Goal: Task Accomplishment & Management: Manage account settings

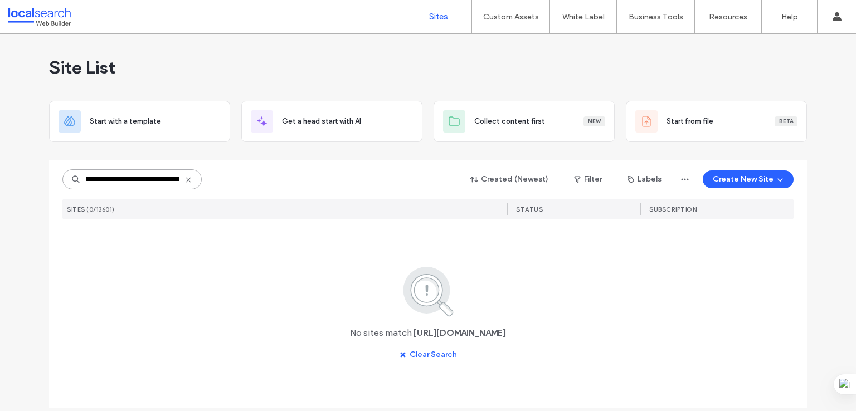
click at [144, 179] on input "**********" at bounding box center [131, 179] width 139 height 20
paste input
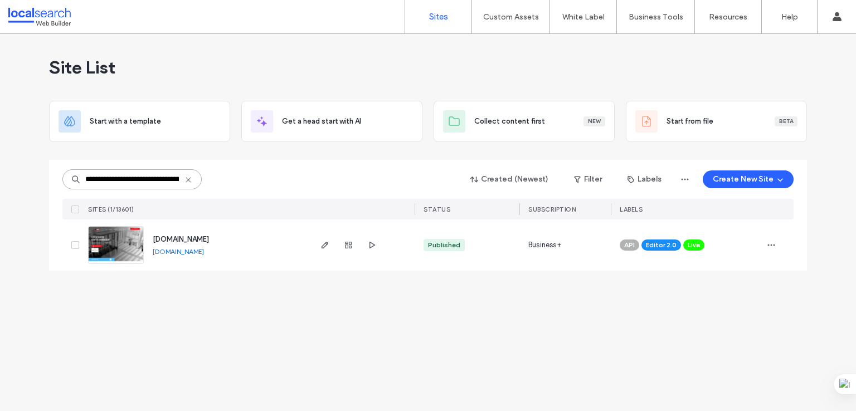
click at [153, 179] on input "**********" at bounding box center [131, 179] width 139 height 20
paste input "***"
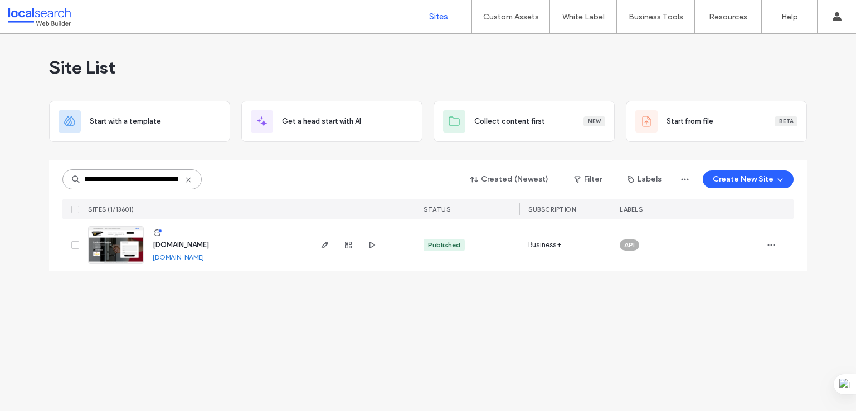
type input "**********"
click at [129, 245] on link at bounding box center [116, 245] width 56 height 38
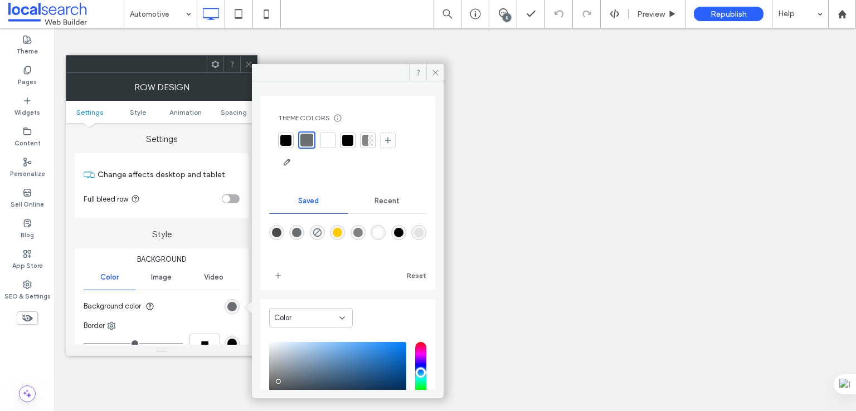
click at [297, 232] on div "rgba(106,110,114,1)" at bounding box center [296, 232] width 9 height 9
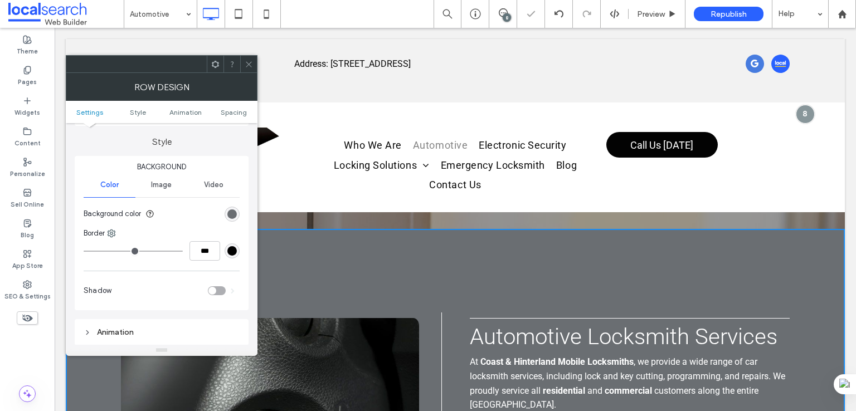
click at [252, 70] on span at bounding box center [249, 64] width 8 height 17
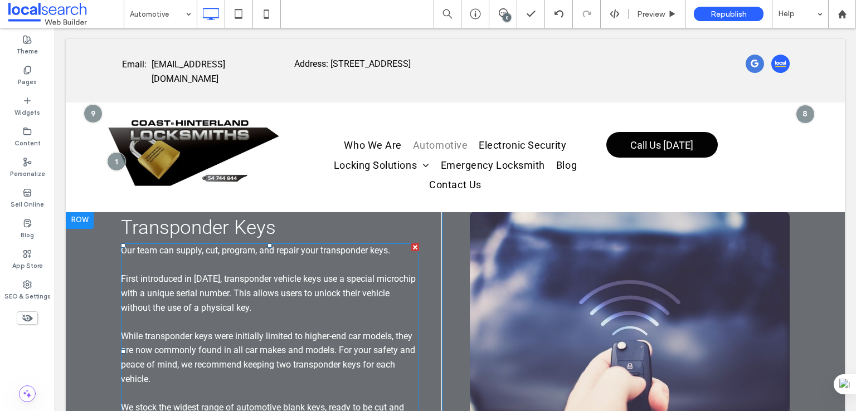
scroll to position [929, 0]
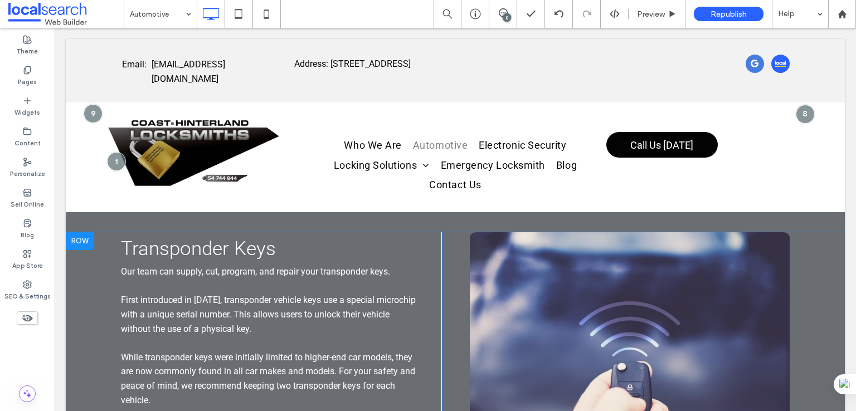
click at [87, 250] on div at bounding box center [80, 241] width 28 height 18
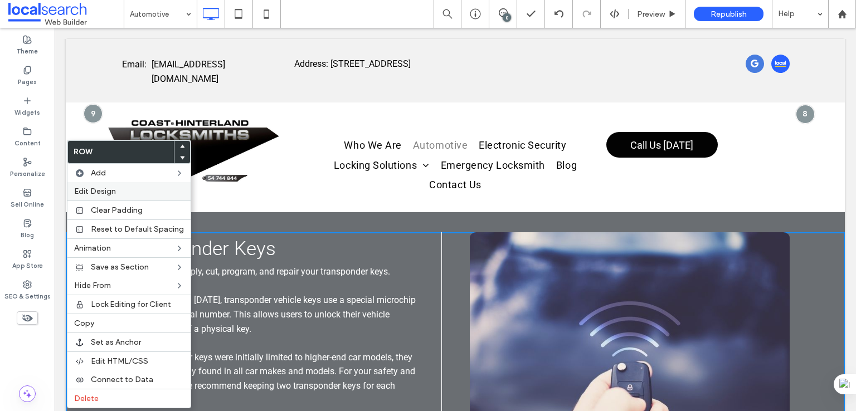
click at [114, 187] on span "Edit Design" at bounding box center [95, 191] width 42 height 9
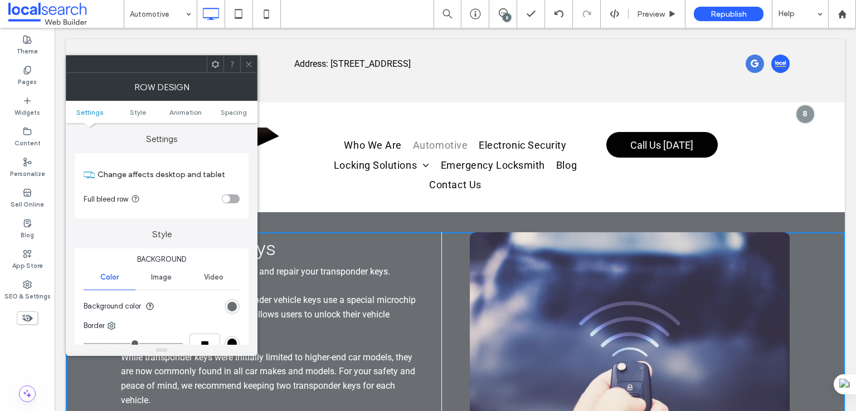
click at [235, 311] on div "rgb(106, 110, 114)" at bounding box center [232, 306] width 15 height 15
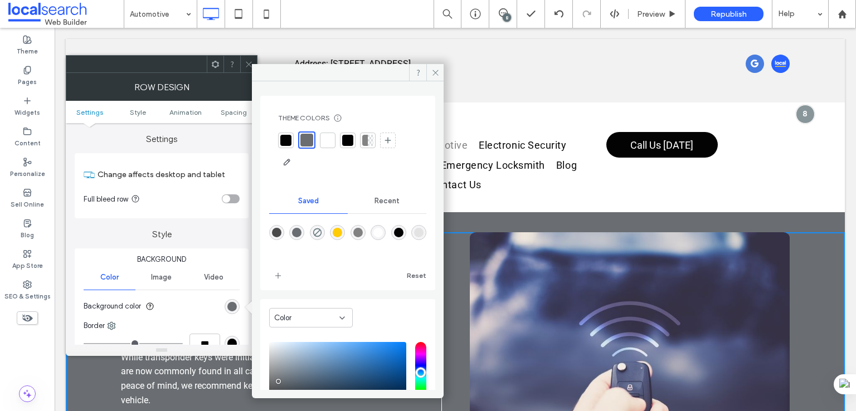
click at [294, 235] on div "rgba(106,110,114,1)" at bounding box center [296, 232] width 9 height 9
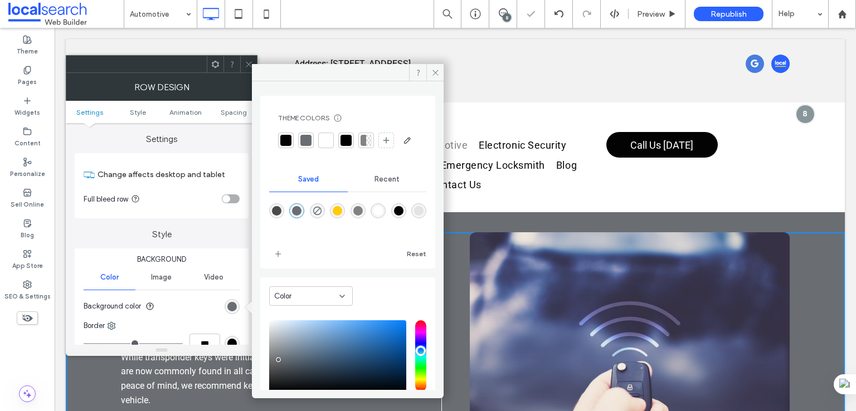
click at [244, 65] on div at bounding box center [248, 64] width 17 height 17
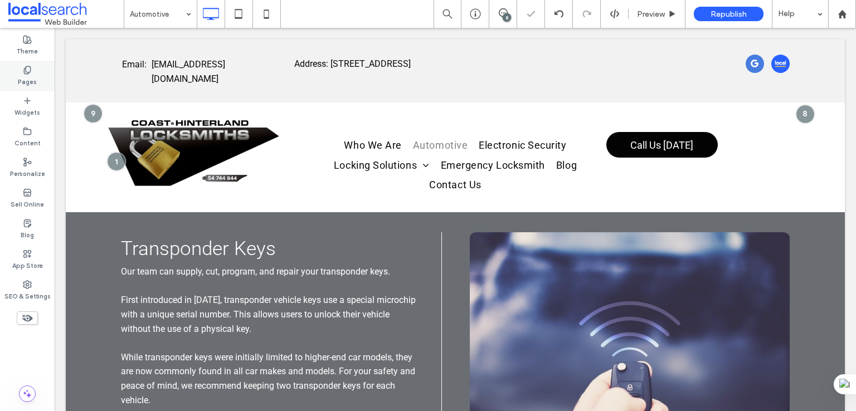
click at [30, 86] on label "Pages" at bounding box center [27, 81] width 19 height 12
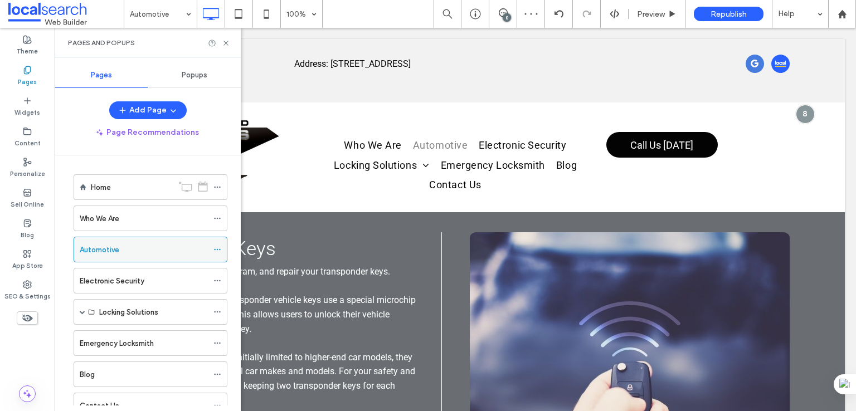
click at [216, 249] on icon at bounding box center [218, 250] width 8 height 8
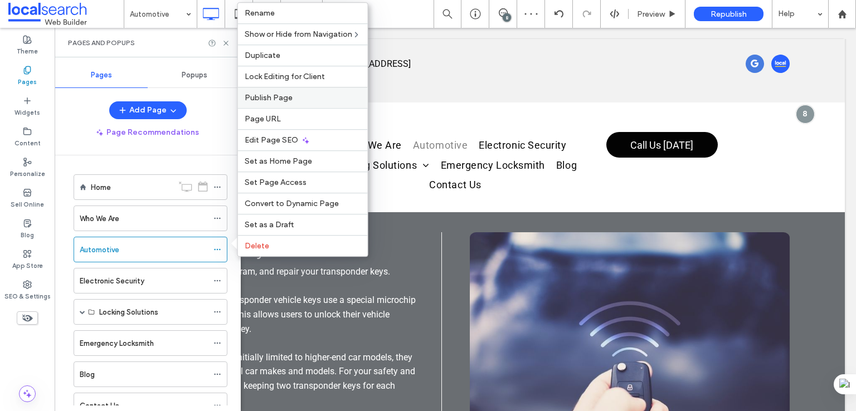
click at [283, 108] on div "Publish Page" at bounding box center [303, 97] width 130 height 21
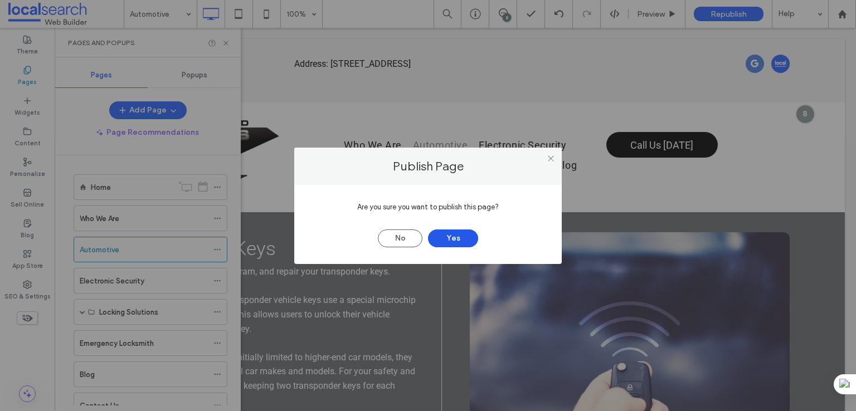
click at [445, 245] on button "Yes" at bounding box center [453, 239] width 50 height 18
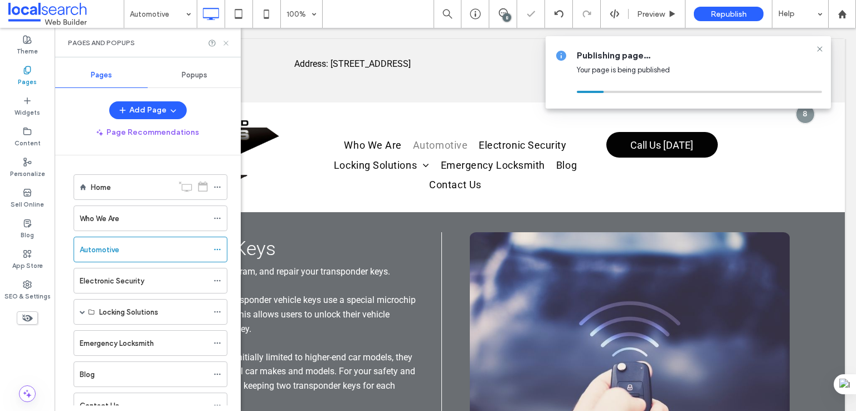
click at [225, 45] on icon at bounding box center [226, 43] width 8 height 8
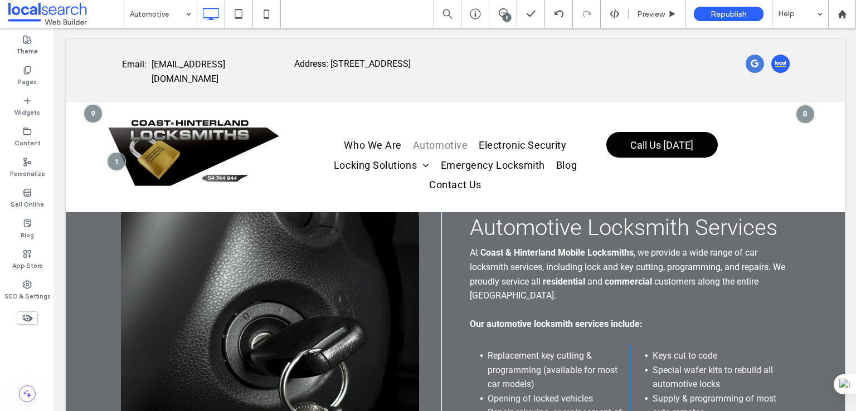
scroll to position [464, 0]
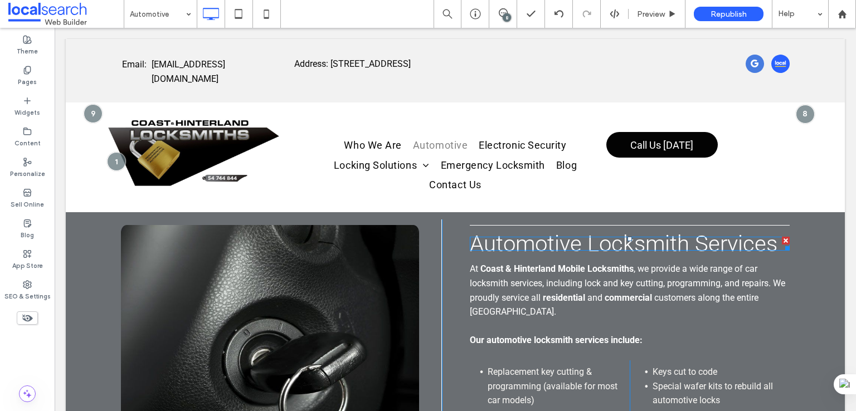
click at [593, 246] on span "Automotive Locksmith Services" at bounding box center [624, 244] width 308 height 26
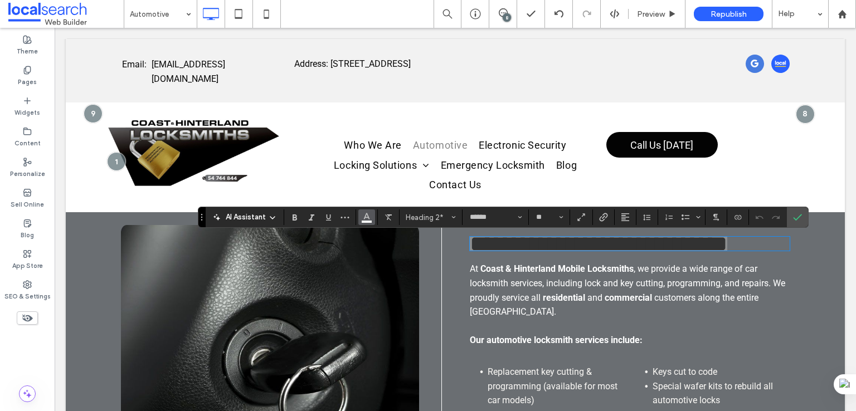
click at [364, 219] on icon "Color" at bounding box center [366, 216] width 9 height 9
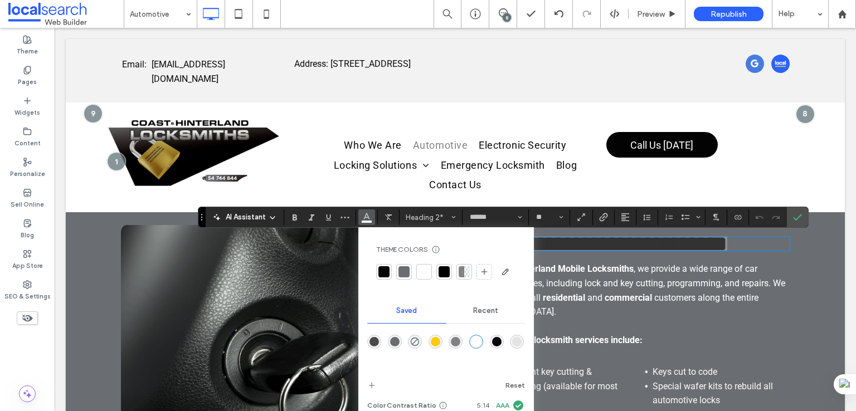
click at [473, 340] on div "rgba(255,255,255,1)" at bounding box center [476, 341] width 9 height 9
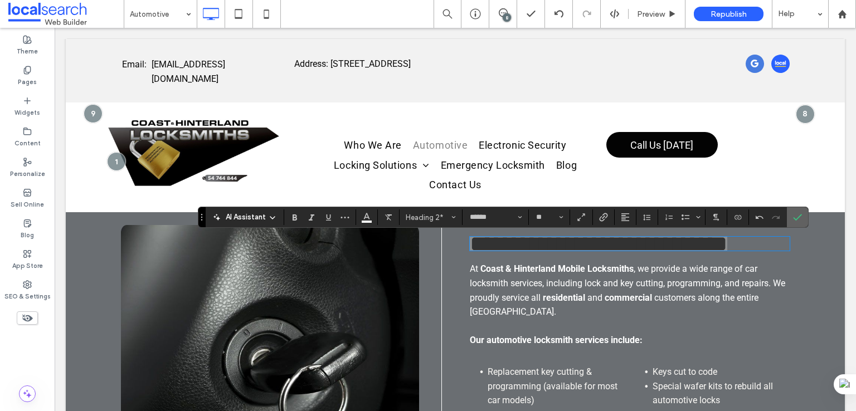
click at [794, 222] on span "Confirm" at bounding box center [795, 217] width 5 height 20
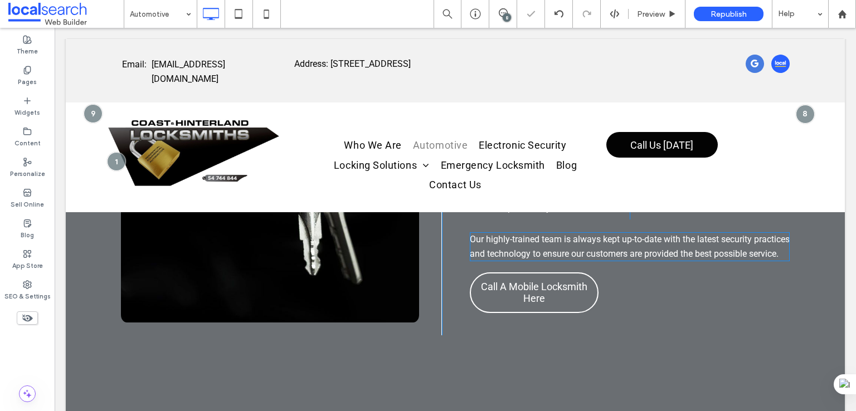
scroll to position [743, 0]
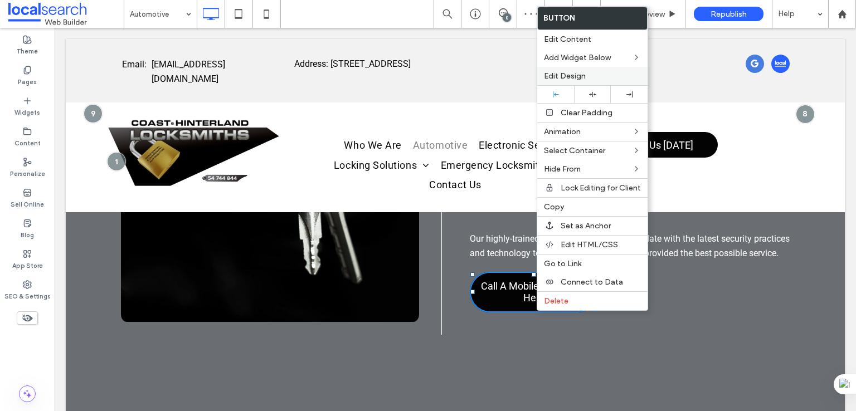
click at [563, 80] on div "Edit Design" at bounding box center [592, 76] width 110 height 18
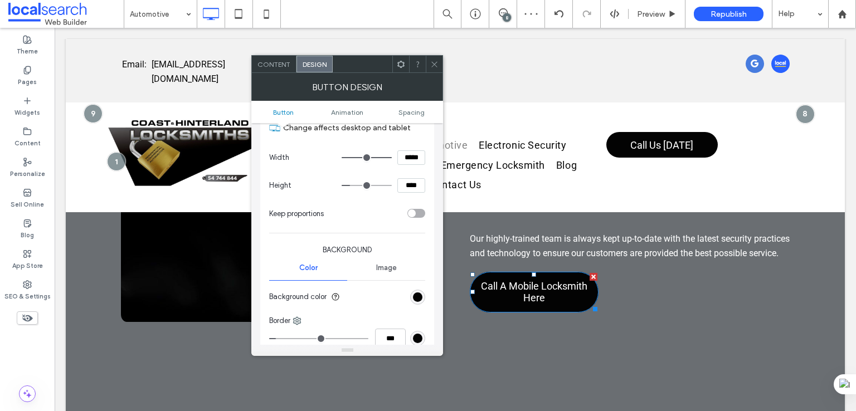
scroll to position [186, 0]
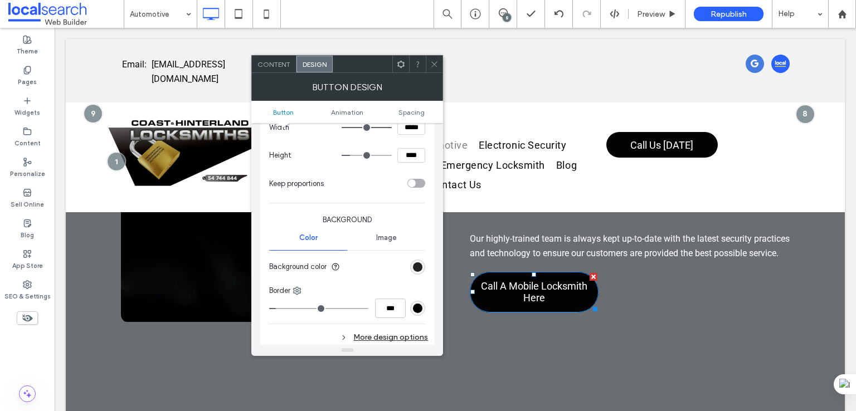
click at [421, 263] on div "rgb(3, 3, 3)" at bounding box center [417, 267] width 9 height 9
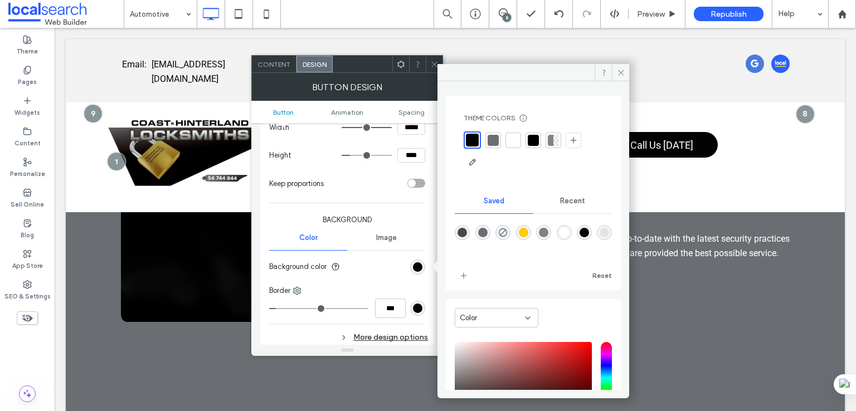
click at [589, 234] on div "rgba(3,3,3,1)" at bounding box center [584, 232] width 9 height 9
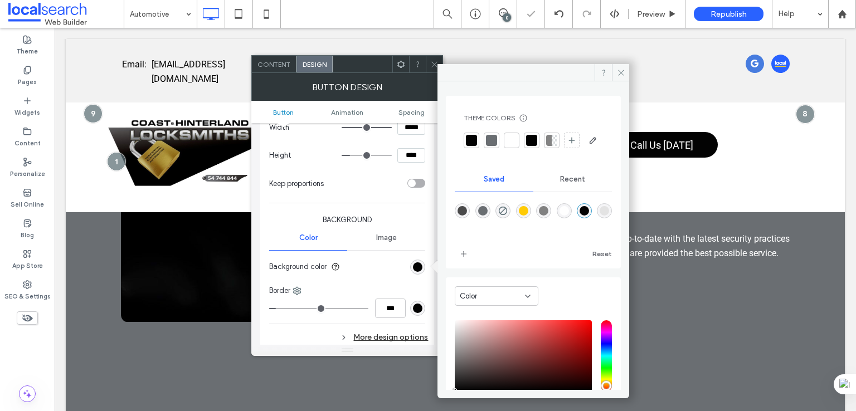
click at [417, 305] on div "rgb(3, 3, 3)" at bounding box center [417, 308] width 9 height 9
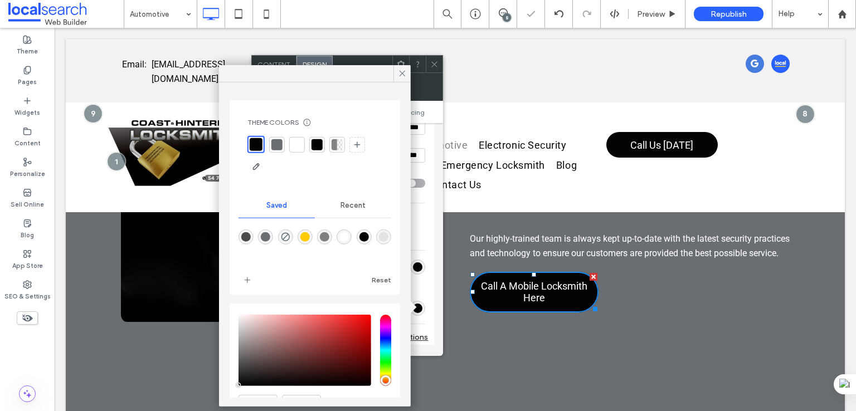
click at [369, 239] on div "rgba(3,3,3,1)" at bounding box center [363, 236] width 9 height 9
type input "*"
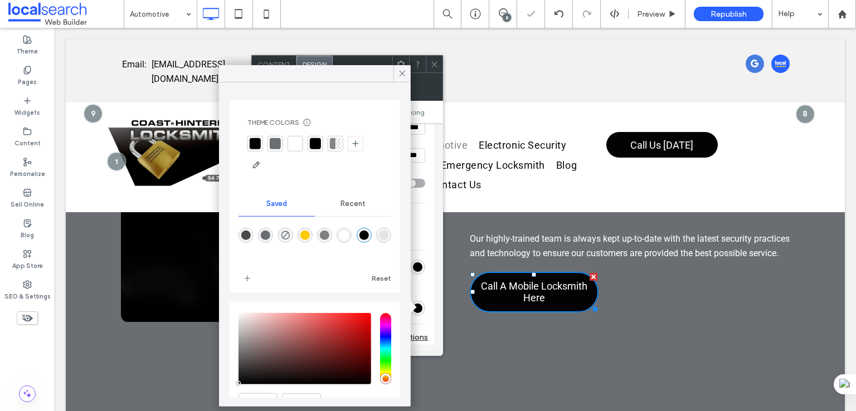
click at [425, 336] on div "More design options" at bounding box center [348, 337] width 159 height 15
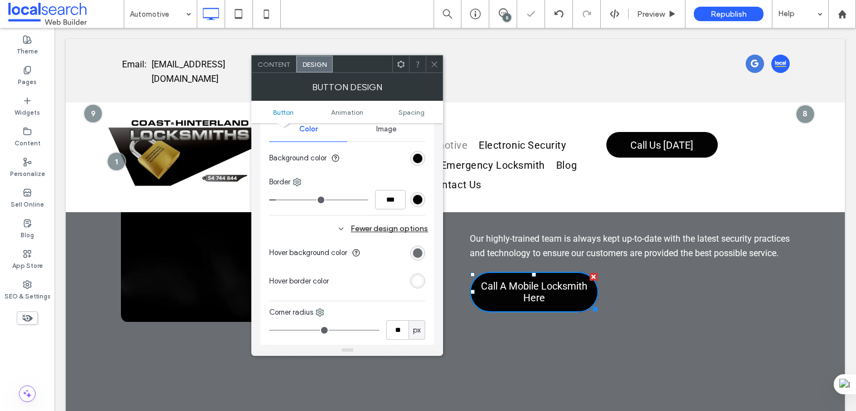
scroll to position [371, 0]
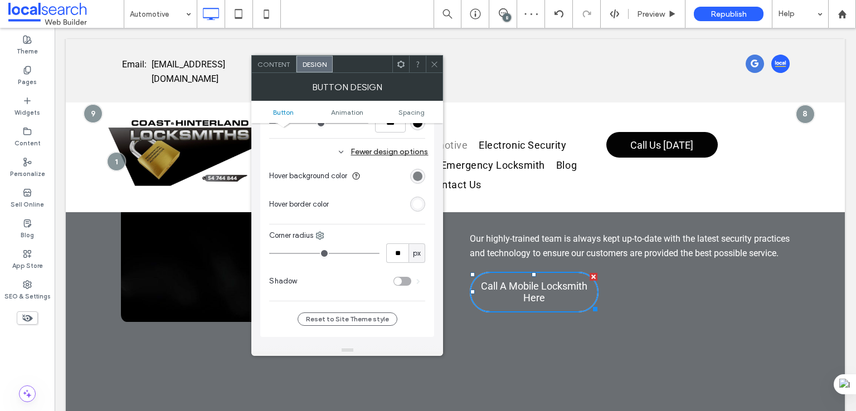
click at [419, 172] on div "rgb(106, 110, 114)" at bounding box center [417, 176] width 9 height 9
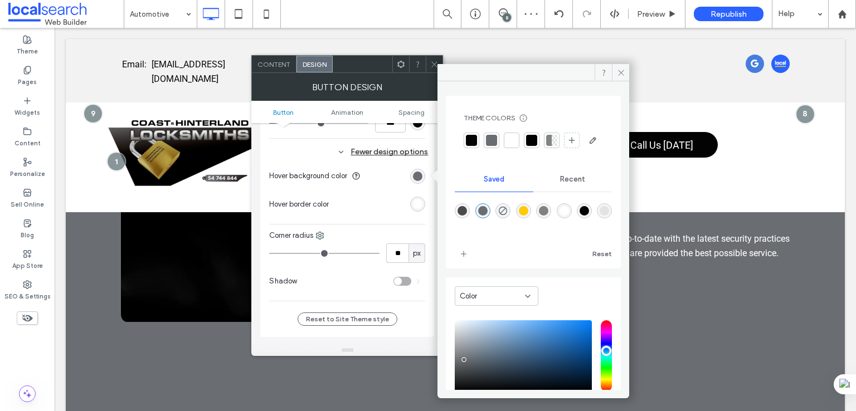
click at [483, 219] on div "rgba(106,110,114,1)" at bounding box center [483, 211] width 15 height 15
click at [417, 204] on div "rgb(255, 255, 255)" at bounding box center [417, 204] width 9 height 9
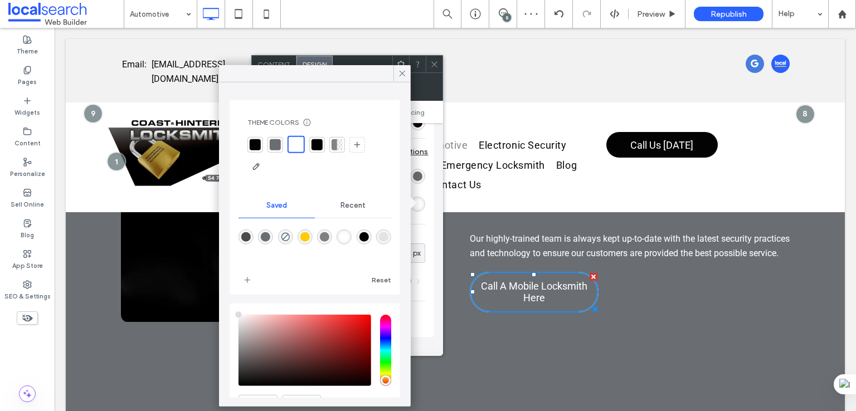
click at [349, 240] on div "rgba(255,255,255,1)" at bounding box center [344, 236] width 9 height 9
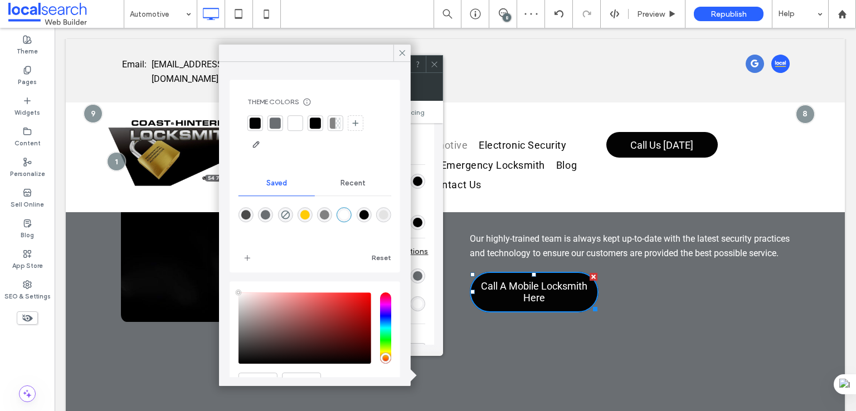
scroll to position [186, 0]
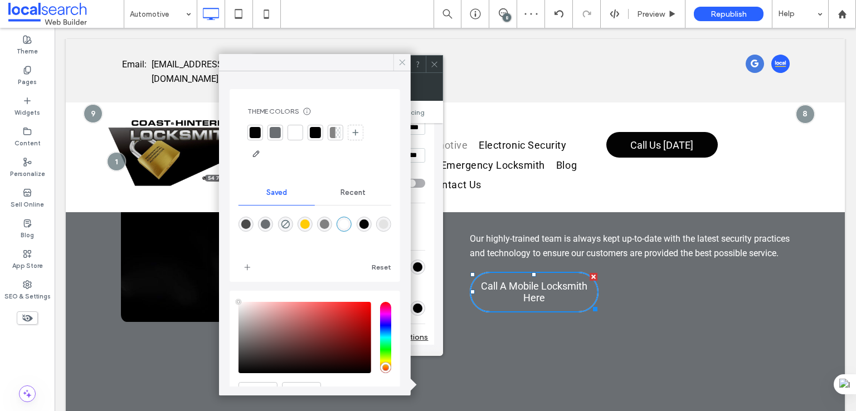
click at [399, 62] on icon at bounding box center [403, 62] width 10 height 10
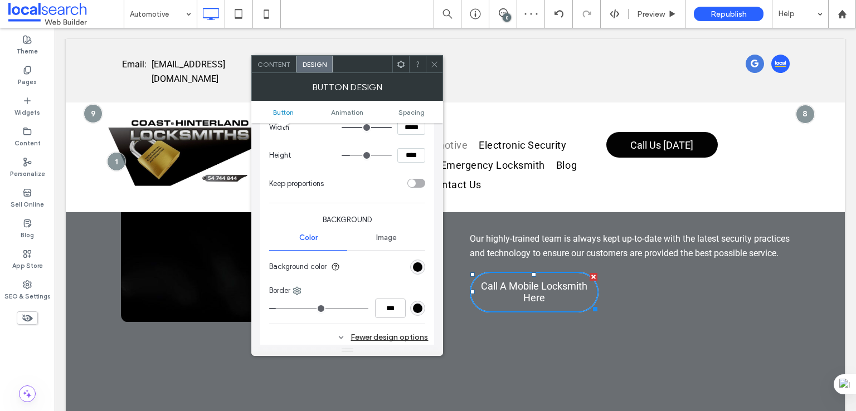
scroll to position [93, 0]
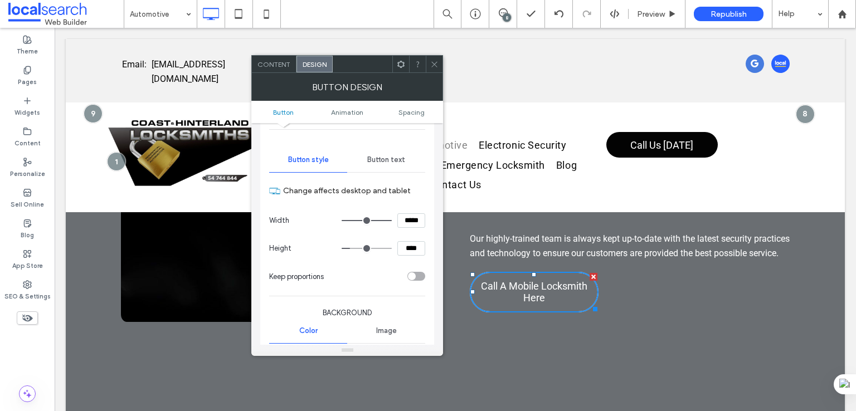
click at [390, 167] on div "Button text" at bounding box center [386, 160] width 78 height 25
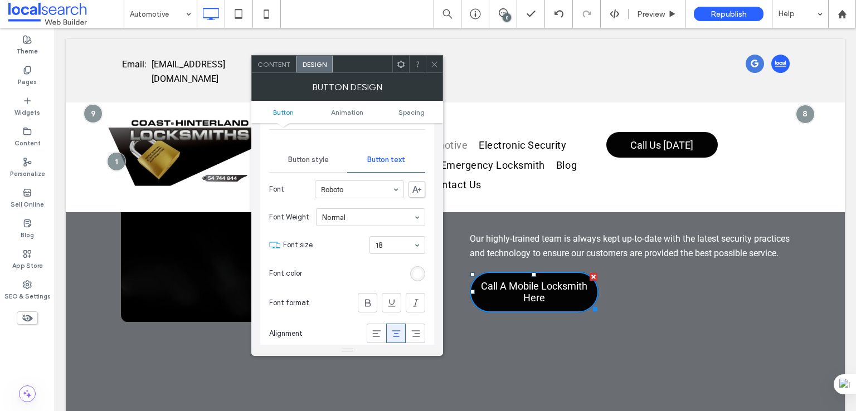
click at [417, 273] on div "rgb(255, 255, 255)" at bounding box center [417, 273] width 9 height 9
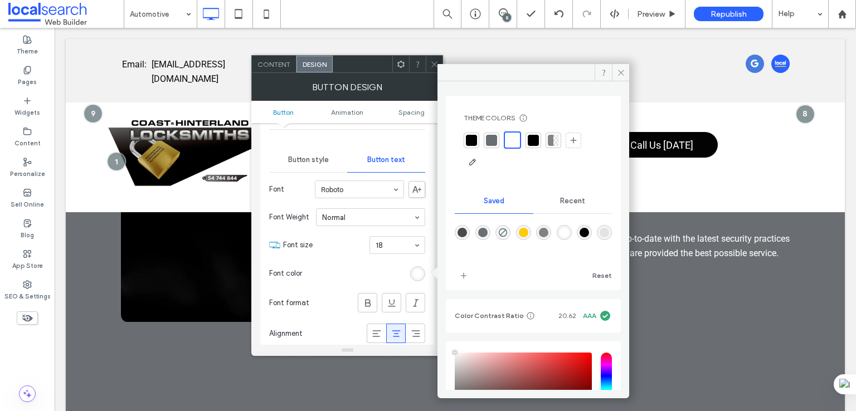
click at [569, 235] on div "rgba(255,255,255,1)" at bounding box center [564, 232] width 9 height 9
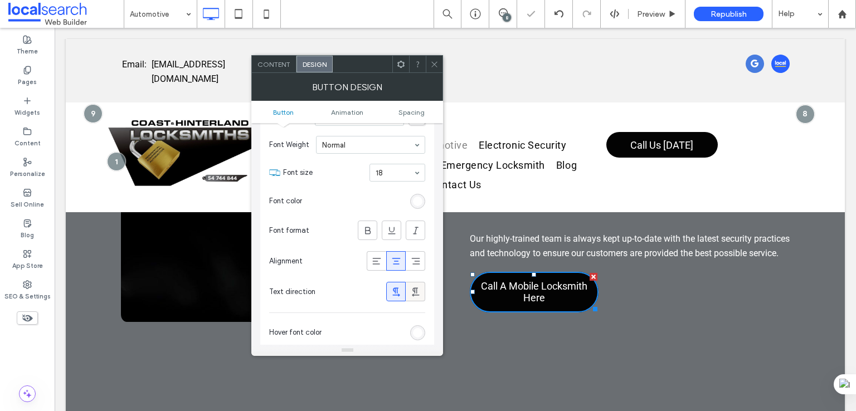
scroll to position [186, 0]
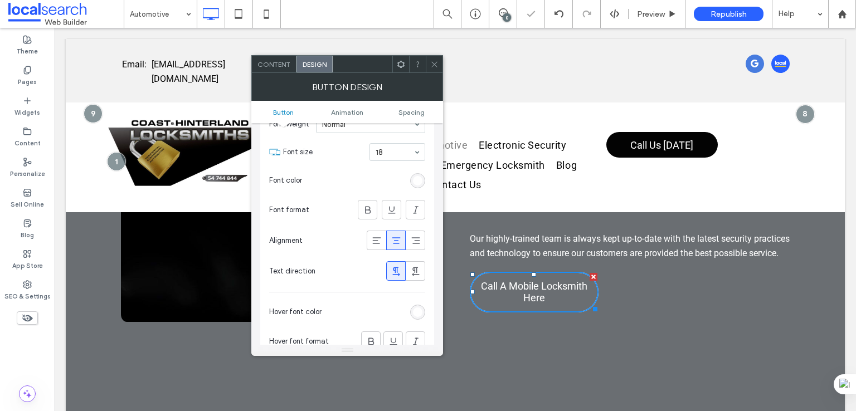
click at [416, 308] on div "rgb(255, 255, 255)" at bounding box center [417, 312] width 9 height 9
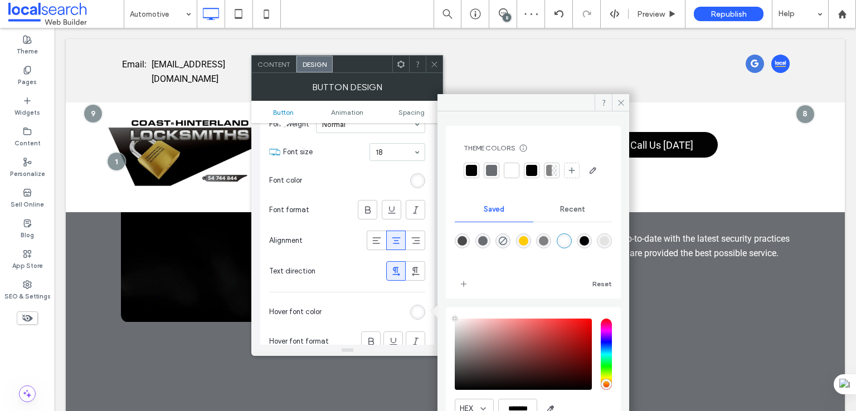
click at [569, 246] on div "rgba(255,255,255,1)" at bounding box center [564, 240] width 9 height 9
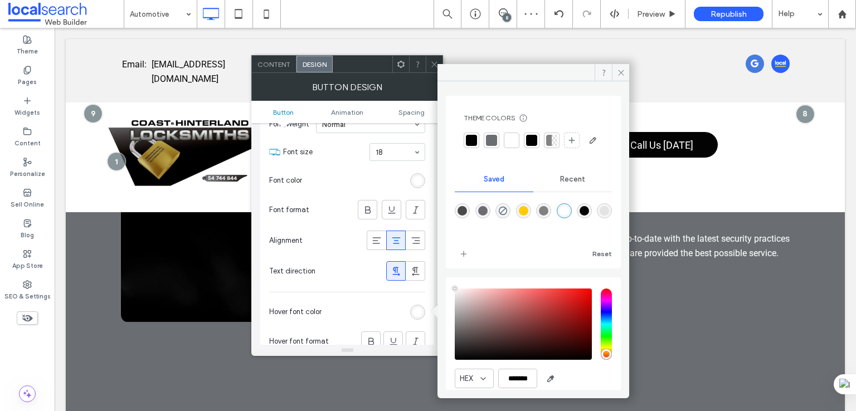
click at [433, 67] on icon at bounding box center [434, 64] width 8 height 8
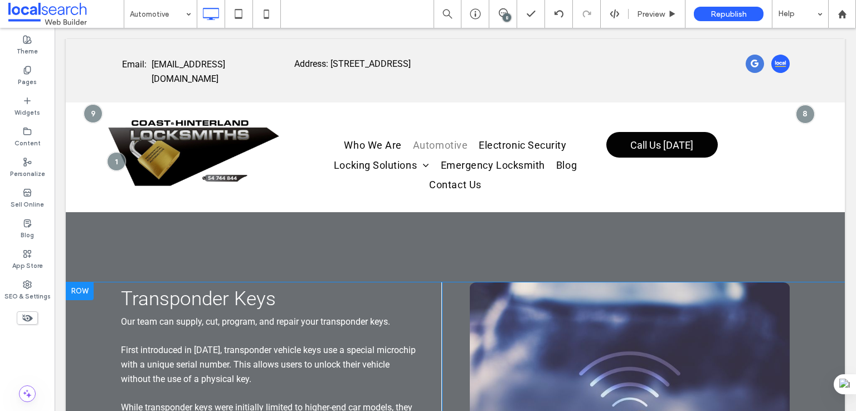
scroll to position [929, 0]
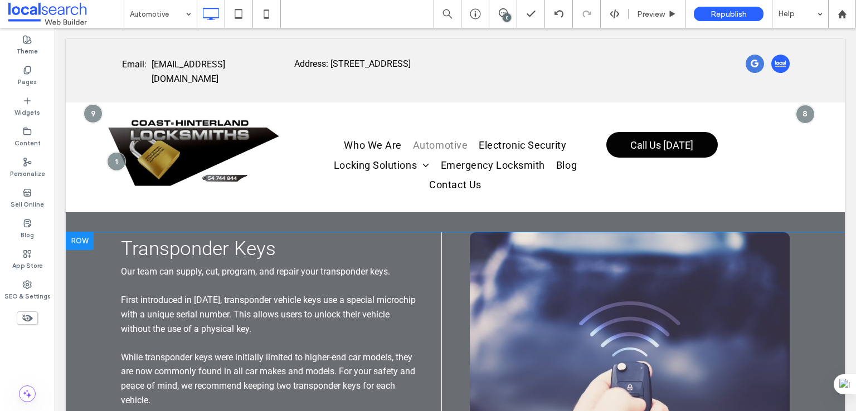
click at [285, 256] on h2 "Transponder Keys" at bounding box center [270, 249] width 298 height 14
type input "******"
type input "**"
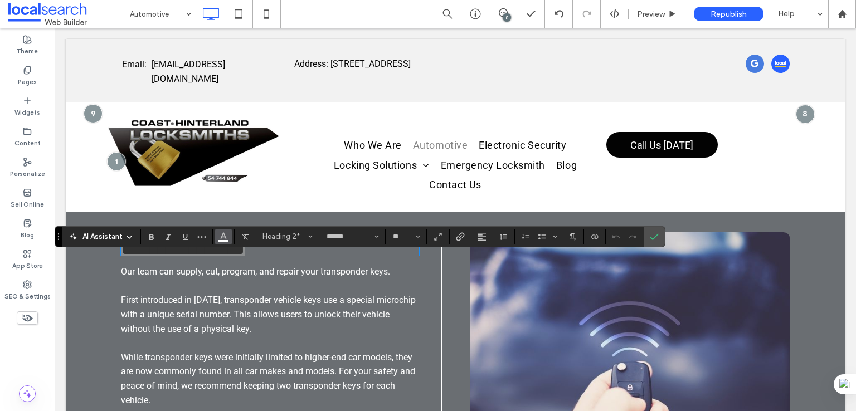
click at [219, 234] on icon "Color" at bounding box center [223, 235] width 9 height 9
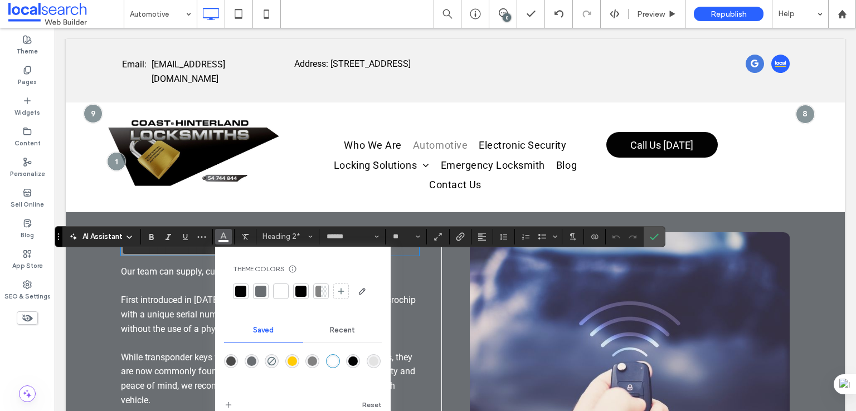
click at [331, 361] on div "rgba(255,255,255,1)" at bounding box center [332, 361] width 9 height 9
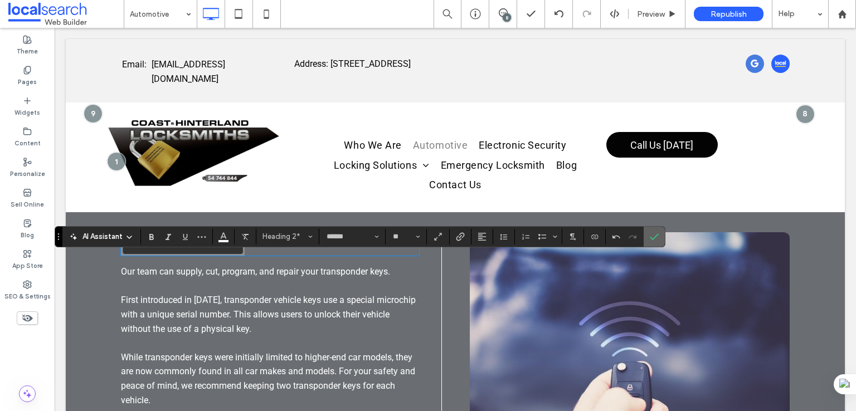
drag, startPoint x: 649, startPoint y: 238, endPoint x: 465, endPoint y: 236, distance: 184.0
click at [651, 238] on use "Confirm" at bounding box center [655, 237] width 9 height 7
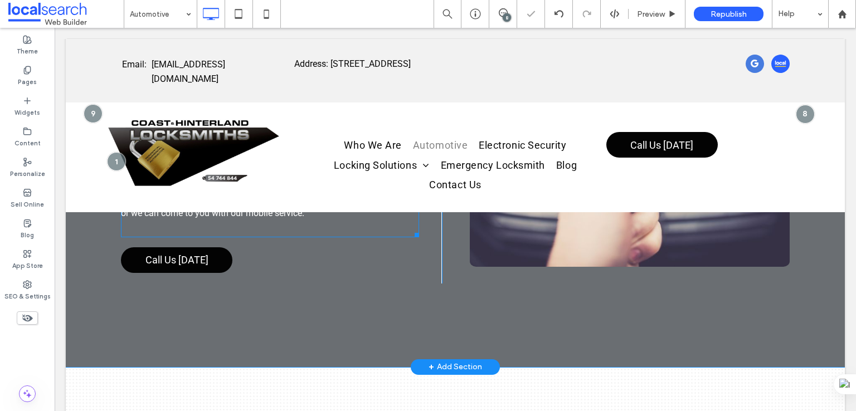
scroll to position [1208, 0]
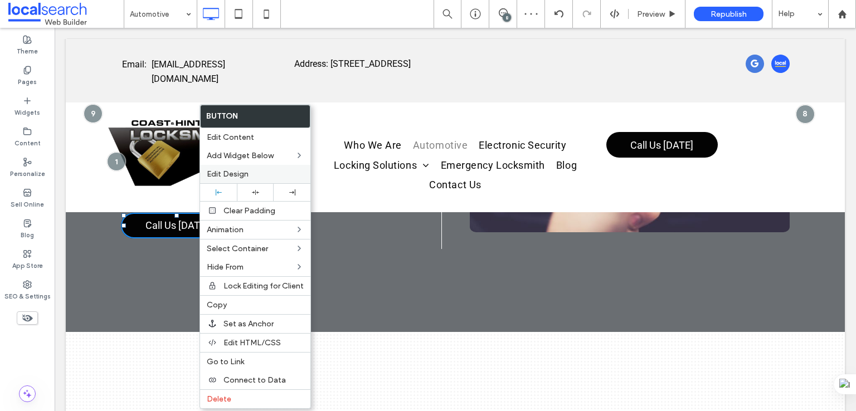
click at [235, 165] on div "Edit Design" at bounding box center [255, 174] width 110 height 18
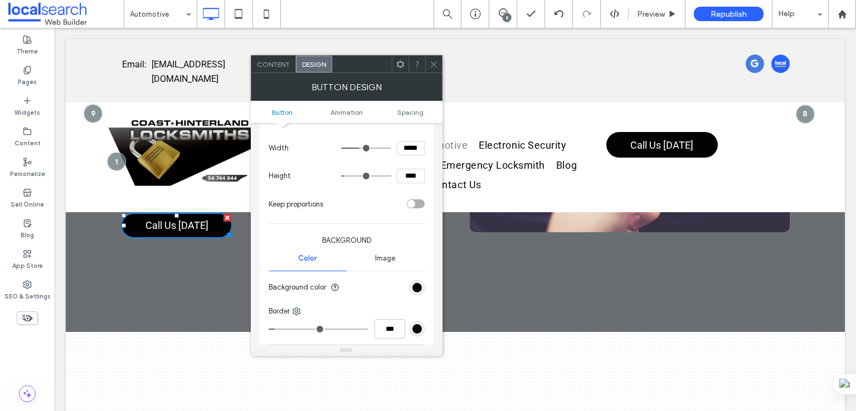
scroll to position [279, 0]
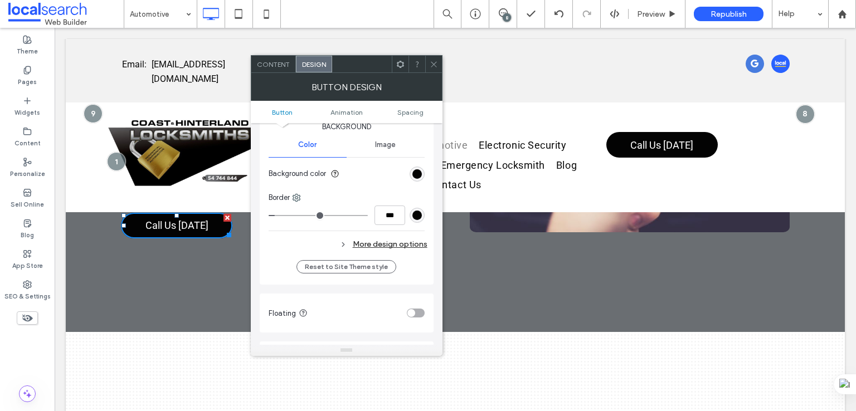
drag, startPoint x: 418, startPoint y: 241, endPoint x: 417, endPoint y: 217, distance: 24.6
click at [418, 240] on div "More design options" at bounding box center [348, 244] width 159 height 15
click at [416, 169] on div "rgb(3, 3, 3)" at bounding box center [417, 173] width 9 height 9
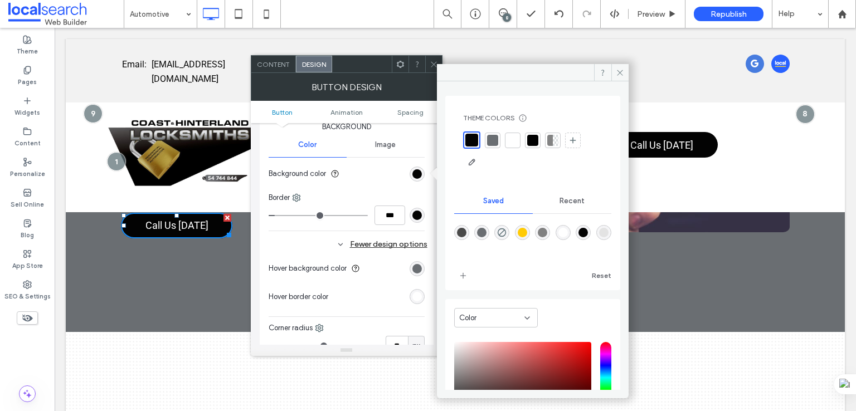
click at [588, 232] on div "rgba(3,3,3,1)" at bounding box center [583, 232] width 9 height 9
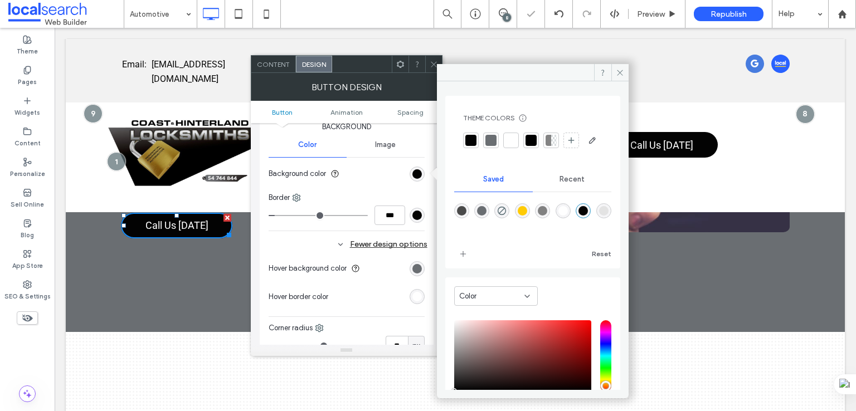
click at [414, 215] on div "rgb(3, 3, 3)" at bounding box center [417, 215] width 9 height 9
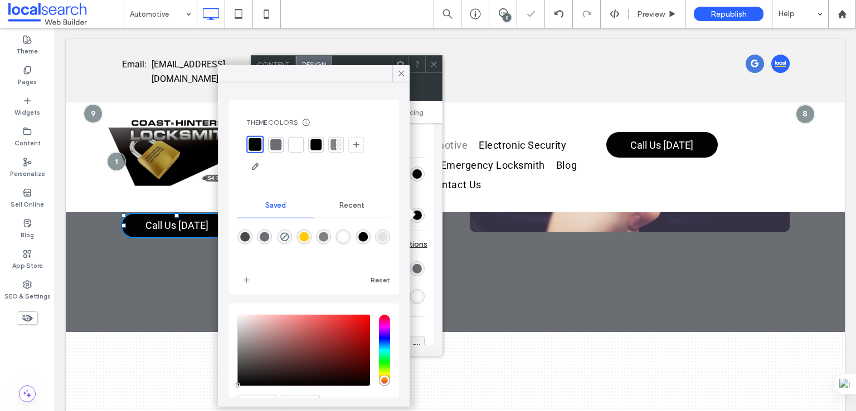
click at [368, 235] on div "rgba(3,3,3,1)" at bounding box center [362, 236] width 9 height 9
type input "*"
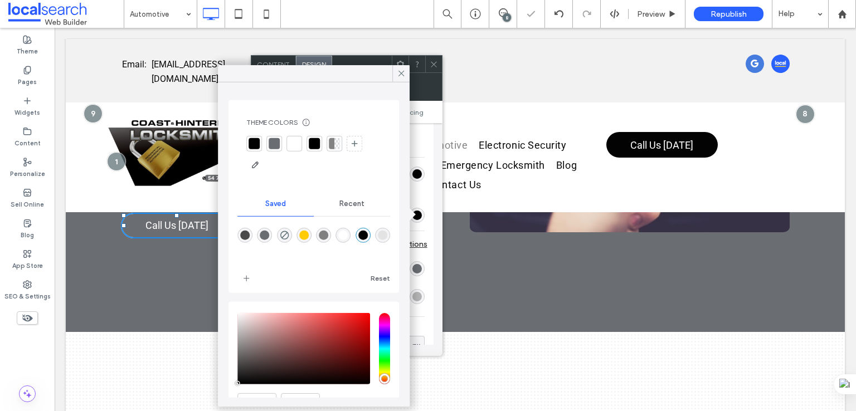
click at [420, 271] on div "rgb(106, 110, 114)" at bounding box center [417, 268] width 9 height 9
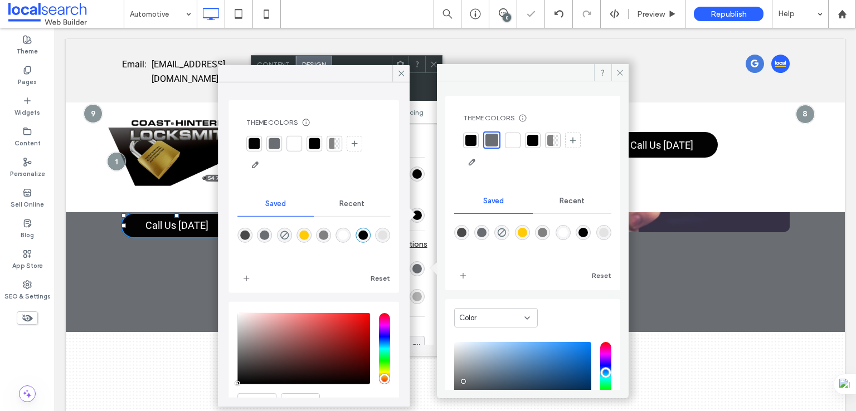
click at [484, 231] on div "rgba(106,110,114,1)" at bounding box center [481, 232] width 9 height 9
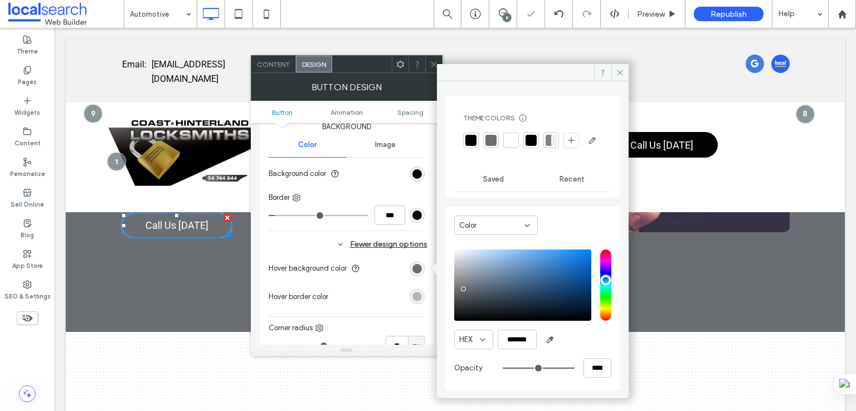
click at [417, 295] on div "rgb(181, 181, 181)" at bounding box center [417, 296] width 9 height 9
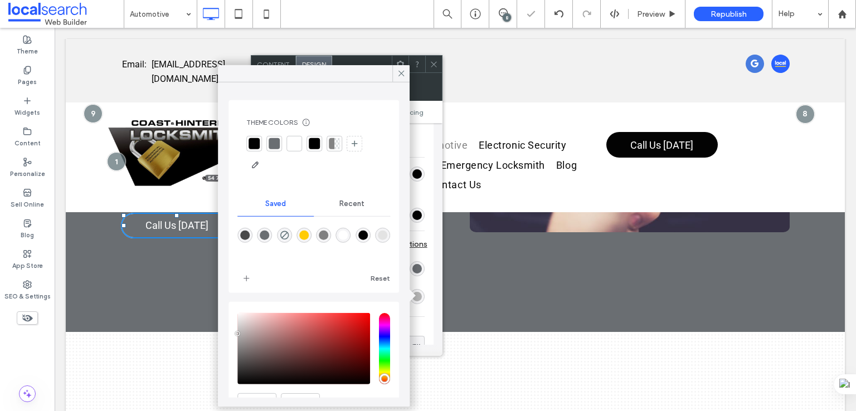
click at [351, 240] on div at bounding box center [343, 235] width 15 height 15
click at [348, 235] on div "rgba(255,255,255,1)" at bounding box center [343, 235] width 9 height 9
type input "*******"
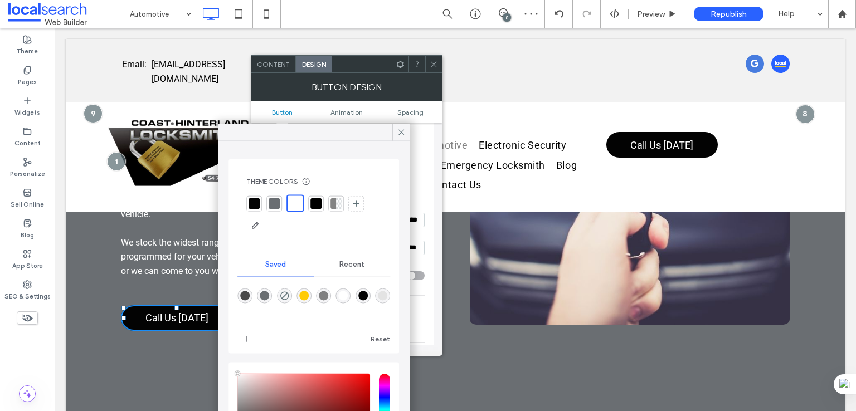
scroll to position [93, 0]
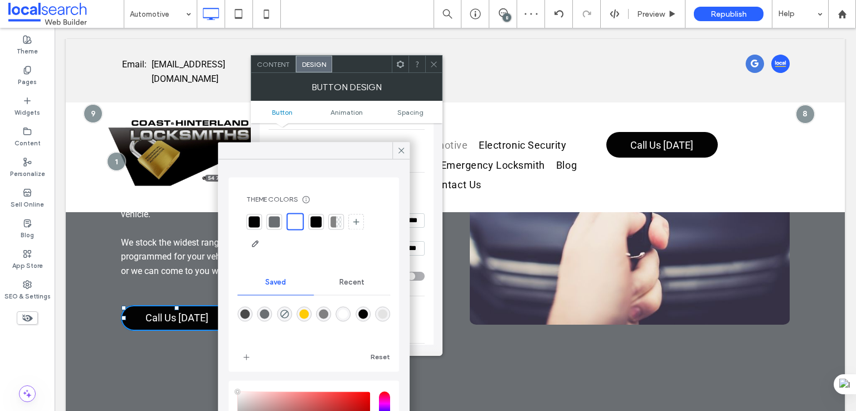
click at [425, 196] on div "Primary Secondary Button layout Button style Button text Change affects desktop…" at bounding box center [347, 328] width 174 height 576
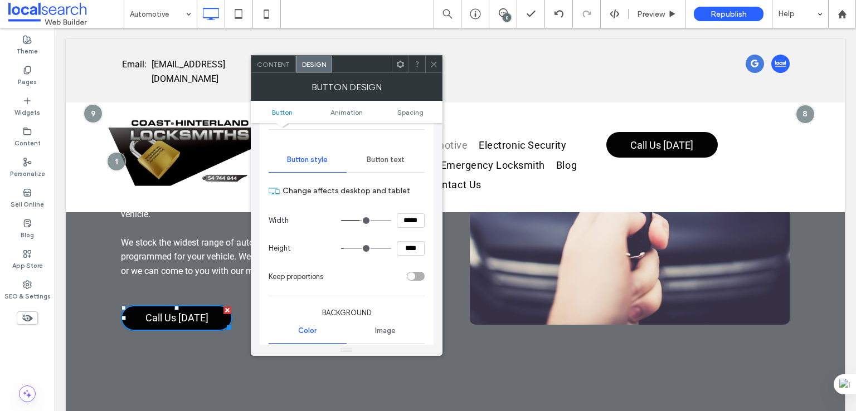
click at [401, 158] on span "Button text" at bounding box center [386, 160] width 38 height 9
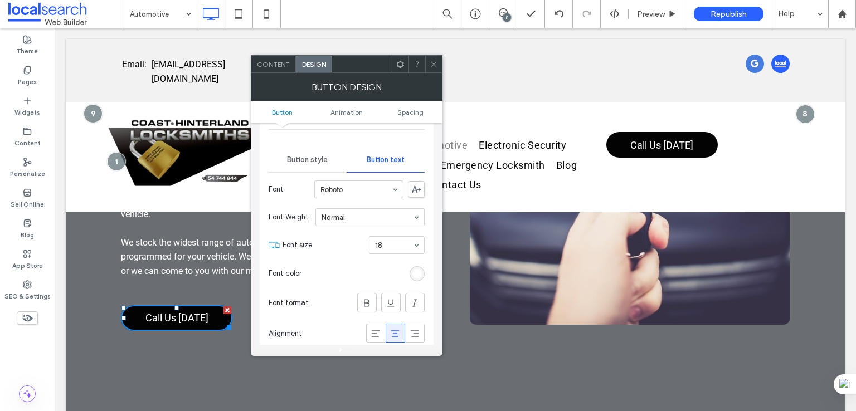
click at [424, 270] on div "rgb(255, 255, 255)" at bounding box center [417, 274] width 15 height 15
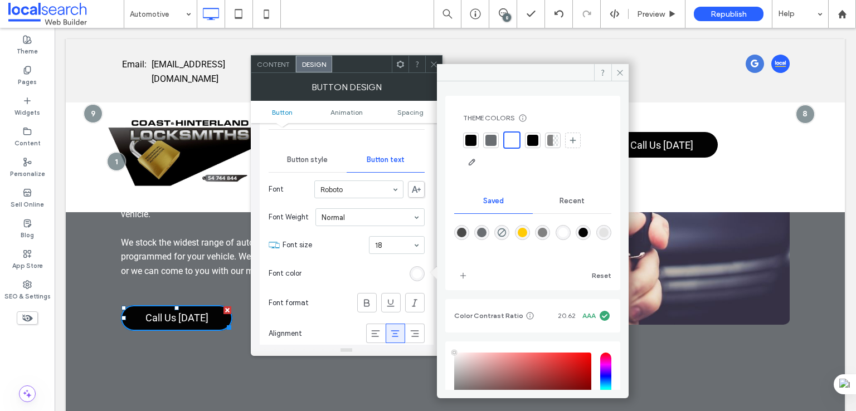
click at [571, 227] on div "rgba(255,255,255,1)" at bounding box center [563, 232] width 15 height 15
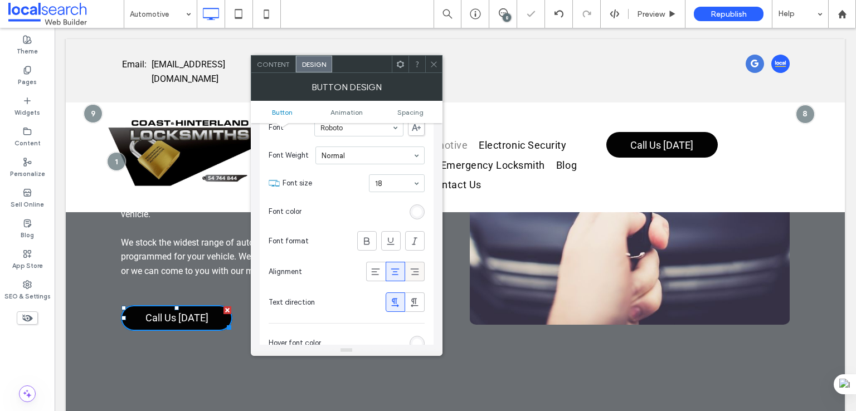
scroll to position [186, 0]
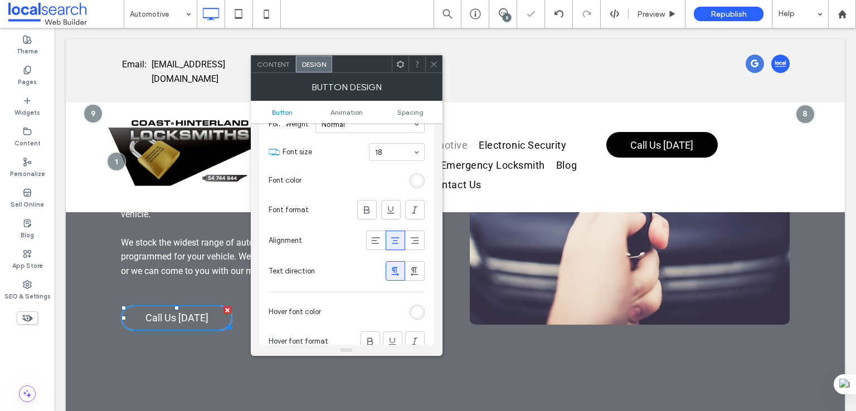
click at [417, 308] on div "rgb(255, 255, 255)" at bounding box center [417, 312] width 9 height 9
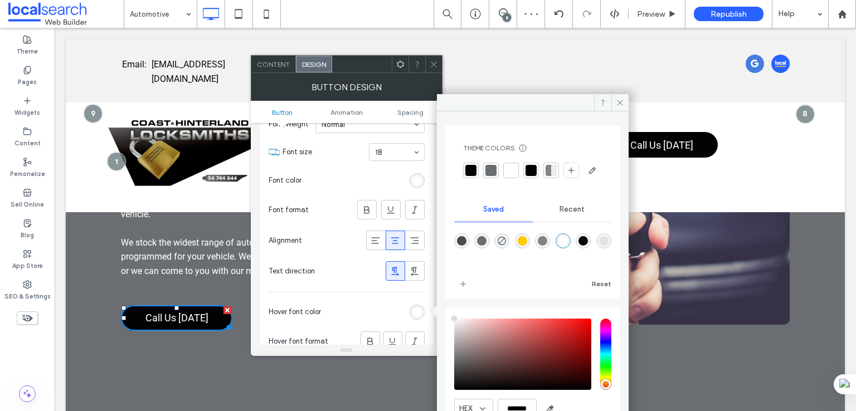
click at [568, 246] on div "rgba(255,255,255,1)" at bounding box center [563, 240] width 9 height 9
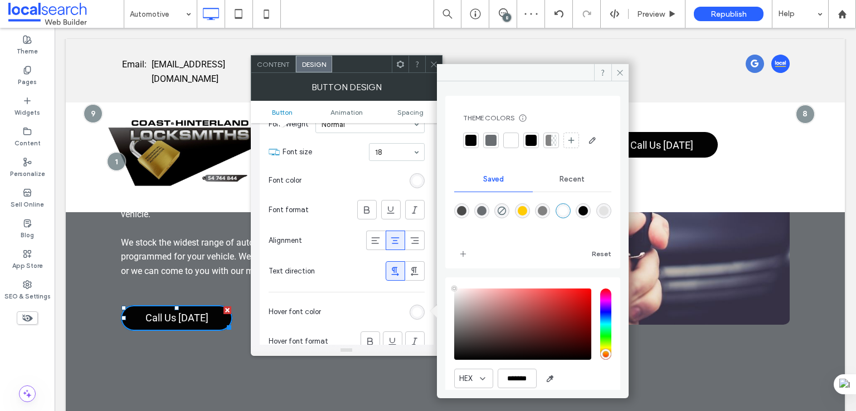
click at [433, 67] on icon at bounding box center [434, 64] width 8 height 8
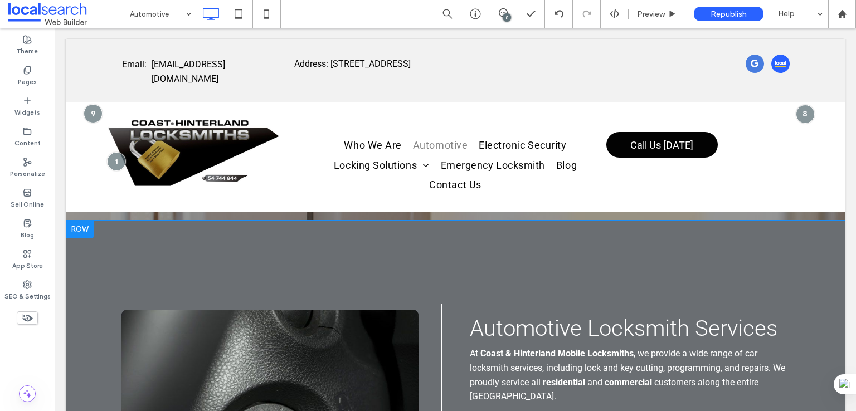
scroll to position [371, 0]
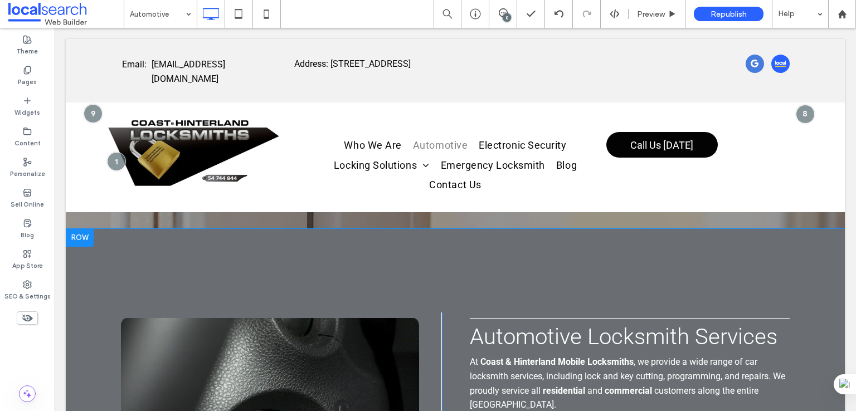
click at [85, 238] on div at bounding box center [80, 238] width 28 height 18
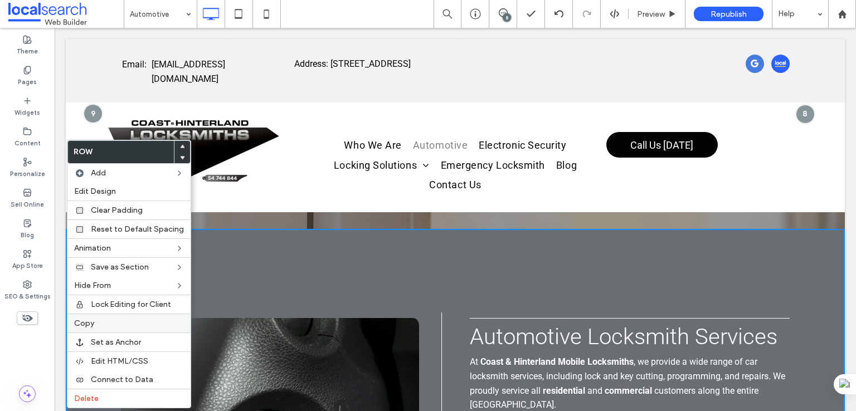
click at [98, 321] on label "Copy" at bounding box center [129, 323] width 110 height 9
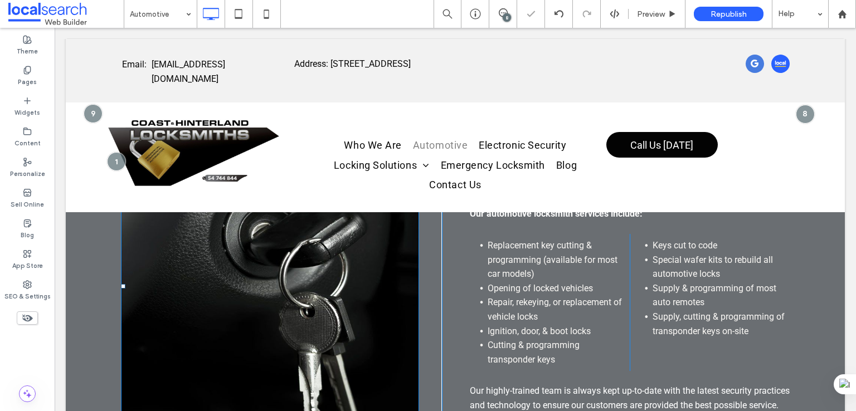
scroll to position [558, 0]
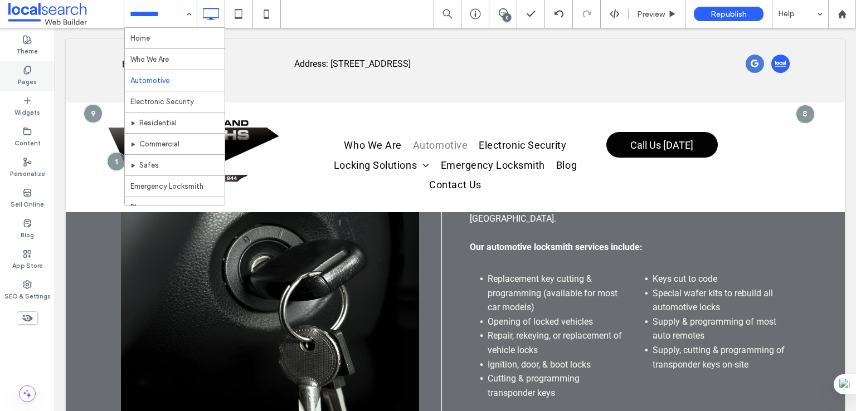
click at [40, 74] on div "Pages" at bounding box center [27, 76] width 55 height 31
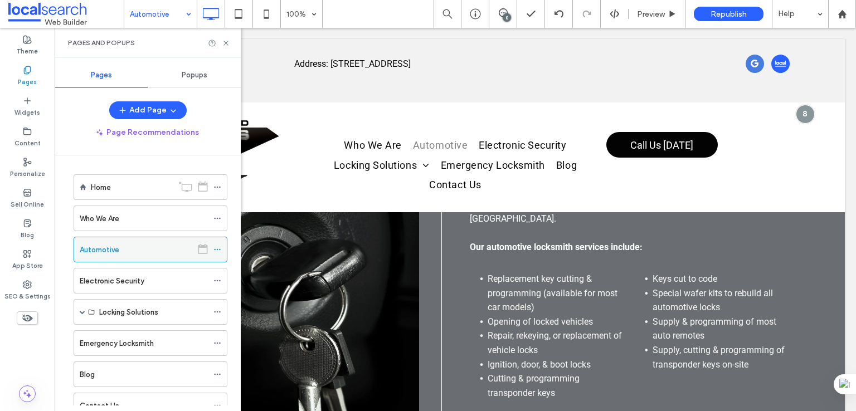
click at [214, 249] on icon at bounding box center [218, 250] width 8 height 8
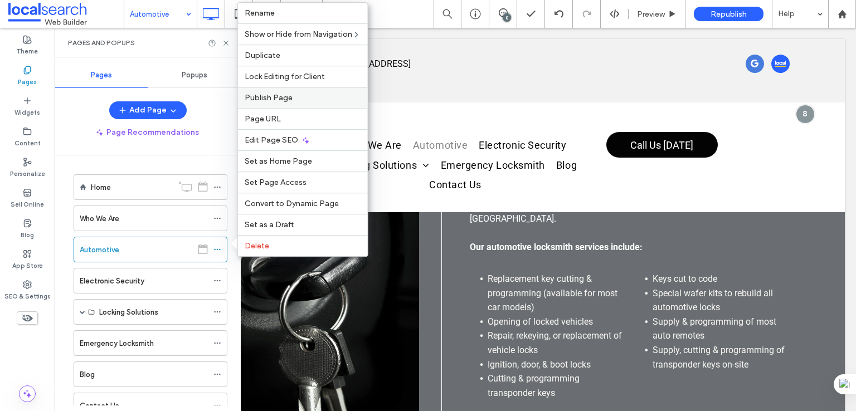
click at [277, 103] on span "Publish Page" at bounding box center [269, 97] width 48 height 9
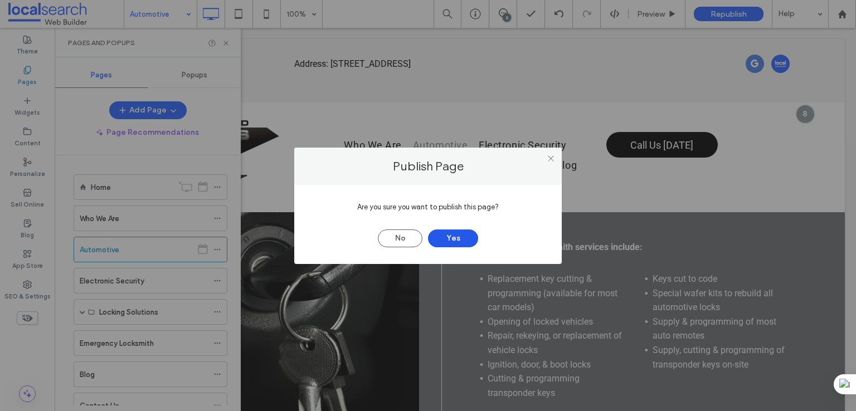
click at [443, 230] on button "Yes" at bounding box center [453, 239] width 50 height 18
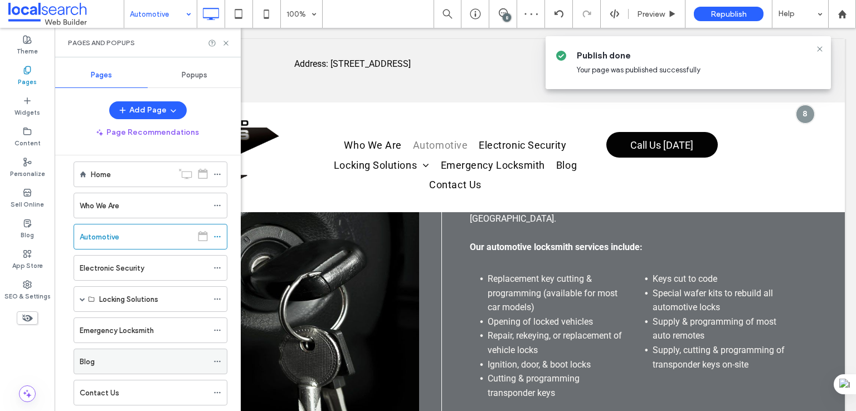
scroll to position [0, 0]
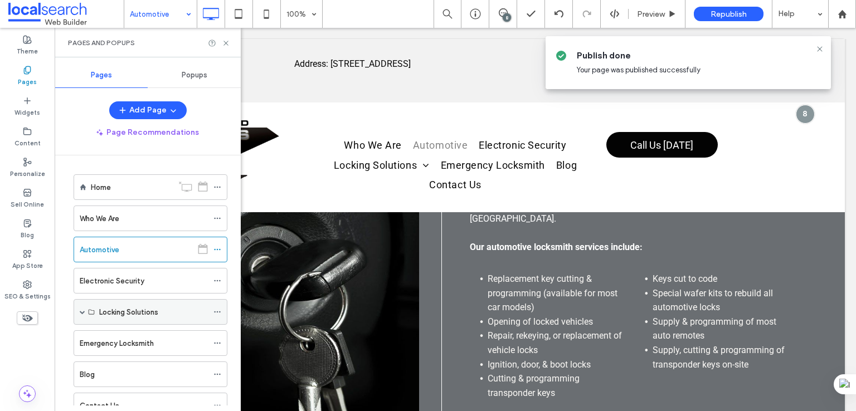
click at [84, 309] on span at bounding box center [83, 312] width 6 height 6
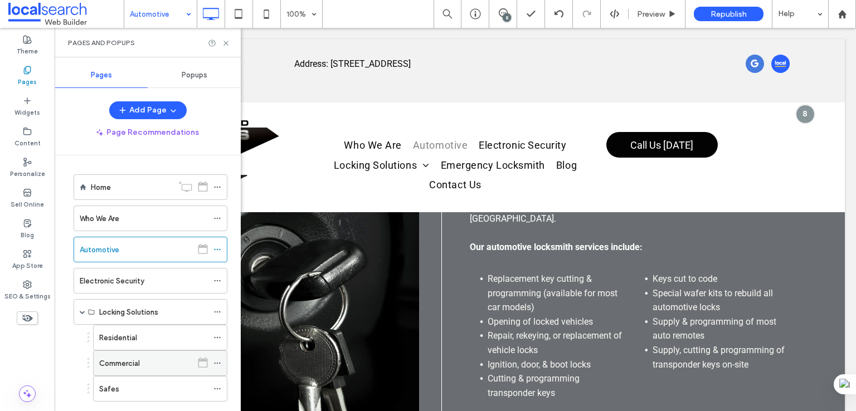
click at [147, 366] on div "Commercial" at bounding box center [145, 364] width 93 height 12
click at [227, 43] on icon at bounding box center [226, 43] width 8 height 8
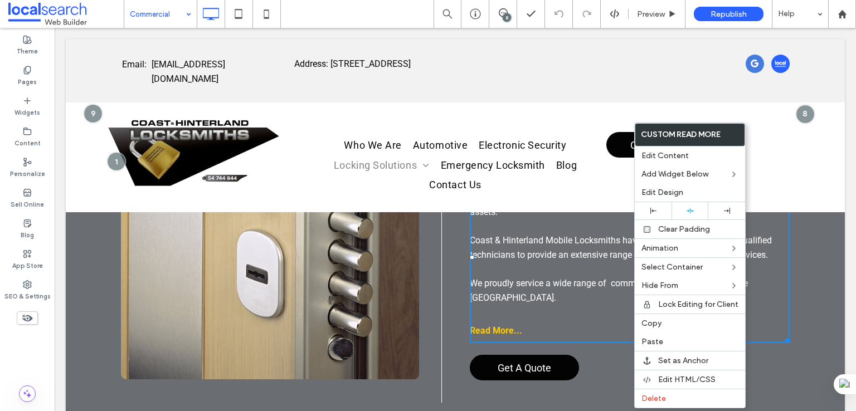
drag, startPoint x: 657, startPoint y: 324, endPoint x: 346, endPoint y: 169, distance: 348.1
click at [658, 324] on span "Copy" at bounding box center [652, 323] width 20 height 9
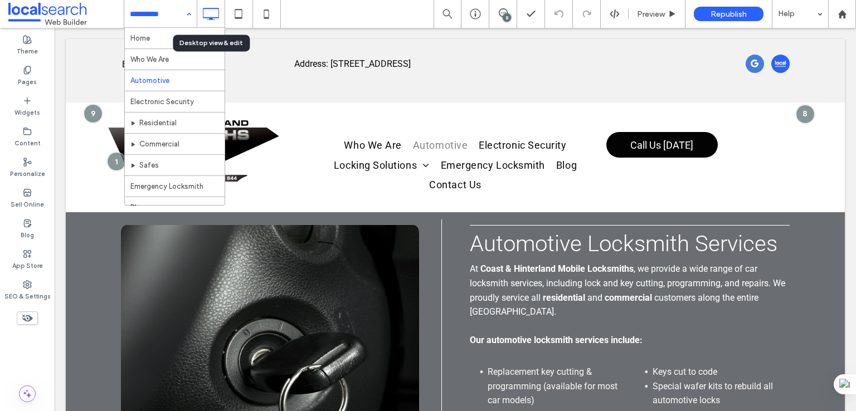
click at [198, 14] on div at bounding box center [210, 14] width 27 height 22
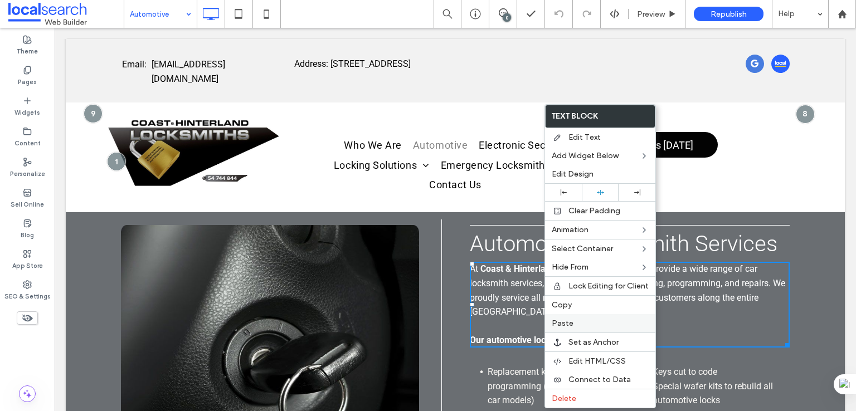
click at [578, 320] on label "Paste" at bounding box center [600, 323] width 97 height 9
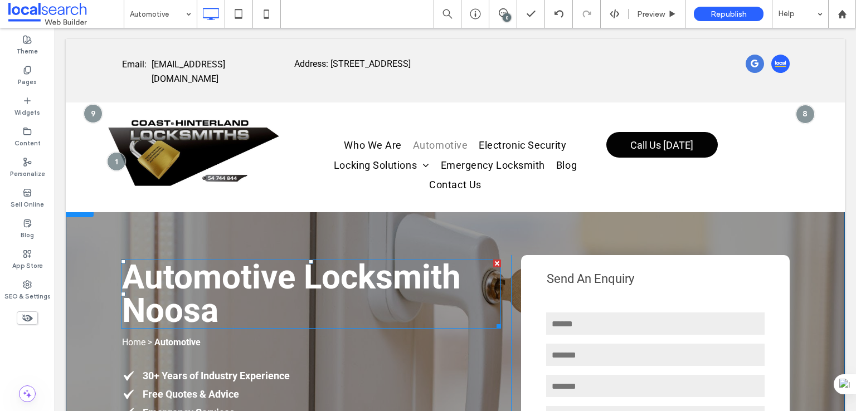
click at [245, 268] on span "Automotive Locksmith Noosa" at bounding box center [291, 294] width 339 height 73
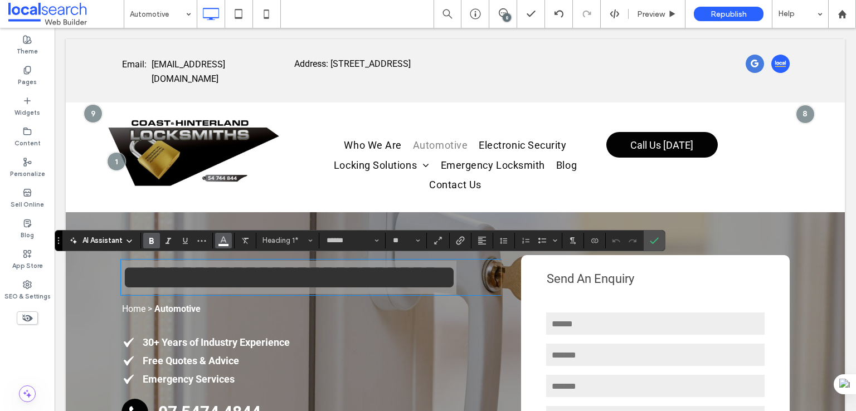
click at [221, 239] on icon "Color" at bounding box center [223, 239] width 9 height 9
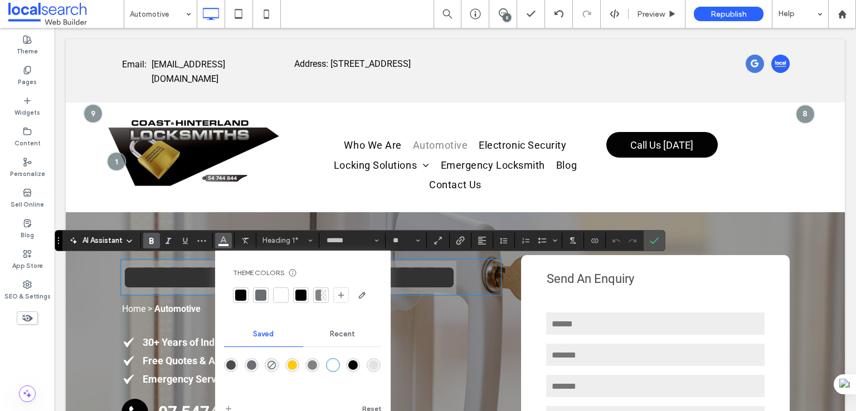
click at [337, 364] on div "rgba(255,255,255,1)" at bounding box center [332, 365] width 9 height 9
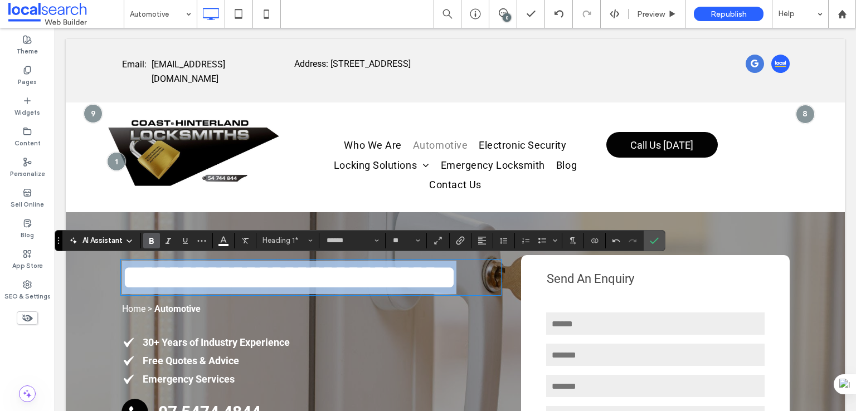
scroll to position [93, 0]
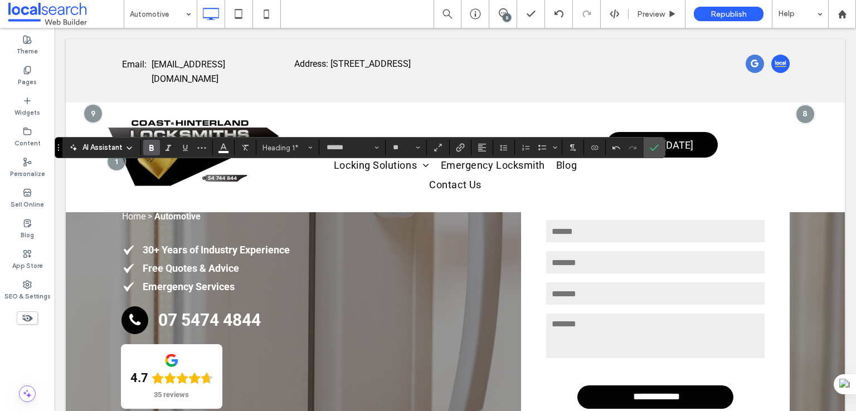
click at [250, 224] on p "Home > Automotive" at bounding box center [311, 217] width 378 height 14
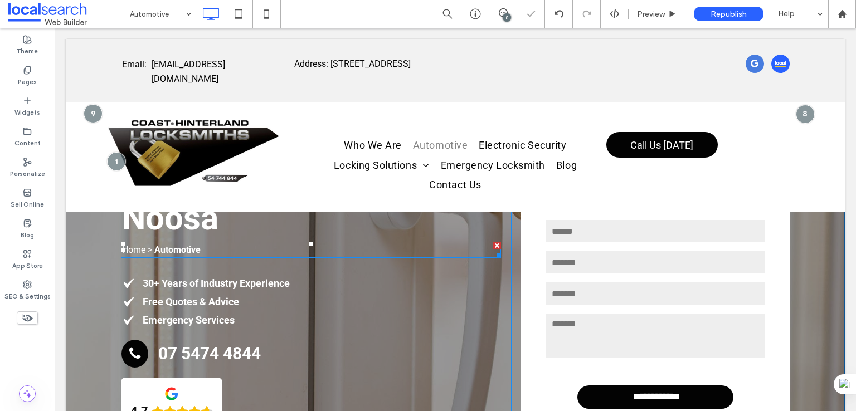
click at [250, 255] on p "Home > Automotive" at bounding box center [311, 250] width 378 height 14
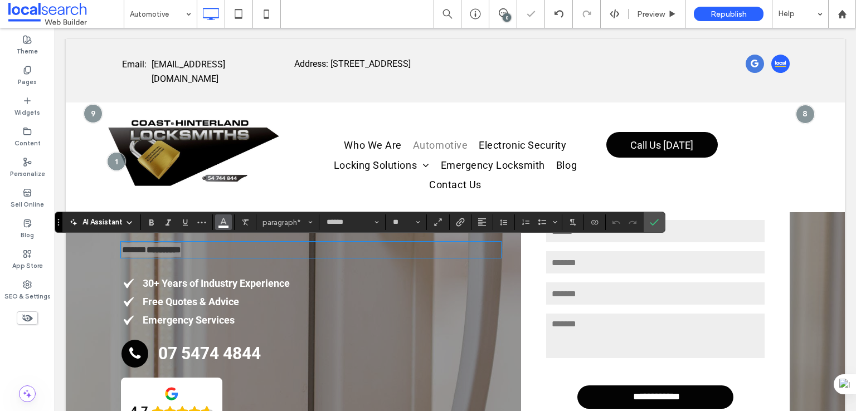
click at [225, 219] on icon "Color" at bounding box center [223, 221] width 9 height 9
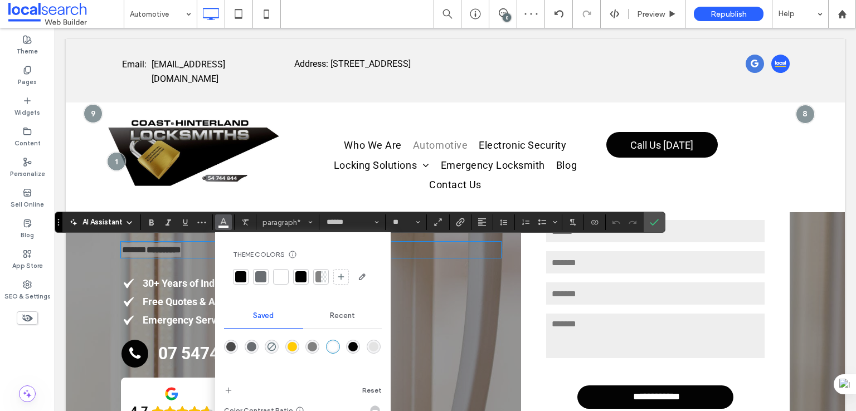
click at [328, 349] on div "rgba(255,255,255,1)" at bounding box center [332, 346] width 9 height 9
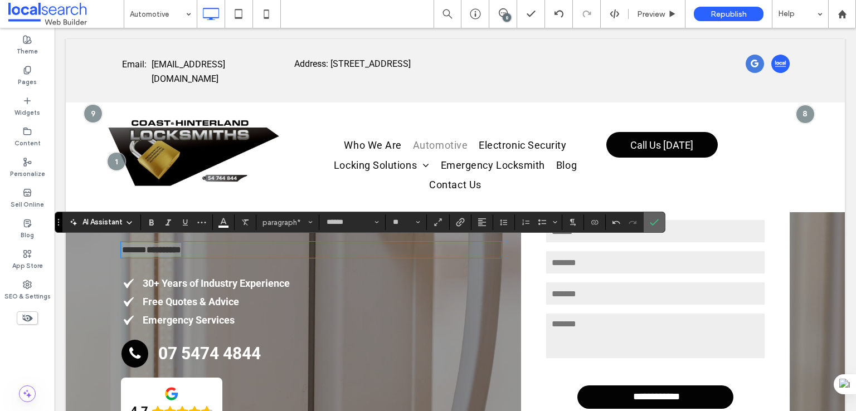
drag, startPoint x: 655, startPoint y: 224, endPoint x: 598, endPoint y: 195, distance: 64.3
click at [655, 224] on icon "Confirm" at bounding box center [654, 222] width 9 height 9
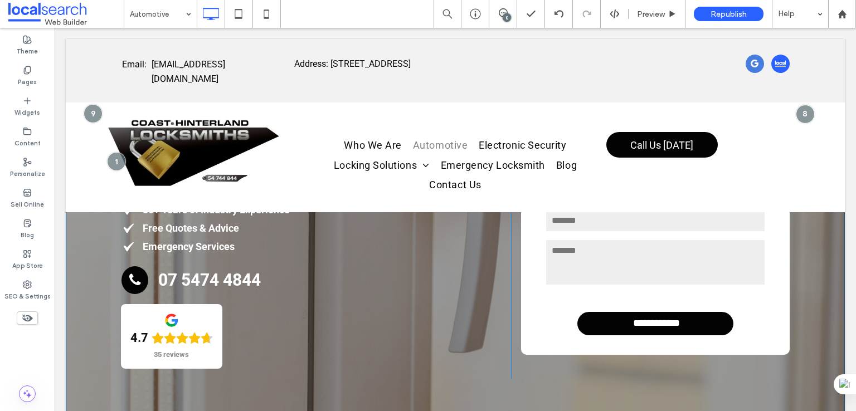
scroll to position [0, 0]
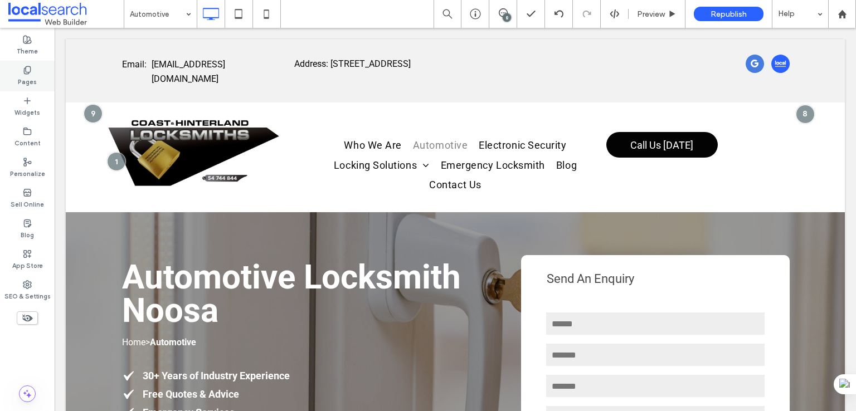
click at [17, 75] on div "Pages" at bounding box center [27, 76] width 55 height 31
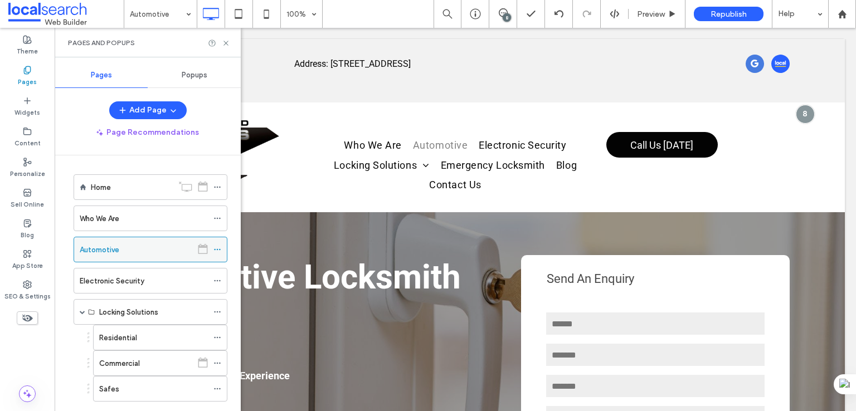
click at [207, 245] on use at bounding box center [202, 249] width 9 height 10
click at [214, 247] on icon at bounding box center [218, 250] width 8 height 8
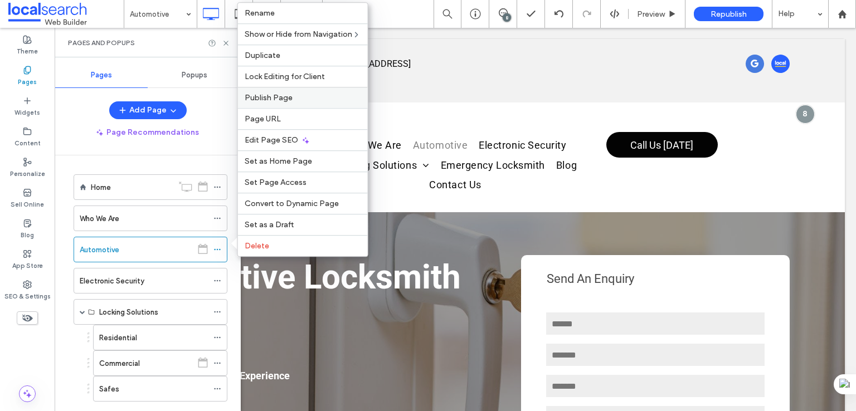
click at [300, 101] on label "Publish Page" at bounding box center [303, 97] width 117 height 9
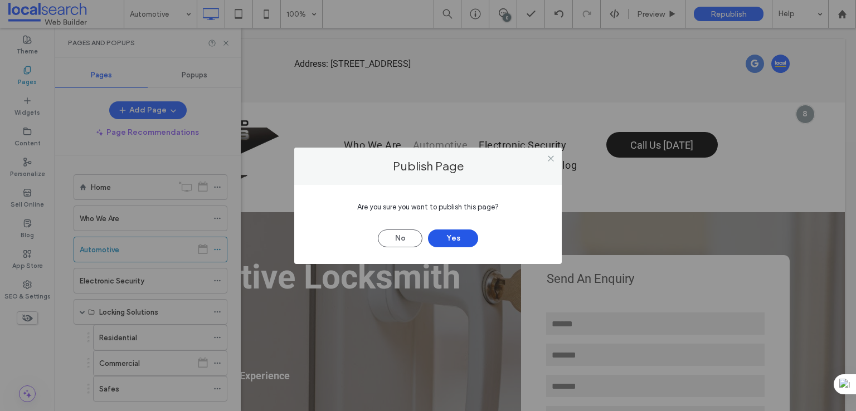
drag, startPoint x: 446, startPoint y: 240, endPoint x: 365, endPoint y: 18, distance: 235.6
click at [446, 240] on button "Yes" at bounding box center [453, 239] width 50 height 18
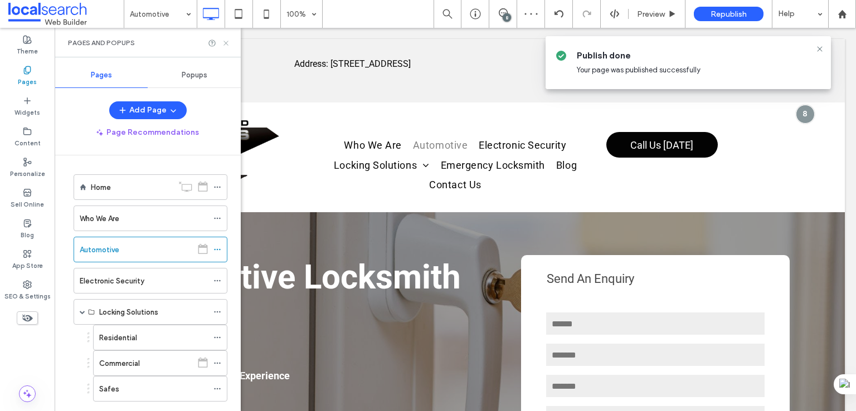
click at [226, 40] on icon at bounding box center [226, 43] width 8 height 8
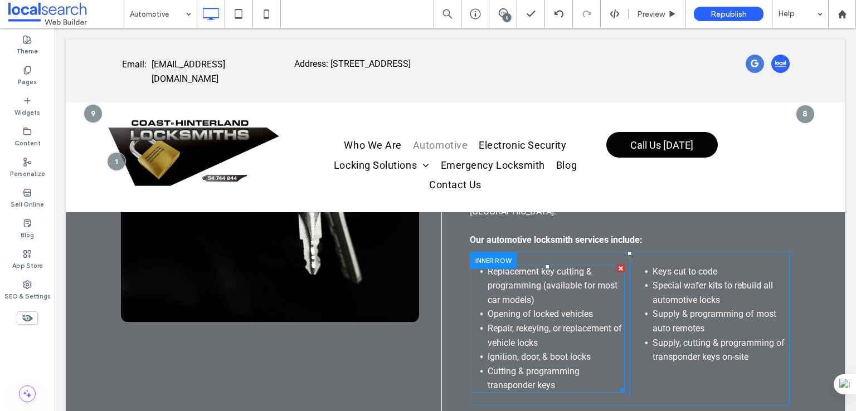
scroll to position [650, 0]
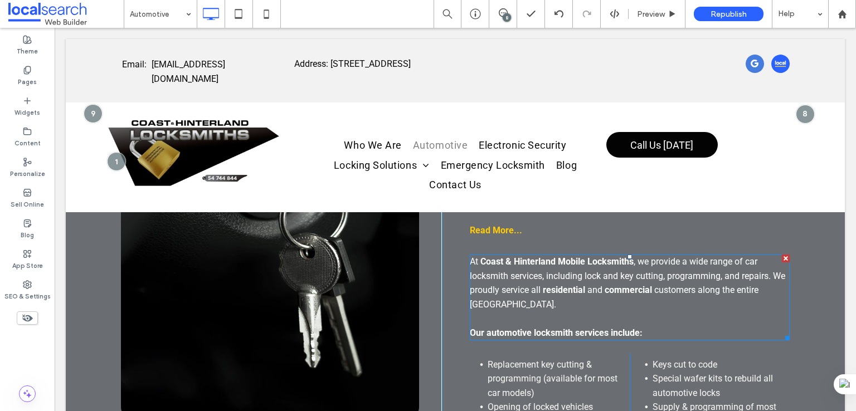
click at [546, 275] on span ", we provide a wide range of car locksmith services, including lock and key cut…" at bounding box center [628, 275] width 316 height 39
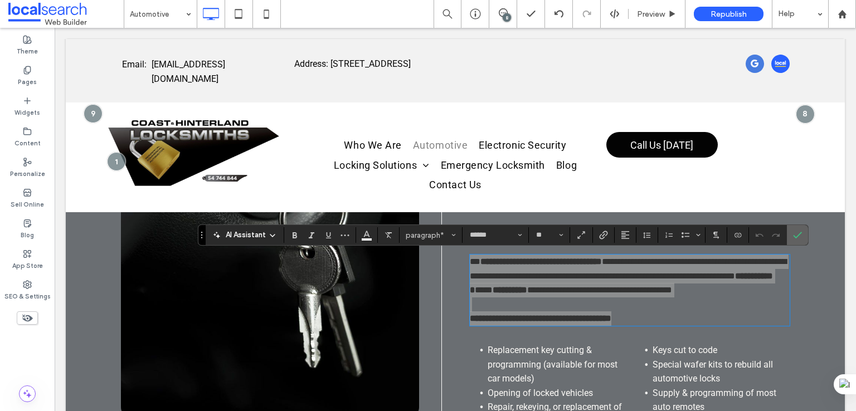
drag, startPoint x: 797, startPoint y: 235, endPoint x: 588, endPoint y: 205, distance: 211.2
click at [797, 235] on icon "Confirm" at bounding box center [797, 235] width 9 height 9
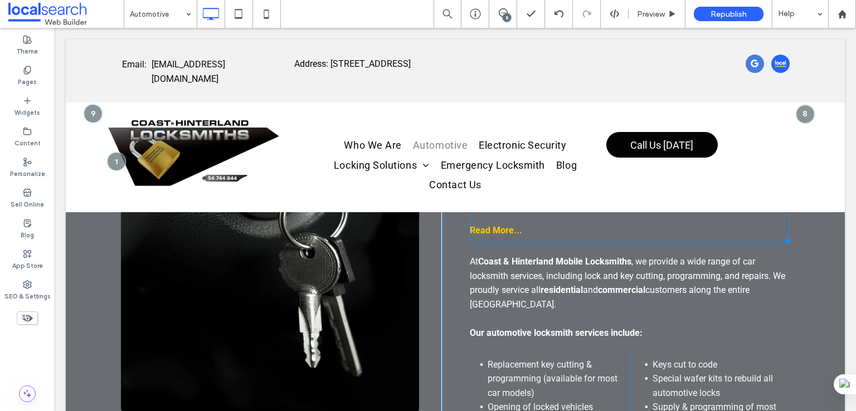
click at [492, 219] on span at bounding box center [630, 157] width 320 height 173
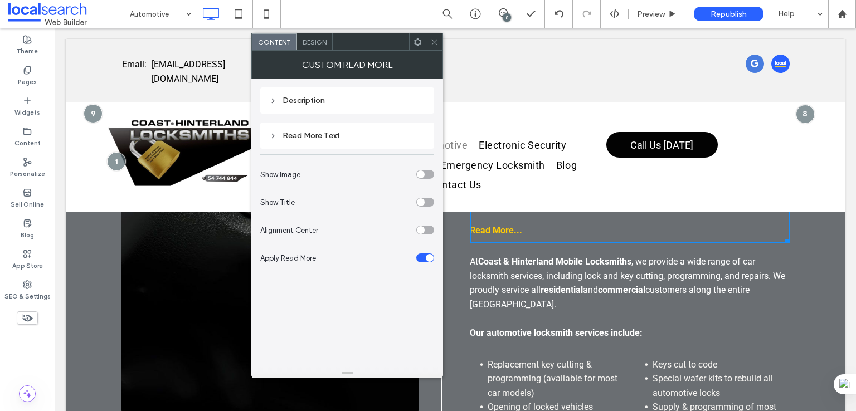
click at [295, 108] on div "Description" at bounding box center [347, 100] width 156 height 15
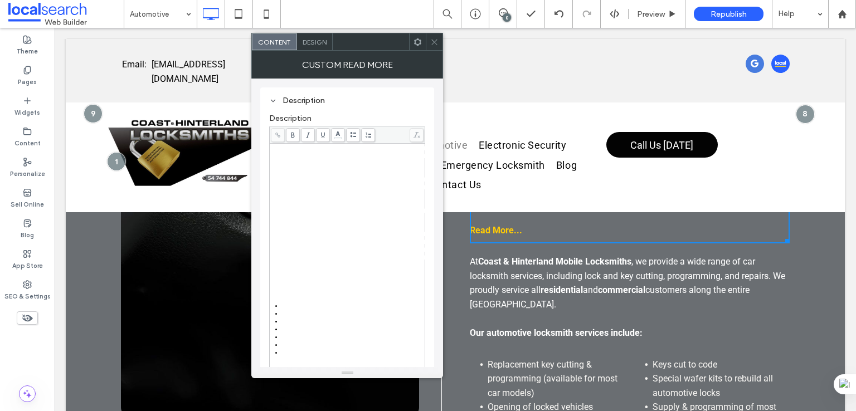
click at [318, 198] on span "**********" at bounding box center [348, 187] width 153 height 23
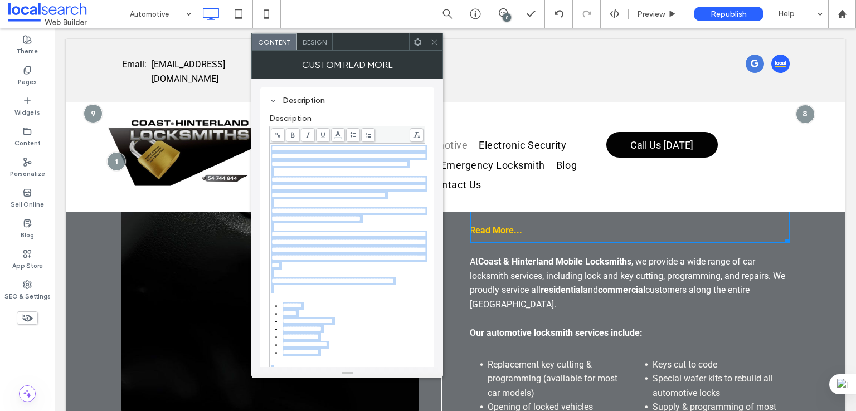
click at [340, 134] on body ".wqwq-1{fill:#231f20;} .cls-1q, .cls-2q { fill-rule: evenodd; } .cls-2q { fill:…" at bounding box center [428, 205] width 856 height 411
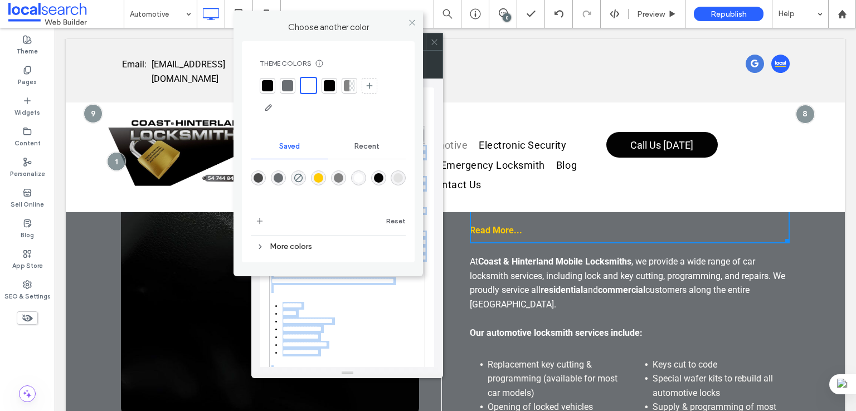
click at [259, 177] on div "rgba(74,74,74,1)" at bounding box center [258, 177] width 9 height 9
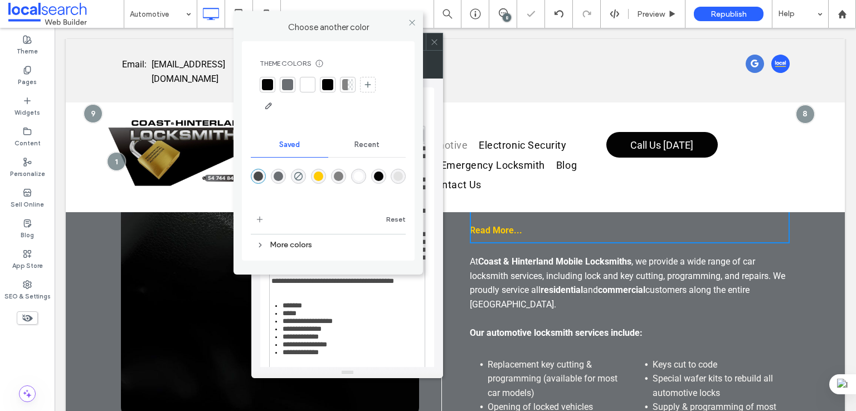
drag, startPoint x: 419, startPoint y: 25, endPoint x: 405, endPoint y: 73, distance: 50.5
click at [419, 24] on div at bounding box center [412, 22] width 17 height 17
click at [408, 24] on icon at bounding box center [412, 22] width 8 height 8
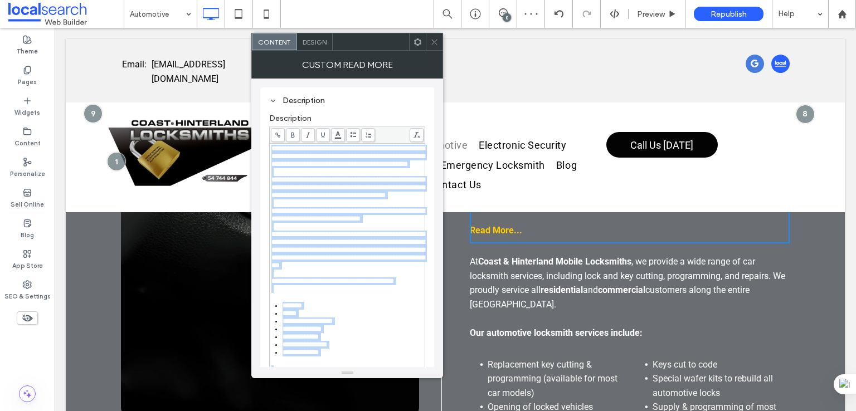
click at [341, 231] on div "Rich Text Editor" at bounding box center [348, 227] width 152 height 8
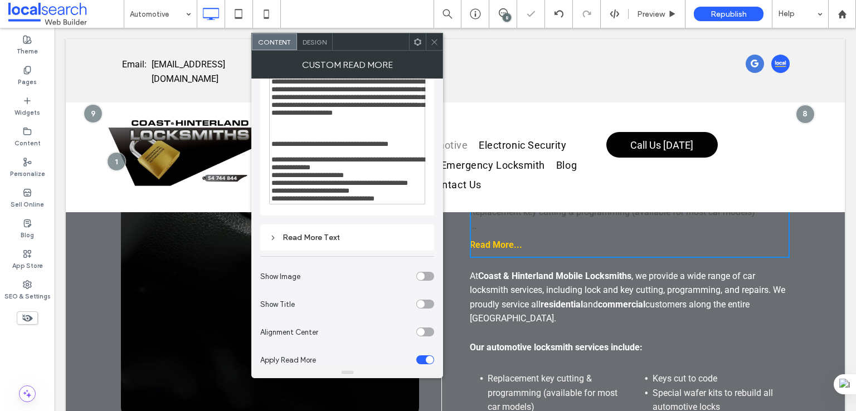
scroll to position [114, 0]
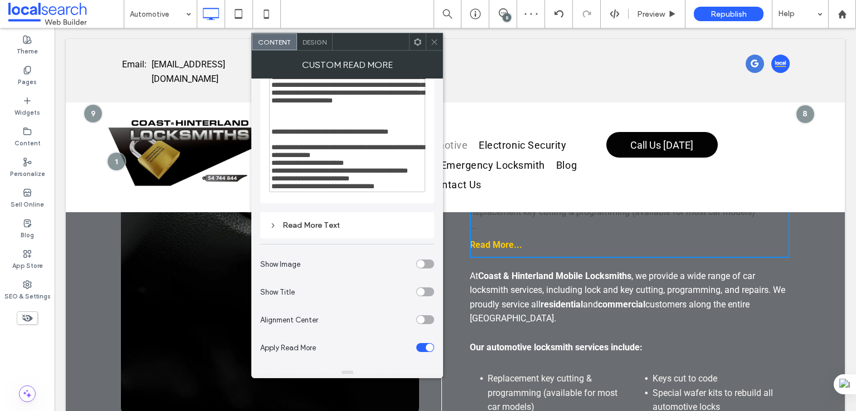
click at [375, 186] on span "**********" at bounding box center [323, 186] width 103 height 7
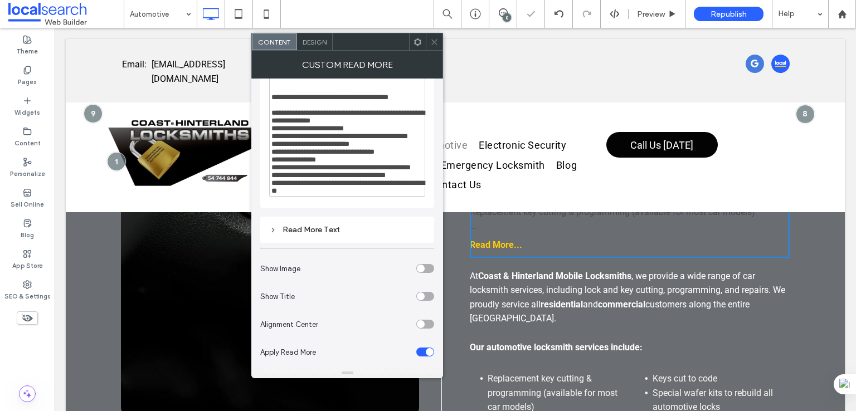
click at [390, 202] on div "**********" at bounding box center [347, 98] width 156 height 208
click at [386, 195] on div "**********" at bounding box center [348, 188] width 152 height 16
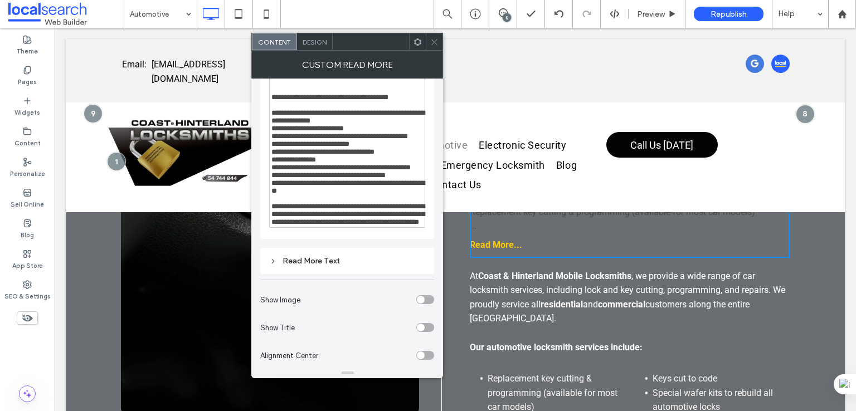
click at [337, 195] on span "**********" at bounding box center [348, 187] width 153 height 15
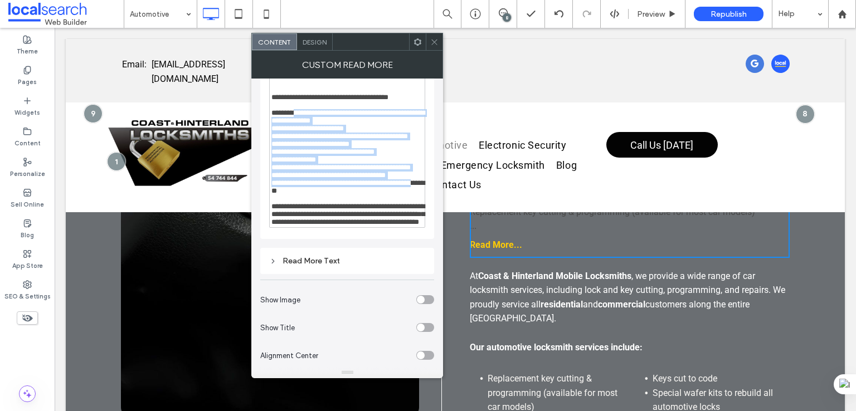
drag, startPoint x: 332, startPoint y: 240, endPoint x: 303, endPoint y: 142, distance: 102.9
click at [302, 134] on div "**********" at bounding box center [348, 128] width 152 height 195
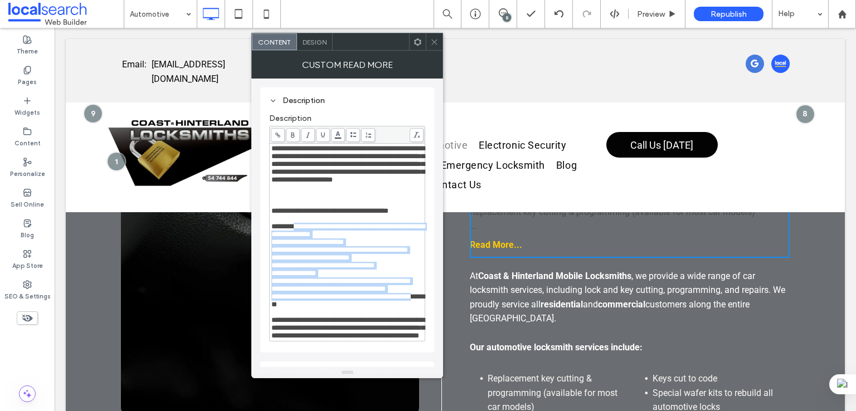
scroll to position [0, 0]
drag, startPoint x: 352, startPoint y: 130, endPoint x: 347, endPoint y: 138, distance: 9.3
click at [352, 130] on span at bounding box center [353, 135] width 14 height 14
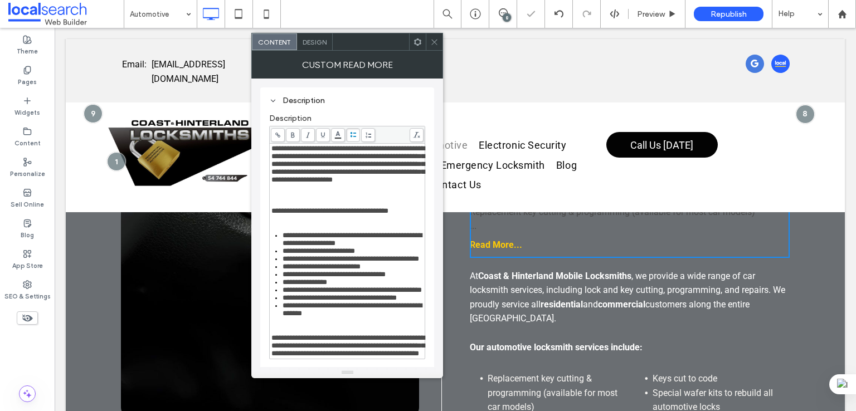
click at [302, 207] on div "Rich Text Editor" at bounding box center [348, 204] width 152 height 8
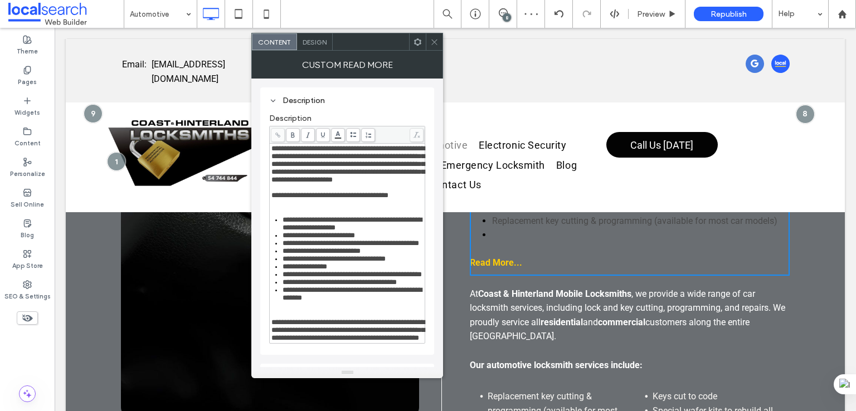
click at [307, 231] on div "**********" at bounding box center [348, 243] width 152 height 197
click at [306, 207] on div "Rich Text Editor" at bounding box center [348, 204] width 152 height 8
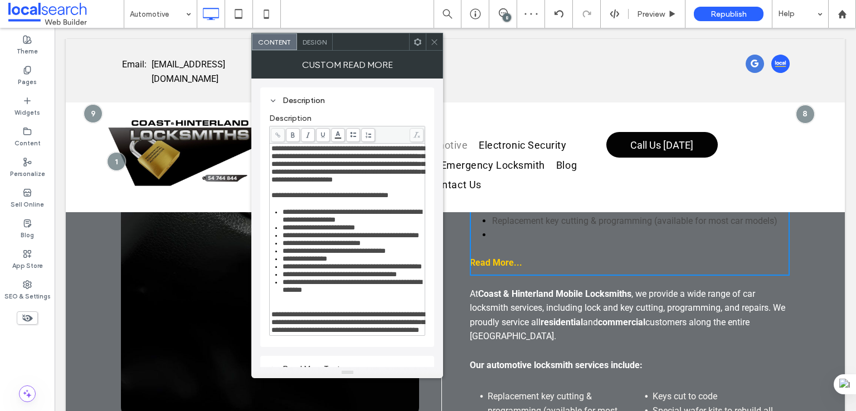
scroll to position [93, 0]
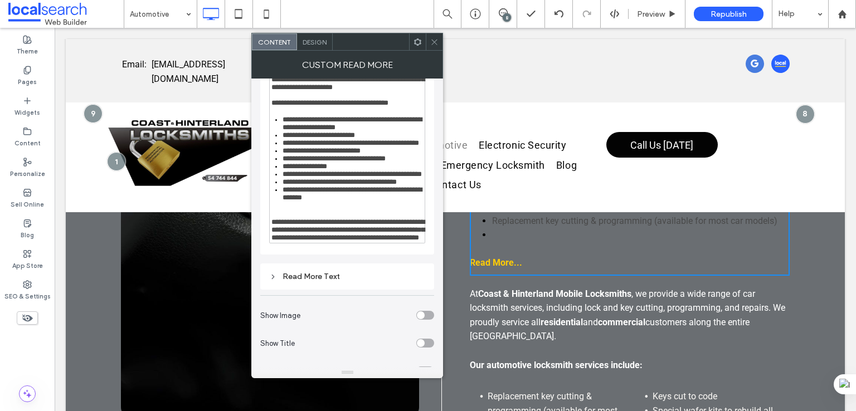
click at [294, 219] on div "Rich Text Editor" at bounding box center [348, 215] width 152 height 8
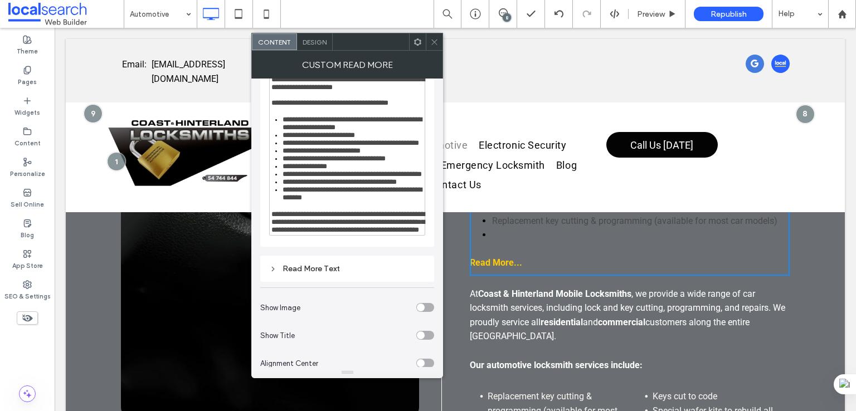
click at [312, 178] on div "**********" at bounding box center [354, 175] width 142 height 8
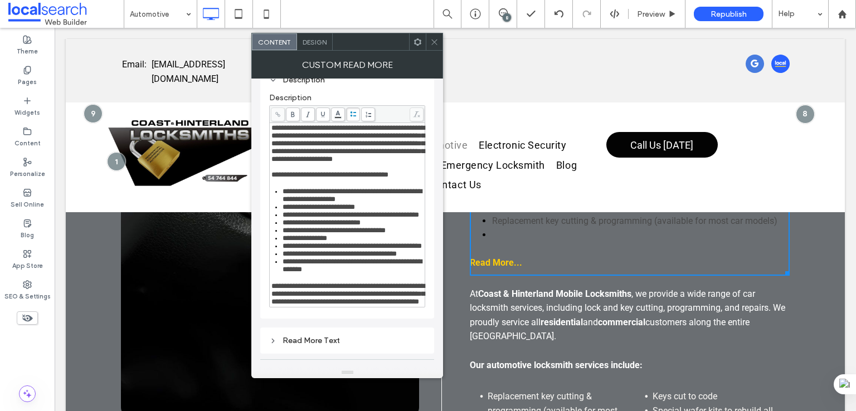
scroll to position [0, 0]
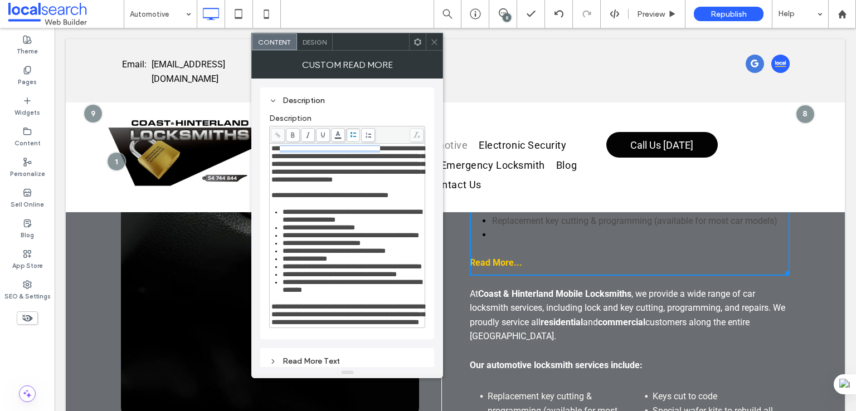
drag, startPoint x: 408, startPoint y: 150, endPoint x: 281, endPoint y: 150, distance: 127.1
click at [281, 150] on span "**********" at bounding box center [348, 164] width 153 height 38
click at [278, 132] on icon at bounding box center [278, 135] width 6 height 6
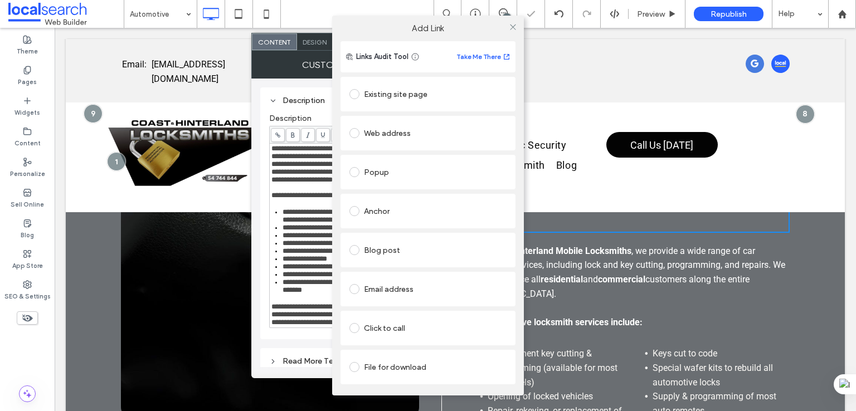
click at [423, 88] on div "Existing site page" at bounding box center [428, 94] width 157 height 18
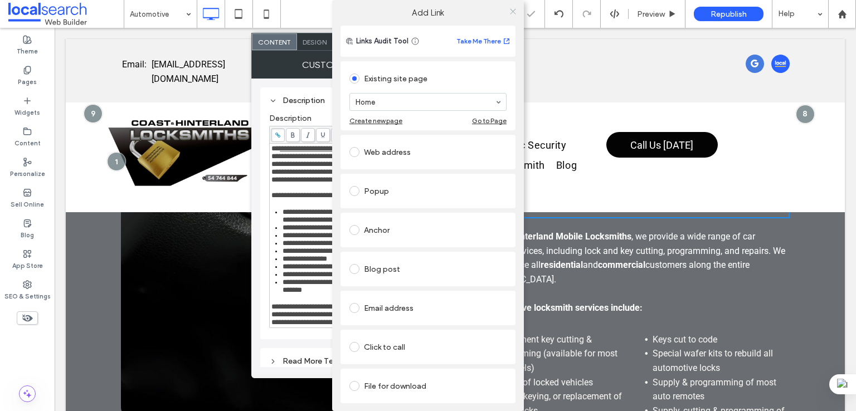
click at [509, 19] on span at bounding box center [513, 11] width 8 height 17
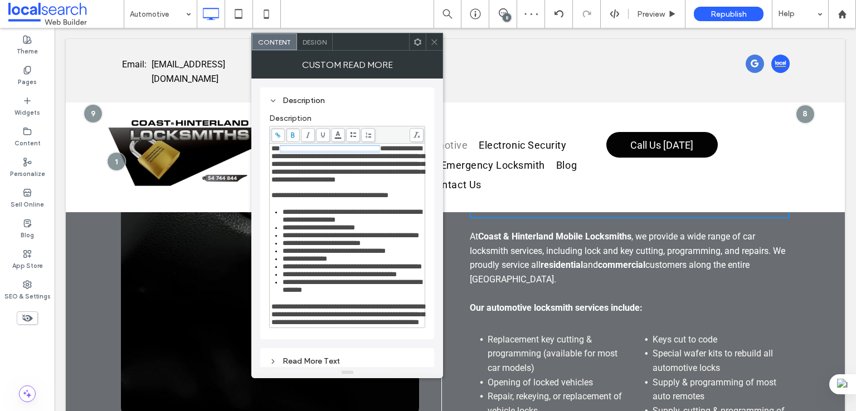
click at [335, 138] on body ".wqwq-1{fill:#231f20;} .cls-1q, .cls-2q { fill-rule: evenodd; } .cls-2q { fill:…" at bounding box center [428, 205] width 856 height 411
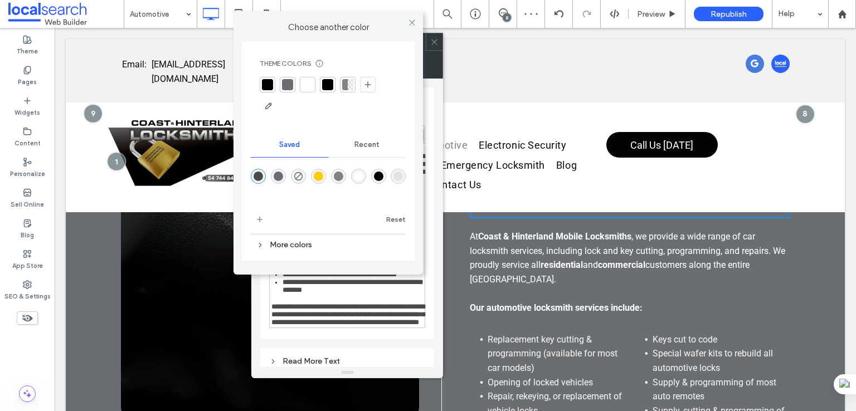
click at [314, 174] on div "rgba(255,203,5,1)" at bounding box center [318, 176] width 9 height 9
click at [414, 23] on icon at bounding box center [412, 22] width 8 height 8
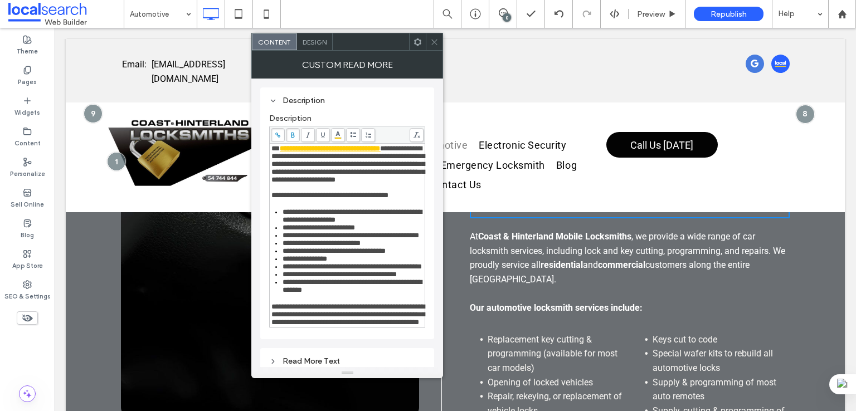
click at [370, 183] on span "**********" at bounding box center [348, 164] width 153 height 38
click at [336, 183] on span "**********" at bounding box center [348, 164] width 153 height 38
click at [278, 134] on icon at bounding box center [278, 135] width 6 height 6
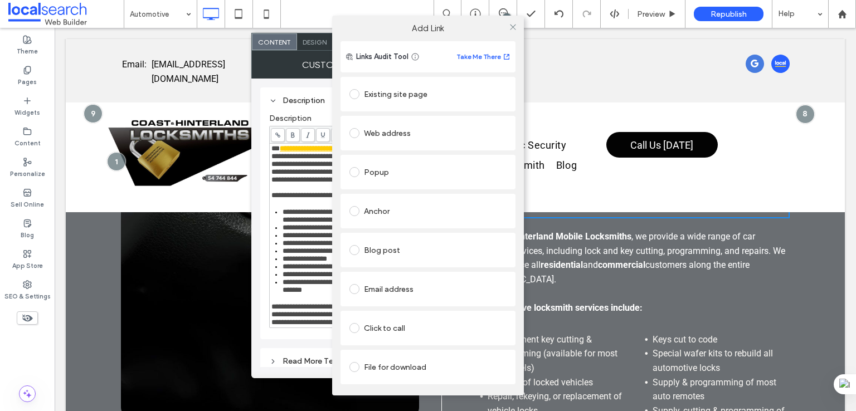
click at [392, 91] on div "Existing site page" at bounding box center [428, 94] width 157 height 18
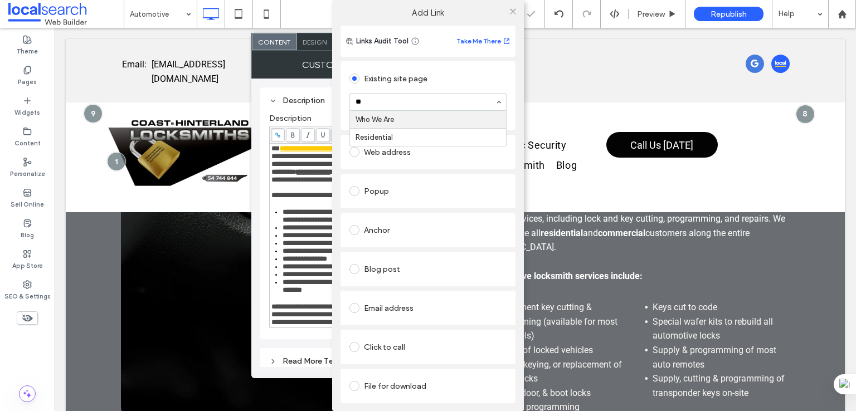
type input "***"
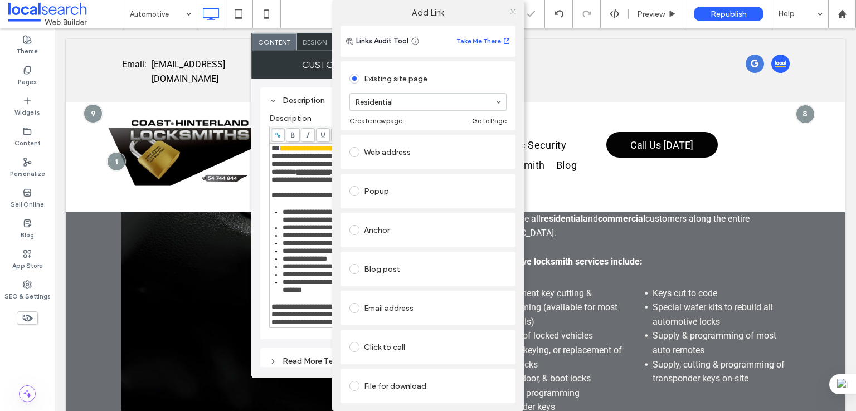
click at [511, 15] on icon at bounding box center [513, 11] width 8 height 8
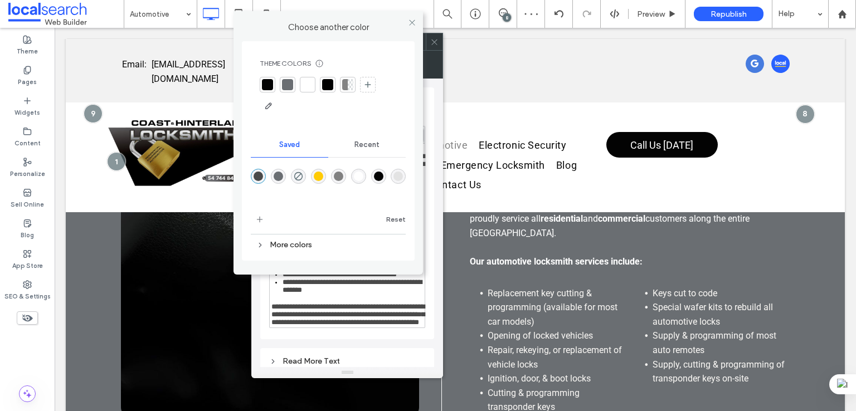
click at [336, 135] on body ".wqwq-1{fill:#231f20;} .cls-1q, .cls-2q { fill-rule: evenodd; } .cls-2q { fill:…" at bounding box center [428, 205] width 856 height 411
click at [326, 176] on div at bounding box center [328, 184] width 155 height 42
drag, startPoint x: 319, startPoint y: 175, endPoint x: 415, endPoint y: 112, distance: 115.2
click at [318, 175] on div "rgba(255,203,5,1)" at bounding box center [318, 176] width 9 height 9
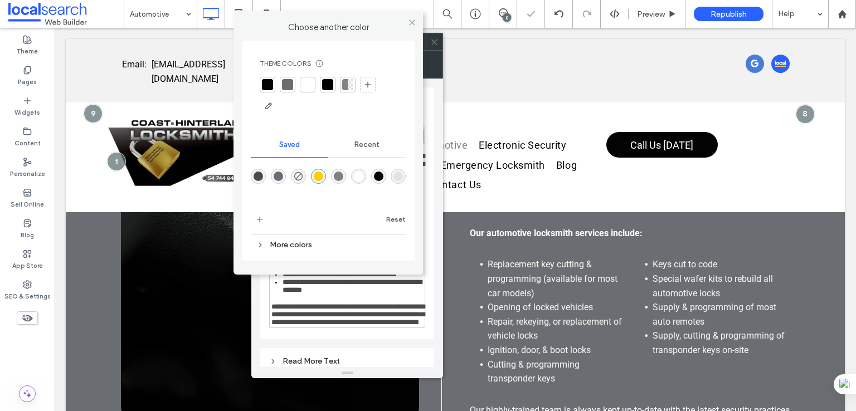
drag, startPoint x: 413, startPoint y: 22, endPoint x: 410, endPoint y: 36, distance: 14.3
click at [414, 22] on icon at bounding box center [412, 22] width 8 height 8
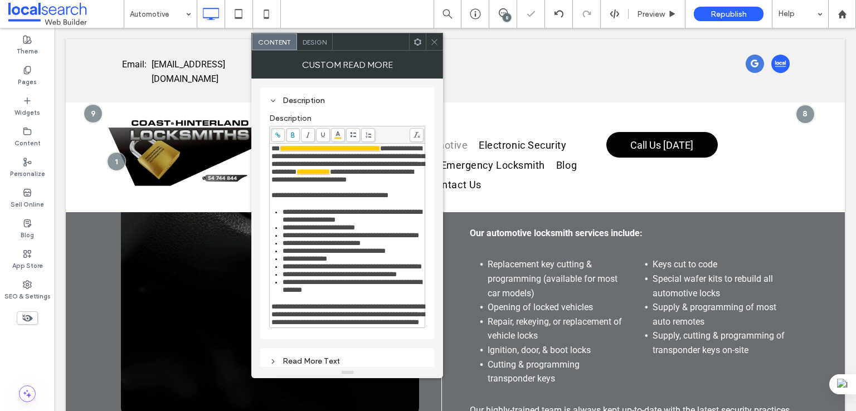
click at [377, 183] on span "**********" at bounding box center [343, 175] width 142 height 15
click at [279, 134] on use at bounding box center [278, 135] width 5 height 5
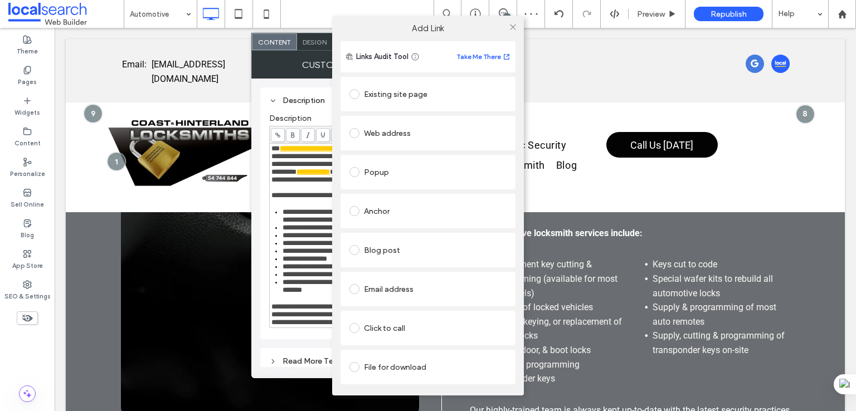
click at [374, 101] on div "Existing site page" at bounding box center [428, 94] width 157 height 18
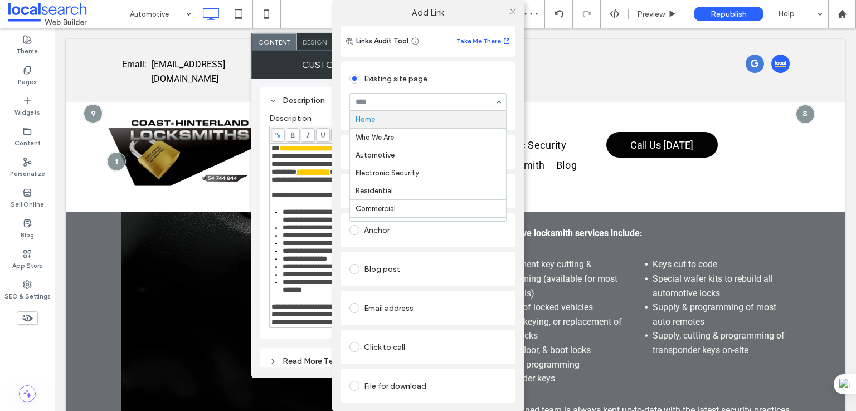
type input "*"
drag, startPoint x: 399, startPoint y: 137, endPoint x: 496, endPoint y: 70, distance: 117.7
click at [505, 14] on div at bounding box center [513, 11] width 17 height 17
click at [509, 12] on icon at bounding box center [513, 11] width 8 height 8
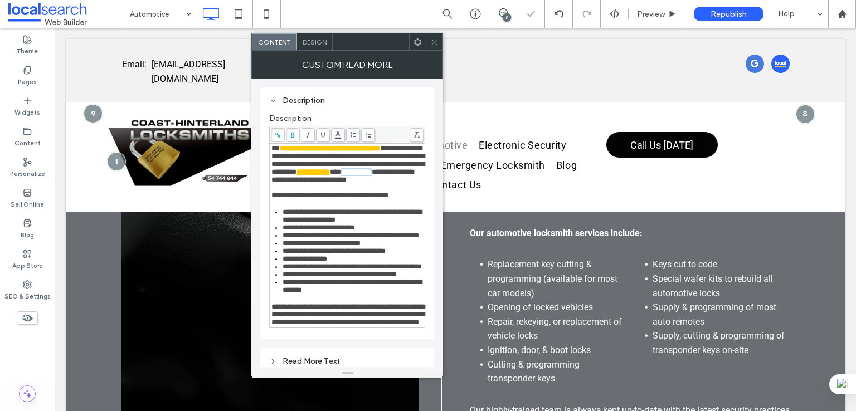
click at [332, 136] on body ".wqwq-1{fill:#231f20;} .cls-1q, .cls-2q { fill-rule: evenodd; } .cls-2q { fill:…" at bounding box center [428, 205] width 856 height 411
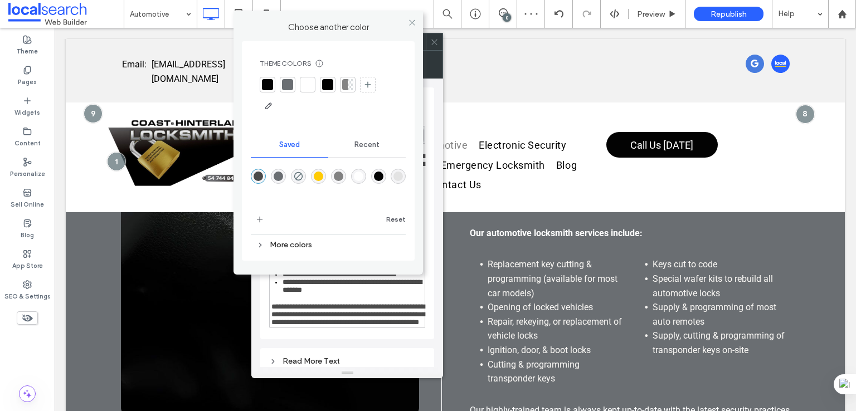
drag, startPoint x: 319, startPoint y: 177, endPoint x: 371, endPoint y: 117, distance: 79.9
click at [319, 177] on div "rgba(255,203,5,1)" at bounding box center [318, 176] width 9 height 9
click at [411, 22] on icon at bounding box center [412, 22] width 8 height 8
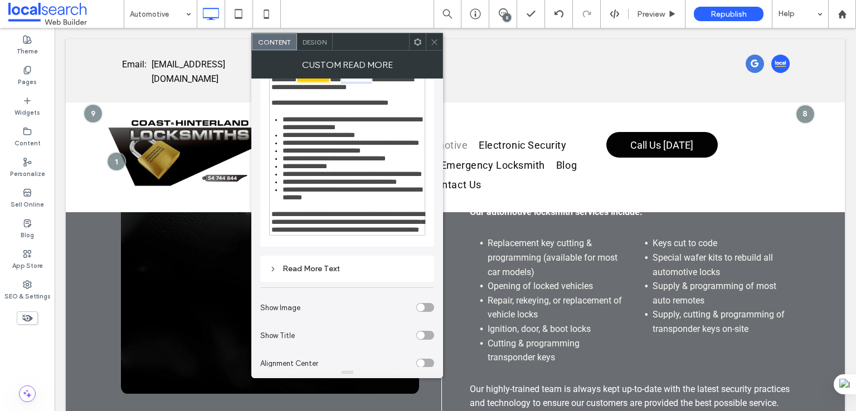
scroll to position [650, 0]
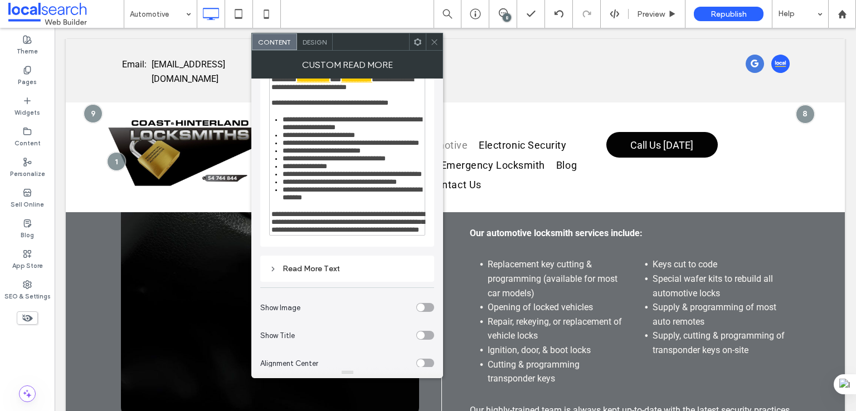
click at [432, 43] on icon at bounding box center [434, 42] width 8 height 8
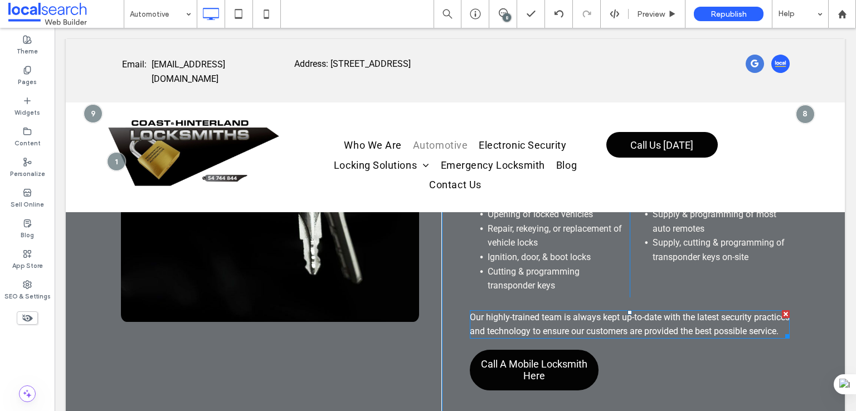
scroll to position [836, 0]
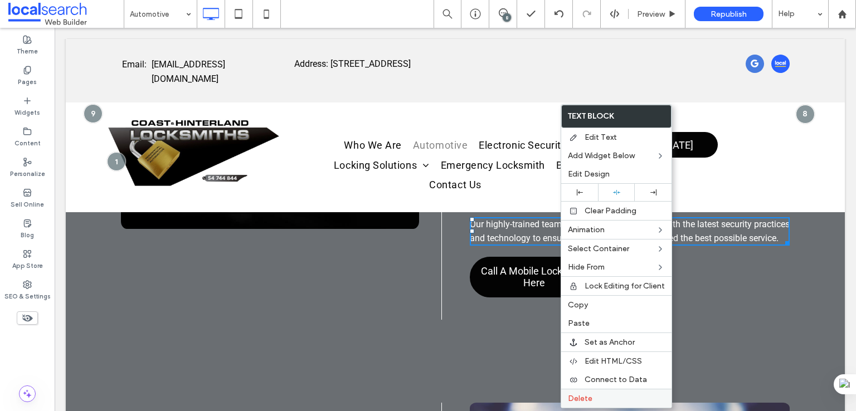
click at [582, 394] on span "Delete" at bounding box center [580, 398] width 25 height 9
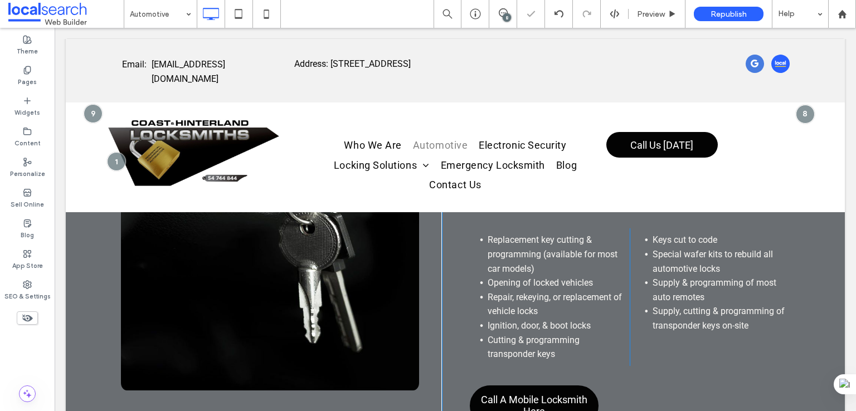
scroll to position [650, 0]
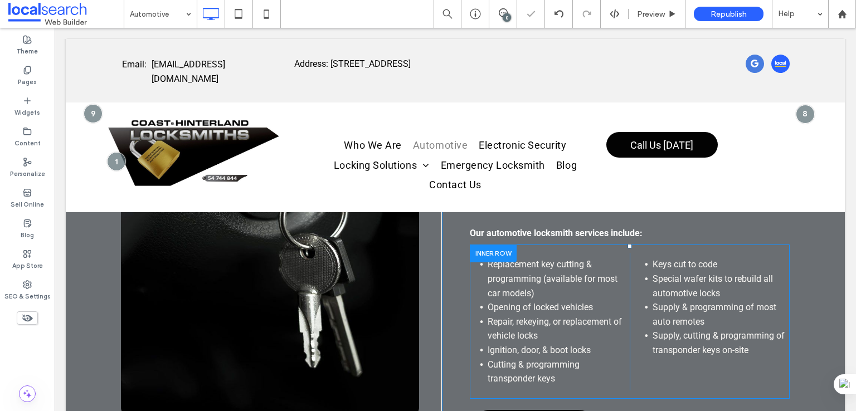
click at [502, 251] on div at bounding box center [493, 253] width 47 height 17
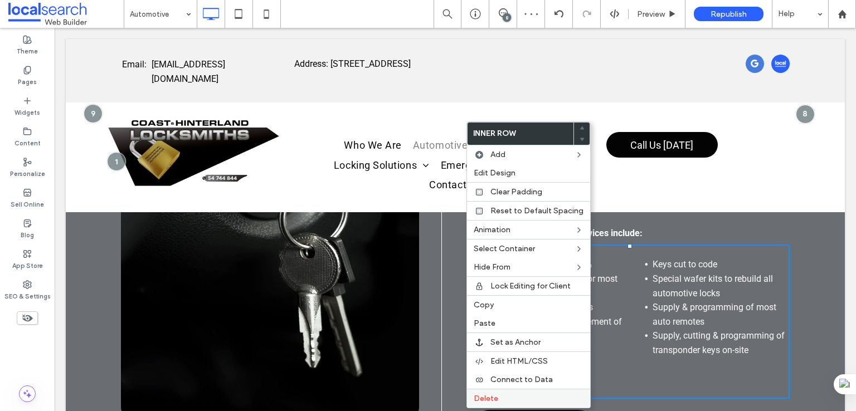
click at [507, 394] on label "Delete" at bounding box center [529, 398] width 110 height 9
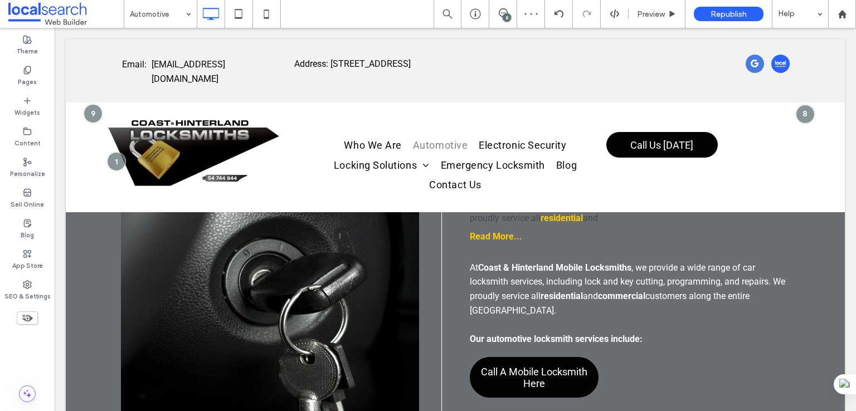
scroll to position [464, 0]
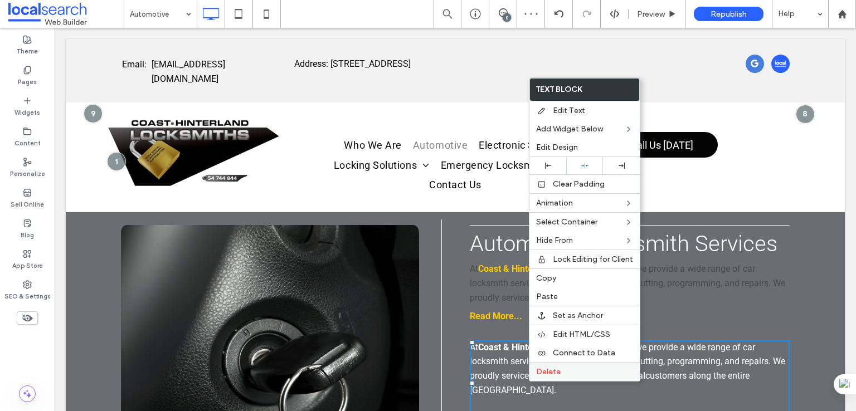
click at [550, 374] on span "Delete" at bounding box center [548, 371] width 25 height 9
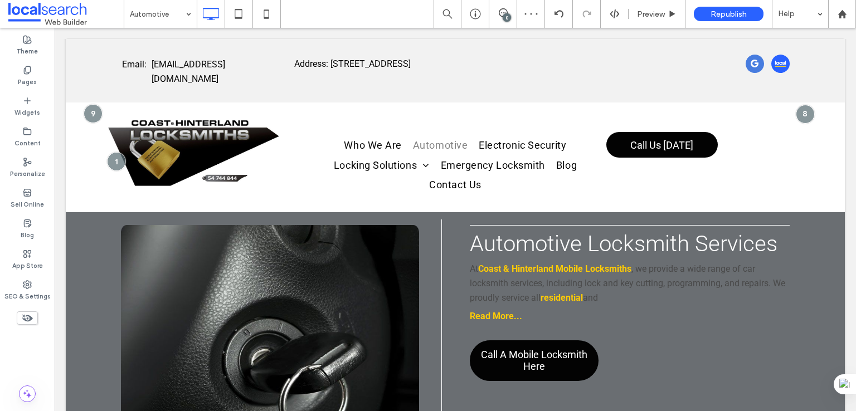
click at [470, 256] on span at bounding box center [470, 256] width 0 height 0
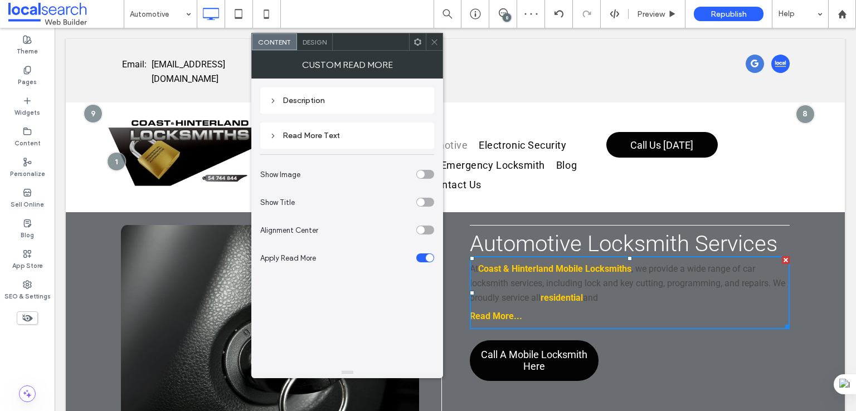
click at [308, 101] on div "Description" at bounding box center [347, 100] width 156 height 9
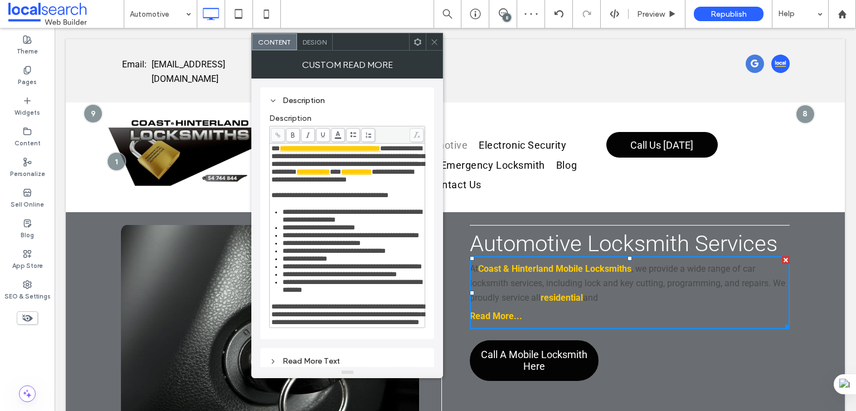
click at [330, 217] on div "**********" at bounding box center [348, 236] width 152 height 182
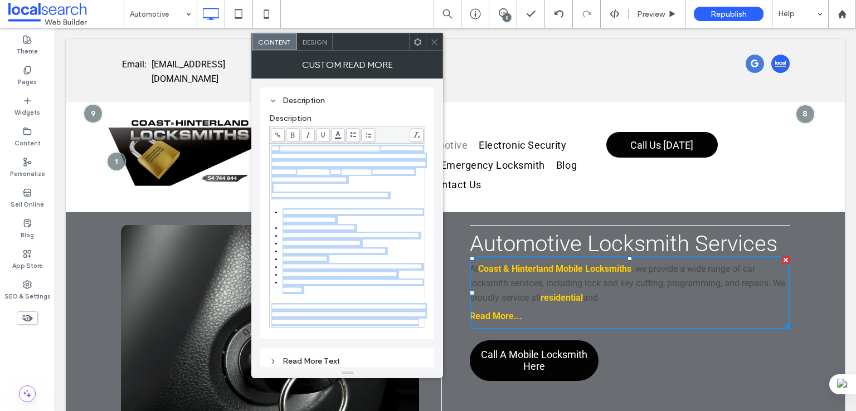
click at [341, 137] on body ".wqwq-1{fill:#231f20;} .cls-1q, .cls-2q { fill-rule: evenodd; } .cls-2q { fill:…" at bounding box center [428, 205] width 856 height 411
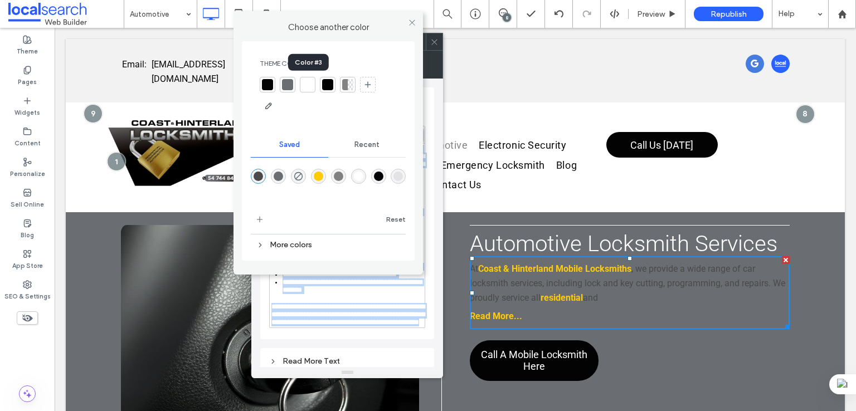
click at [306, 89] on div at bounding box center [307, 84] width 11 height 11
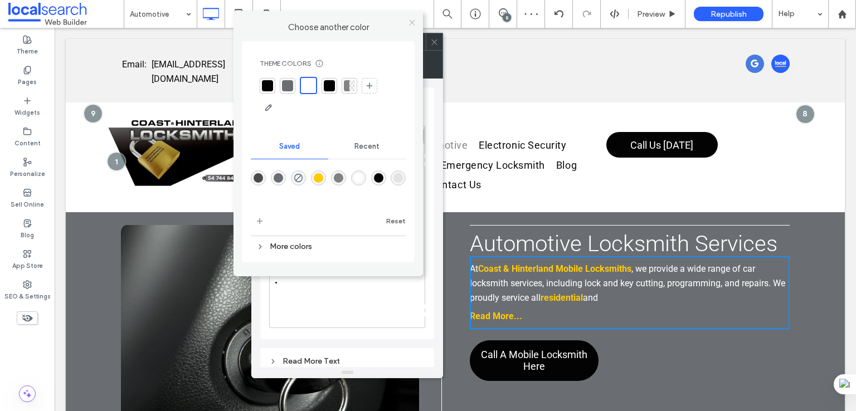
click at [410, 26] on icon at bounding box center [412, 22] width 8 height 8
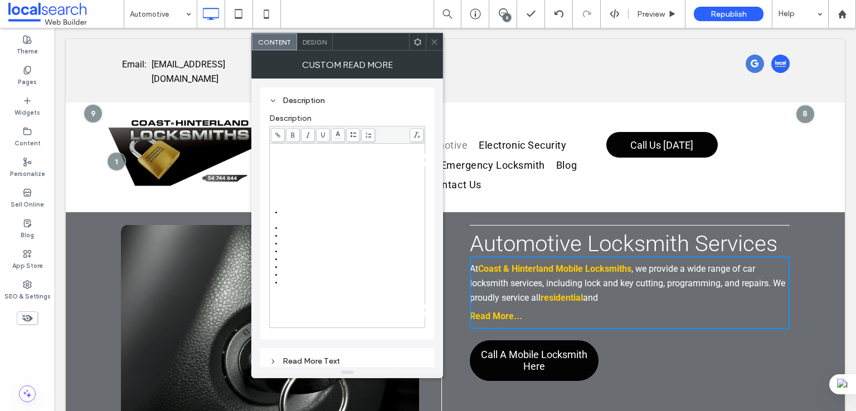
click at [312, 46] on div "Design" at bounding box center [315, 41] width 36 height 17
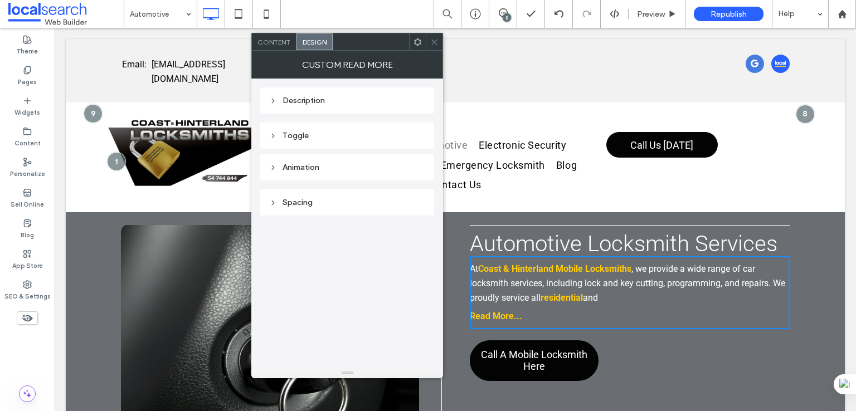
click at [338, 131] on div "Toggle" at bounding box center [347, 135] width 156 height 9
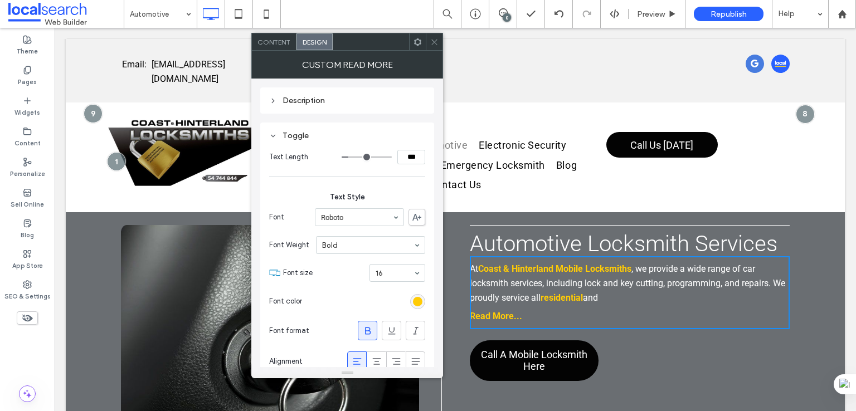
click at [404, 157] on input "***" at bounding box center [412, 157] width 28 height 14
type input "***"
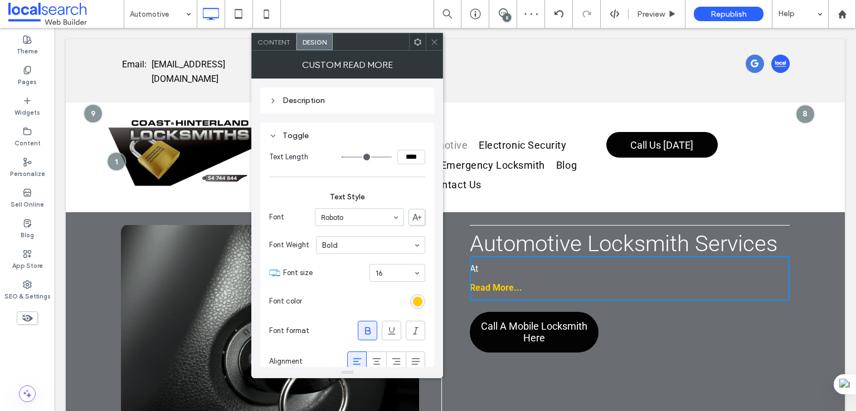
type input "****"
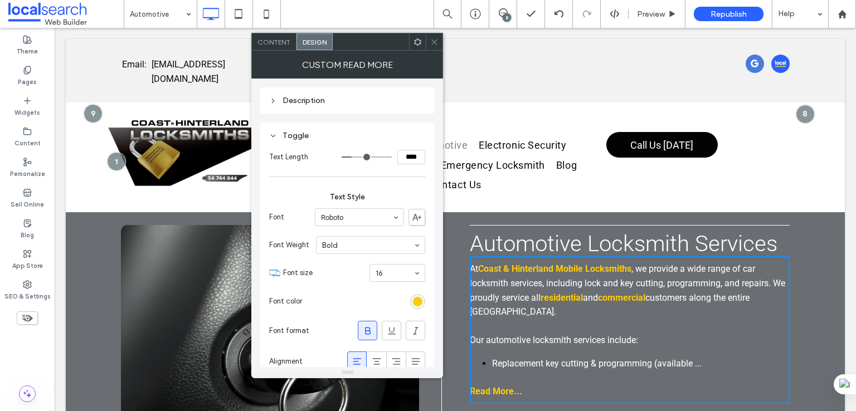
type input "****"
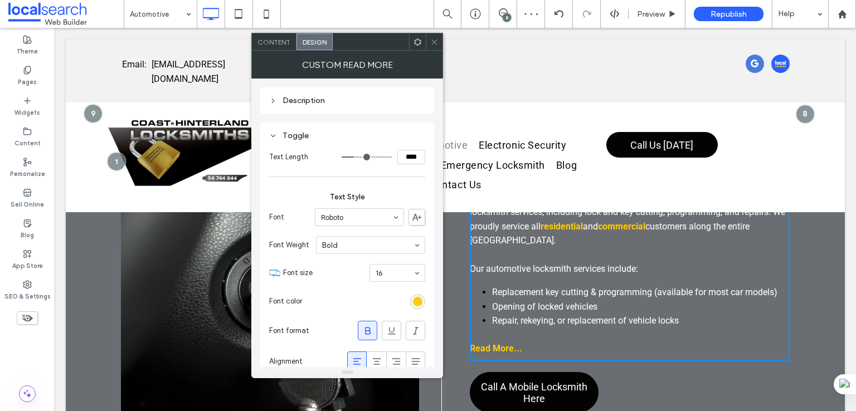
scroll to position [558, 0]
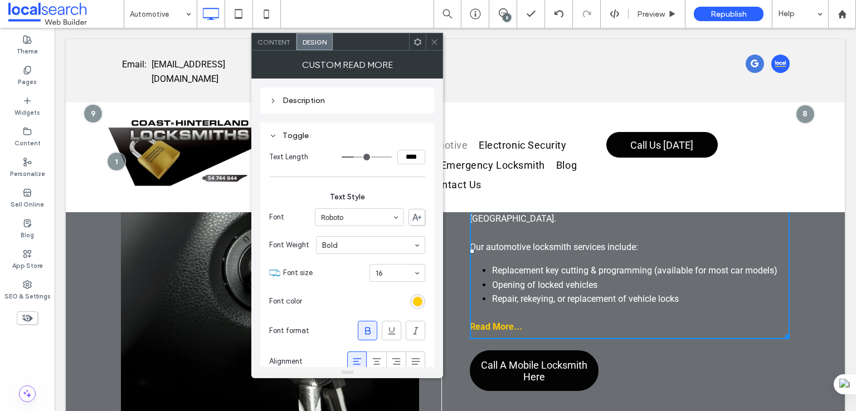
click at [437, 41] on icon at bounding box center [434, 42] width 8 height 8
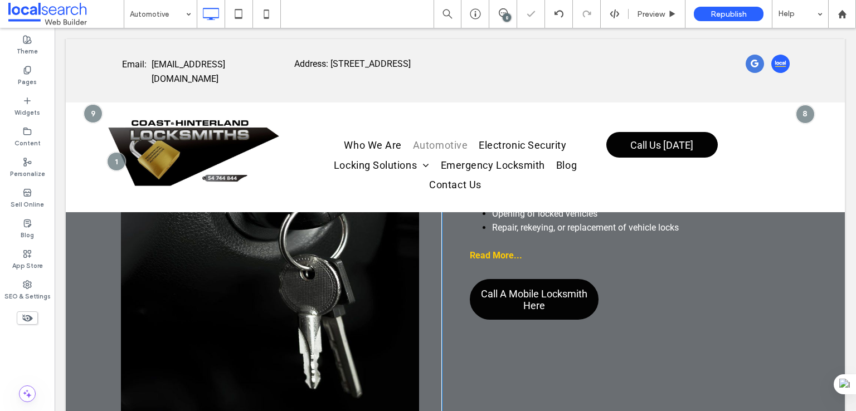
scroll to position [650, 0]
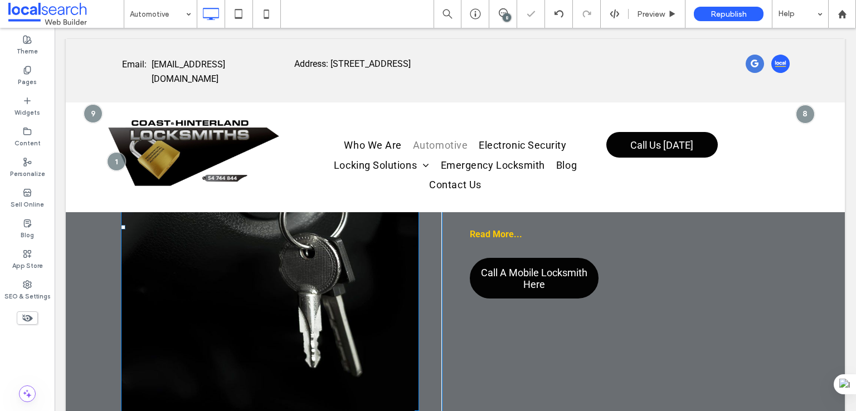
click at [342, 327] on img at bounding box center [270, 228] width 298 height 376
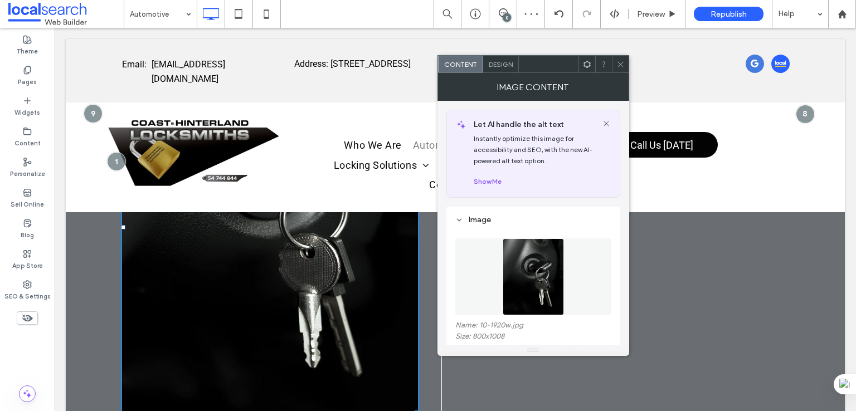
click at [499, 59] on div "Design" at bounding box center [501, 64] width 36 height 17
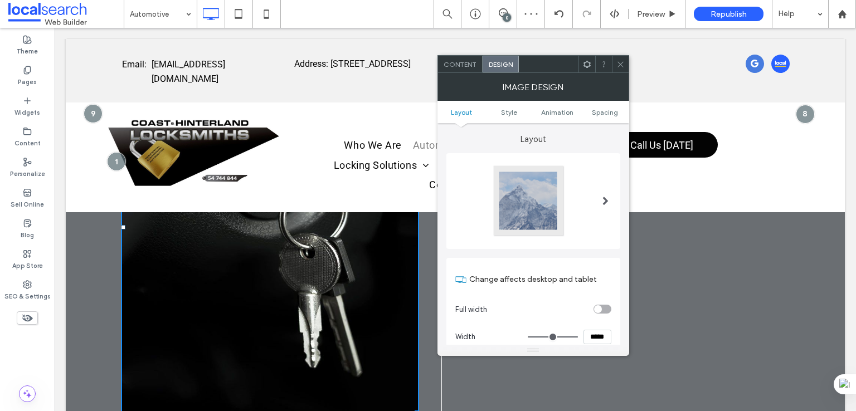
click at [621, 60] on icon at bounding box center [621, 64] width 8 height 8
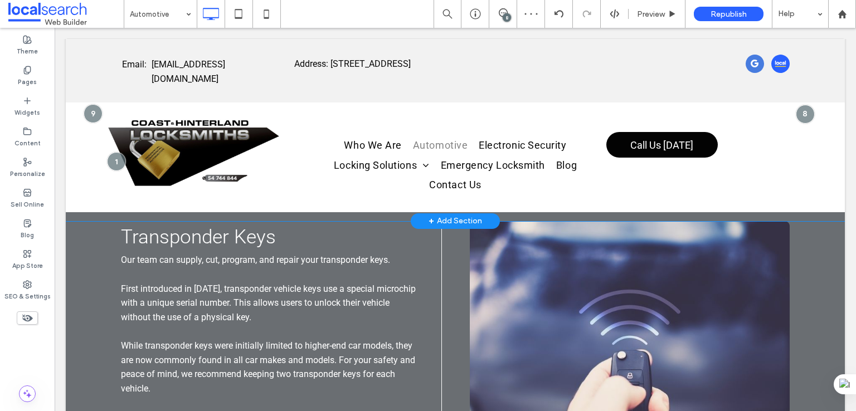
scroll to position [929, 0]
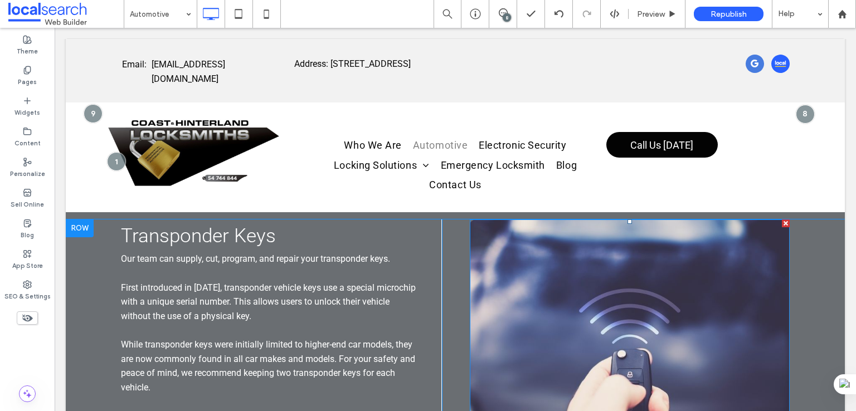
click at [558, 297] on img at bounding box center [630, 359] width 320 height 279
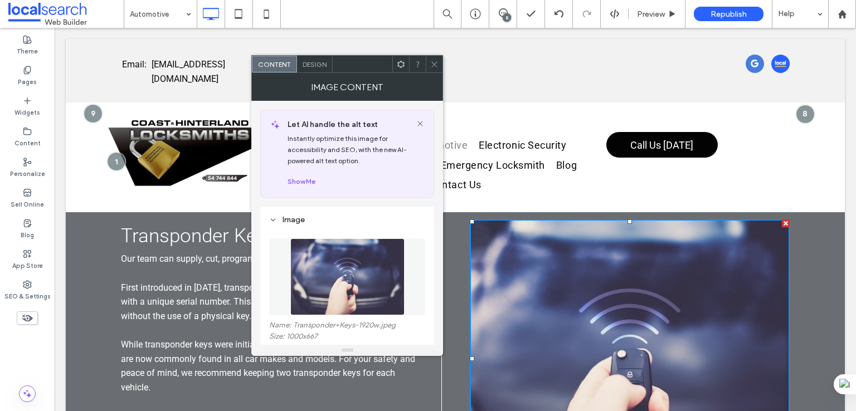
click at [441, 57] on div at bounding box center [434, 64] width 17 height 17
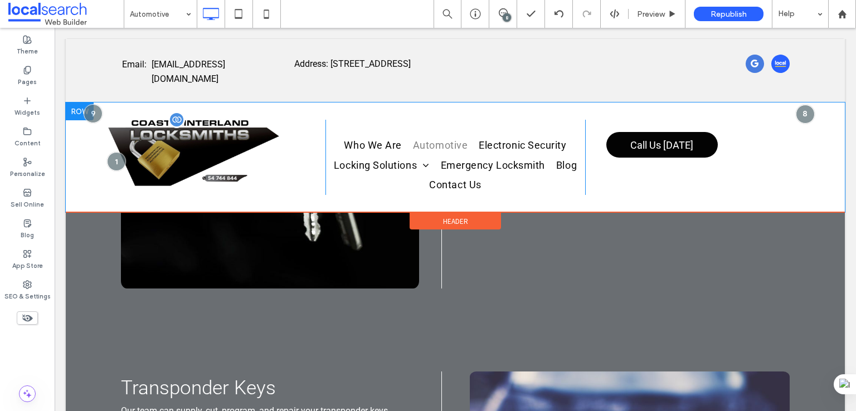
scroll to position [743, 0]
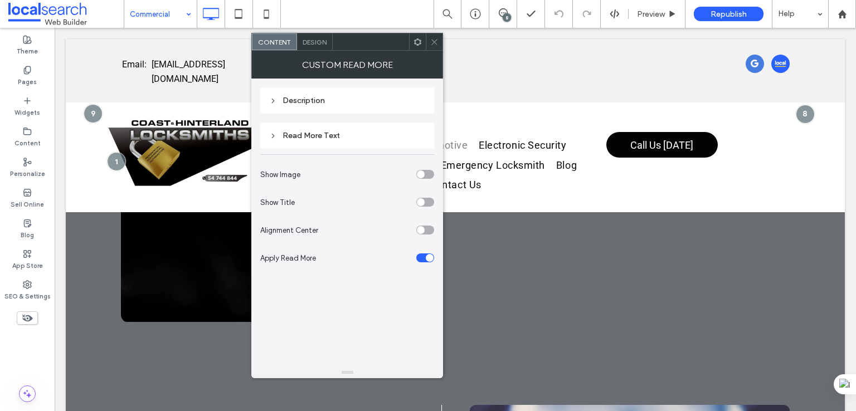
click at [338, 109] on div "Description" at bounding box center [347, 101] width 174 height 26
click at [339, 103] on div "Description" at bounding box center [347, 100] width 156 height 9
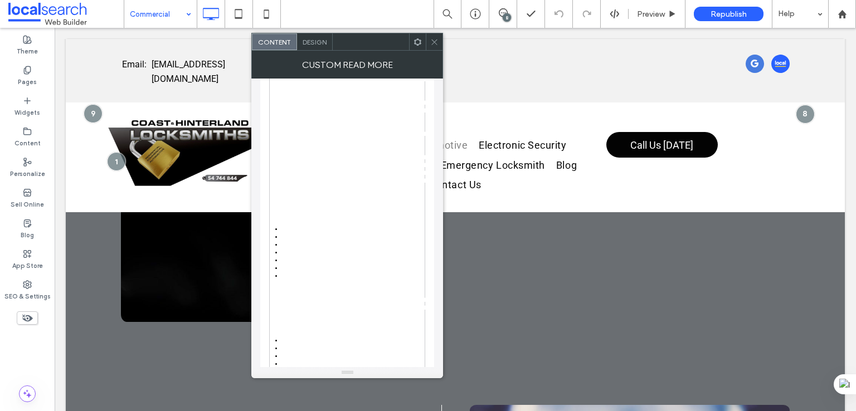
scroll to position [93, 0]
click at [437, 41] on div "Search the editor (CTRL+K)" at bounding box center [449, 48] width 56 height 20
click at [434, 41] on icon at bounding box center [434, 42] width 8 height 8
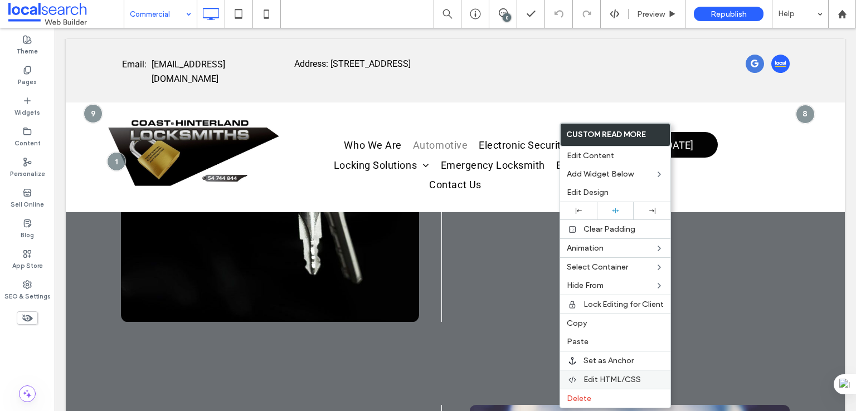
click at [606, 375] on span "Edit HTML/CSS" at bounding box center [612, 379] width 57 height 9
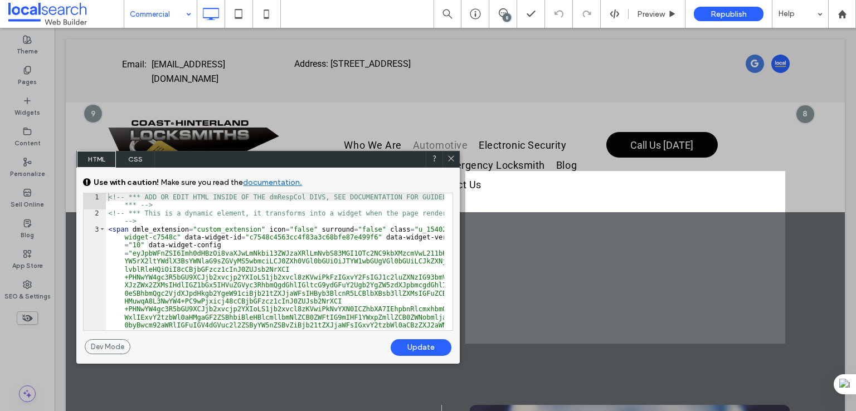
click at [132, 164] on span "CSS" at bounding box center [135, 159] width 39 height 17
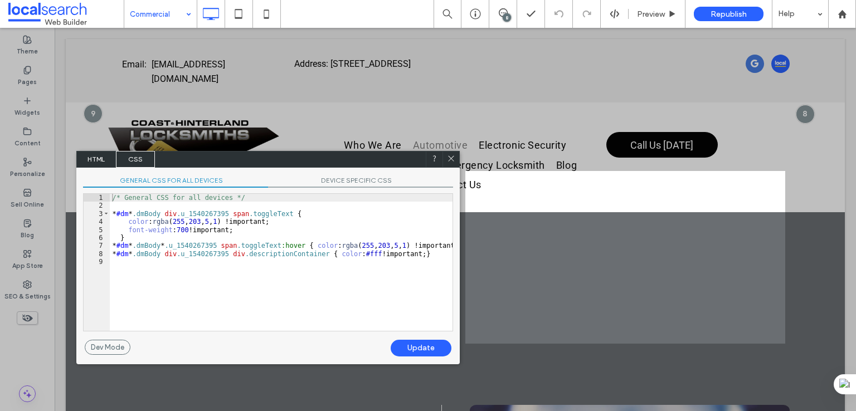
click at [215, 272] on div "/* General CSS for all devices */ * #dm * .dmBody div .u_1540267395 span .toggl…" at bounding box center [281, 270] width 343 height 153
click at [374, 265] on div "/* General CSS for all devices */ * #dm * .dmBody div .u_1540267395 span .toggl…" at bounding box center [281, 270] width 343 height 153
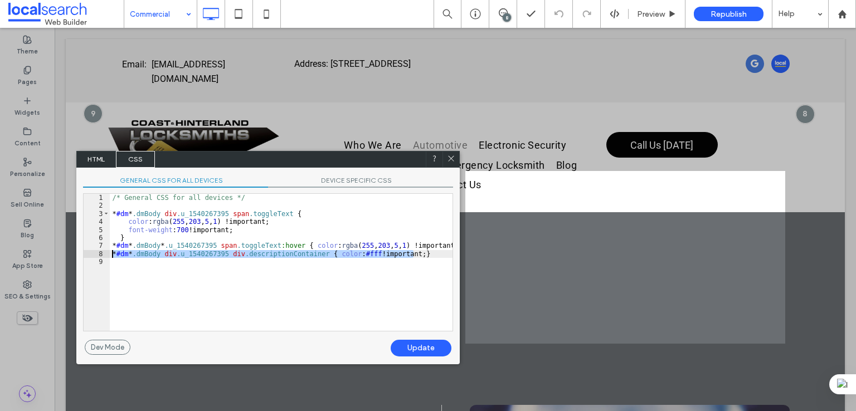
drag, startPoint x: 429, startPoint y: 253, endPoint x: 32, endPoint y: 256, distance: 397.0
click at [32, 256] on body ".wqwq-1{fill:#231f20;} .cls-1q, .cls-2q { fill-rule: evenodd; } .cls-2q { fill:…" at bounding box center [428, 205] width 856 height 411
click at [453, 159] on icon at bounding box center [451, 158] width 8 height 8
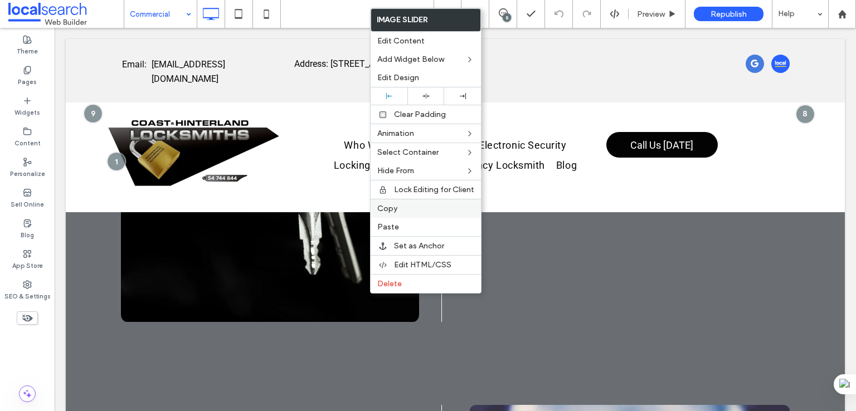
click at [404, 213] on div "Copy" at bounding box center [426, 208] width 110 height 19
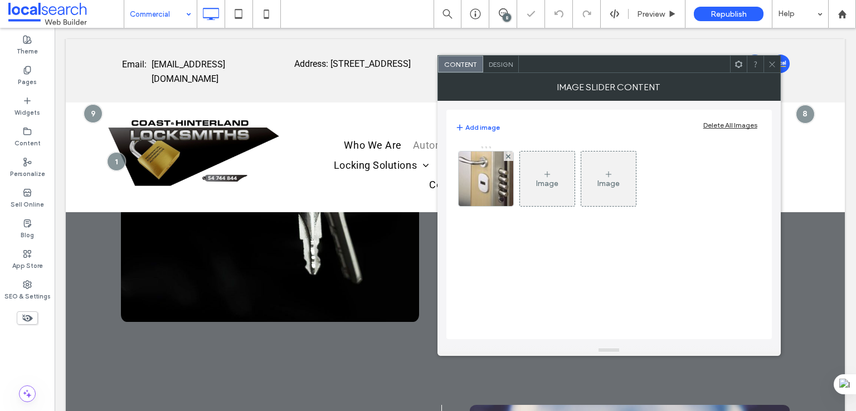
drag, startPoint x: 772, startPoint y: 70, endPoint x: 713, endPoint y: 70, distance: 59.1
click at [772, 70] on span at bounding box center [772, 64] width 8 height 17
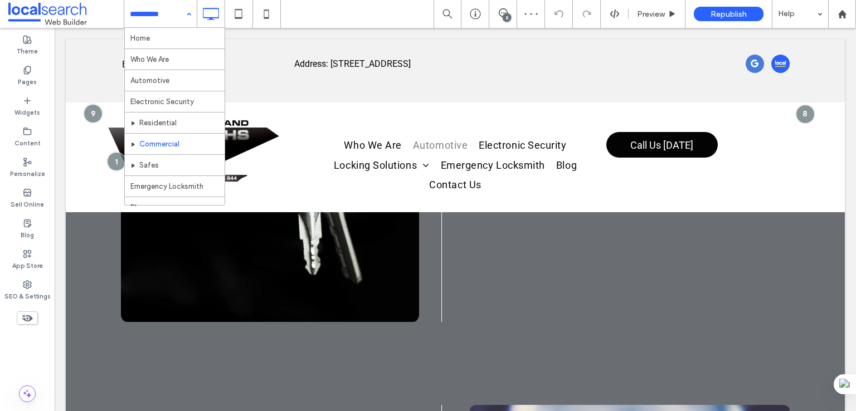
drag, startPoint x: 172, startPoint y: 6, endPoint x: 164, endPoint y: 37, distance: 32.9
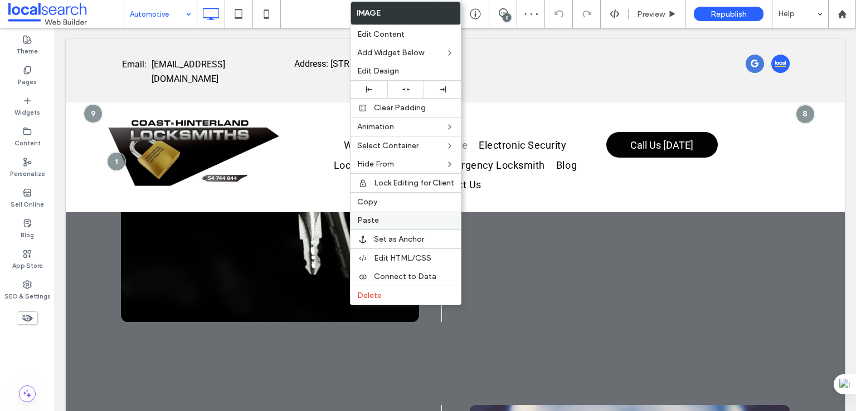
click at [395, 223] on label "Paste" at bounding box center [405, 220] width 97 height 9
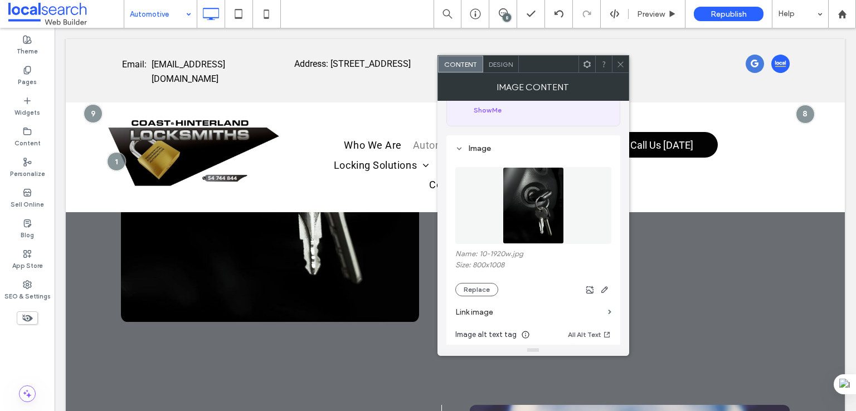
scroll to position [93, 0]
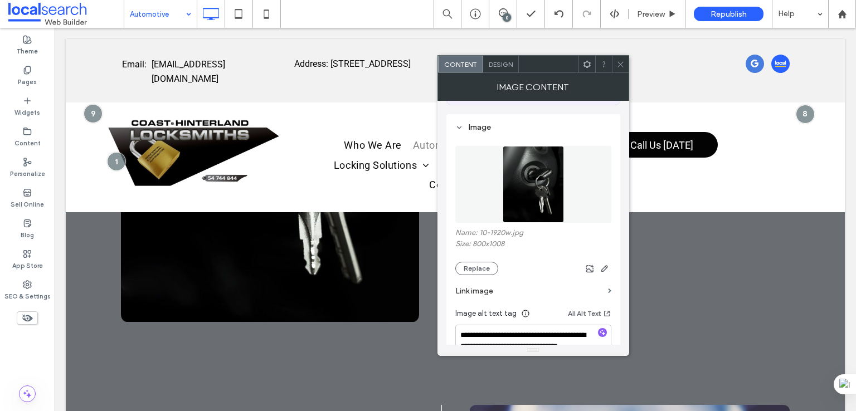
click at [483, 234] on label "Name: 10-1920w.jpg" at bounding box center [534, 234] width 156 height 11
copy label "10"
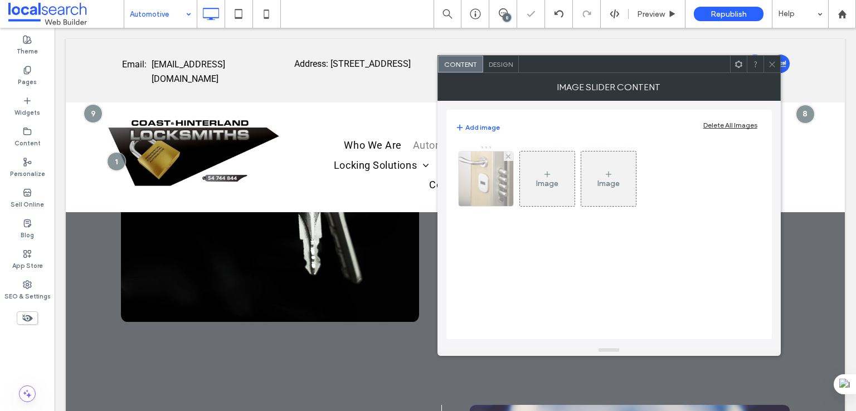
drag, startPoint x: 469, startPoint y: 188, endPoint x: 506, endPoint y: 183, distance: 37.6
click at [469, 188] on img at bounding box center [486, 179] width 77 height 55
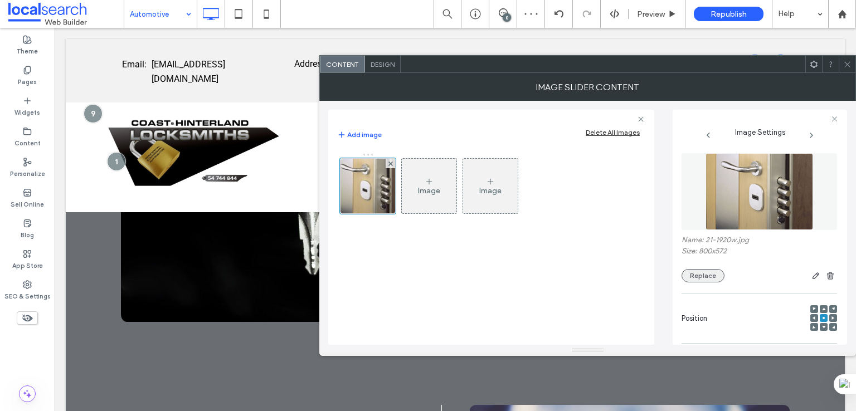
click at [688, 274] on button "Replace" at bounding box center [703, 275] width 43 height 13
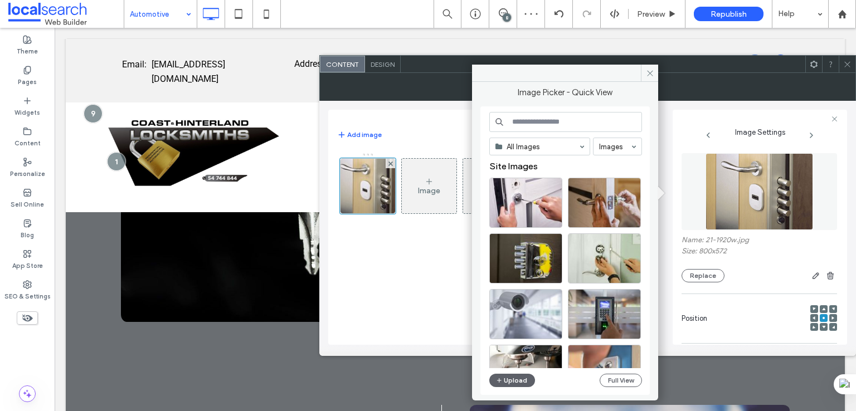
click at [558, 122] on input at bounding box center [566, 122] width 153 height 20
paste input "**"
type input "**"
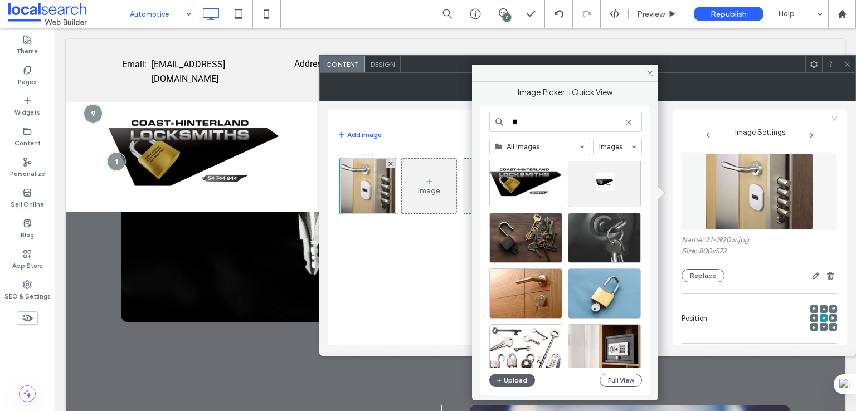
scroll to position [0, 0]
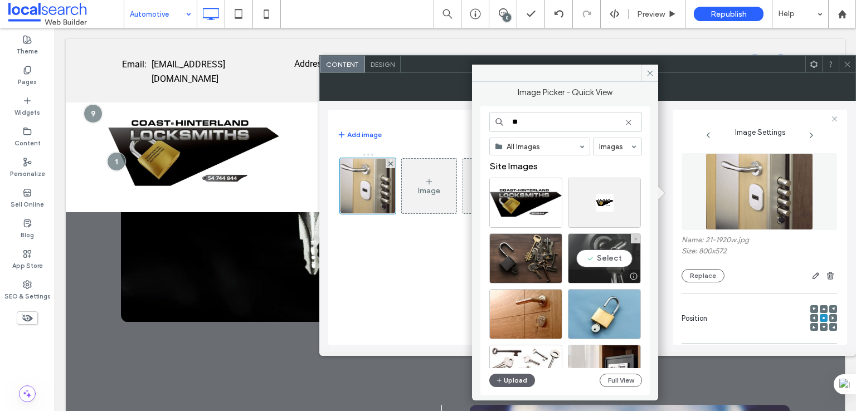
click at [611, 248] on div "Select" at bounding box center [604, 259] width 73 height 50
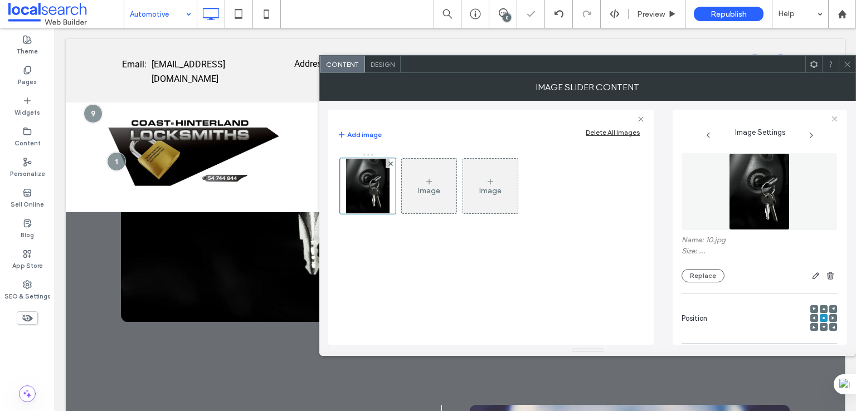
drag, startPoint x: 851, startPoint y: 67, endPoint x: 379, endPoint y: 340, distance: 545.8
click at [849, 67] on icon at bounding box center [848, 64] width 8 height 8
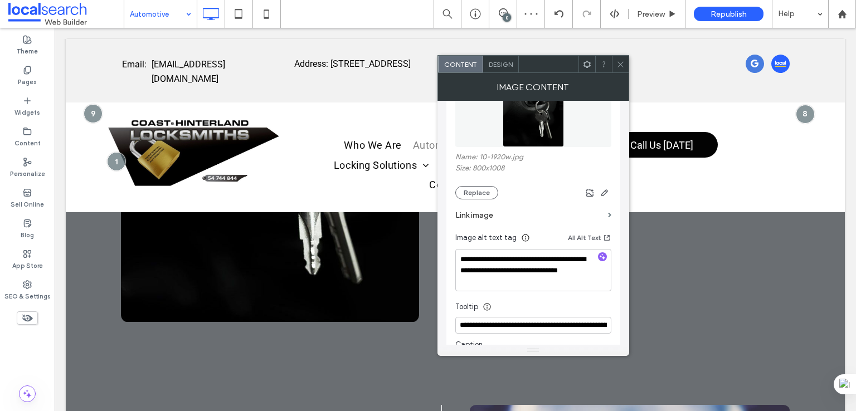
scroll to position [279, 0]
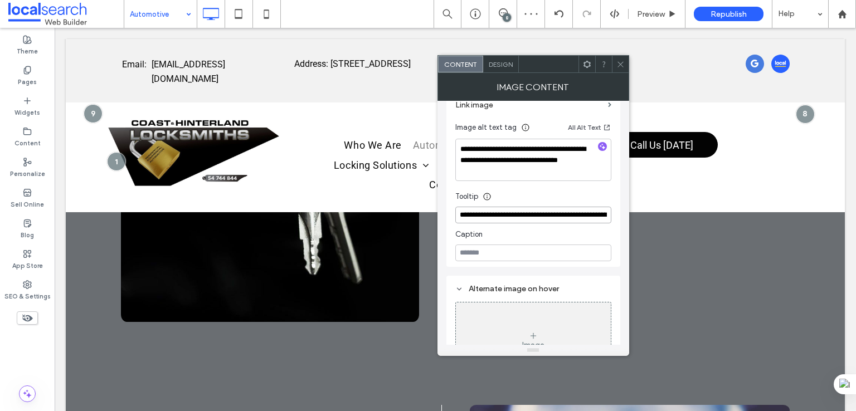
click at [524, 221] on input "**********" at bounding box center [534, 215] width 156 height 17
click at [532, 164] on textarea "**********" at bounding box center [534, 160] width 156 height 42
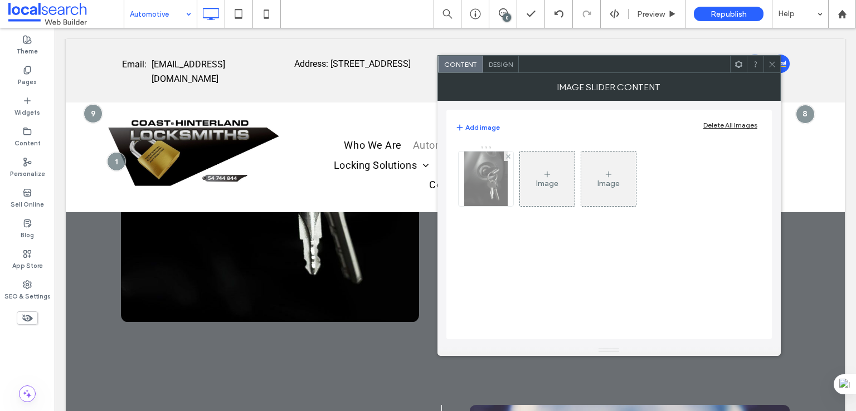
click at [490, 190] on img at bounding box center [485, 179] width 43 height 55
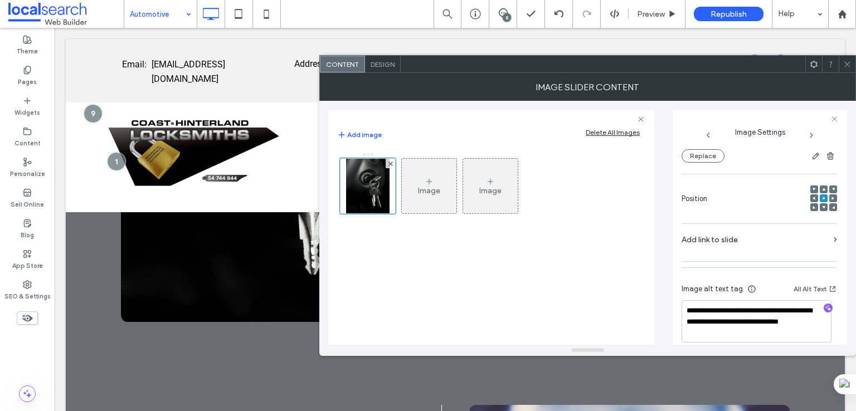
scroll to position [132, 0]
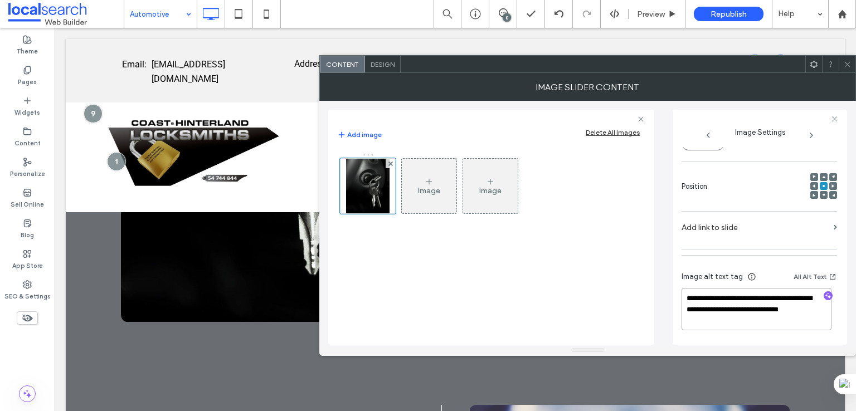
click at [717, 317] on textarea "**********" at bounding box center [757, 309] width 150 height 42
paste textarea "**"
type textarea "**********"
click at [598, 313] on div "Image Image" at bounding box center [491, 243] width 308 height 192
drag, startPoint x: 845, startPoint y: 64, endPoint x: 756, endPoint y: 115, distance: 102.6
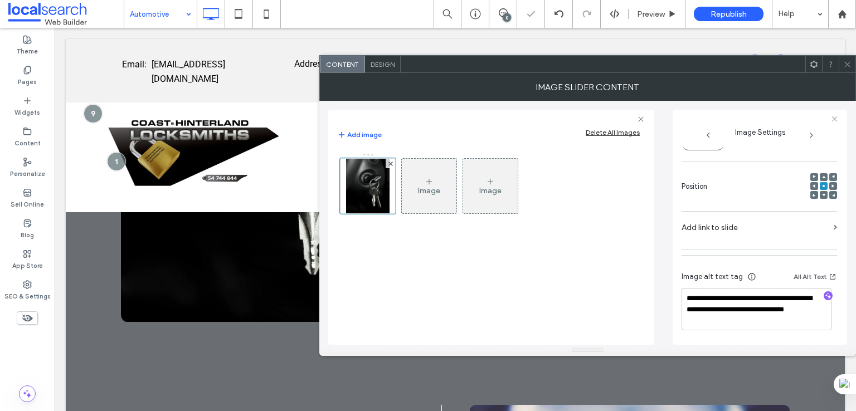
click at [845, 64] on icon at bounding box center [848, 64] width 8 height 8
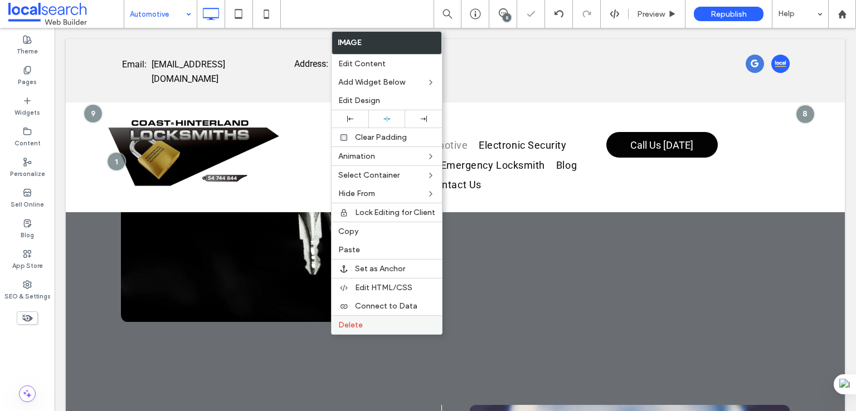
click at [353, 327] on div "Delete" at bounding box center [387, 325] width 110 height 19
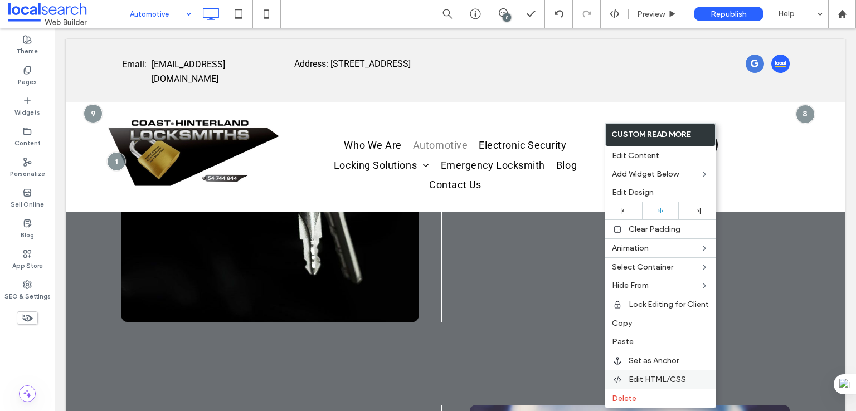
click at [638, 375] on span "Edit HTML/CSS" at bounding box center [657, 379] width 57 height 9
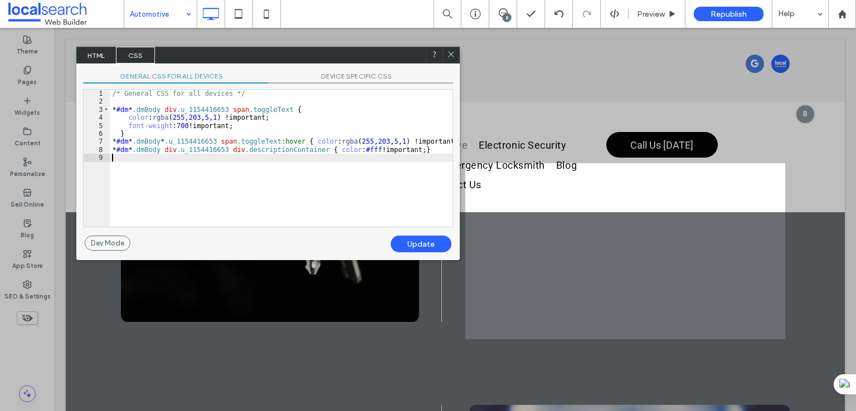
click at [434, 154] on div "/* General CSS for all devices */ * #dm * .dmBody div .u_1154416653 span .toggl…" at bounding box center [281, 166] width 343 height 153
click at [406, 148] on div "/* General CSS for all devices */ * #dm * .dmBody div .u_1154416653 span .toggl…" at bounding box center [281, 166] width 343 height 153
click at [404, 238] on div "Update" at bounding box center [421, 244] width 61 height 17
click at [453, 56] on icon at bounding box center [451, 54] width 8 height 8
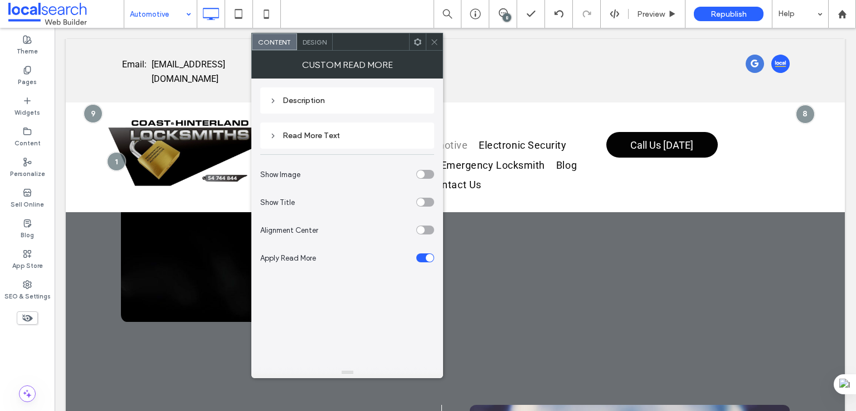
click at [307, 108] on div "Description" at bounding box center [347, 101] width 174 height 26
click at [323, 85] on div "Description Read More Text Show Image Show Title Alignment Center Apply Read Mo…" at bounding box center [347, 178] width 174 height 199
click at [323, 99] on div "Description" at bounding box center [347, 100] width 156 height 9
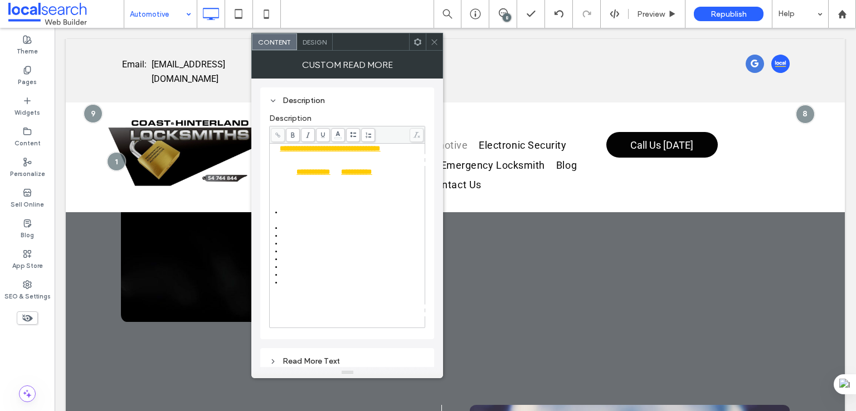
click at [333, 199] on span "**********" at bounding box center [330, 195] width 117 height 7
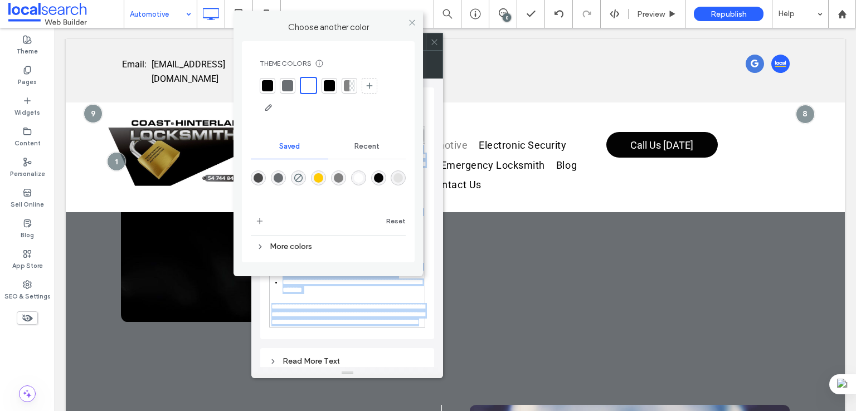
click at [340, 135] on body ".wqwq-1{fill:#231f20;} .cls-1q, .cls-2q { fill-rule: evenodd; } .cls-2q { fill:…" at bounding box center [428, 205] width 856 height 411
click at [357, 180] on div "rgba(255,255,255,1)" at bounding box center [358, 177] width 9 height 9
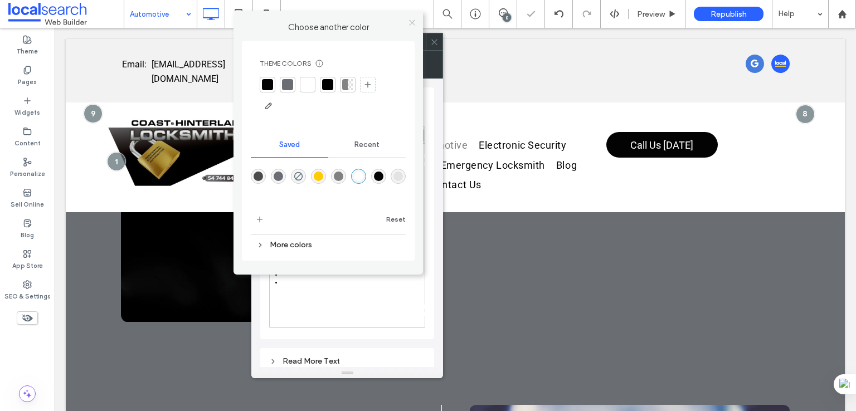
click at [410, 25] on icon at bounding box center [412, 22] width 8 height 8
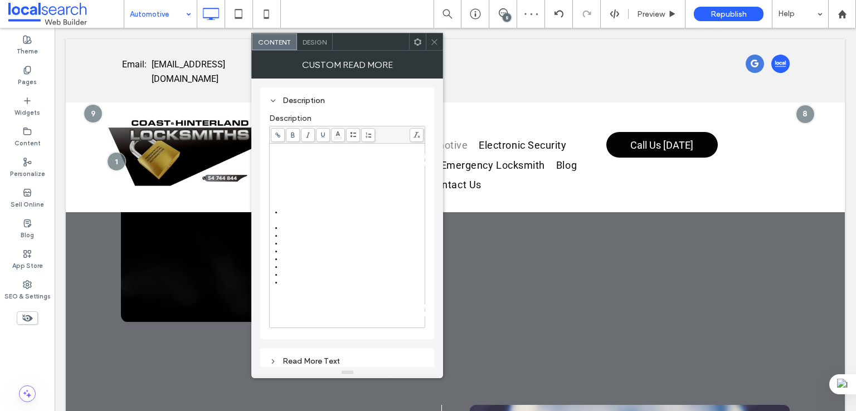
click at [318, 43] on span "Design" at bounding box center [315, 42] width 24 height 8
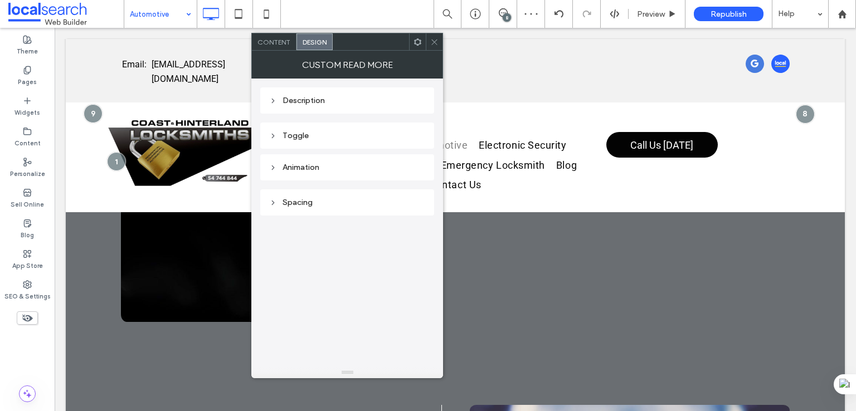
click at [334, 134] on div "Toggle" at bounding box center [347, 135] width 156 height 9
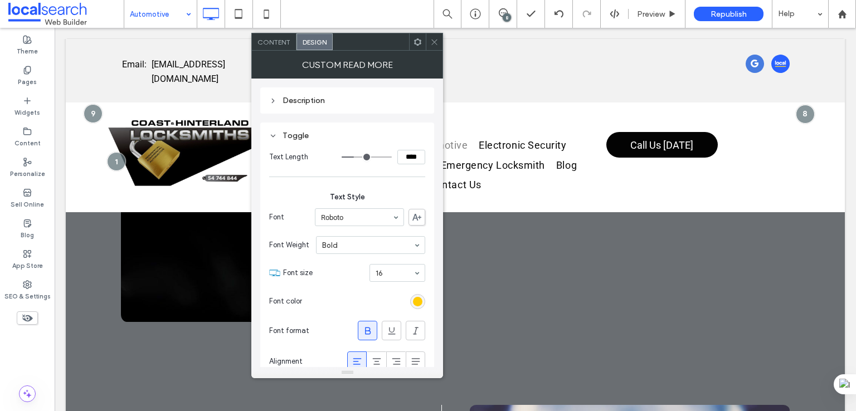
click at [410, 155] on input "****" at bounding box center [412, 157] width 28 height 14
type input "****"
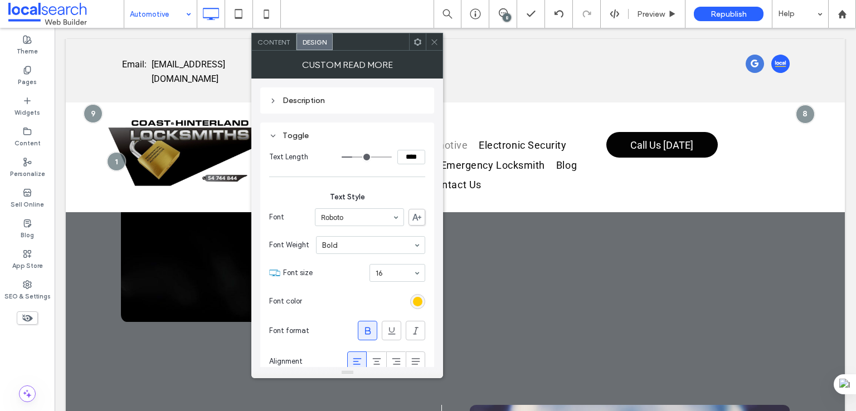
click at [438, 45] on icon at bounding box center [434, 42] width 8 height 8
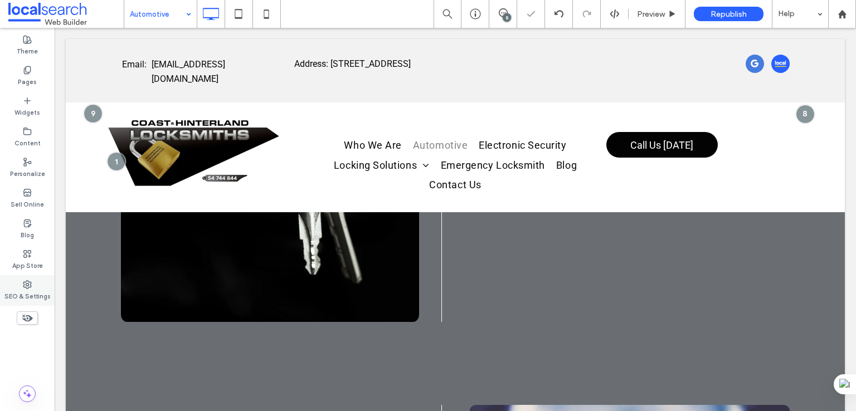
click at [18, 290] on label "SEO & Settings" at bounding box center [27, 295] width 46 height 12
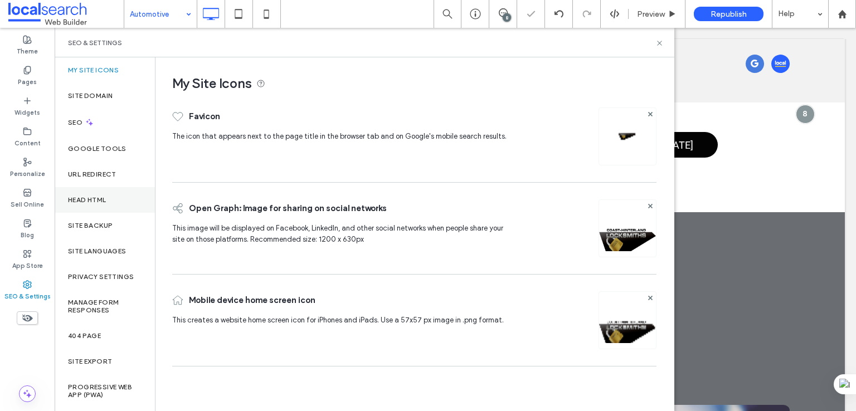
click at [111, 202] on div "Head HTML" at bounding box center [105, 200] width 100 height 26
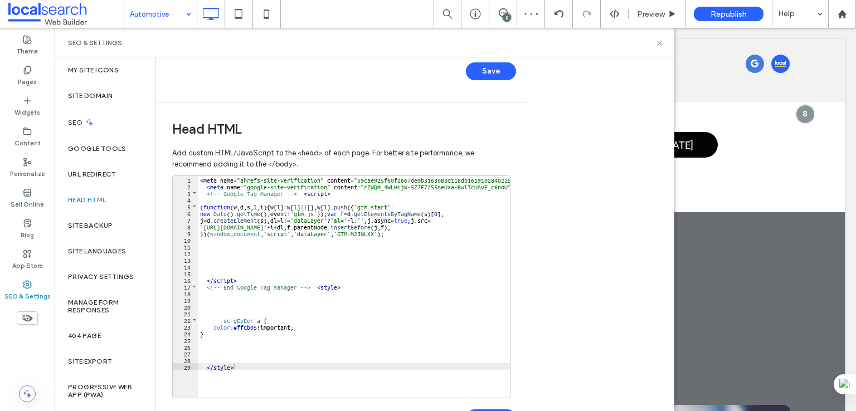
scroll to position [352, 0]
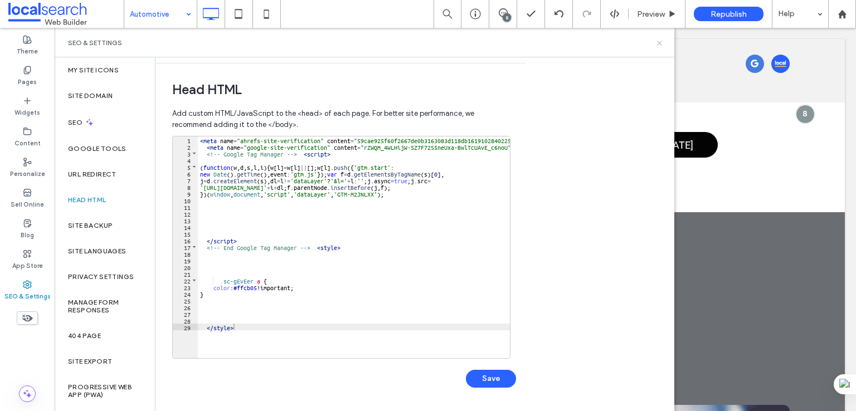
click at [660, 40] on icon at bounding box center [660, 43] width 8 height 8
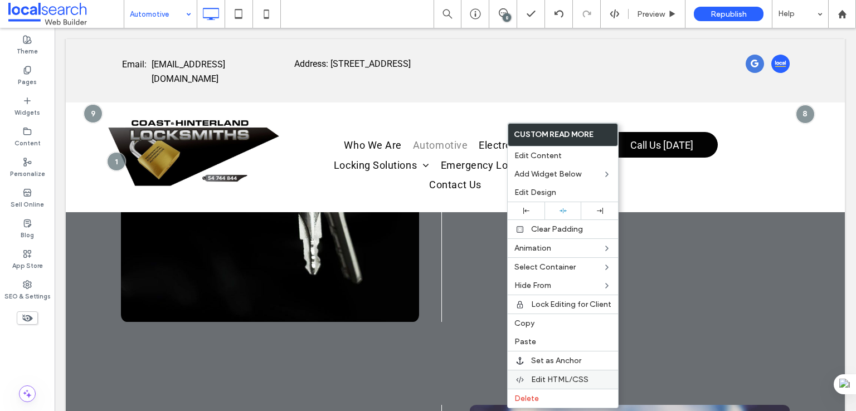
click at [568, 378] on span "Edit HTML/CSS" at bounding box center [559, 379] width 57 height 9
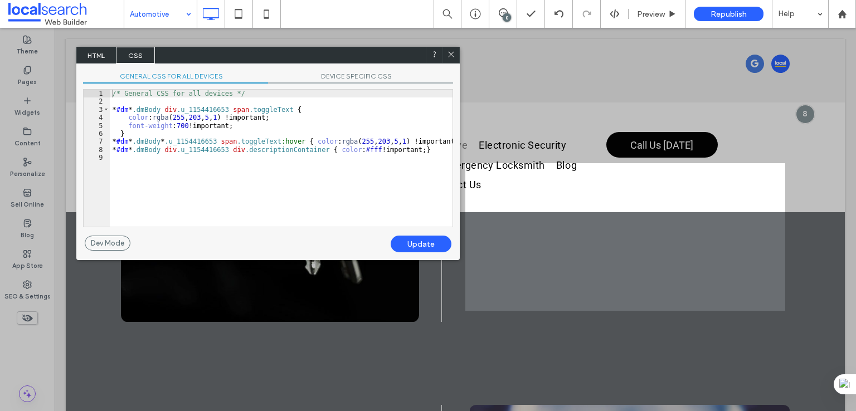
click at [205, 148] on div "/* General CSS for all devices */ * #dm * .dmBody div .u_1154416653 span .toggl…" at bounding box center [281, 166] width 343 height 153
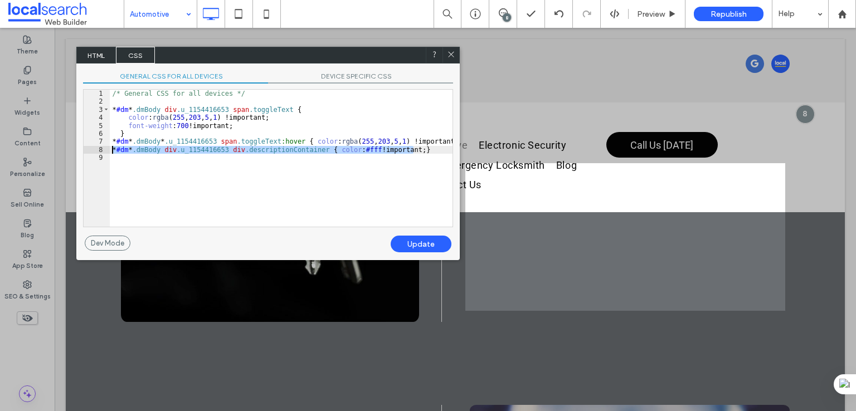
drag, startPoint x: 424, startPoint y: 148, endPoint x: 119, endPoint y: 148, distance: 305.0
click at [100, 146] on div "** 1 2 3 4 5 6 7 8 9 /* General CSS for all devices */ * #dm * .dmBody div .u_1…" at bounding box center [268, 158] width 370 height 138
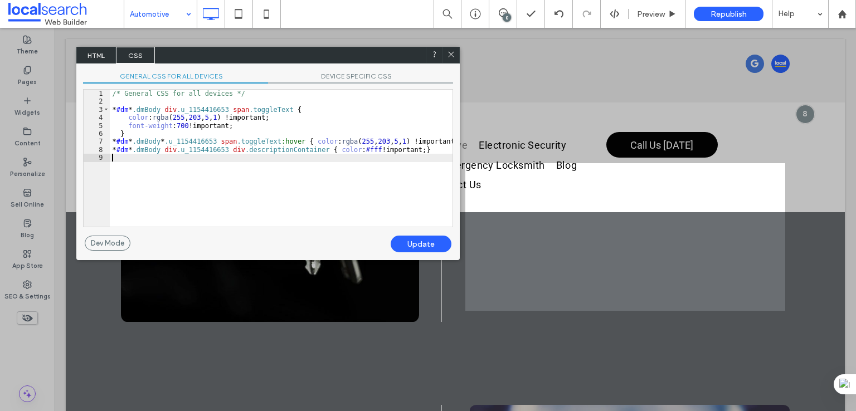
click at [394, 166] on div "/* General CSS for all devices */ * #dm * .dmBody div .u_1154416653 span .toggl…" at bounding box center [281, 166] width 343 height 153
paste textarea
drag, startPoint x: 314, startPoint y: 161, endPoint x: 342, endPoint y: 154, distance: 28.3
click at [314, 161] on div "/* General CSS for all devices */ * #dm * .dmBody div .u_1154416653 span .toggl…" at bounding box center [281, 166] width 343 height 153
type textarea "**"
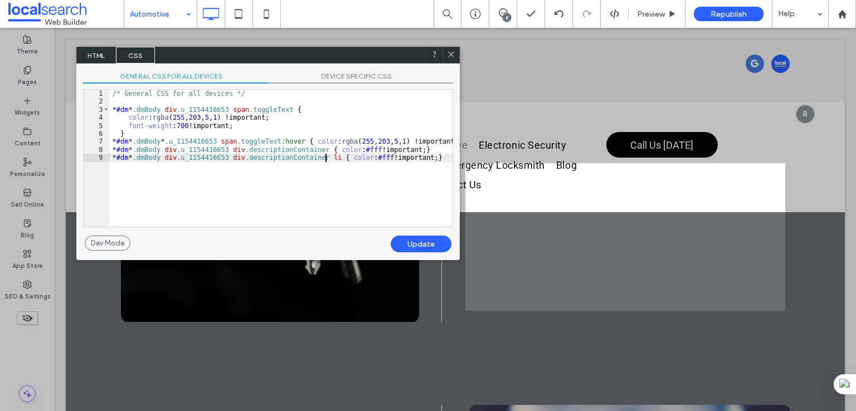
click at [418, 236] on div "Update" at bounding box center [421, 244] width 61 height 17
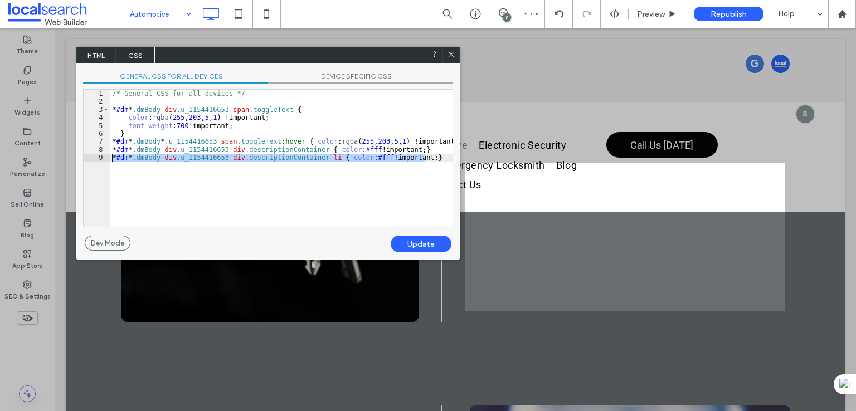
drag, startPoint x: 427, startPoint y: 159, endPoint x: 327, endPoint y: 9, distance: 180.1
click at [99, 156] on div "** 1 2 3 4 5 6 7 8 9 /* General CSS for all devices */ * #dm * .dmBody div .u_1…" at bounding box center [268, 158] width 370 height 138
click at [452, 54] on use at bounding box center [452, 55] width 6 height 6
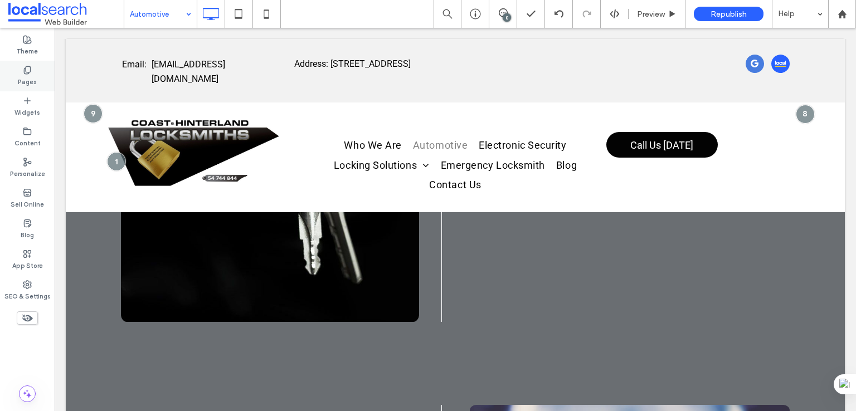
click at [8, 76] on div "Pages" at bounding box center [27, 76] width 55 height 31
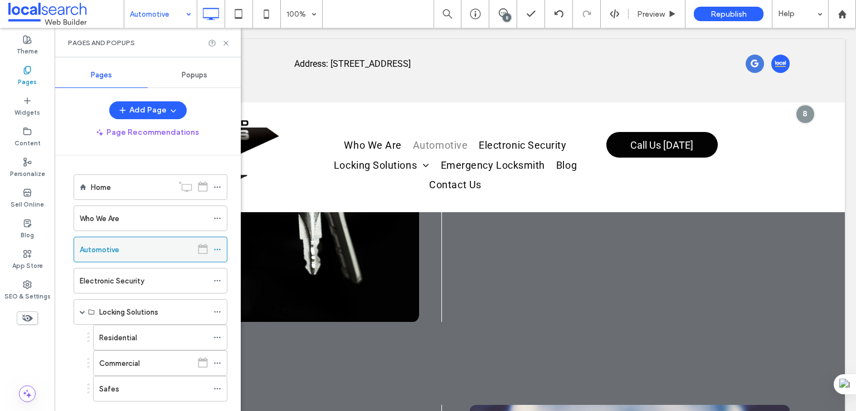
click at [217, 250] on icon at bounding box center [218, 250] width 8 height 8
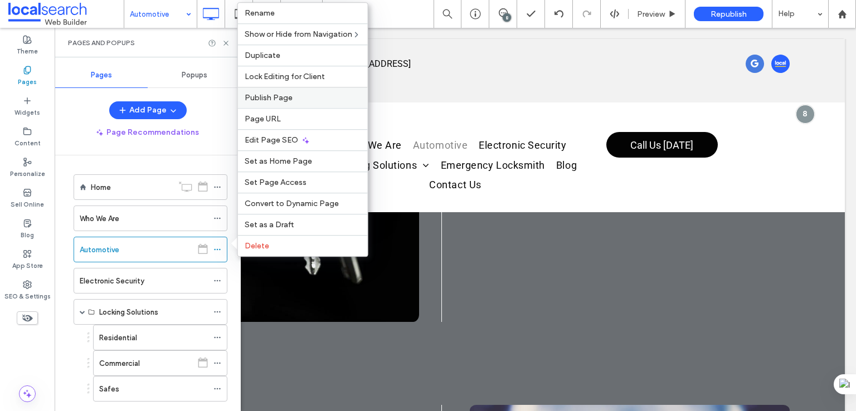
click at [305, 103] on label "Publish Page" at bounding box center [303, 97] width 117 height 9
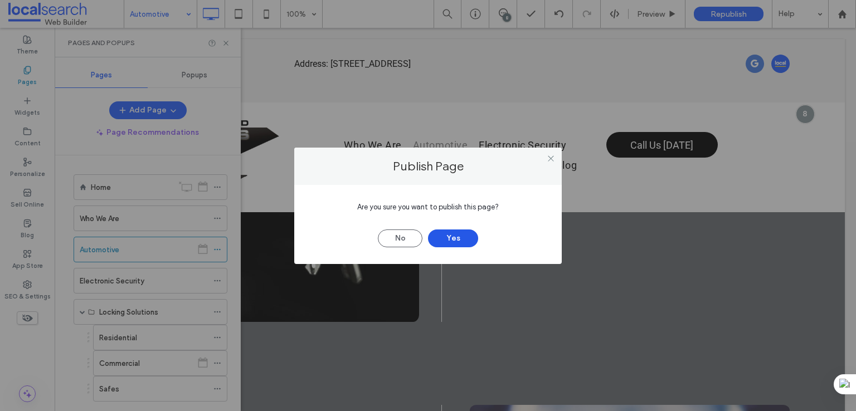
click at [456, 240] on button "Yes" at bounding box center [453, 239] width 50 height 18
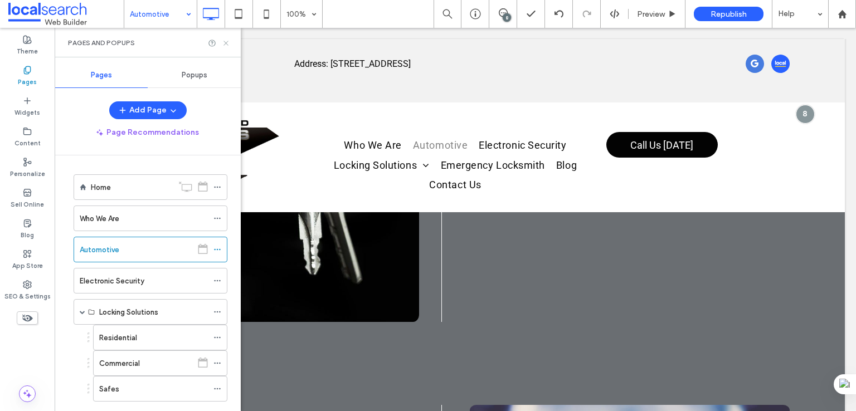
click at [223, 42] on icon at bounding box center [226, 43] width 8 height 8
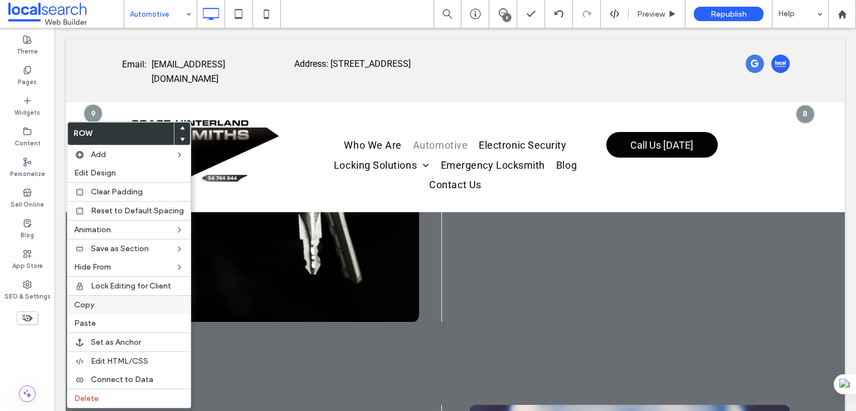
click at [105, 305] on label "Copy" at bounding box center [129, 305] width 110 height 9
click at [108, 324] on label "Paste" at bounding box center [129, 323] width 110 height 9
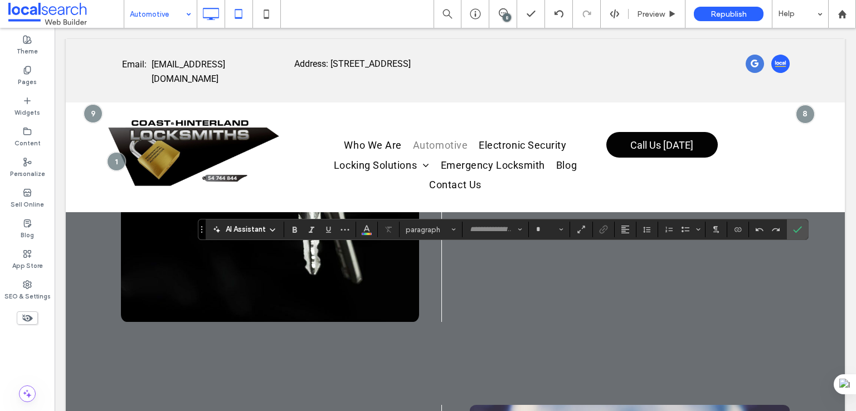
type input "******"
type input "**"
click at [796, 229] on icon "Confirm" at bounding box center [797, 229] width 9 height 9
click at [643, 231] on icon "Line Height" at bounding box center [647, 229] width 9 height 9
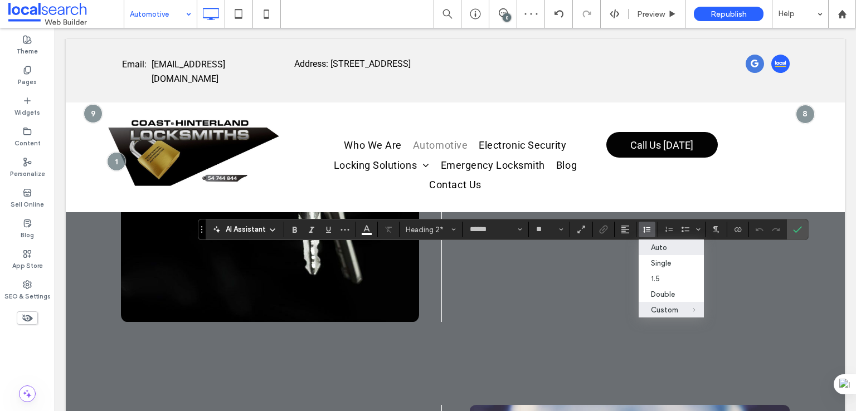
click at [665, 247] on div "Auto" at bounding box center [664, 248] width 27 height 8
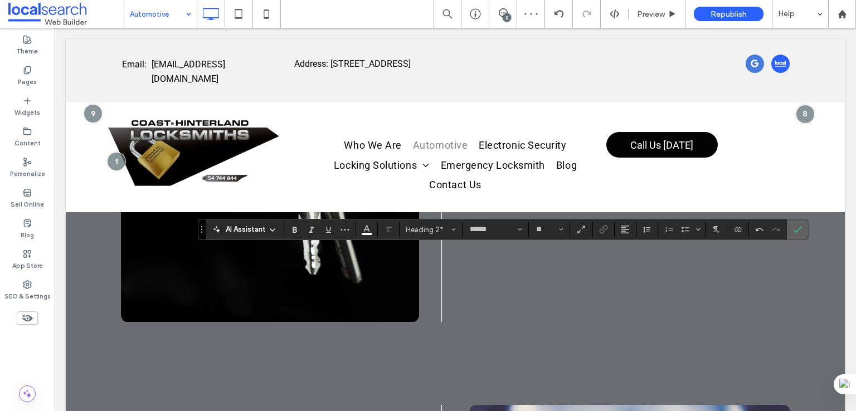
click at [801, 226] on label "Confirm" at bounding box center [797, 230] width 17 height 20
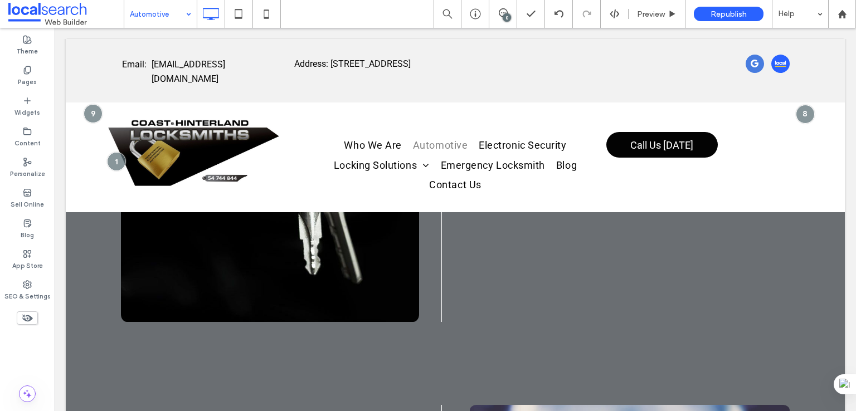
type input "******"
type input "**"
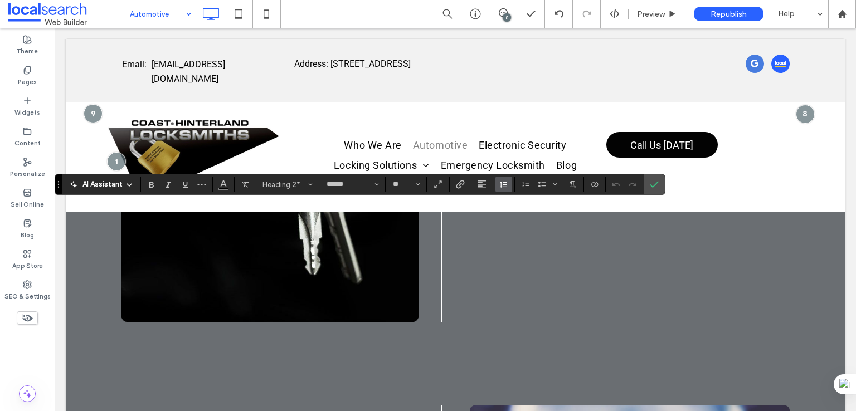
click at [497, 186] on button "Line Height" at bounding box center [504, 185] width 17 height 16
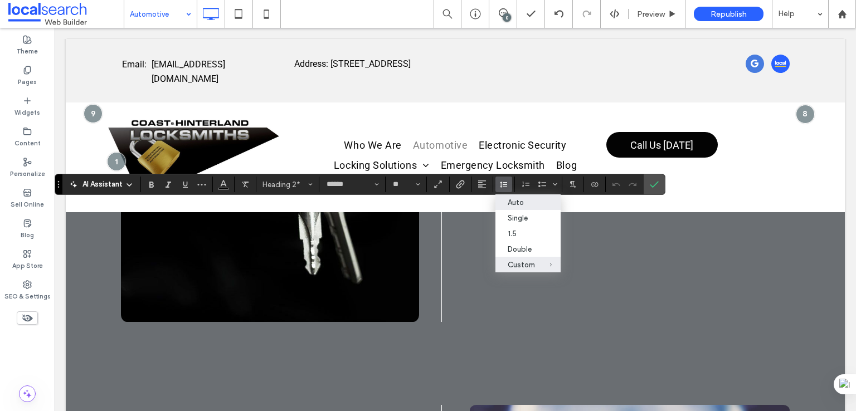
click at [528, 206] on div "Auto" at bounding box center [521, 202] width 27 height 8
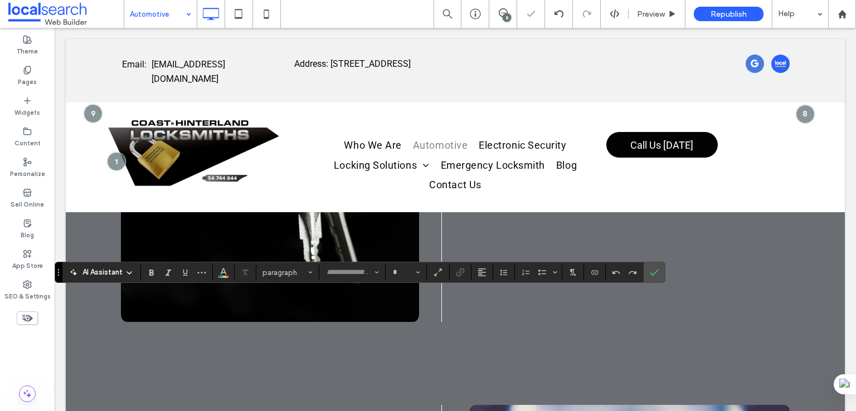
type input "******"
type input "**"
click at [508, 271] on button "Line Height" at bounding box center [504, 273] width 17 height 16
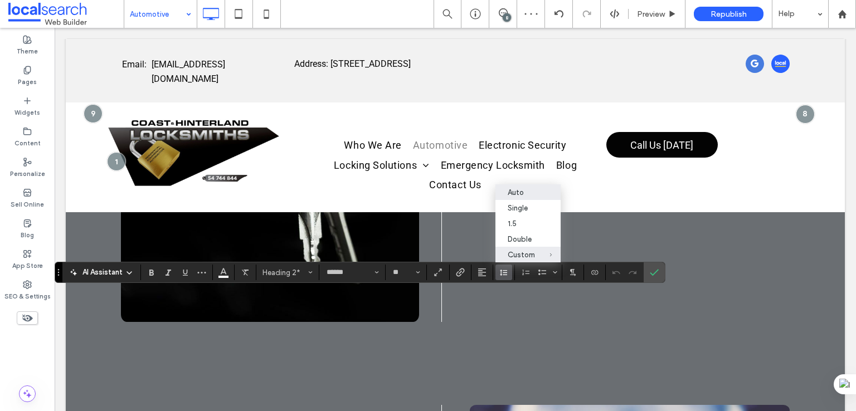
click at [529, 195] on label "Auto" at bounding box center [528, 193] width 65 height 16
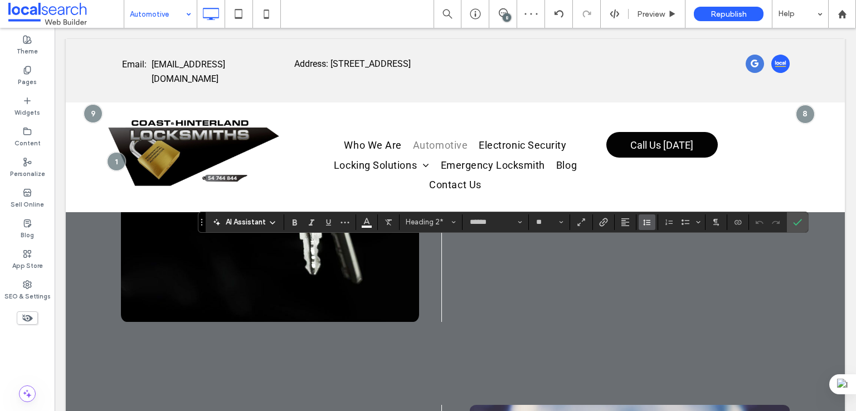
click at [647, 227] on span "Line Height" at bounding box center [647, 222] width 9 height 14
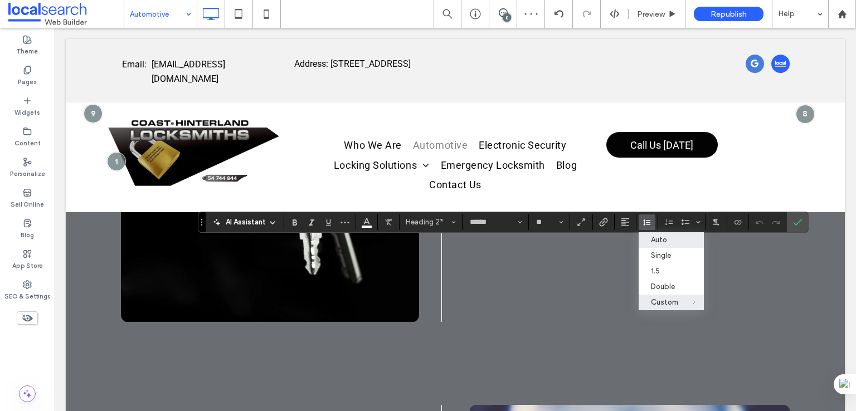
click at [651, 242] on div "Auto" at bounding box center [664, 240] width 27 height 8
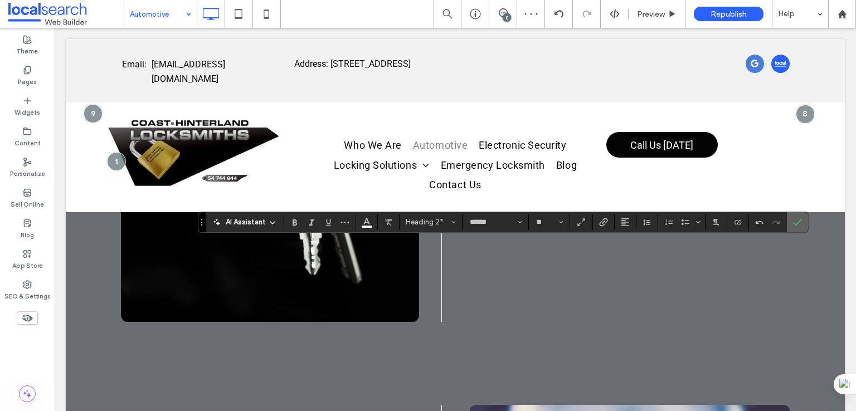
click at [787, 219] on section at bounding box center [797, 222] width 21 height 20
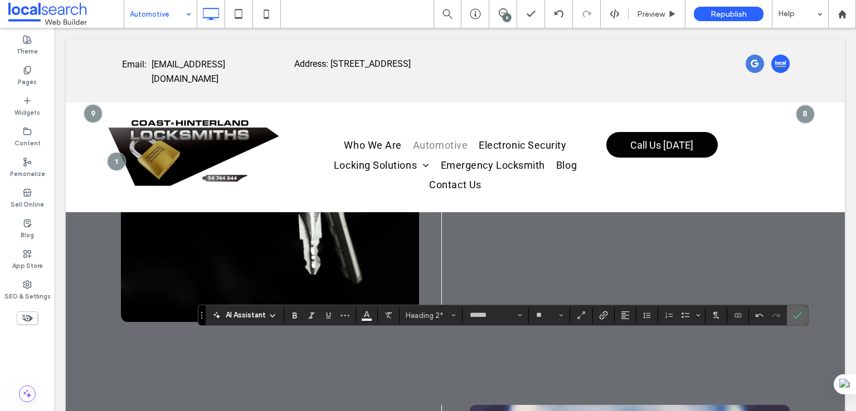
click at [796, 308] on span "Confirm" at bounding box center [795, 316] width 5 height 20
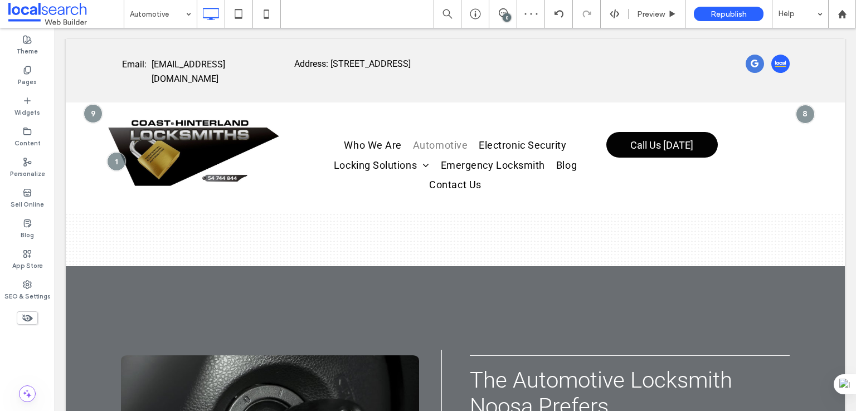
scroll to position [1853, 0]
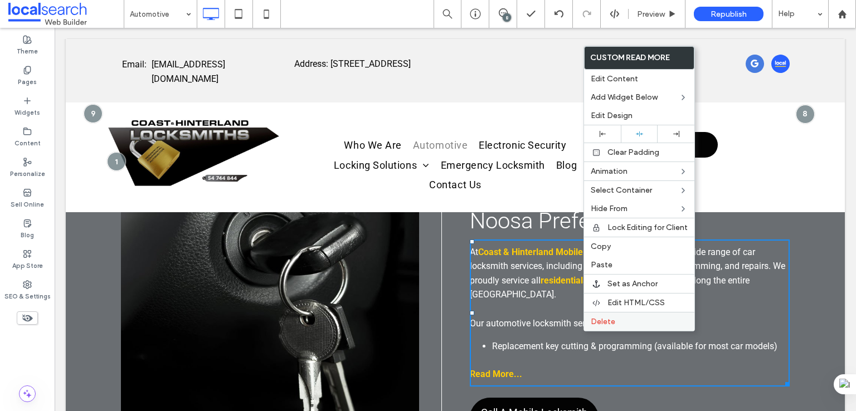
click at [611, 324] on span "Delete" at bounding box center [603, 321] width 25 height 9
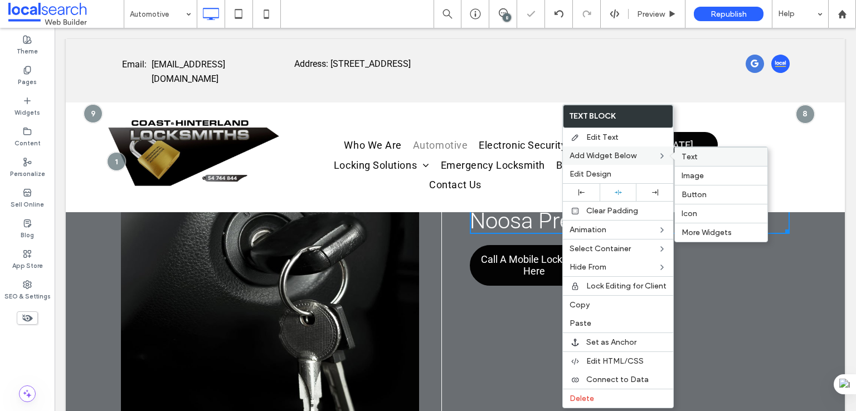
click at [724, 151] on div "Text" at bounding box center [721, 156] width 93 height 19
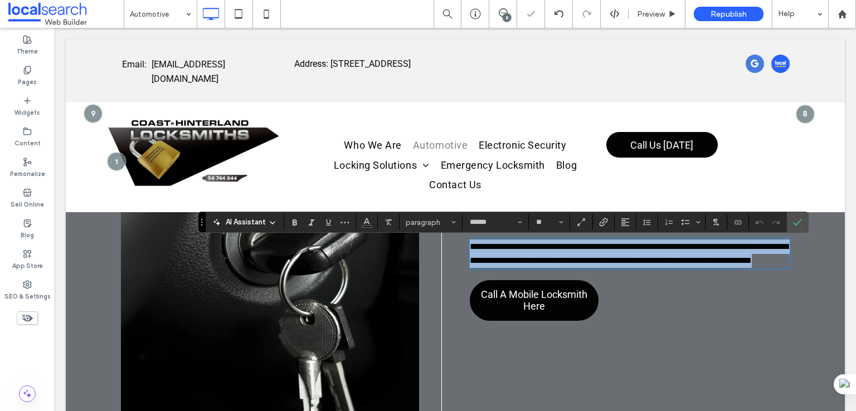
paste div
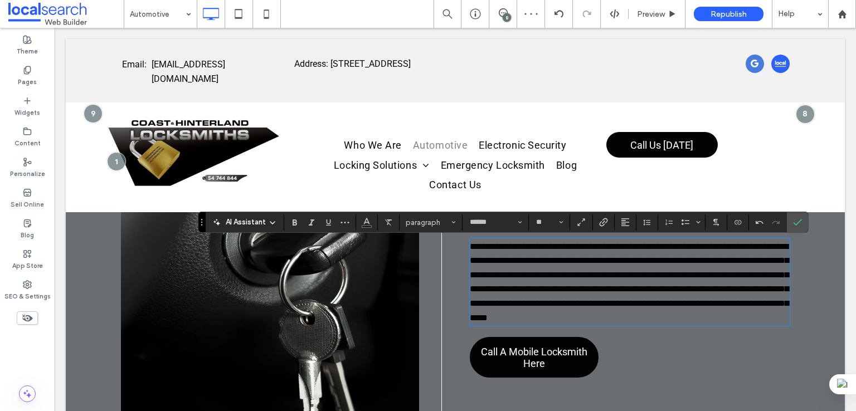
scroll to position [0, 0]
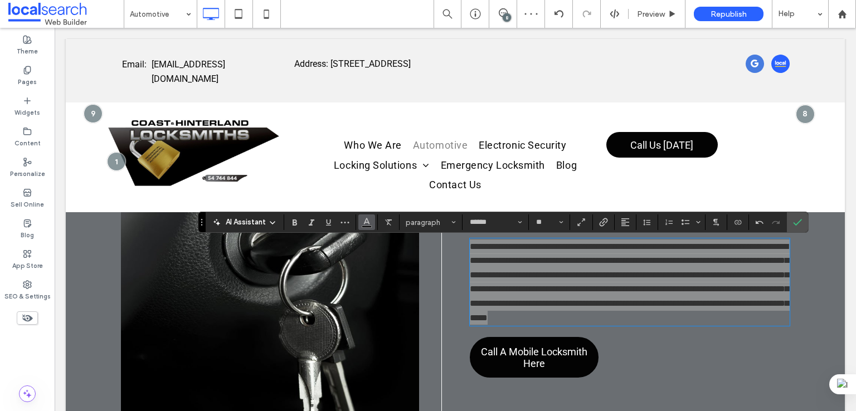
click at [360, 226] on button "Color" at bounding box center [366, 223] width 17 height 16
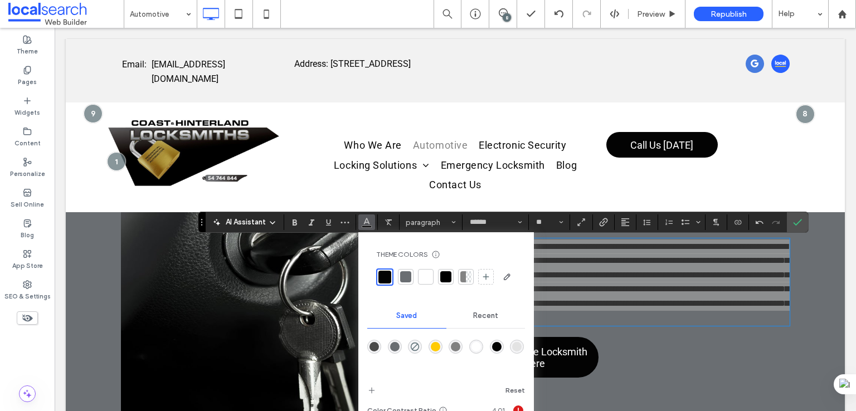
drag, startPoint x: 593, startPoint y: 312, endPoint x: 479, endPoint y: 348, distance: 119.5
click at [479, 348] on div "rgba(255,255,255,1)" at bounding box center [476, 346] width 9 height 9
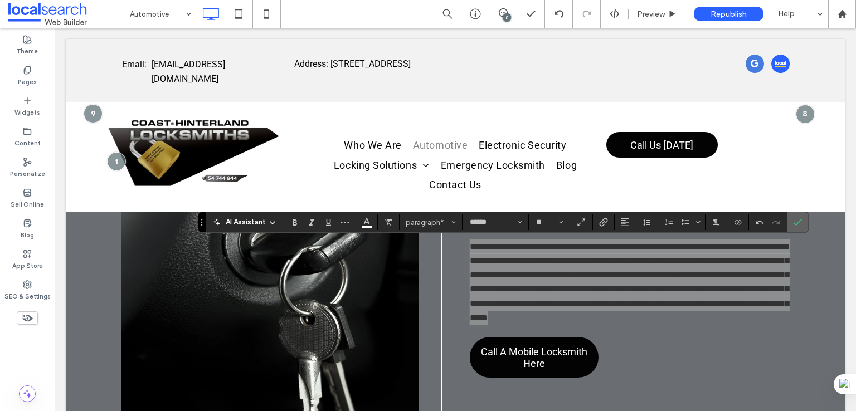
click at [799, 224] on icon "Confirm" at bounding box center [797, 222] width 9 height 9
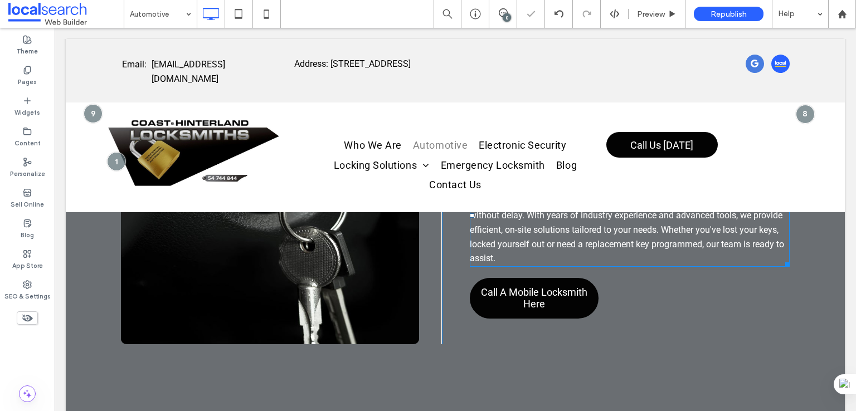
scroll to position [1946, 0]
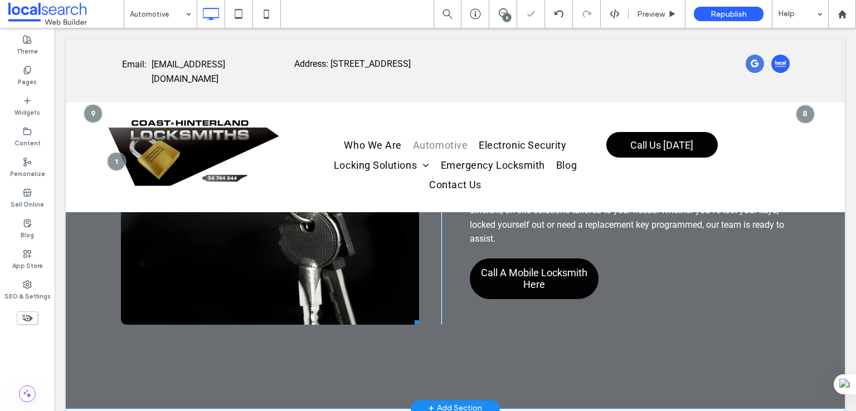
click at [351, 297] on li at bounding box center [270, 201] width 298 height 248
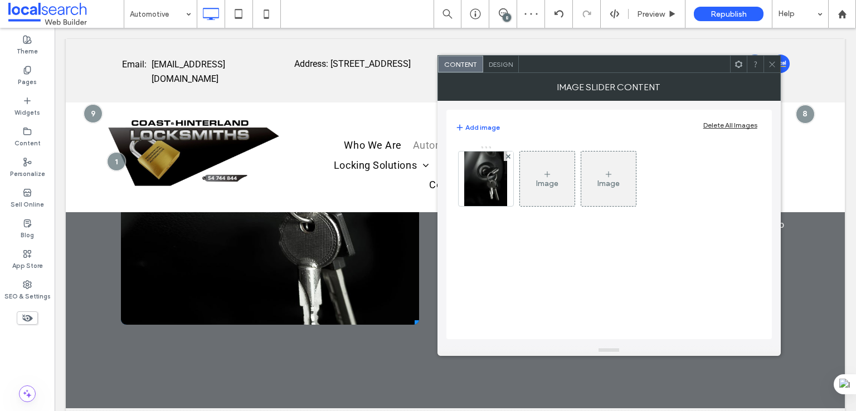
click at [501, 64] on span "Design" at bounding box center [501, 64] width 24 height 8
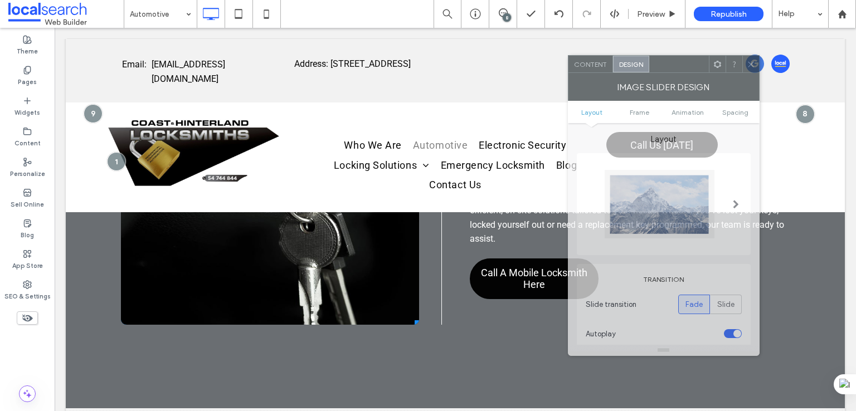
drag, startPoint x: 552, startPoint y: 61, endPoint x: 703, endPoint y: 75, distance: 151.8
click at [695, 61] on div at bounding box center [680, 64] width 60 height 17
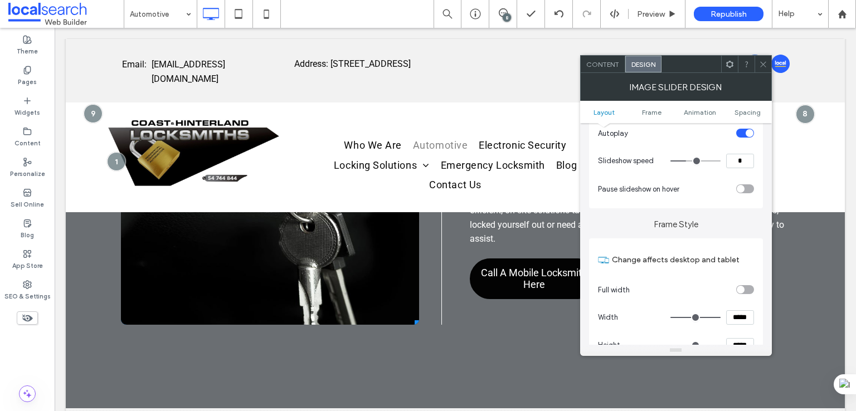
scroll to position [279, 0]
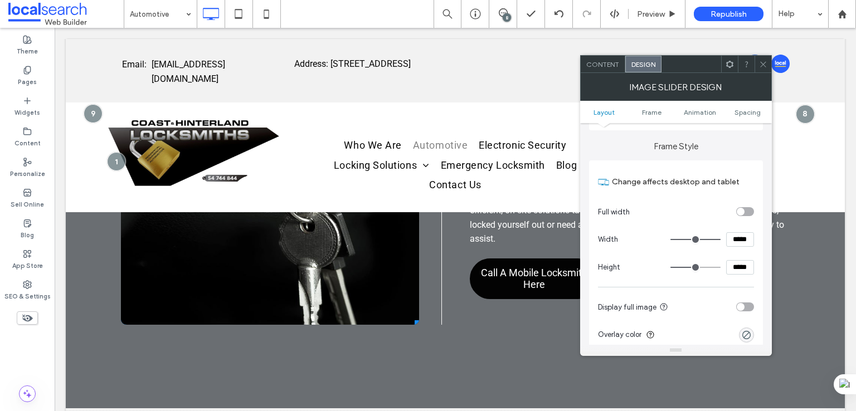
click at [734, 269] on input "*****" at bounding box center [740, 267] width 28 height 14
type input "*****"
type input "***"
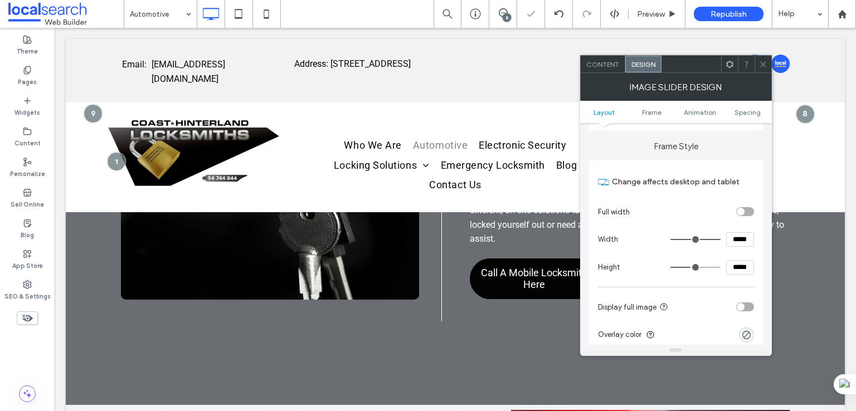
click at [761, 67] on icon at bounding box center [763, 64] width 8 height 8
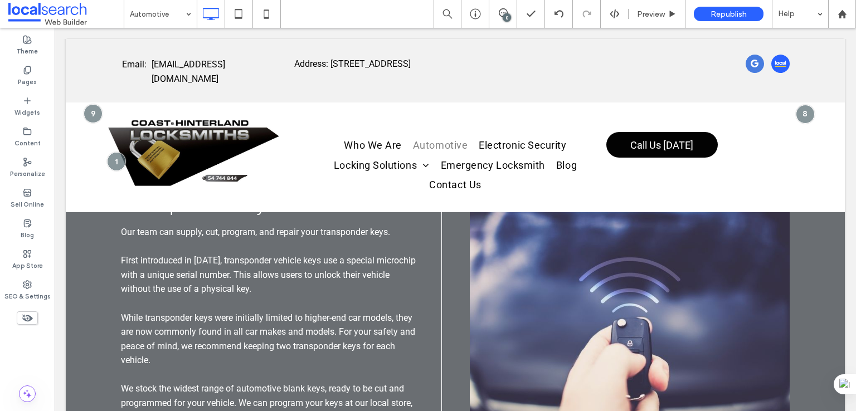
scroll to position [738, 0]
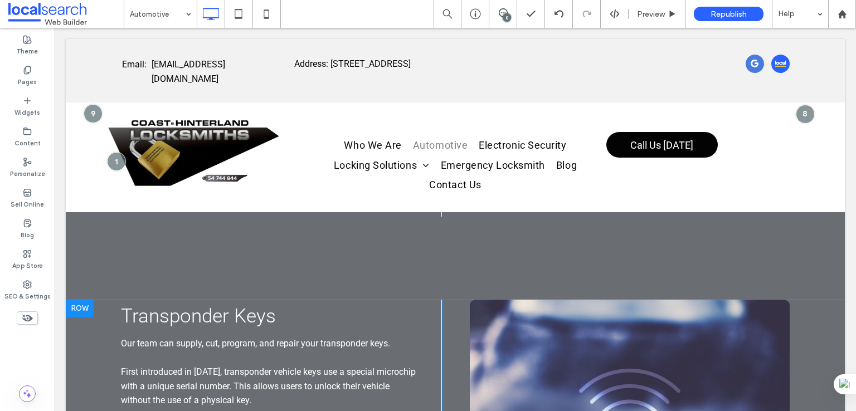
click at [77, 313] on div at bounding box center [80, 309] width 28 height 18
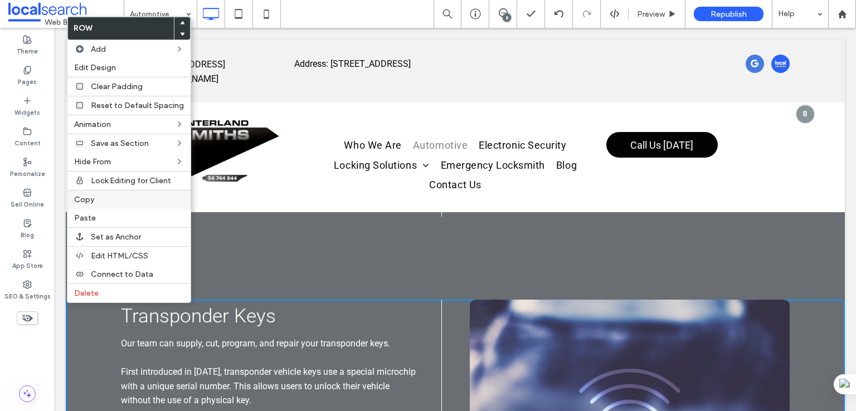
click at [108, 202] on div "Copy" at bounding box center [128, 199] width 123 height 19
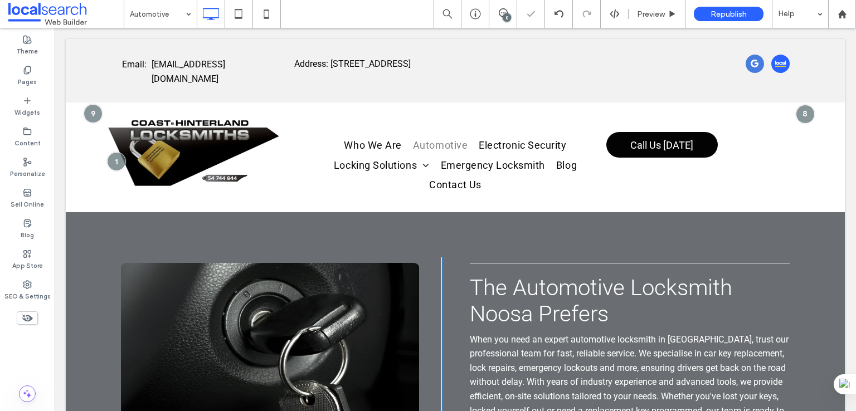
scroll to position [2039, 0]
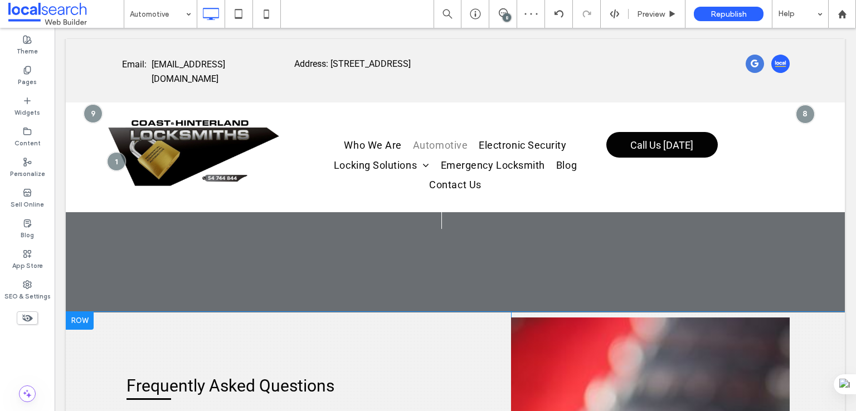
click at [80, 312] on div at bounding box center [80, 321] width 28 height 18
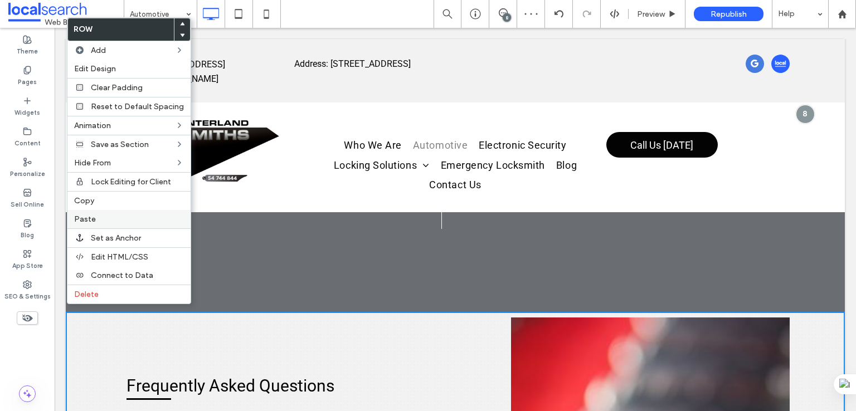
click at [107, 219] on label "Paste" at bounding box center [129, 219] width 110 height 9
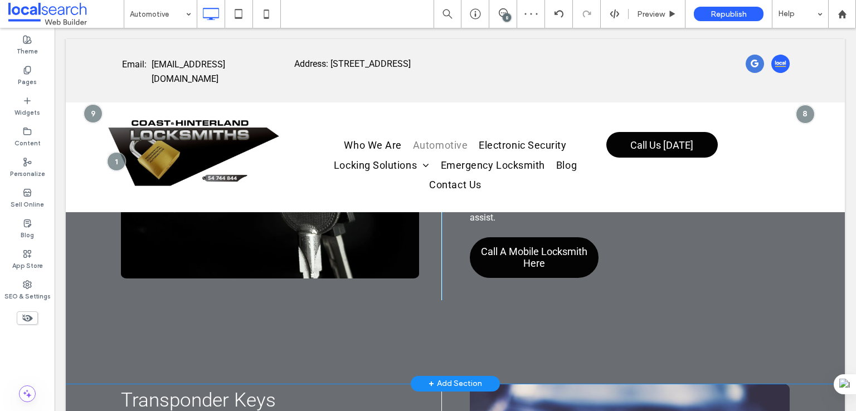
scroll to position [1946, 0]
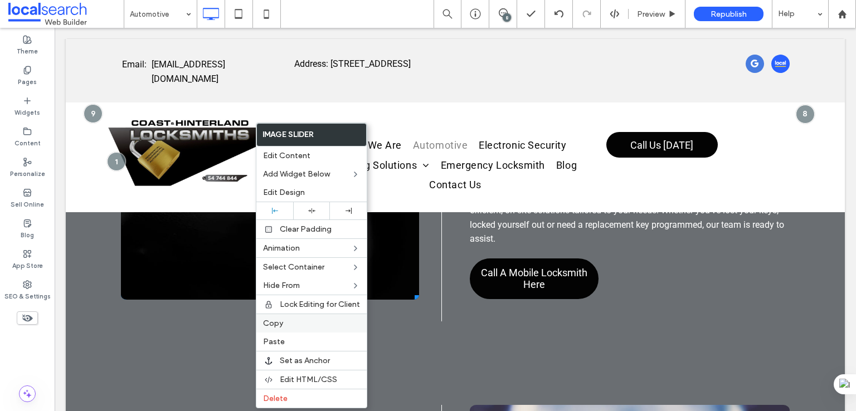
click at [277, 326] on span "Copy" at bounding box center [273, 323] width 20 height 9
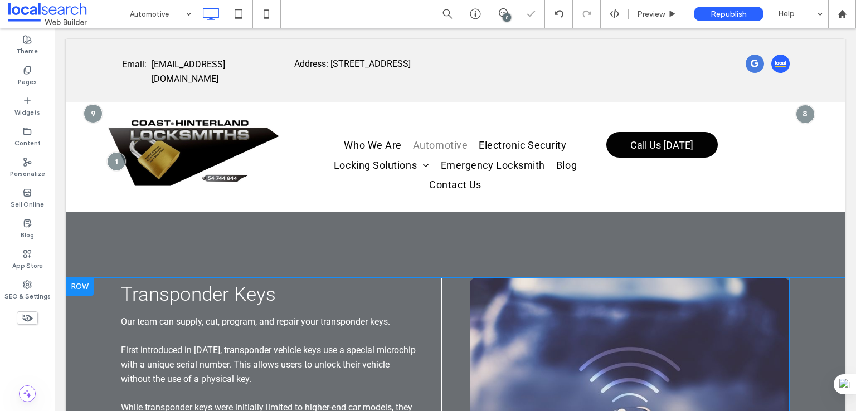
scroll to position [2225, 0]
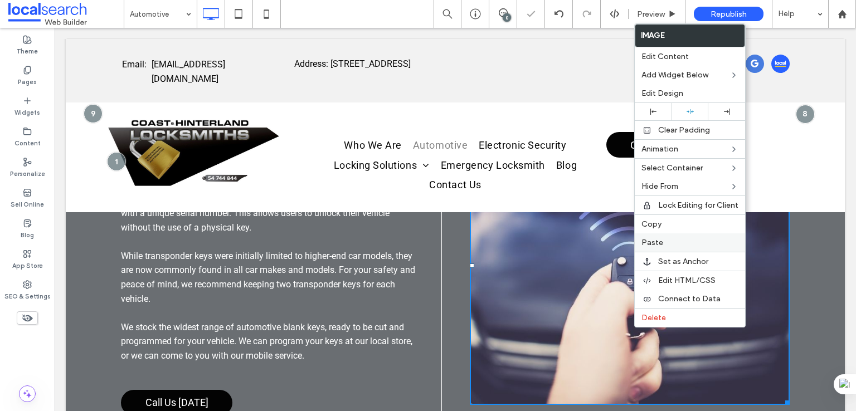
click at [664, 246] on div "Paste" at bounding box center [690, 243] width 110 height 18
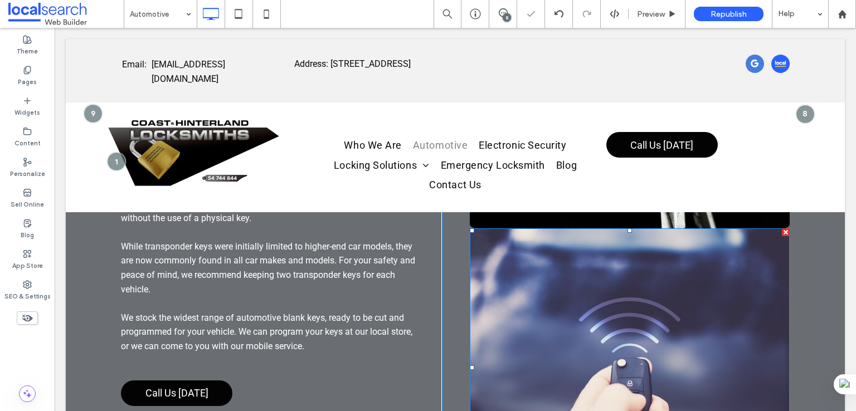
scroll to position [2411, 0]
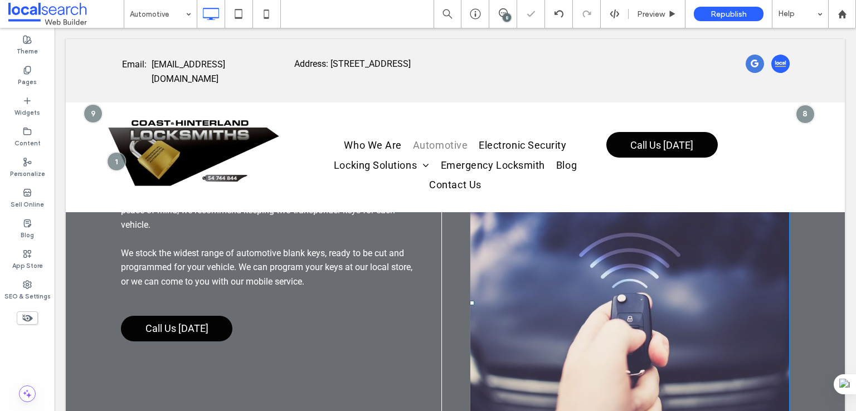
drag, startPoint x: 645, startPoint y: 337, endPoint x: 638, endPoint y: 337, distance: 6.1
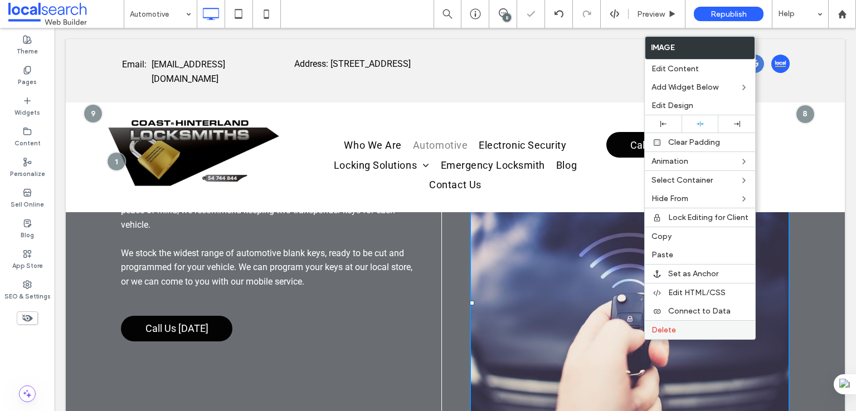
click at [658, 321] on div "Delete" at bounding box center [700, 330] width 110 height 19
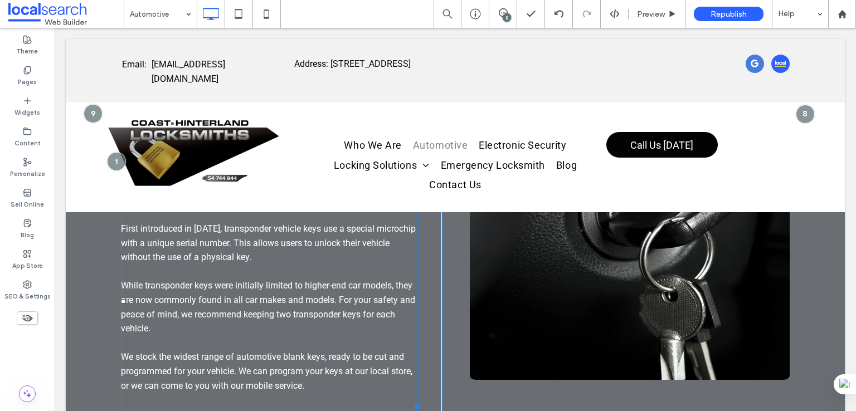
scroll to position [2113, 0]
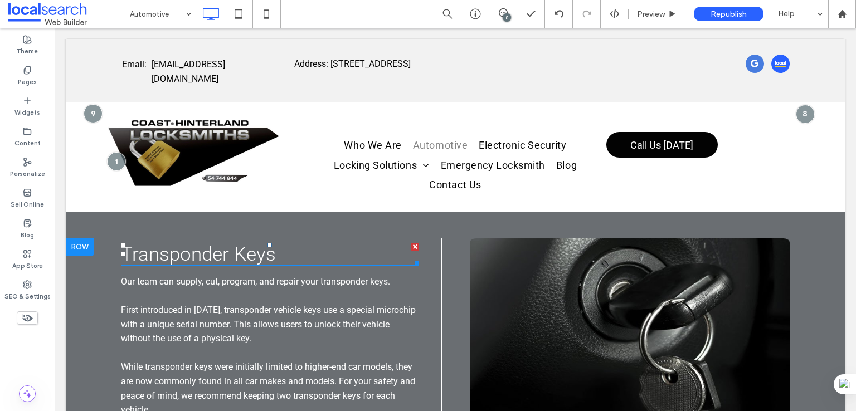
click at [240, 246] on span "Transponder Keys" at bounding box center [198, 254] width 155 height 23
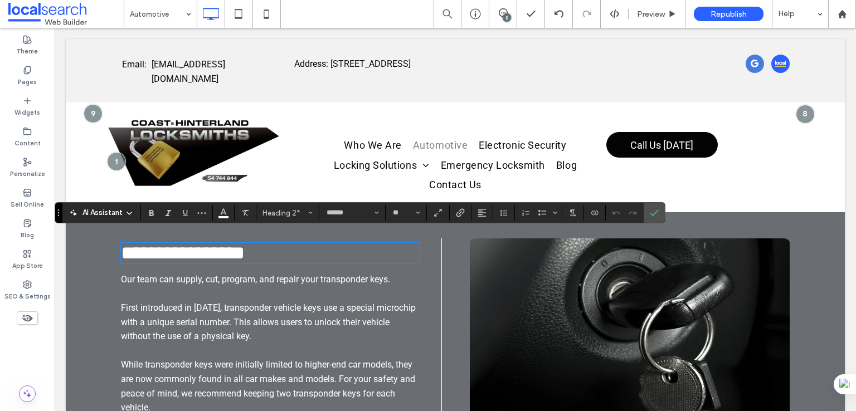
type input "**"
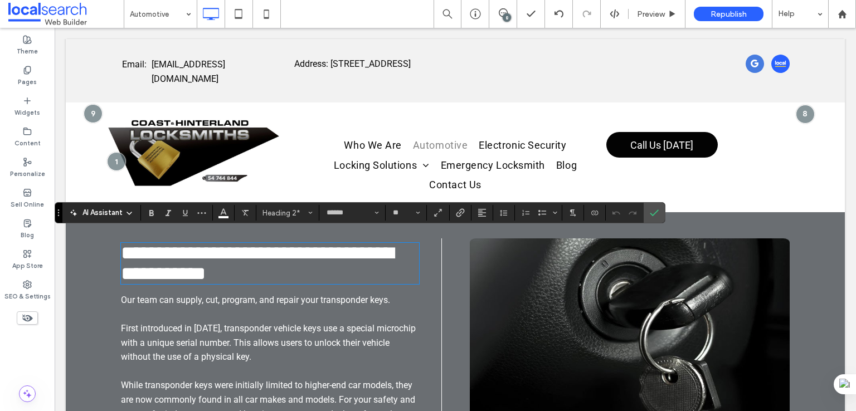
scroll to position [0, 0]
click at [653, 209] on icon "Confirm" at bounding box center [654, 213] width 9 height 9
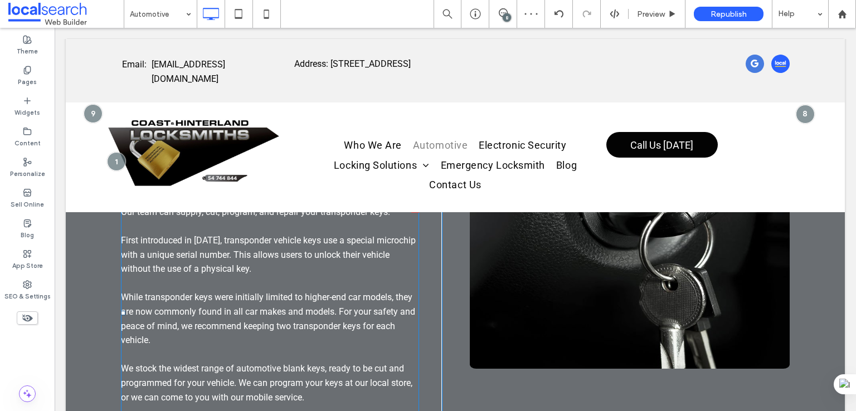
click at [223, 269] on p "First introduced in 1995, transponder vehicle keys use a special microchip with…" at bounding box center [270, 312] width 298 height 186
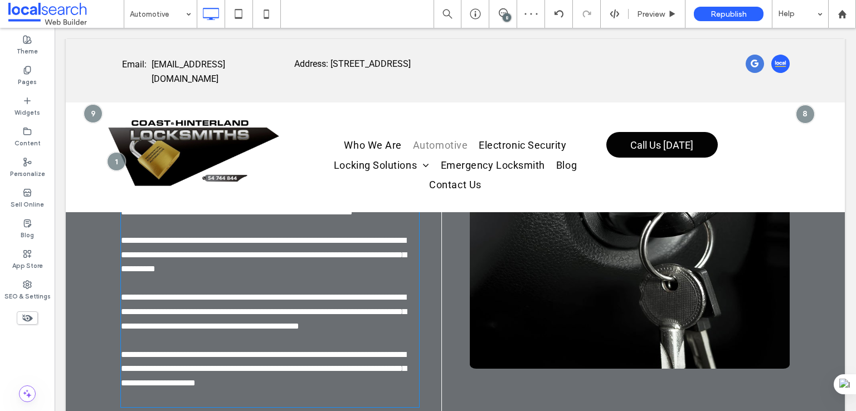
type input "******"
type input "**"
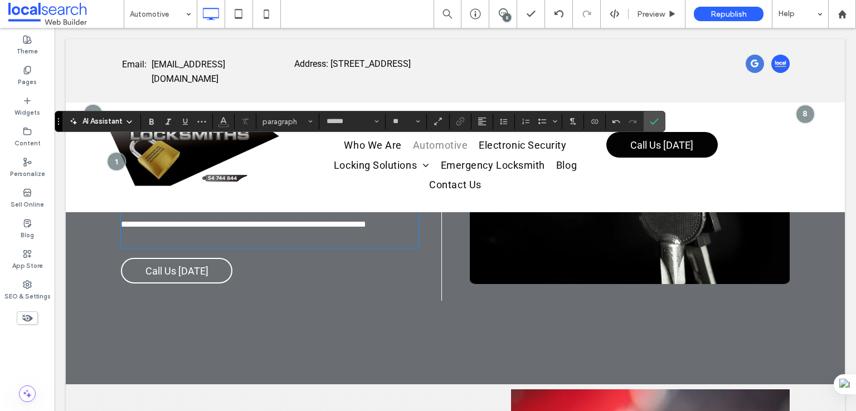
scroll to position [2197, 0]
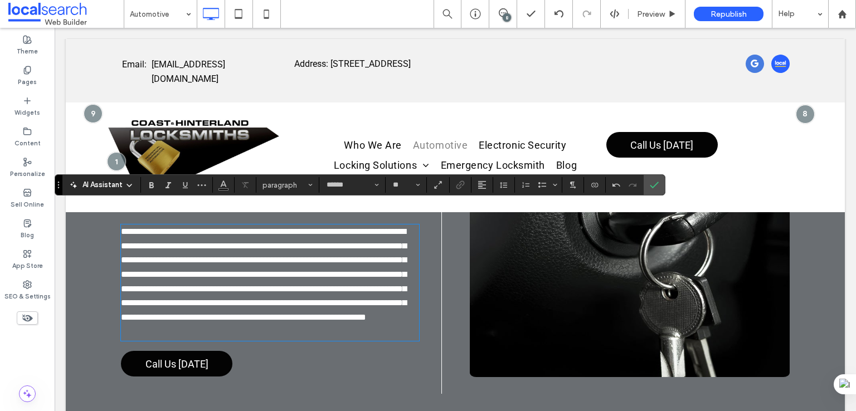
click at [169, 332] on div "**********" at bounding box center [270, 283] width 298 height 117
click at [311, 335] on div "**********" at bounding box center [270, 283] width 298 height 117
click at [312, 331] on div "**********" at bounding box center [270, 283] width 298 height 117
click at [312, 317] on span "**********" at bounding box center [263, 274] width 285 height 94
drag, startPoint x: 322, startPoint y: 267, endPoint x: 445, endPoint y: 227, distance: 129.6
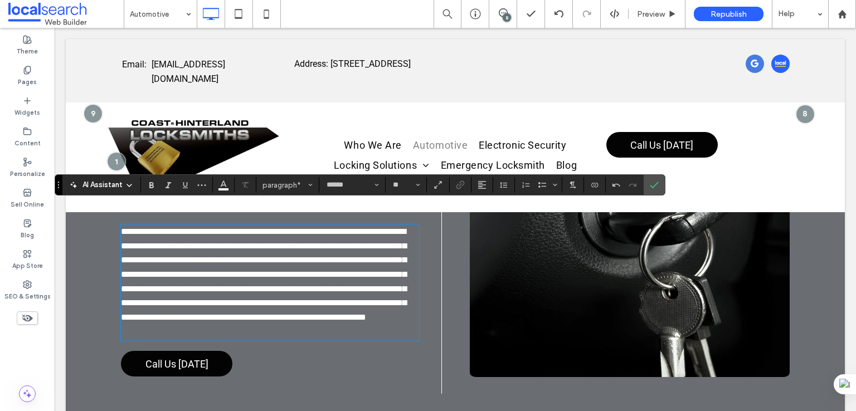
click at [322, 266] on p "**********" at bounding box center [270, 275] width 298 height 100
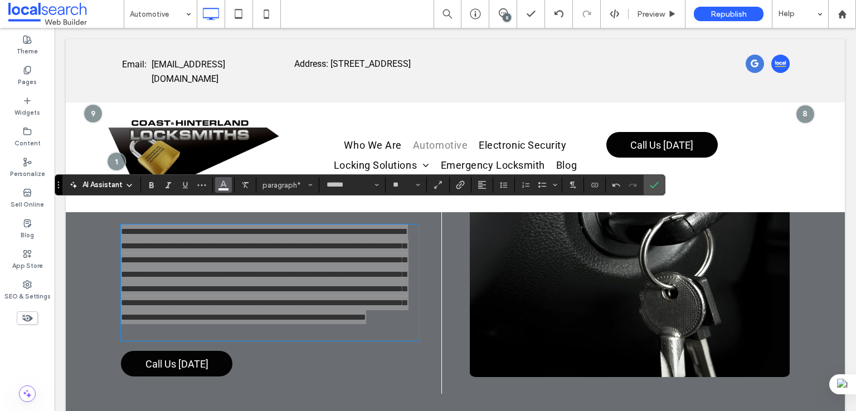
click at [224, 183] on use "Color" at bounding box center [224, 184] width 6 height 6
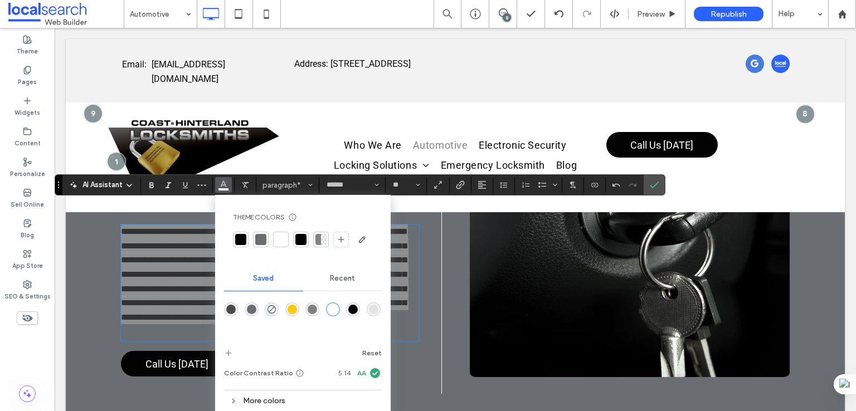
click at [330, 312] on div "rgba(255,255,255,1)" at bounding box center [332, 309] width 9 height 9
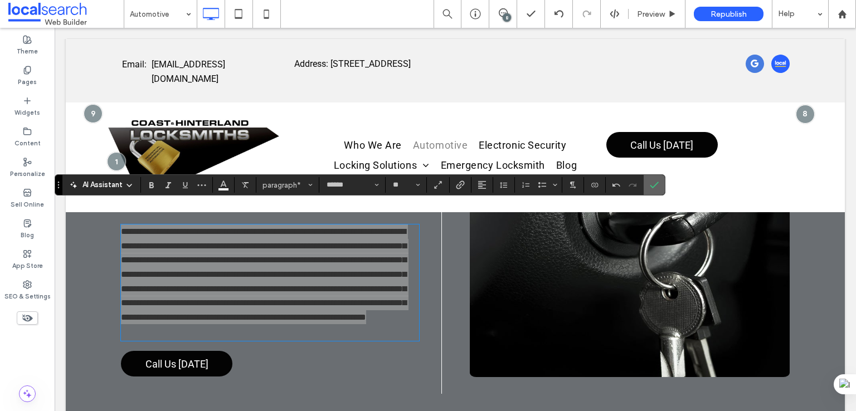
drag, startPoint x: 655, startPoint y: 181, endPoint x: 429, endPoint y: 296, distance: 252.8
click at [655, 181] on icon "Confirm" at bounding box center [654, 185] width 9 height 9
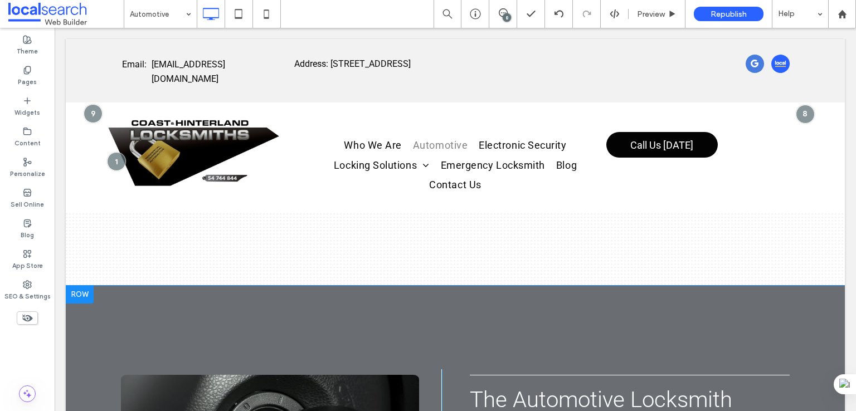
scroll to position [1640, 0]
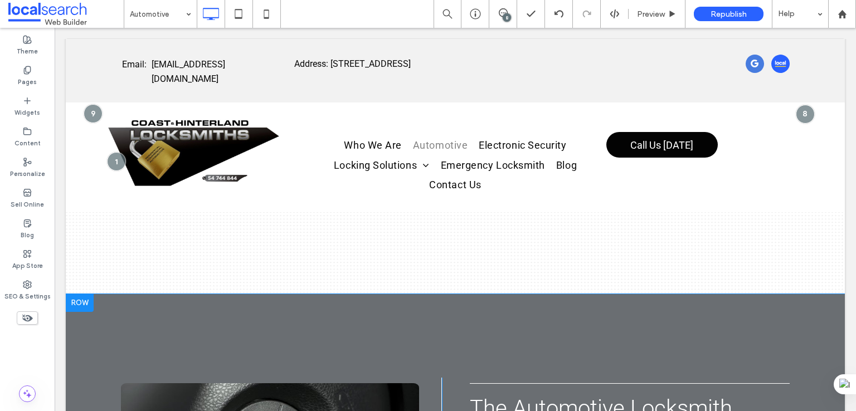
click at [77, 298] on div at bounding box center [80, 303] width 28 height 18
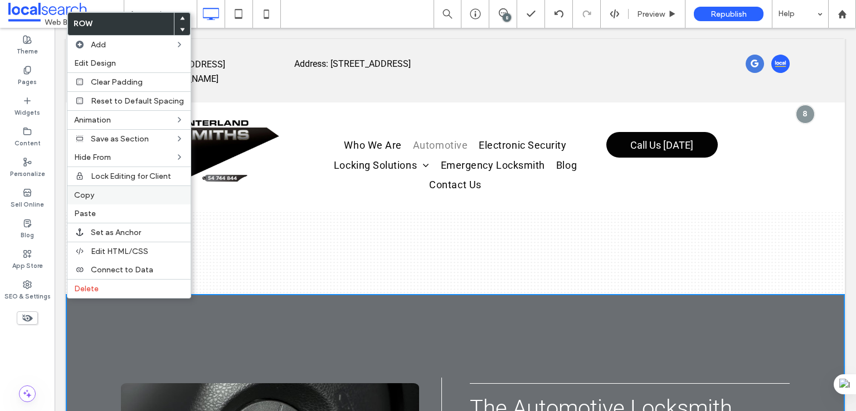
click at [103, 194] on label "Copy" at bounding box center [129, 195] width 110 height 9
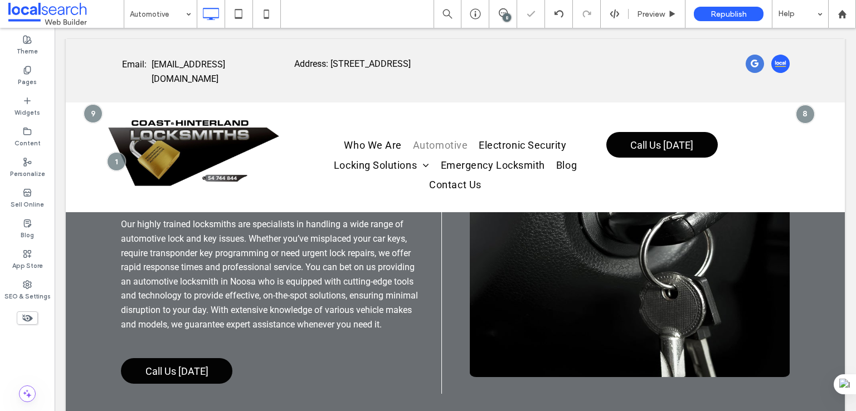
scroll to position [2383, 0]
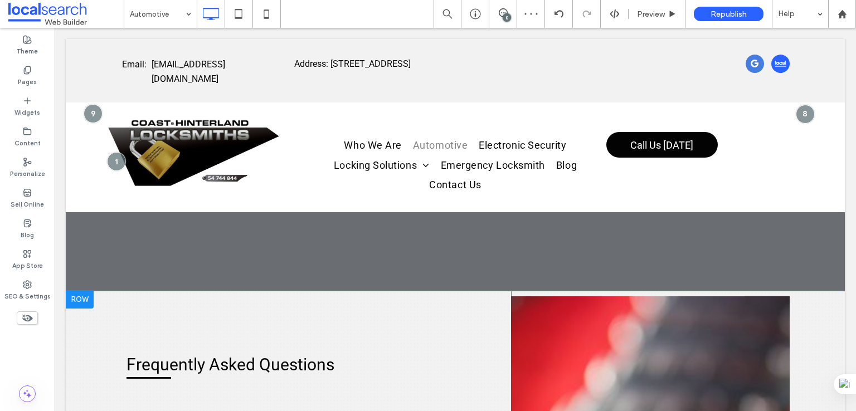
click at [82, 293] on div at bounding box center [80, 300] width 28 height 18
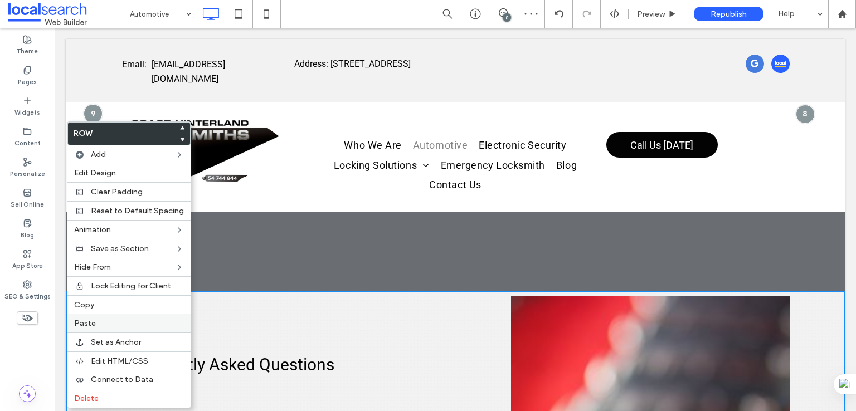
click at [110, 319] on label "Paste" at bounding box center [129, 323] width 110 height 9
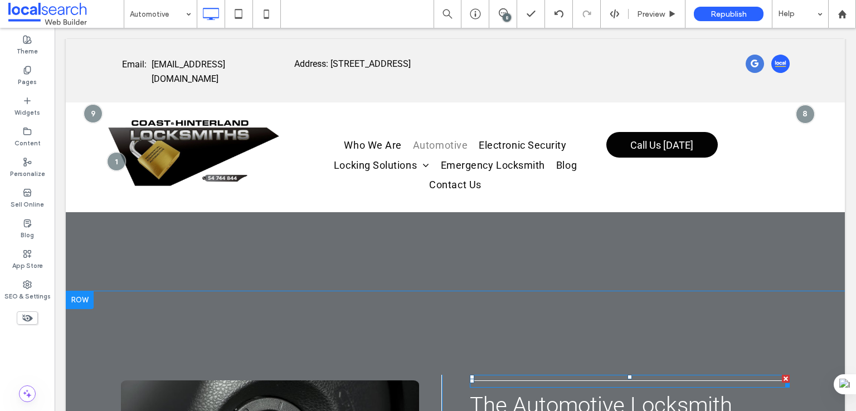
scroll to position [2476, 0]
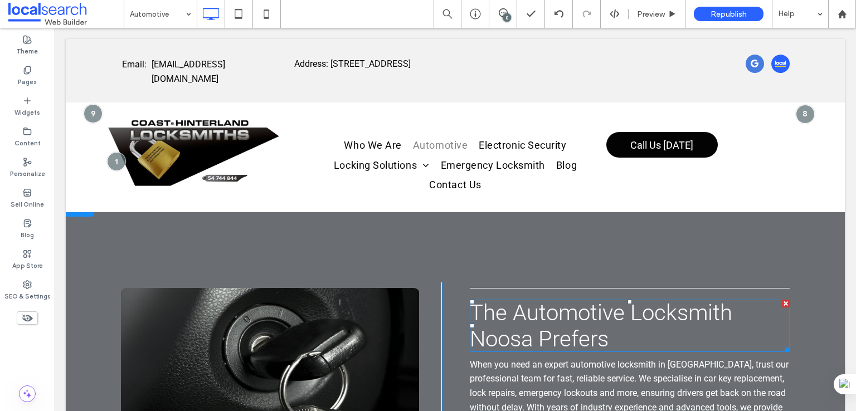
click at [544, 315] on span "The Automotive Locksmith Noosa Prefers" at bounding box center [601, 326] width 263 height 52
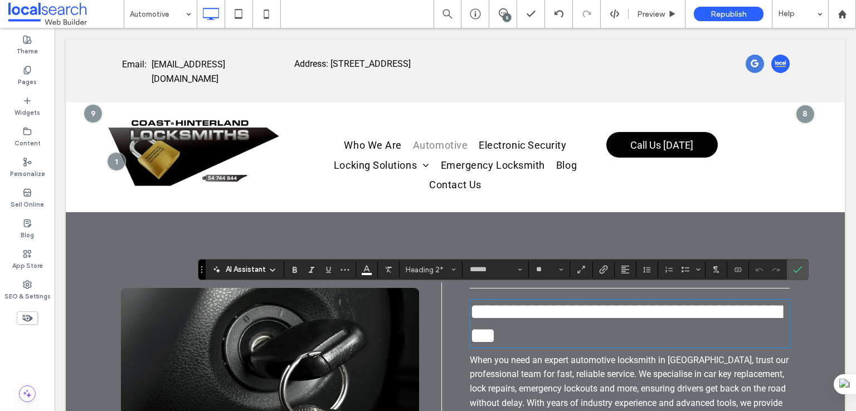
type input "**"
drag, startPoint x: 800, startPoint y: 266, endPoint x: 488, endPoint y: 58, distance: 375.1
click at [800, 266] on icon "Confirm" at bounding box center [797, 269] width 9 height 9
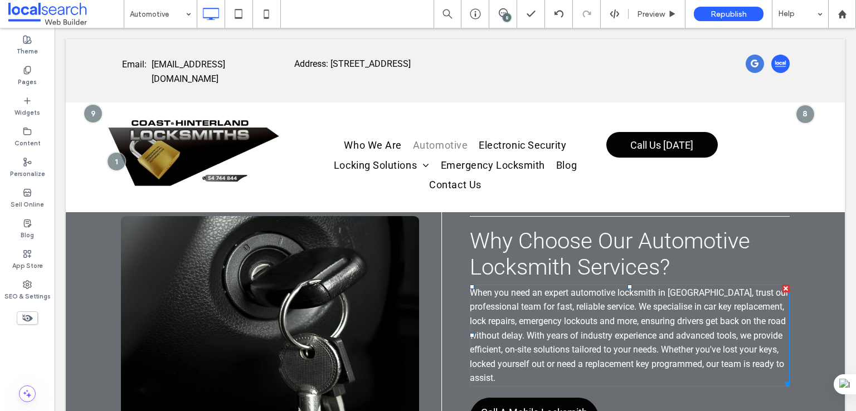
scroll to position [2569, 0]
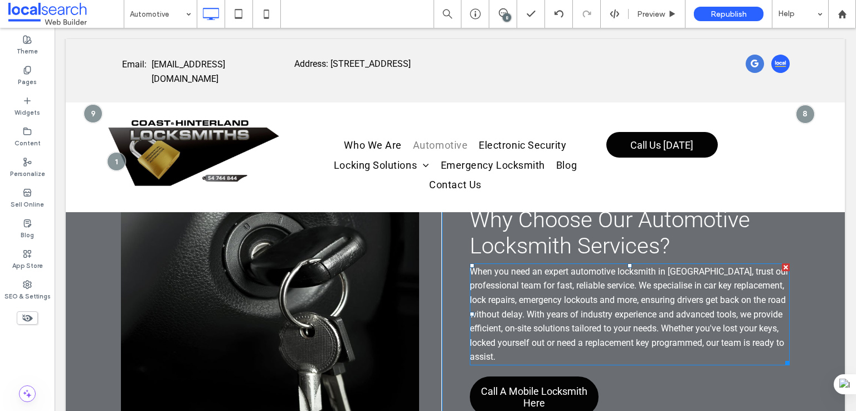
click at [524, 308] on span "When you need an expert automotive locksmith in Noosa, trust our professional t…" at bounding box center [629, 315] width 319 height 96
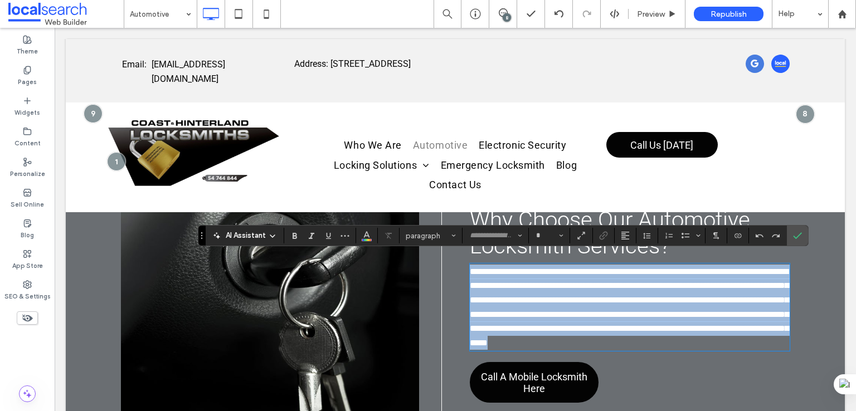
type input "******"
type input "**"
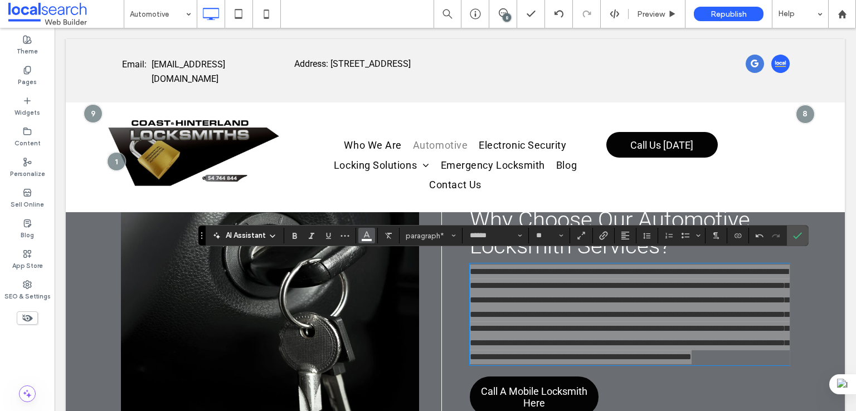
click at [364, 235] on use "Color" at bounding box center [367, 235] width 6 height 6
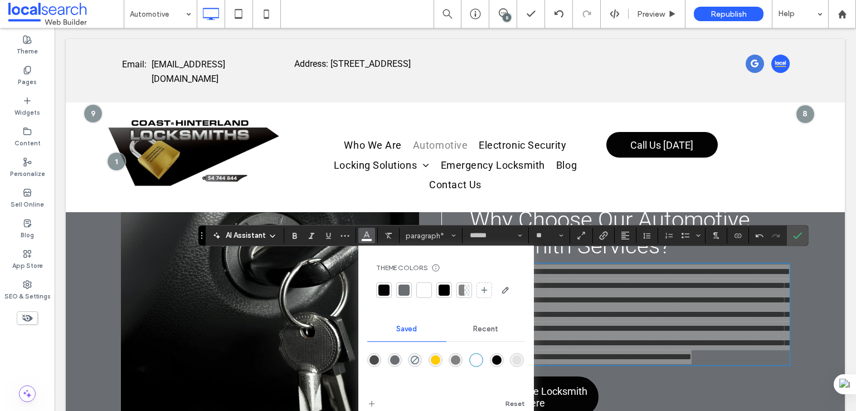
drag, startPoint x: 473, startPoint y: 364, endPoint x: 419, endPoint y: 336, distance: 60.6
click at [473, 364] on div "rgba(255,255,255,1)" at bounding box center [476, 360] width 9 height 9
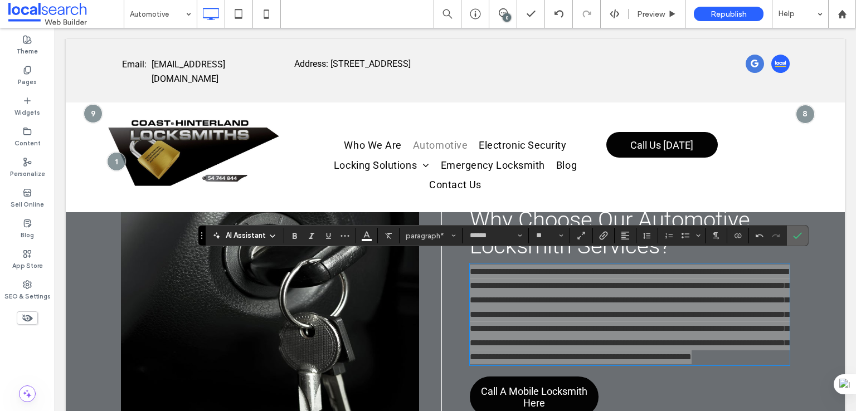
drag, startPoint x: 798, startPoint y: 237, endPoint x: 735, endPoint y: 208, distance: 69.9
click at [798, 237] on icon "Confirm" at bounding box center [797, 235] width 9 height 9
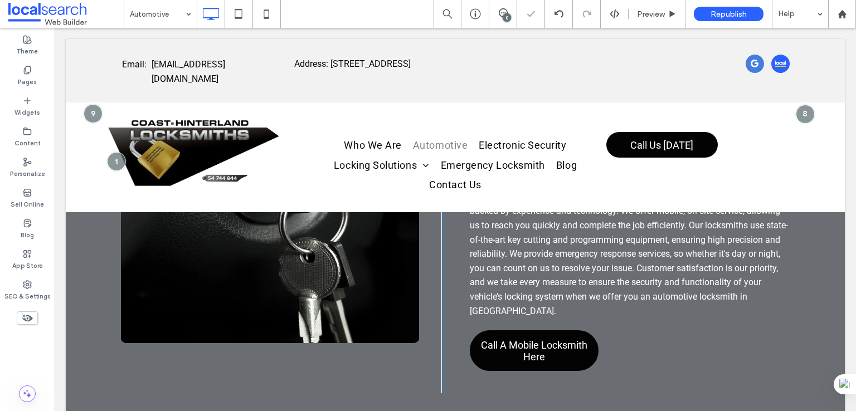
scroll to position [2662, 0]
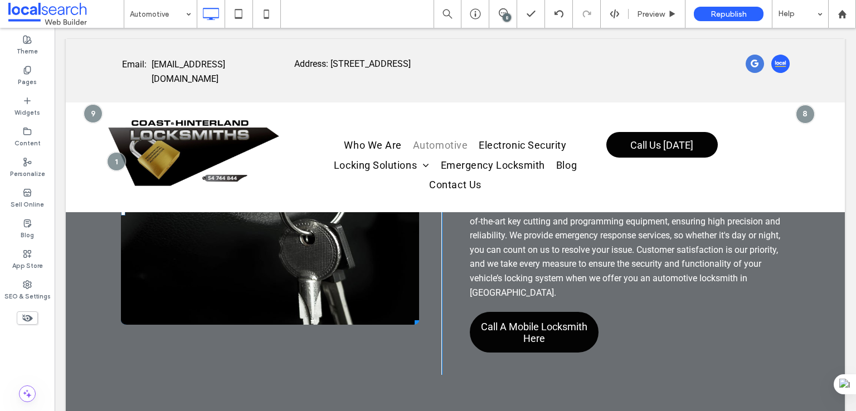
click at [287, 251] on li at bounding box center [270, 213] width 298 height 223
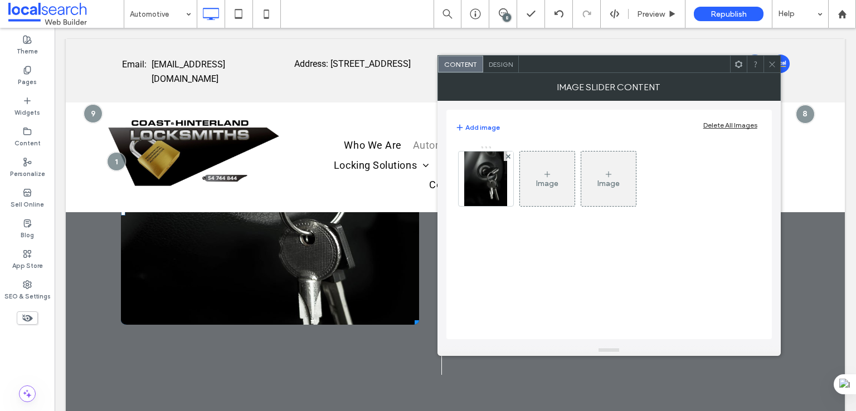
click at [495, 61] on span "Design" at bounding box center [501, 64] width 24 height 8
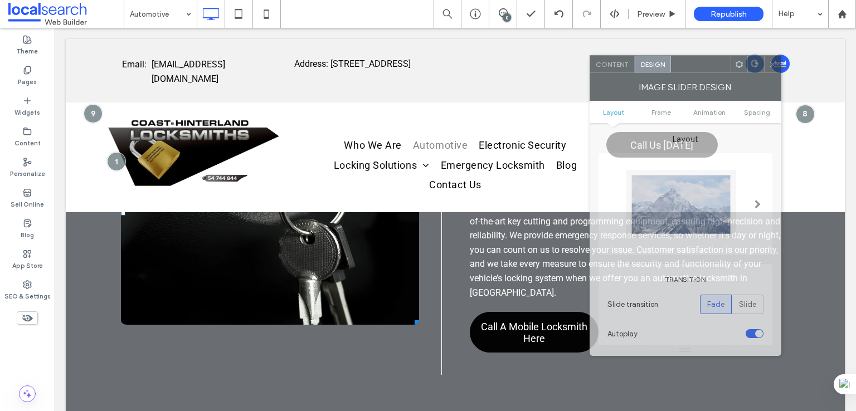
drag, startPoint x: 542, startPoint y: 74, endPoint x: 691, endPoint y: 76, distance: 149.4
click at [696, 73] on div "Image Slider Design" at bounding box center [686, 87] width 192 height 28
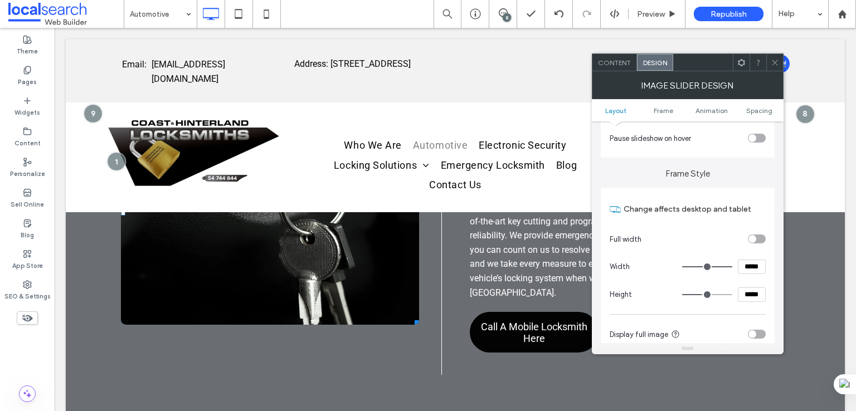
scroll to position [279, 0]
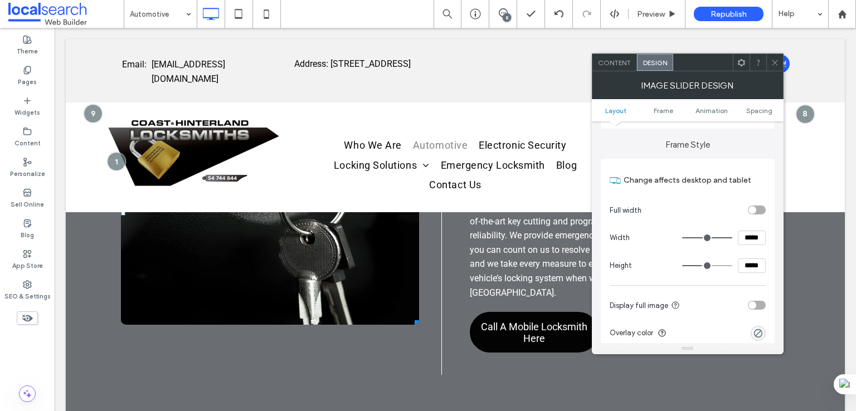
click at [755, 264] on input "*****" at bounding box center [752, 266] width 28 height 14
type input "*****"
type input "***"
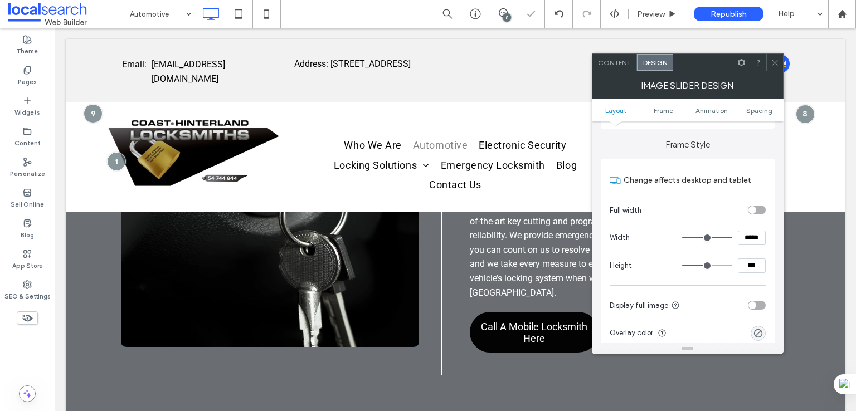
type input "*****"
type input "***"
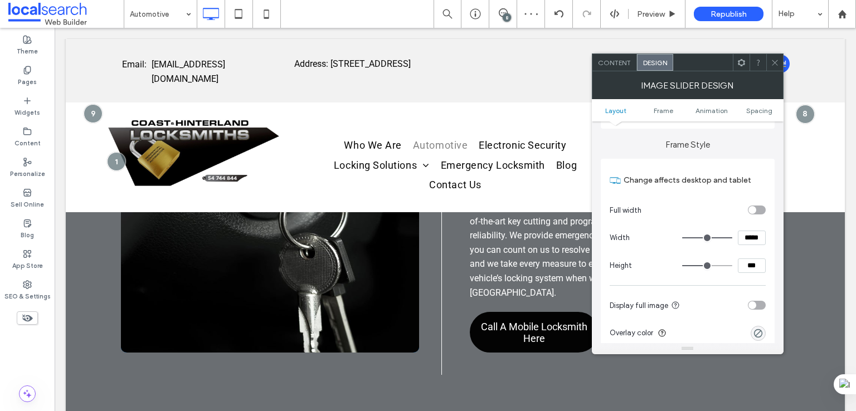
type input "*****"
type input "***"
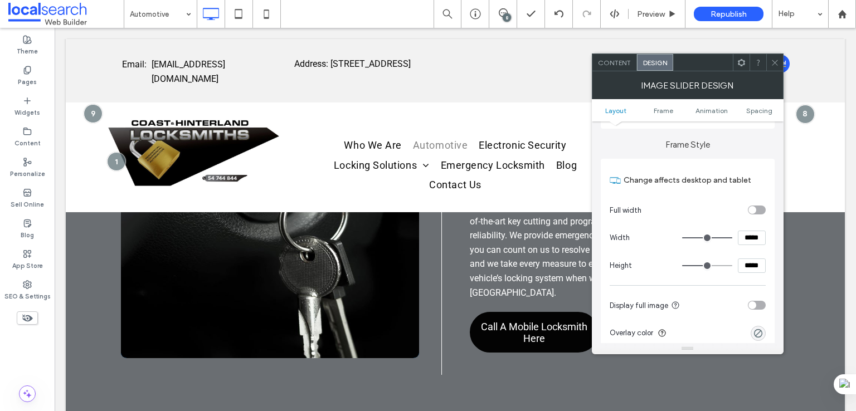
click at [776, 57] on span at bounding box center [775, 62] width 8 height 17
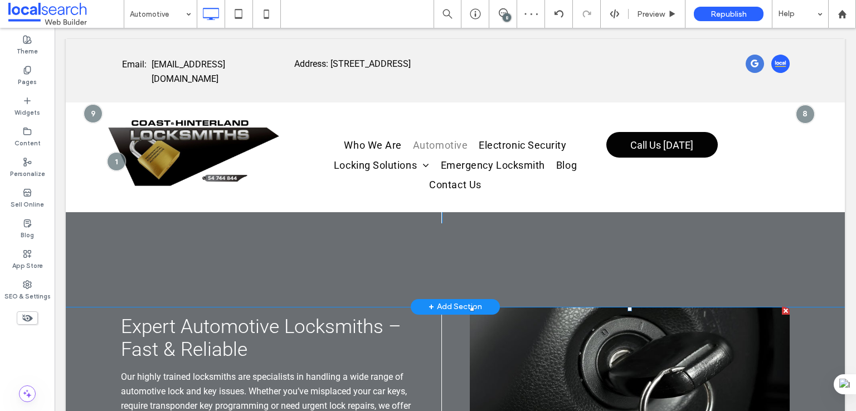
scroll to position [2012, 0]
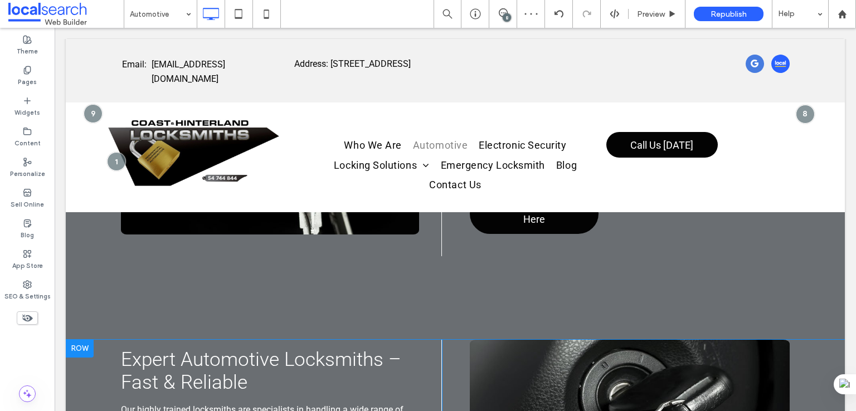
click at [69, 340] on div at bounding box center [80, 349] width 28 height 18
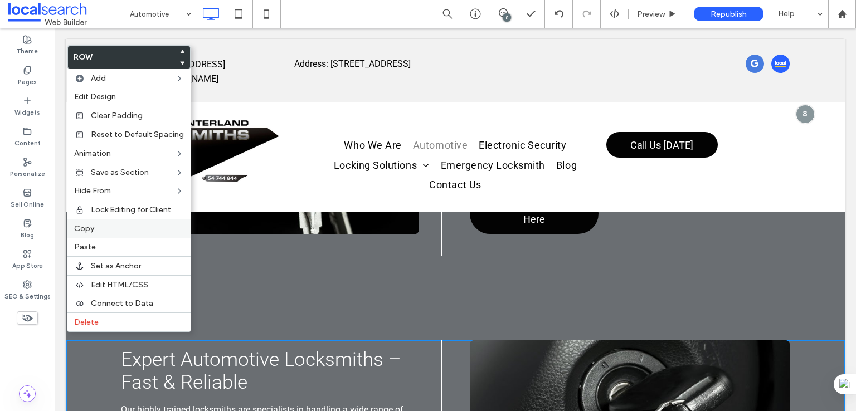
click at [116, 227] on label "Copy" at bounding box center [129, 228] width 110 height 9
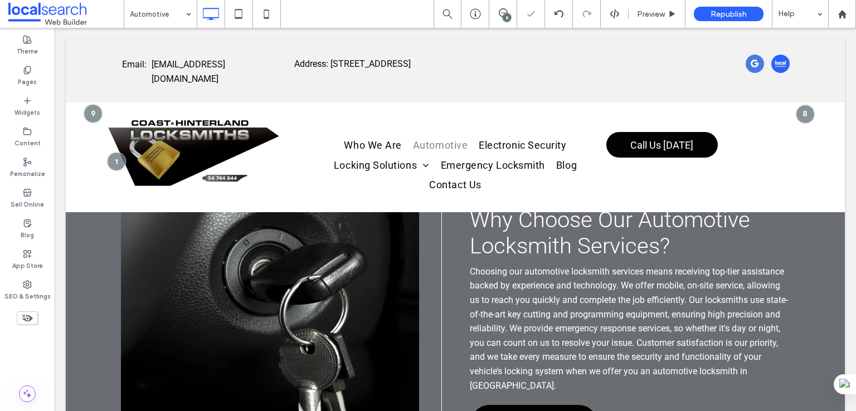
scroll to position [2755, 0]
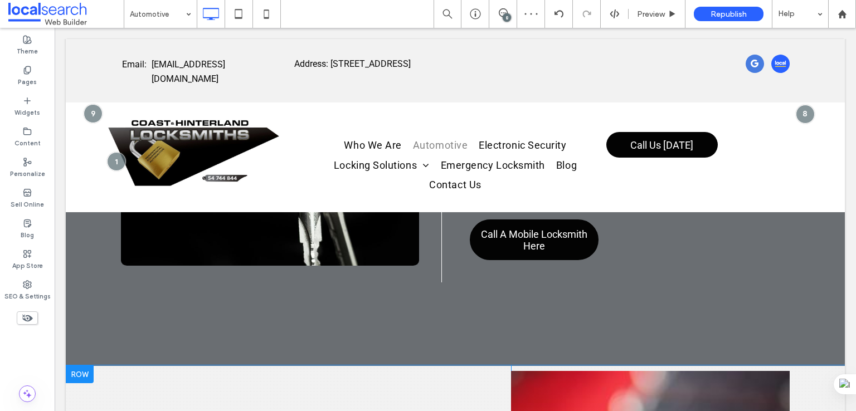
click at [83, 366] on div at bounding box center [80, 375] width 28 height 18
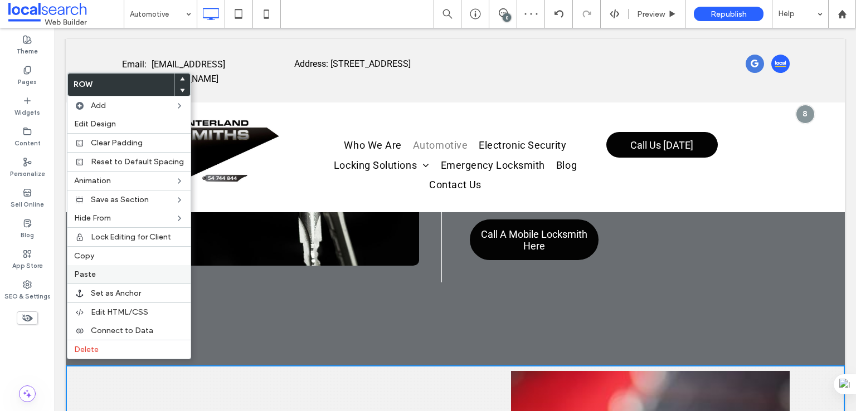
click at [114, 277] on div "Paste" at bounding box center [128, 274] width 123 height 18
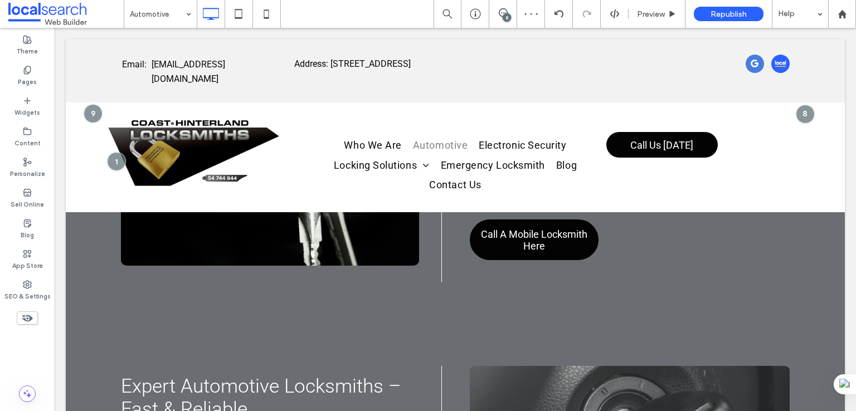
scroll to position [2848, 0]
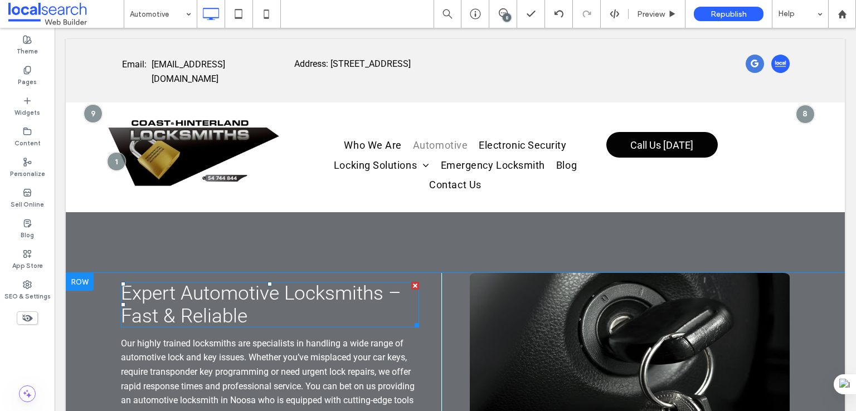
click at [274, 303] on h2 "Expert Automotive Locksmiths – Fast & Reliable" at bounding box center [270, 305] width 298 height 46
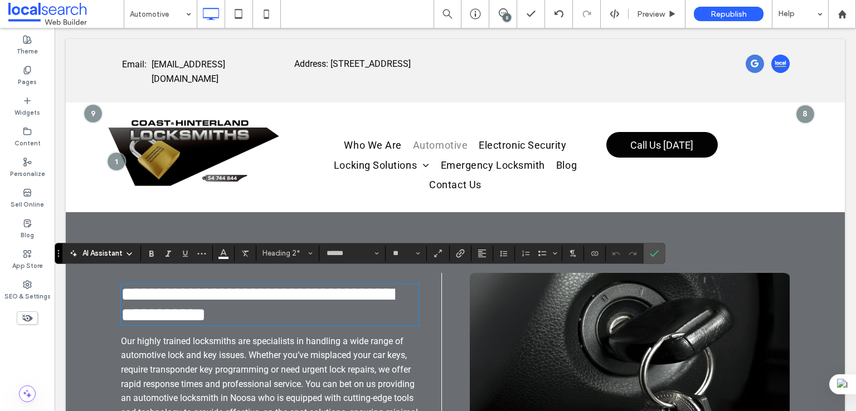
type input "**"
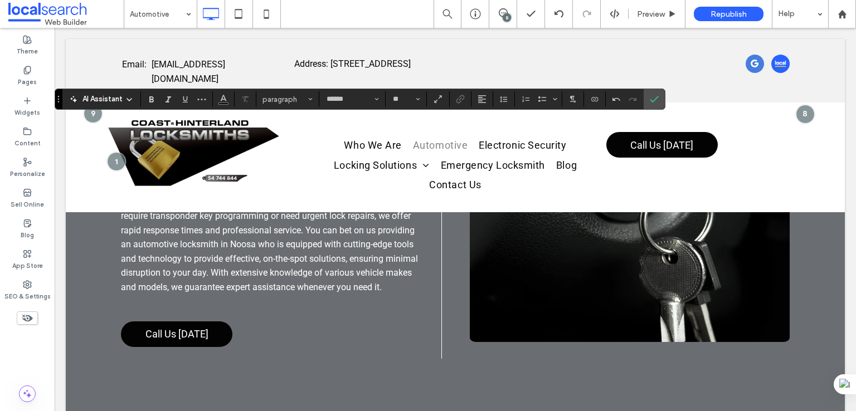
scroll to position [2941, 0]
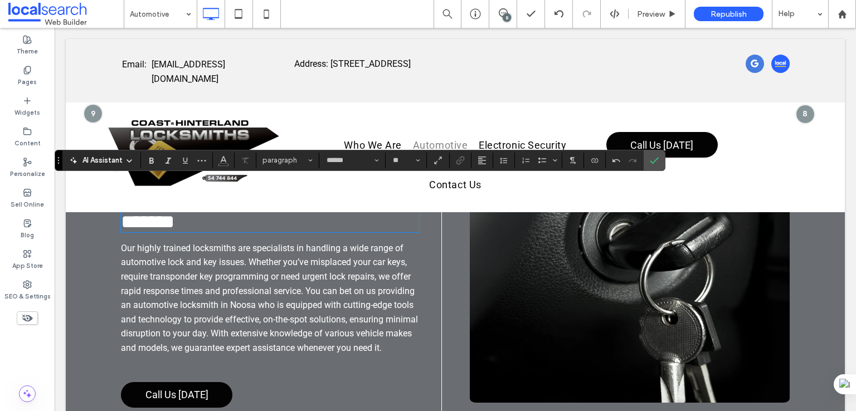
click at [225, 285] on span "Our highly trained locksmiths are specialists in handling a wide range of autom…" at bounding box center [269, 298] width 297 height 110
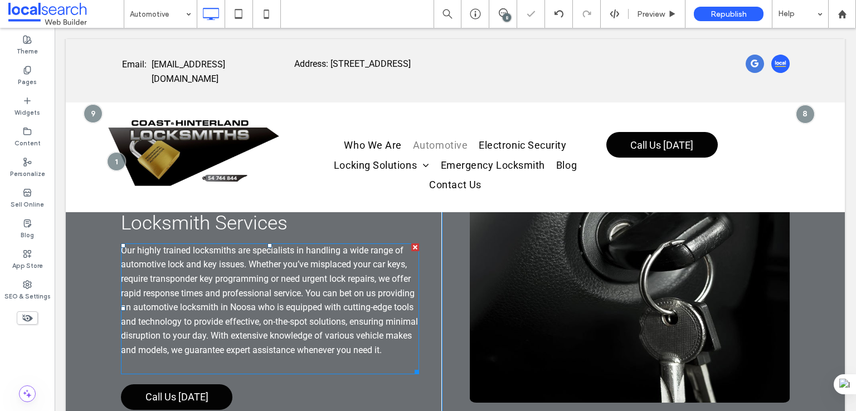
click at [225, 285] on span "Our highly trained locksmiths are specialists in handling a wide range of autom…" at bounding box center [269, 300] width 297 height 110
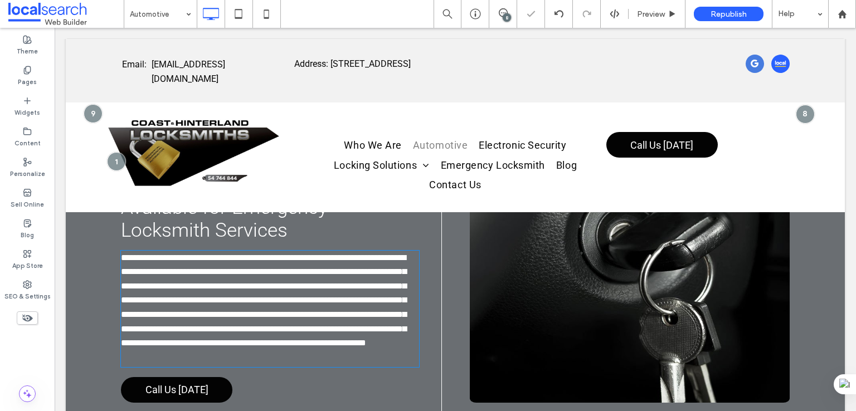
type input "******"
type input "**"
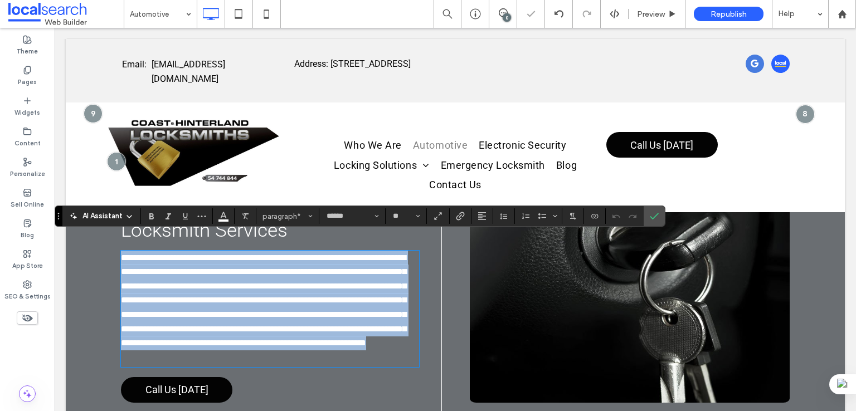
scroll to position [0, 0]
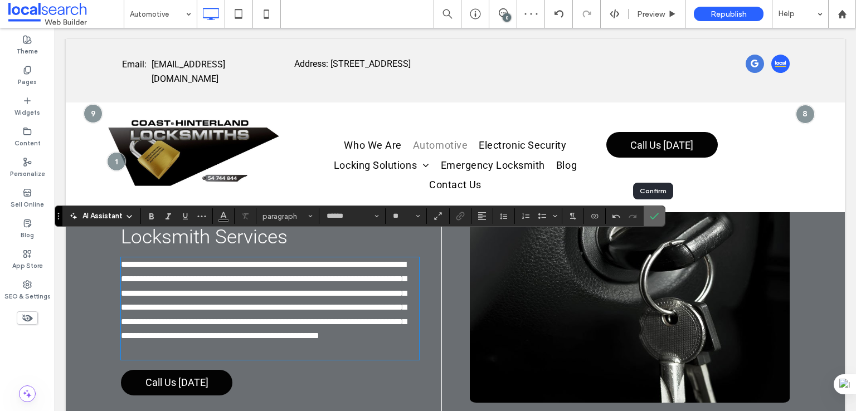
drag, startPoint x: 651, startPoint y: 212, endPoint x: 587, endPoint y: 187, distance: 69.1
click at [651, 212] on icon "Confirm" at bounding box center [654, 216] width 9 height 9
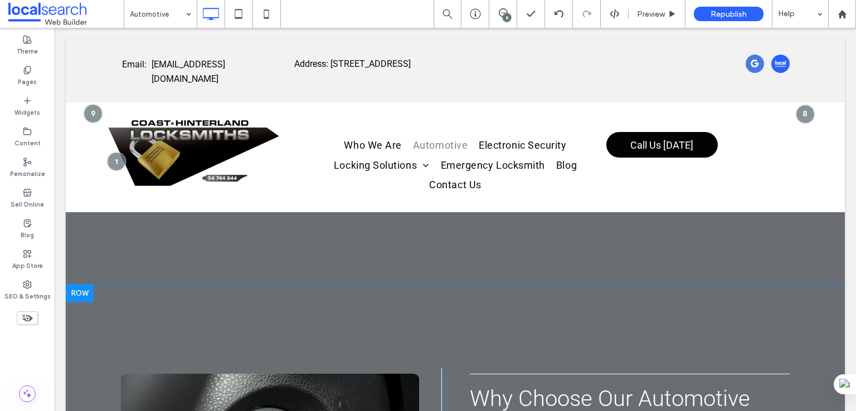
scroll to position [2383, 0]
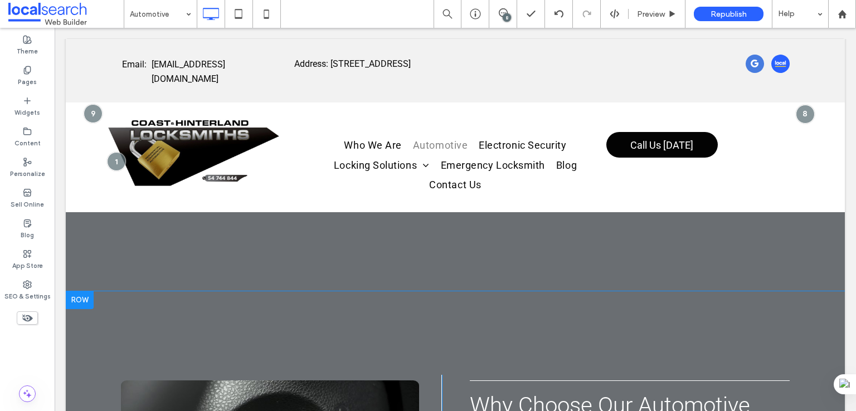
click at [78, 292] on div at bounding box center [80, 301] width 28 height 18
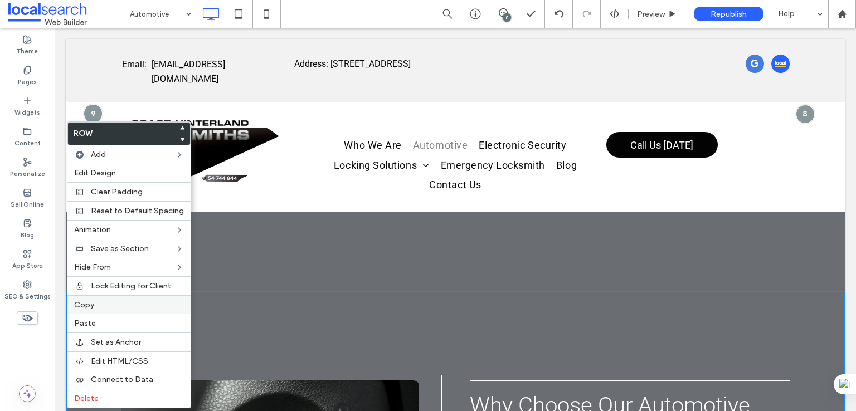
click at [99, 301] on label "Copy" at bounding box center [129, 305] width 110 height 9
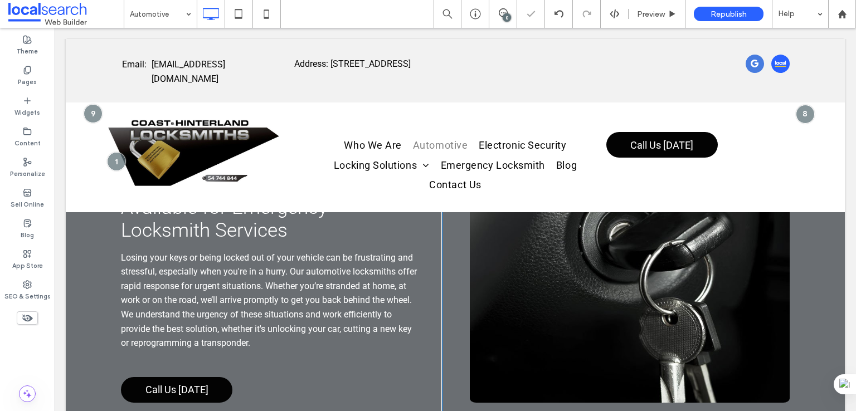
scroll to position [3127, 0]
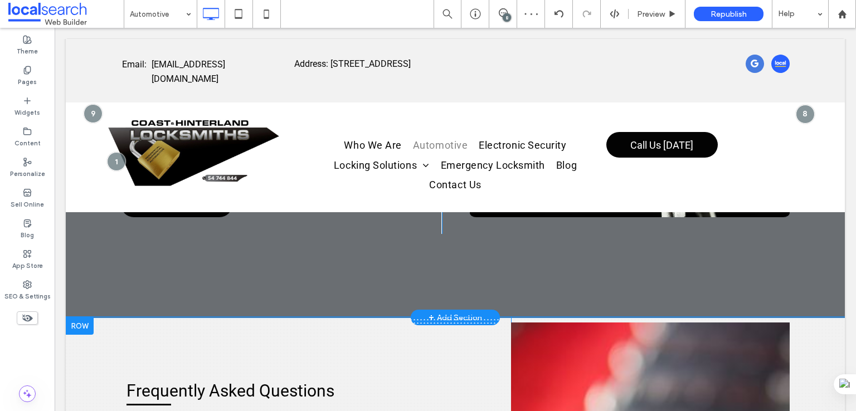
click at [80, 318] on div at bounding box center [80, 326] width 28 height 18
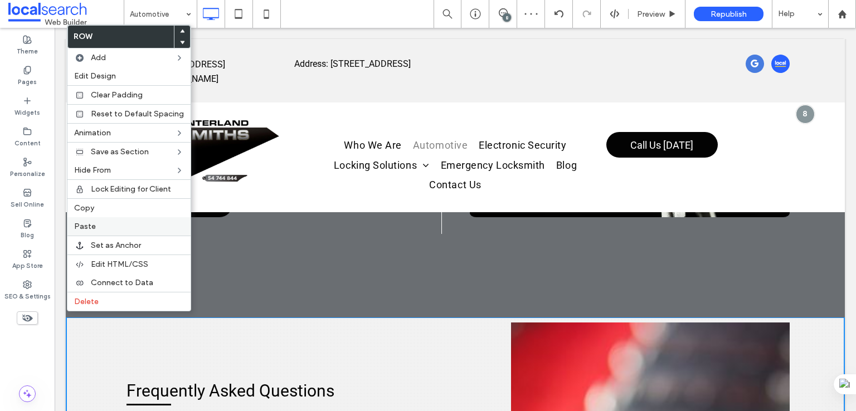
click at [113, 231] on div "Paste" at bounding box center [128, 226] width 123 height 18
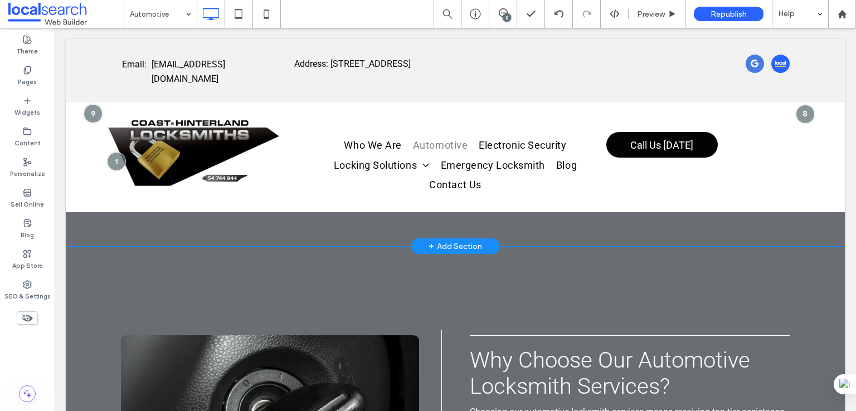
scroll to position [3220, 0]
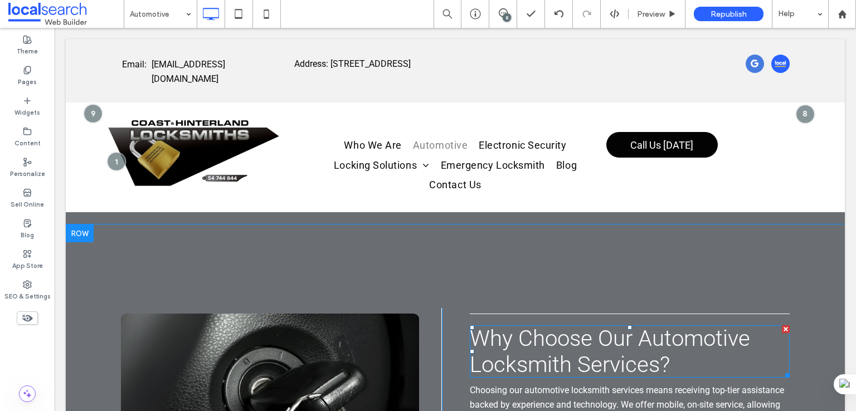
click at [558, 347] on span "Why Choose Our Automotive Locksmith Services?" at bounding box center [610, 352] width 280 height 52
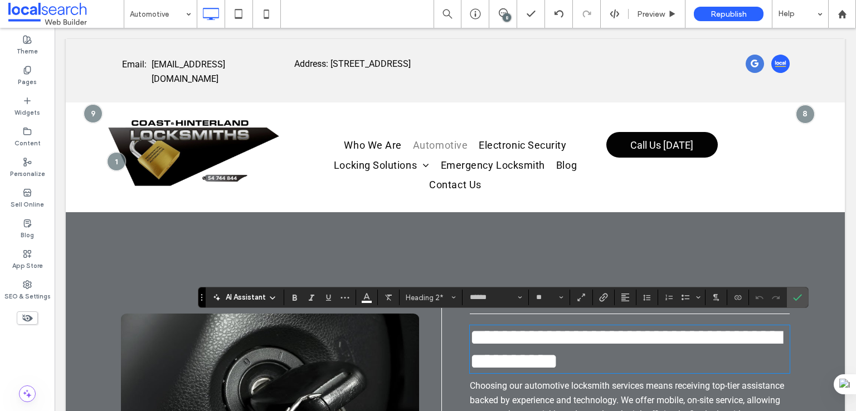
scroll to position [0, 0]
type input "**"
drag, startPoint x: 801, startPoint y: 300, endPoint x: 527, endPoint y: 33, distance: 382.0
click at [801, 300] on label "Confirm" at bounding box center [797, 298] width 17 height 20
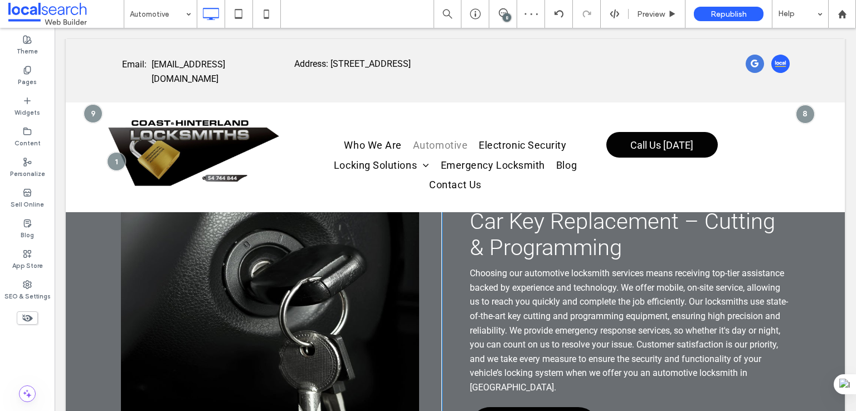
scroll to position [3405, 0]
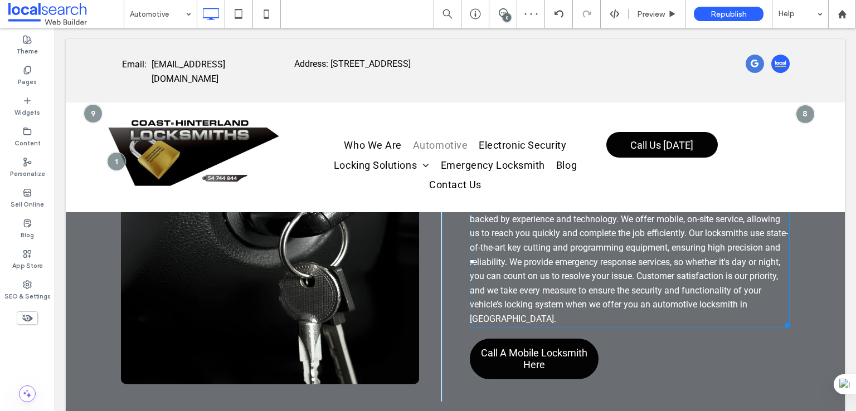
click at [558, 261] on p "Choosing our automotive locksmith services means receiving top-tier assistance …" at bounding box center [630, 262] width 320 height 128
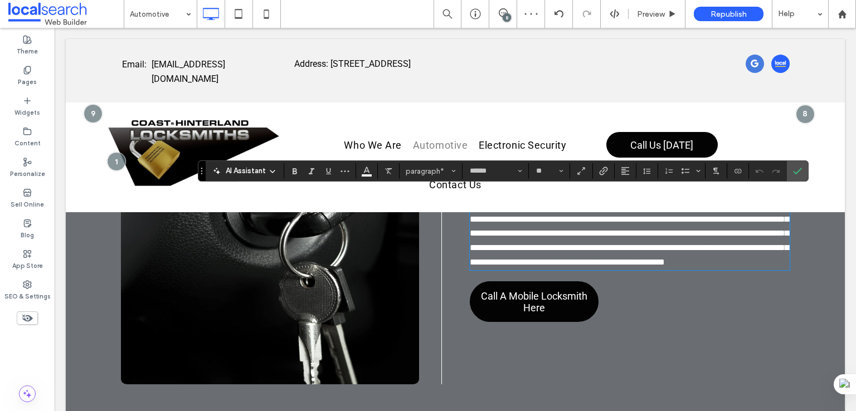
scroll to position [0, 0]
click at [800, 173] on icon "Confirm" at bounding box center [797, 171] width 9 height 9
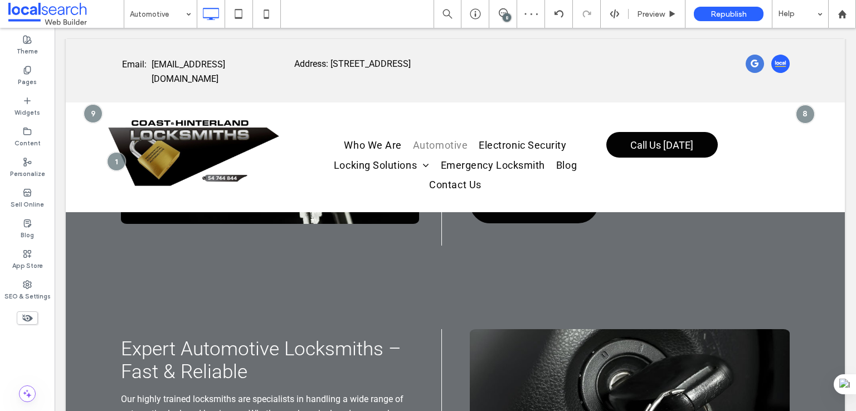
scroll to position [2012, 0]
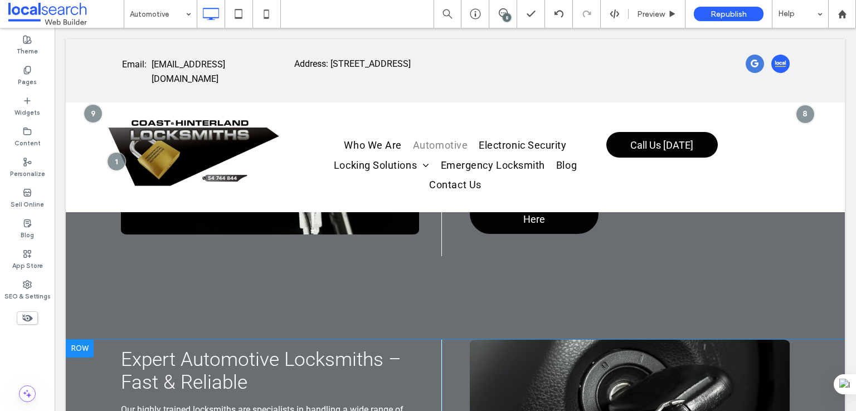
drag, startPoint x: 83, startPoint y: 337, endPoint x: 85, endPoint y: 331, distance: 6.4
click at [83, 340] on div at bounding box center [80, 349] width 28 height 18
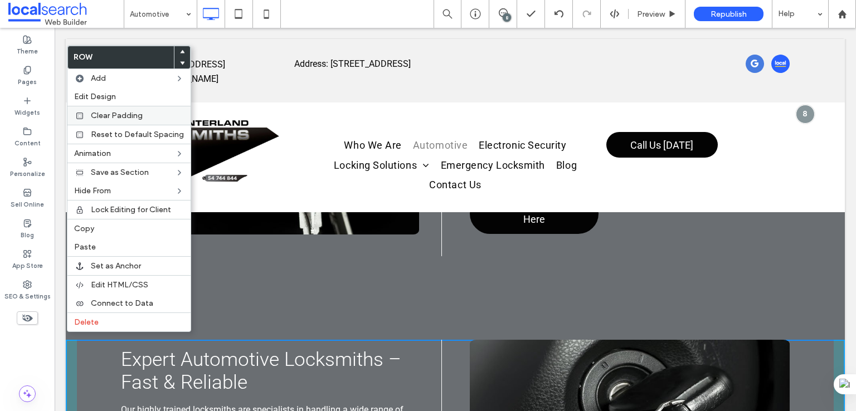
click at [116, 110] on div "Clear Padding" at bounding box center [128, 115] width 123 height 19
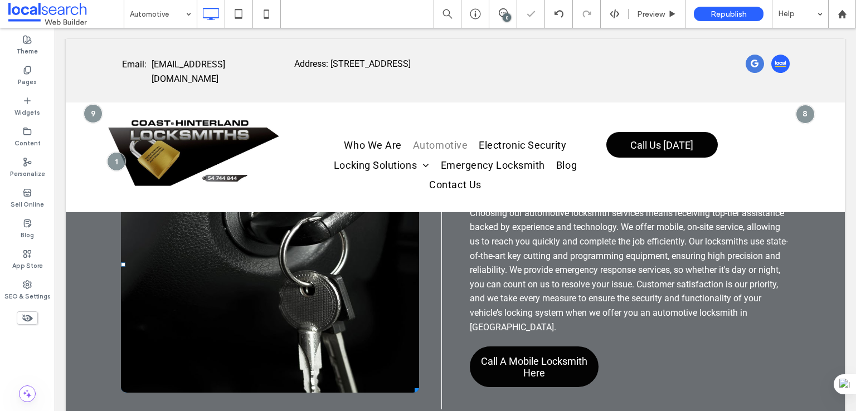
scroll to position [2662, 0]
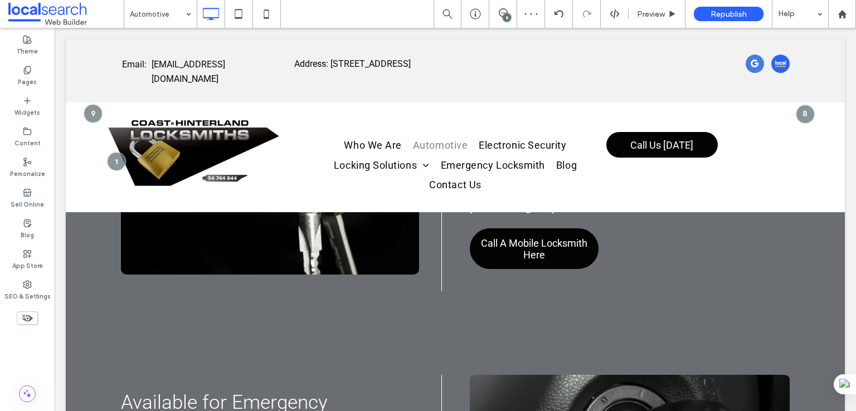
click at [76, 373] on iframe at bounding box center [22, 386] width 143 height 33
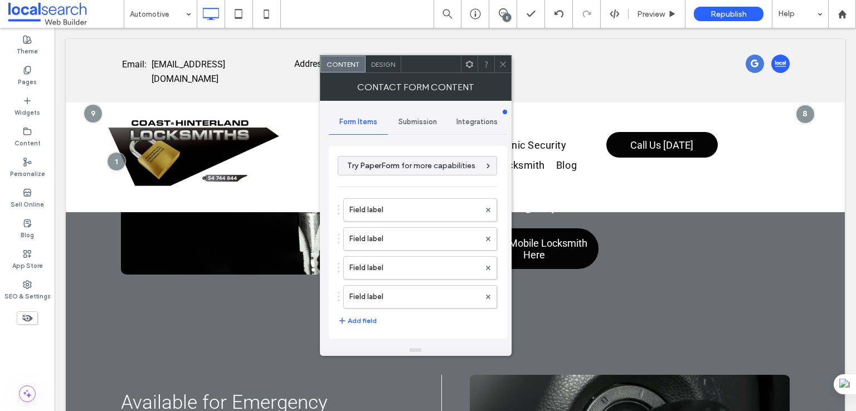
click at [505, 61] on icon at bounding box center [503, 64] width 8 height 8
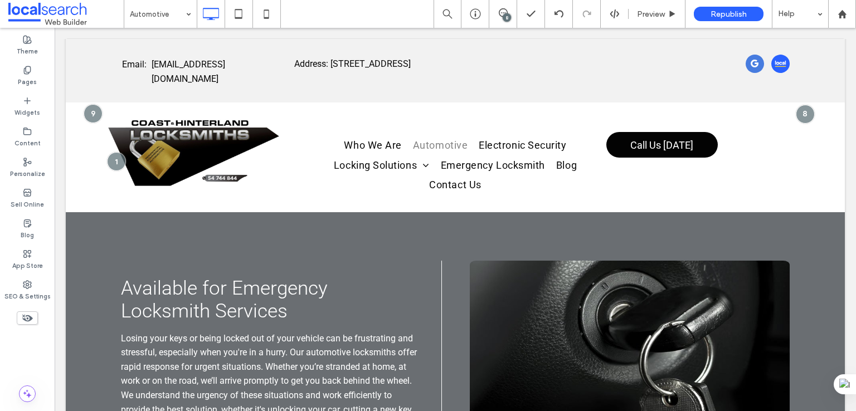
scroll to position [2755, 0]
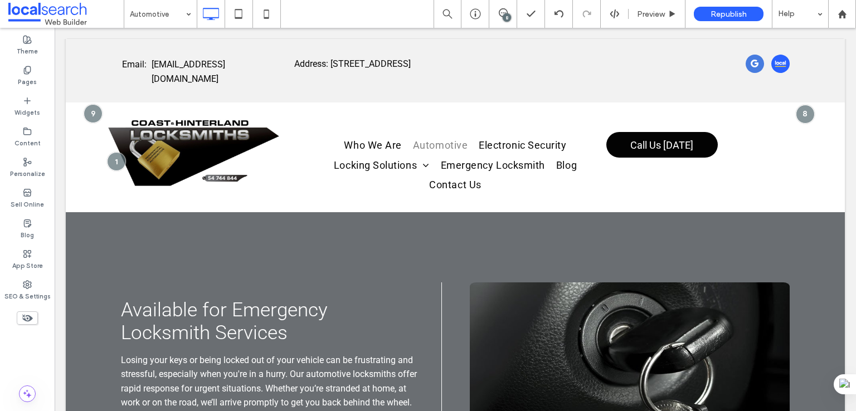
click at [85, 283] on div at bounding box center [80, 292] width 28 height 18
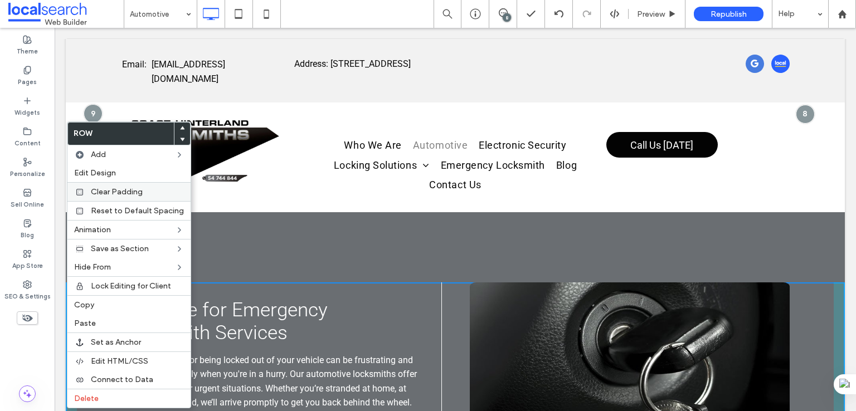
drag, startPoint x: 123, startPoint y: 195, endPoint x: 155, endPoint y: 207, distance: 34.1
click at [123, 195] on span "Clear Padding" at bounding box center [117, 191] width 52 height 9
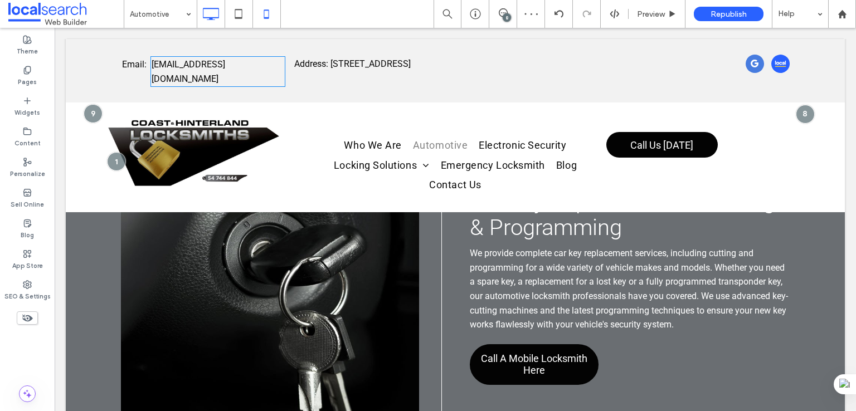
scroll to position [3127, 0]
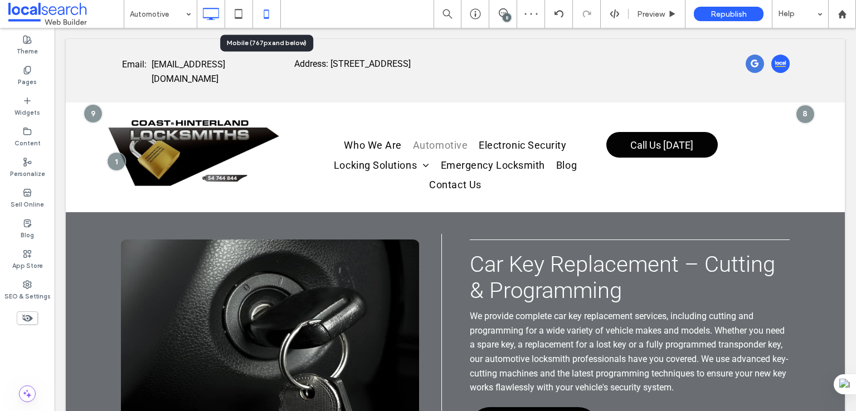
click at [266, 1] on div at bounding box center [267, 14] width 28 height 28
click at [265, 13] on icon at bounding box center [266, 14] width 22 height 22
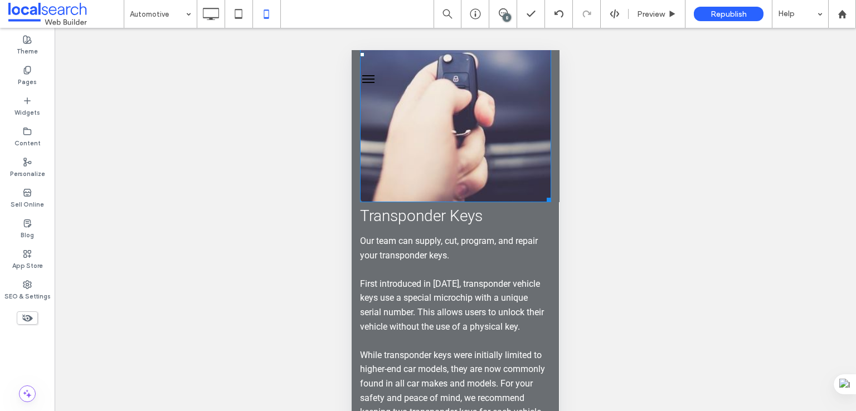
scroll to position [1115, 0]
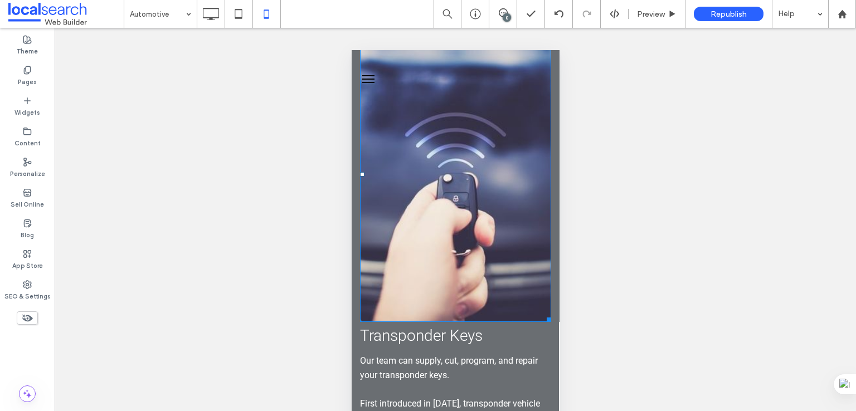
click at [490, 212] on img at bounding box center [455, 182] width 191 height 279
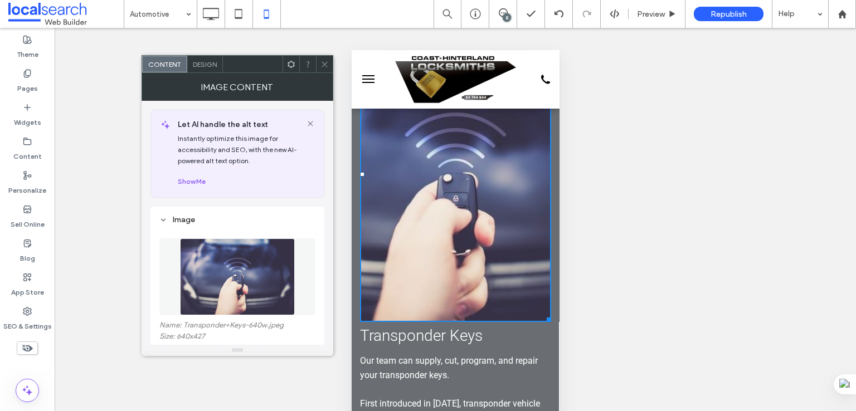
click at [328, 63] on icon at bounding box center [325, 64] width 8 height 8
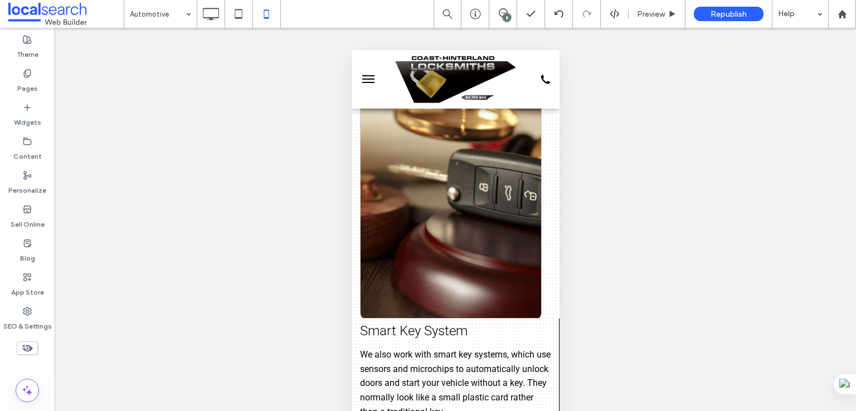
scroll to position [1858, 0]
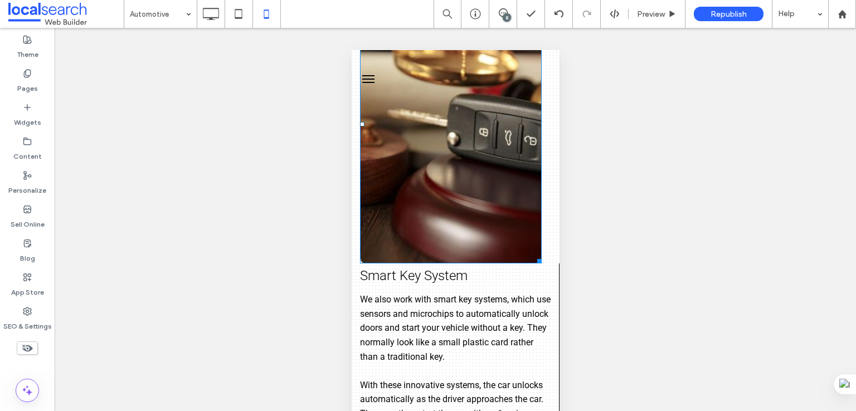
click at [445, 217] on img at bounding box center [451, 124] width 182 height 279
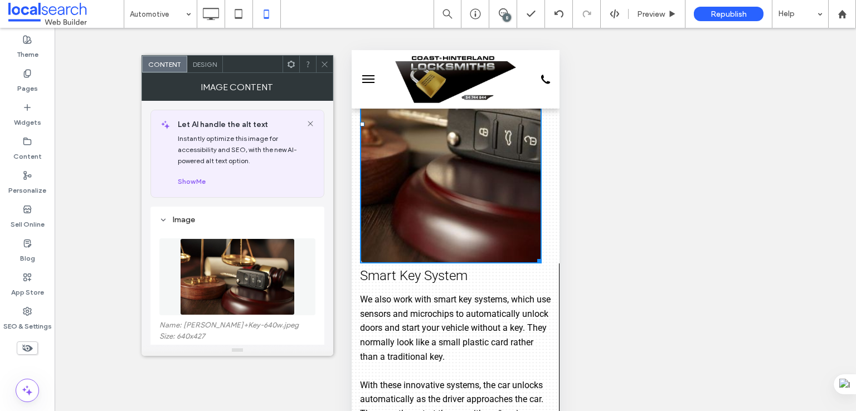
click at [325, 64] on use at bounding box center [325, 64] width 6 height 6
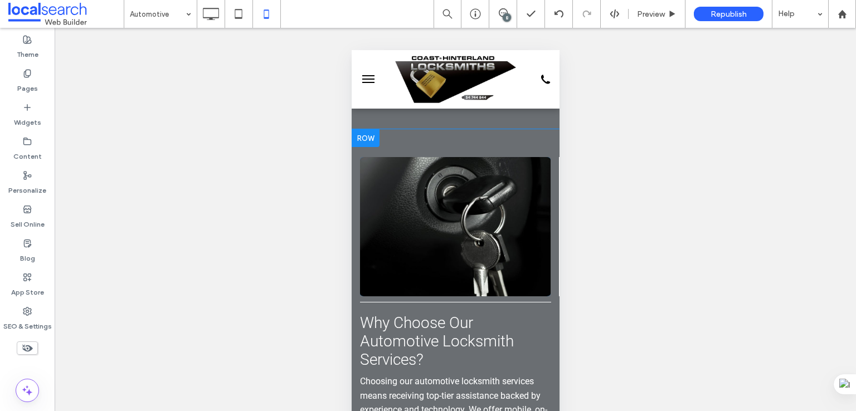
scroll to position [3345, 0]
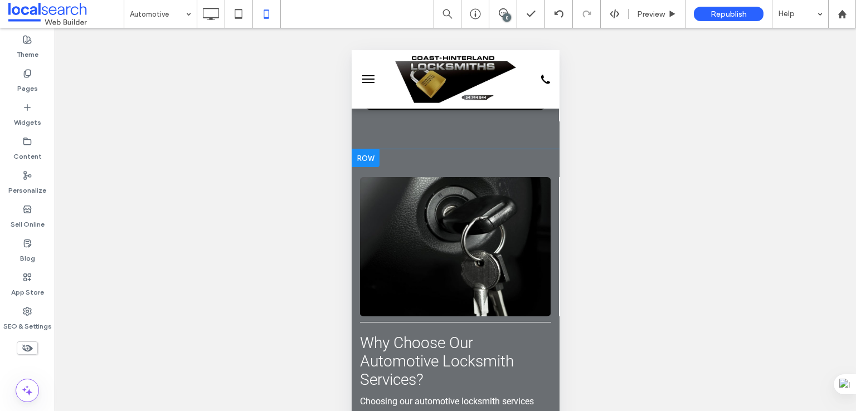
click at [375, 167] on div at bounding box center [365, 158] width 28 height 18
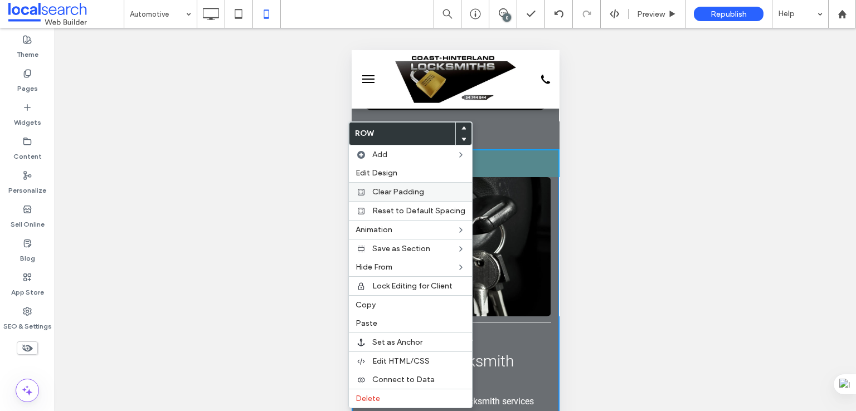
click at [402, 193] on span "Clear Padding" at bounding box center [398, 191] width 52 height 9
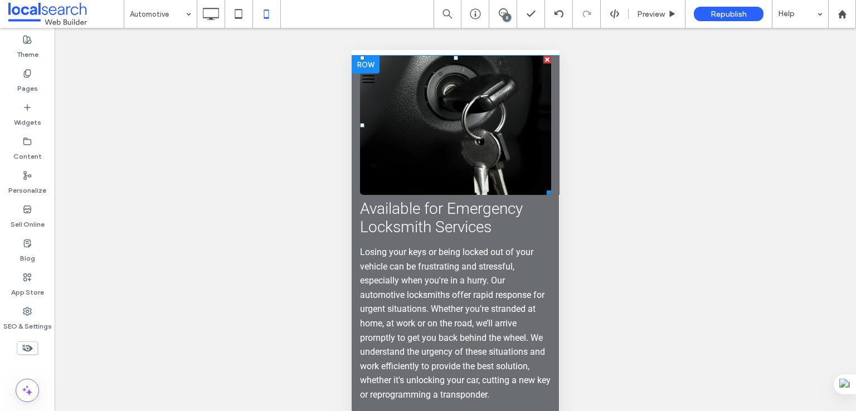
scroll to position [3903, 0]
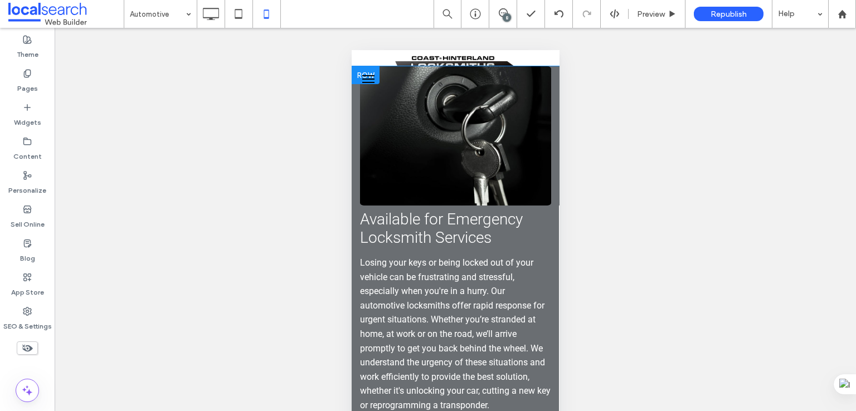
click at [367, 84] on div at bounding box center [365, 75] width 28 height 18
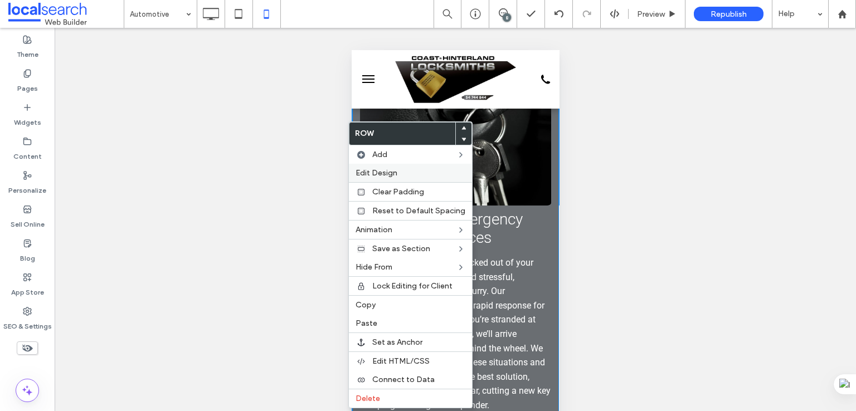
click at [387, 173] on span "Edit Design" at bounding box center [377, 172] width 42 height 9
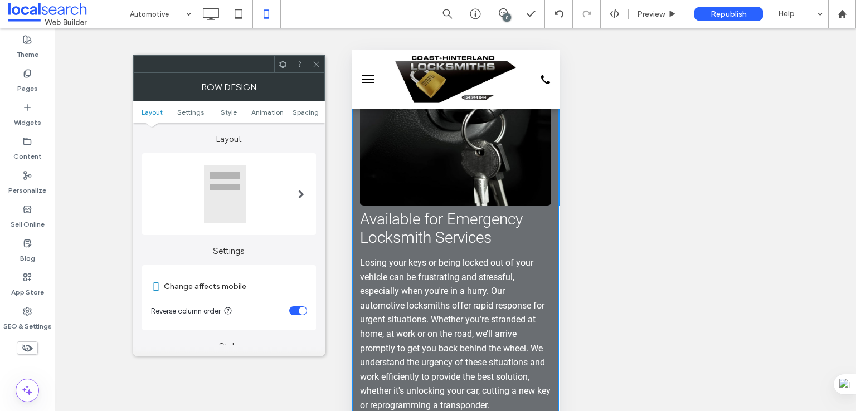
click at [312, 116] on ul "Layout Settings Style Animation Spacing" at bounding box center [229, 112] width 192 height 22
click at [310, 114] on span "Spacing" at bounding box center [306, 112] width 26 height 8
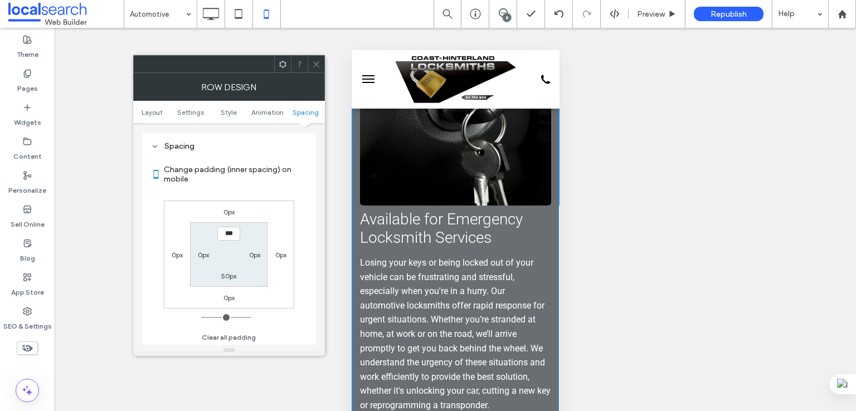
scroll to position [427, 0]
type input "****"
type input "**"
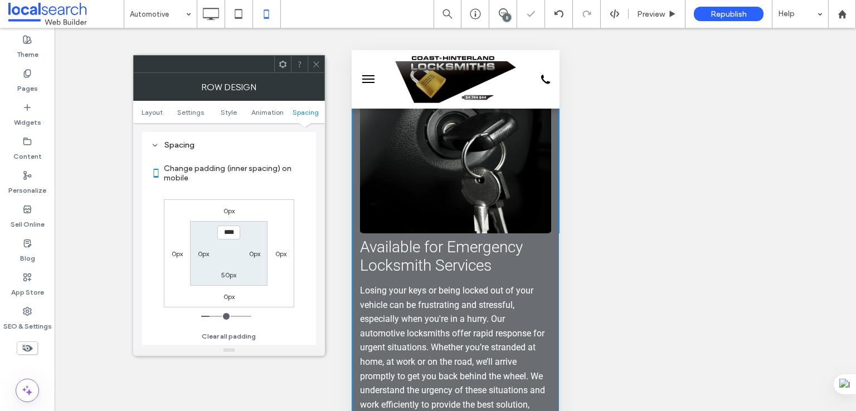
click at [317, 64] on icon at bounding box center [316, 64] width 8 height 8
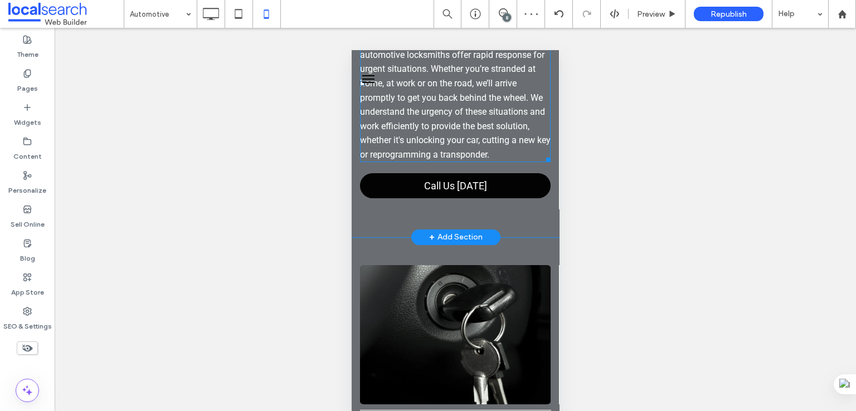
scroll to position [4367, 0]
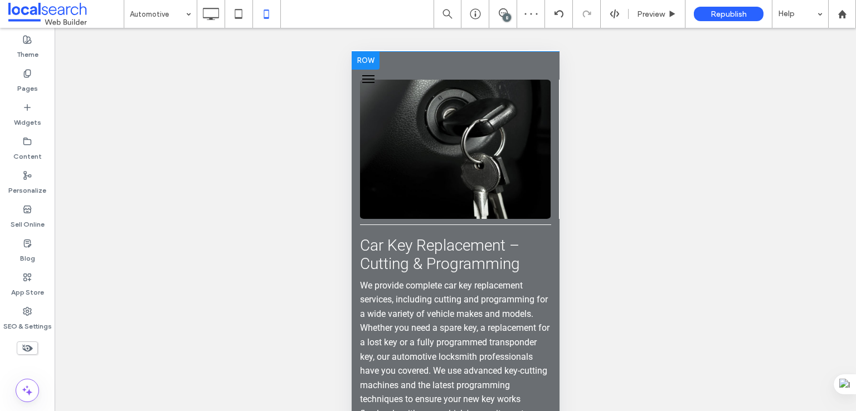
click at [368, 70] on div at bounding box center [365, 61] width 28 height 18
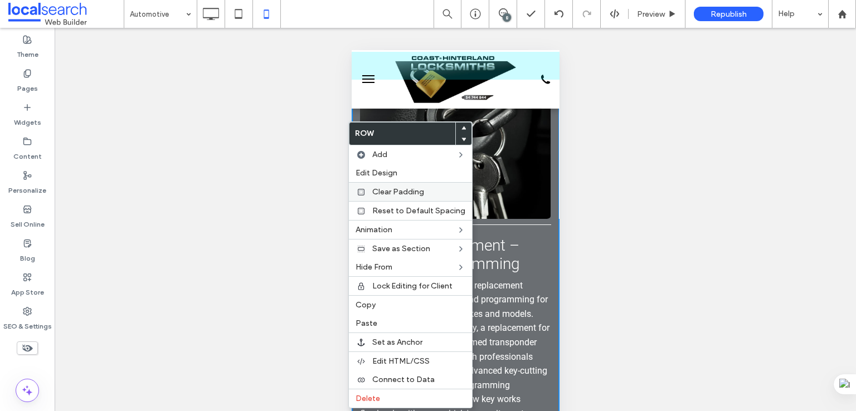
click at [385, 188] on span "Clear Padding" at bounding box center [398, 191] width 52 height 9
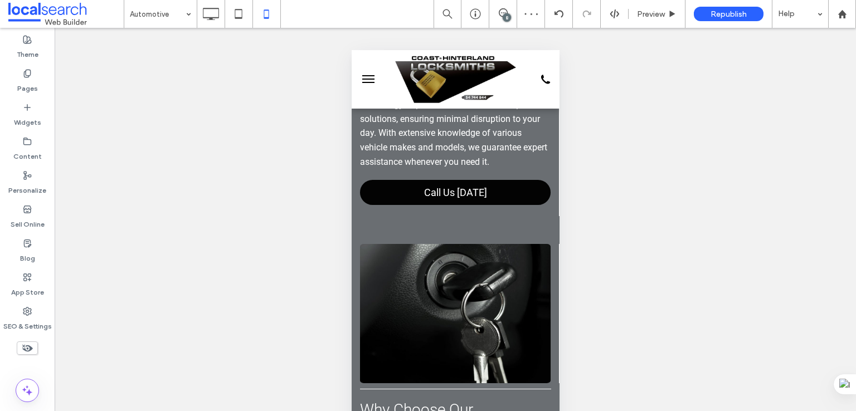
scroll to position [2973, 0]
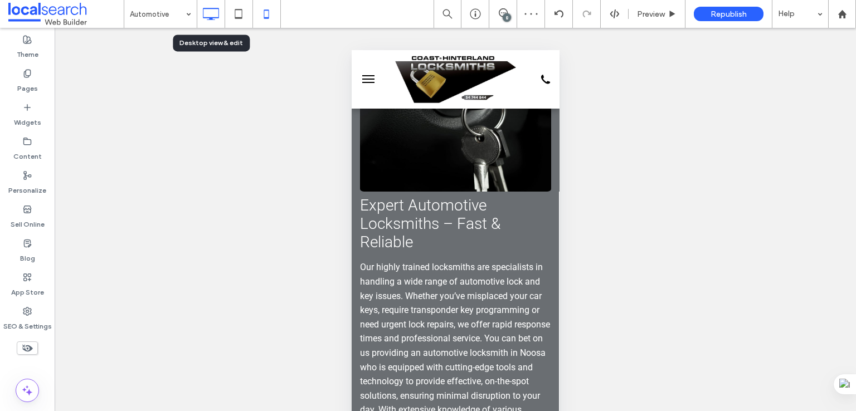
click at [205, 19] on icon at bounding box center [211, 14] width 22 height 22
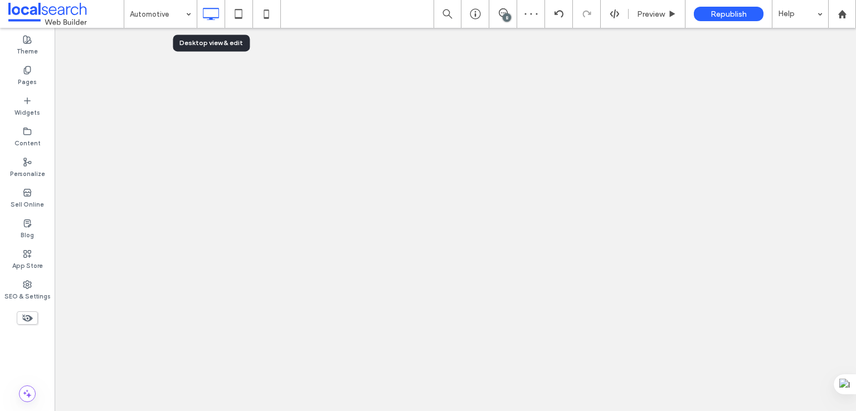
scroll to position [0, 0]
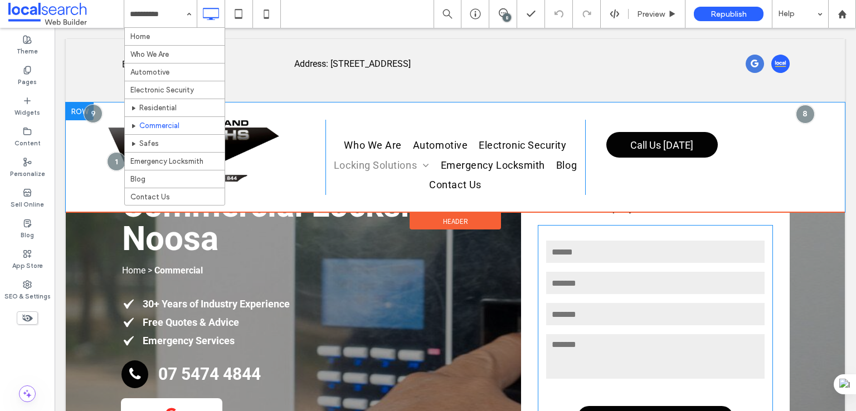
scroll to position [93, 0]
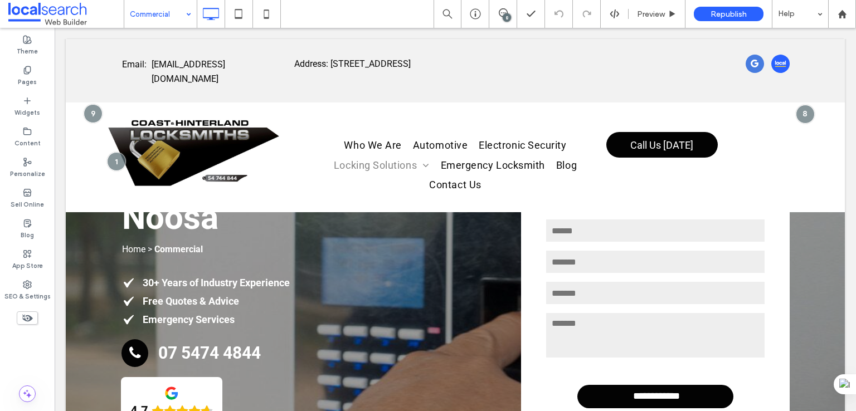
click at [188, 18] on div "Commercial" at bounding box center [160, 14] width 72 height 28
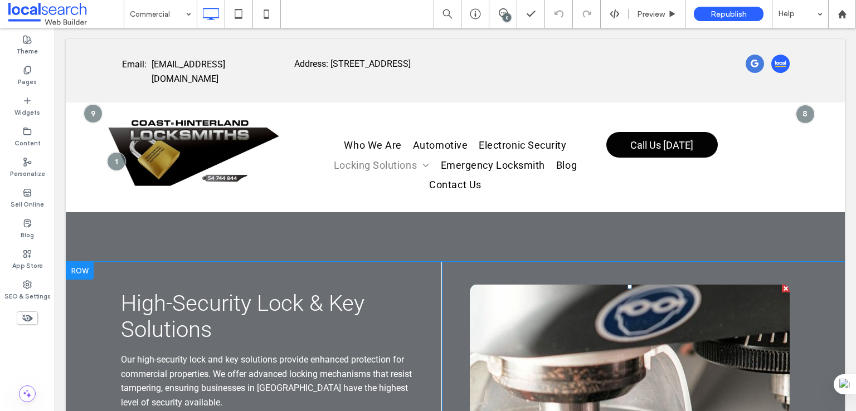
scroll to position [3345, 0]
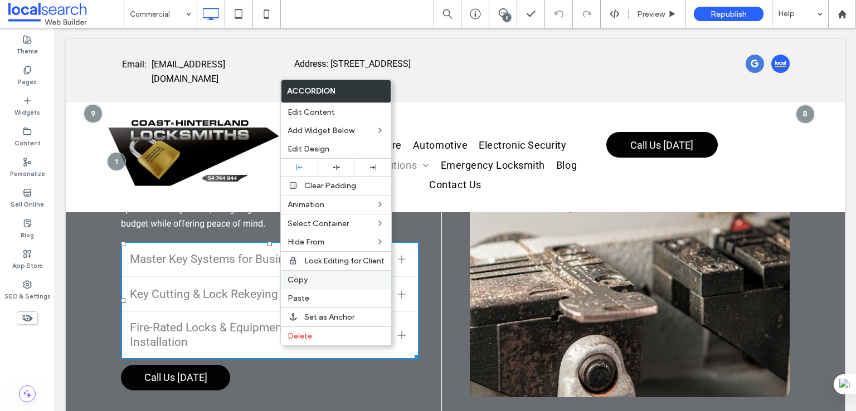
click at [327, 281] on label "Copy" at bounding box center [336, 279] width 97 height 9
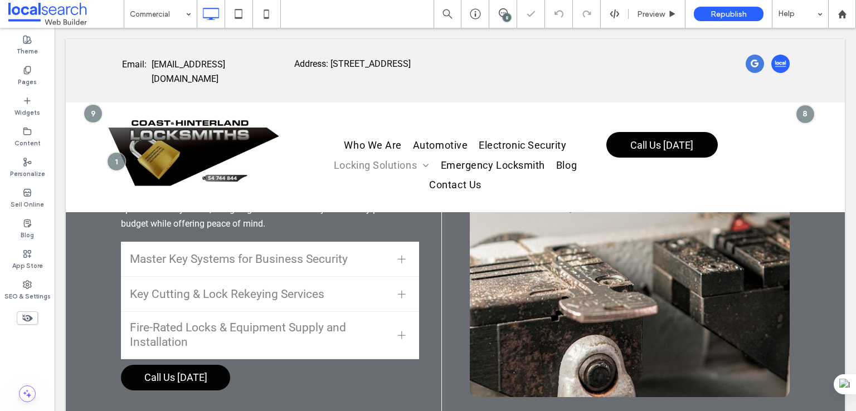
click at [149, 29] on body "Email: [EMAIL_ADDRESS][DOMAIN_NAME] Click To Paste Click To Paste Address: [STR…" at bounding box center [456, 282] width 802 height 7198
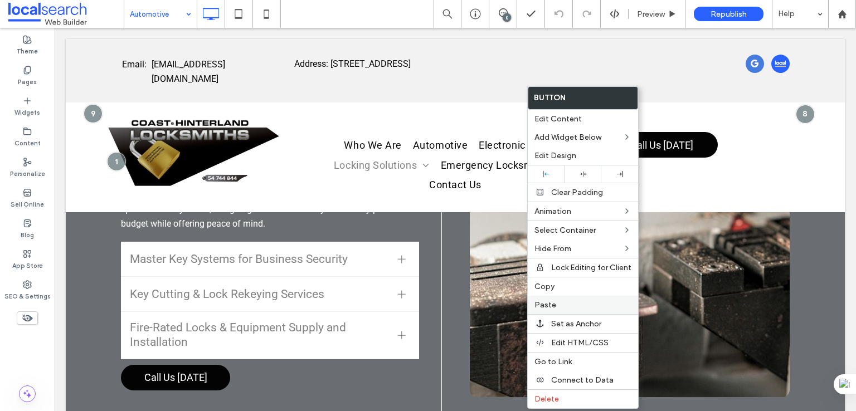
click at [569, 301] on label "Paste" at bounding box center [583, 305] width 97 height 9
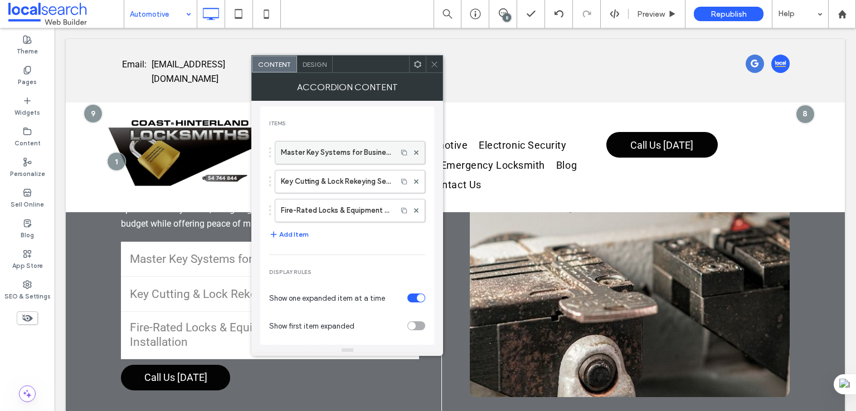
click at [346, 156] on label "Master Key Systems for Business Security" at bounding box center [336, 153] width 110 height 22
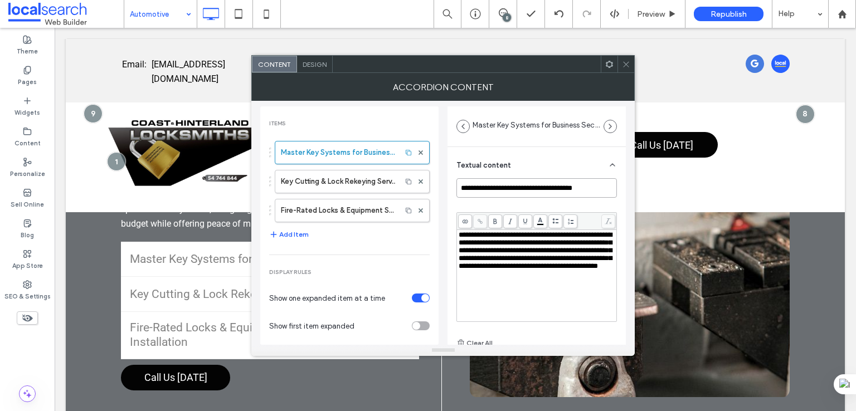
click at [539, 180] on input "**********" at bounding box center [537, 188] width 161 height 20
paste input "**********"
click at [536, 267] on span "**********" at bounding box center [535, 250] width 153 height 38
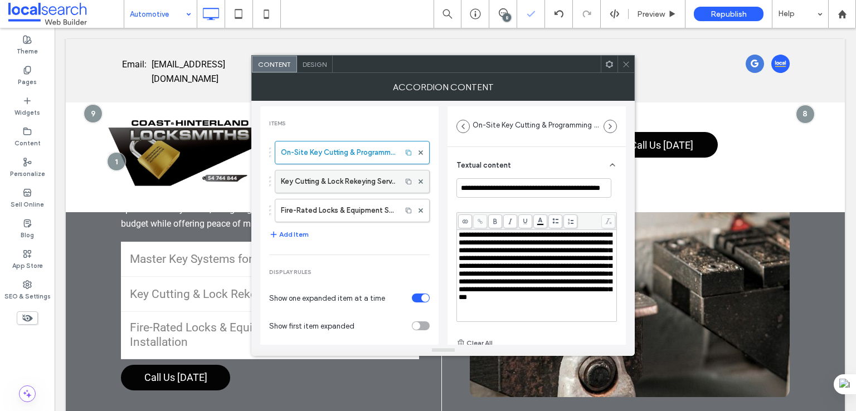
click at [333, 181] on label "Key Cutting & Lock Rekeying Services" at bounding box center [338, 182] width 115 height 22
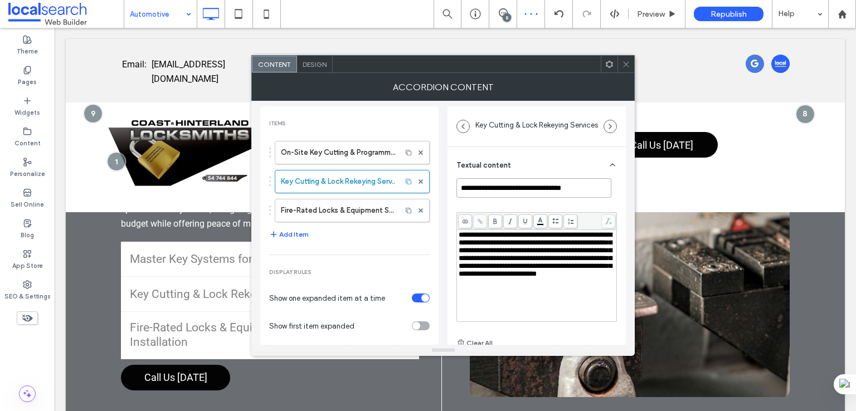
click at [489, 195] on input "**********" at bounding box center [534, 188] width 155 height 20
paste input "*"
drag, startPoint x: 519, startPoint y: 264, endPoint x: 446, endPoint y: 1, distance: 273.5
click span "**********"
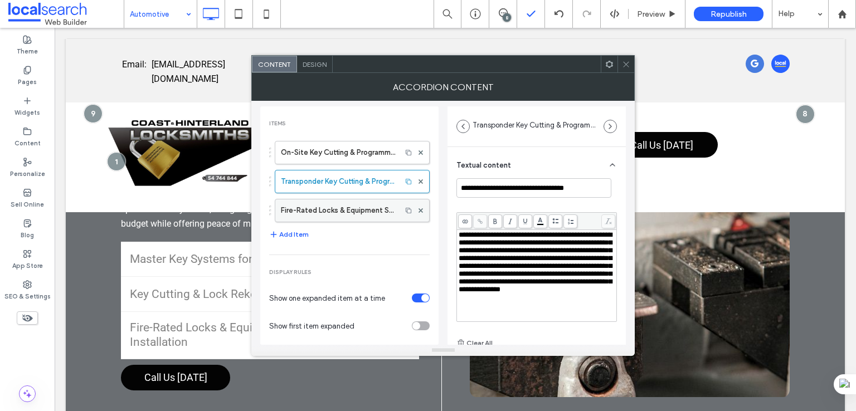
click label "Fire-Rated Locks & Equipment Supply and Installation"
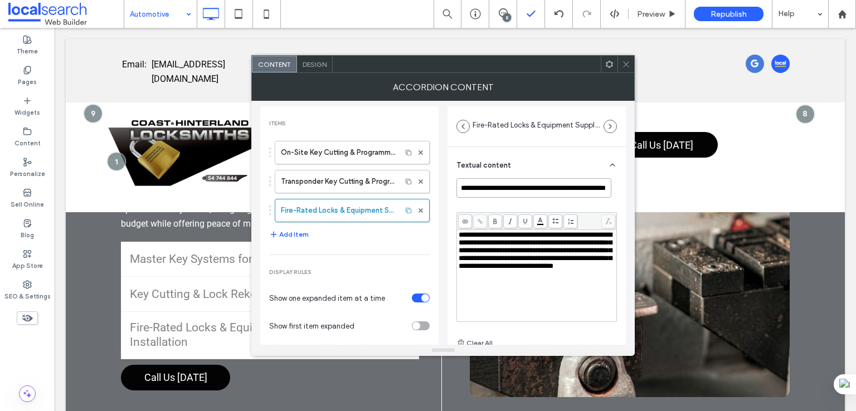
click input "**********"
paste input "**********"
paste input
type input "**********"
click span "**********"
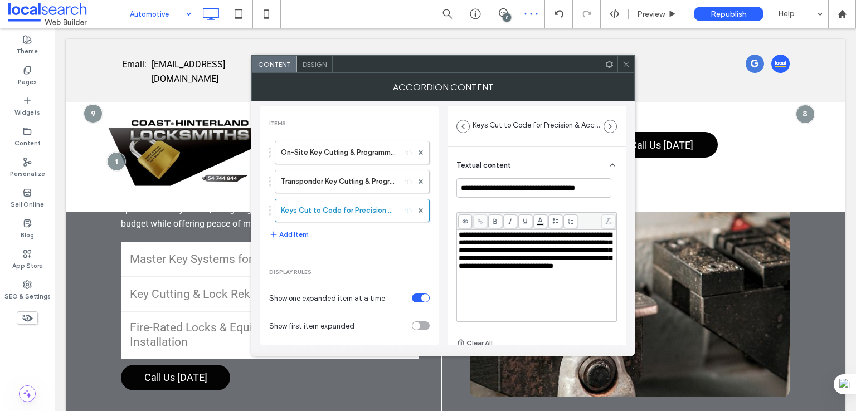
click span "**********"
click div "Items On-Site Key Cutting & Programming for All Vehicles Transponder Key Cuttin…"
click icon
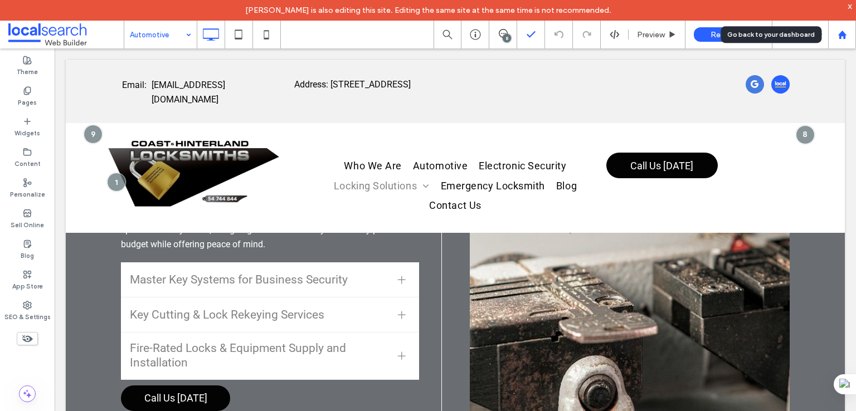
click div
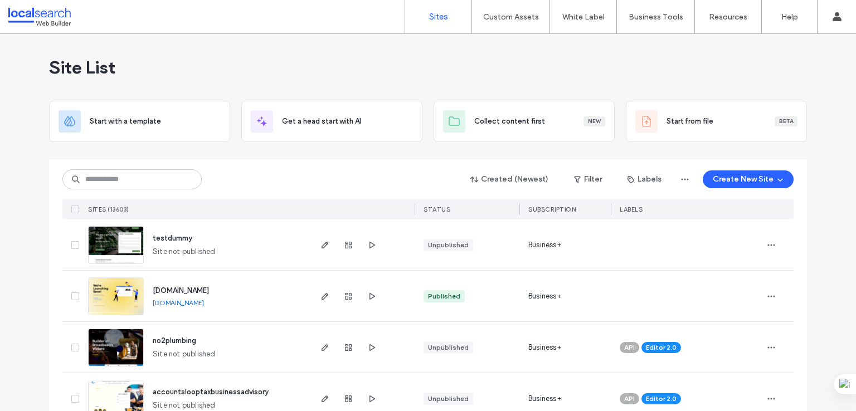
click at [789, 60] on div "Site List" at bounding box center [428, 67] width 758 height 67
drag, startPoint x: 280, startPoint y: 166, endPoint x: 165, endPoint y: 182, distance: 116.6
click at [281, 166] on div "Created (Newest) Filter Labels Create New Site SITES (13603) STATUS SUBSCRIPTIO…" at bounding box center [427, 190] width 731 height 60
drag, startPoint x: 120, startPoint y: 190, endPoint x: 288, endPoint y: 149, distance: 172.0
click at [120, 190] on div "Created (Newest) Filter Labels Create New Site SITES (13603) STATUS SUBSCRIPTIO…" at bounding box center [427, 190] width 731 height 60
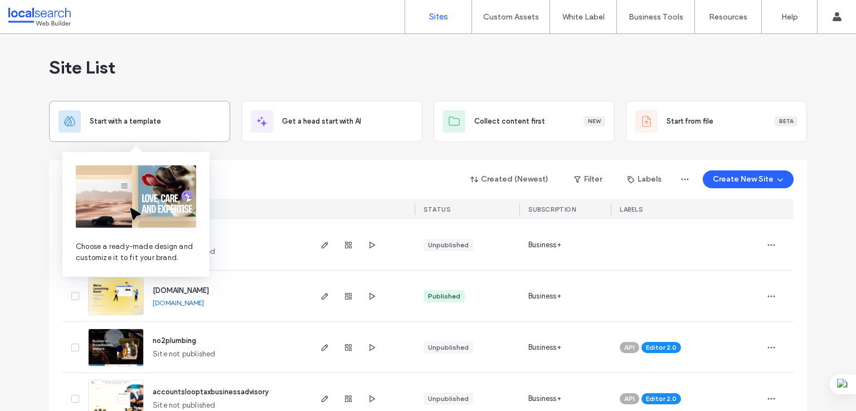
click at [142, 175] on img at bounding box center [136, 197] width 120 height 62
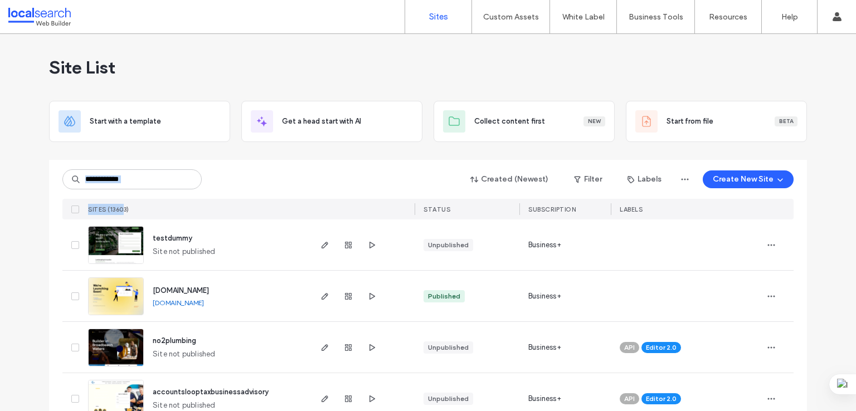
drag, startPoint x: 3, startPoint y: 178, endPoint x: 58, endPoint y: 178, distance: 55.2
click at [124, 185] on input at bounding box center [131, 179] width 139 height 20
paste input "**********"
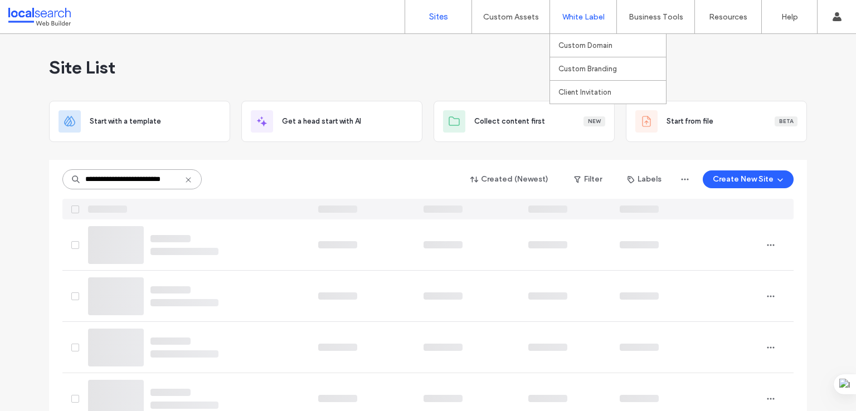
type input "**********"
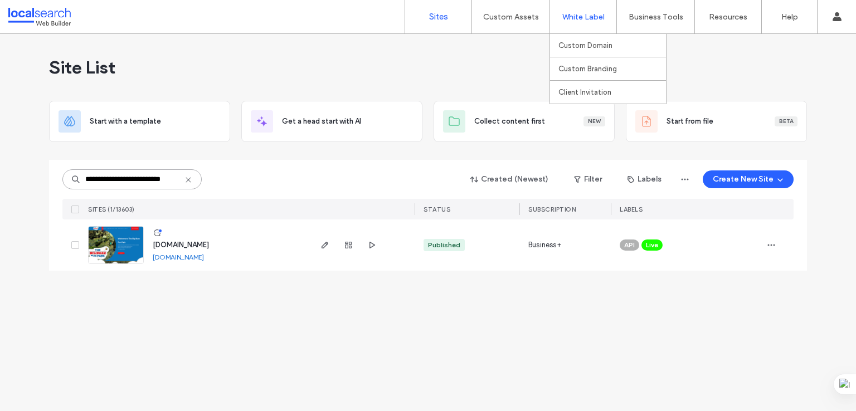
scroll to position [0, 0]
click at [124, 249] on img at bounding box center [116, 265] width 55 height 76
